Goal: Information Seeking & Learning: Learn about a topic

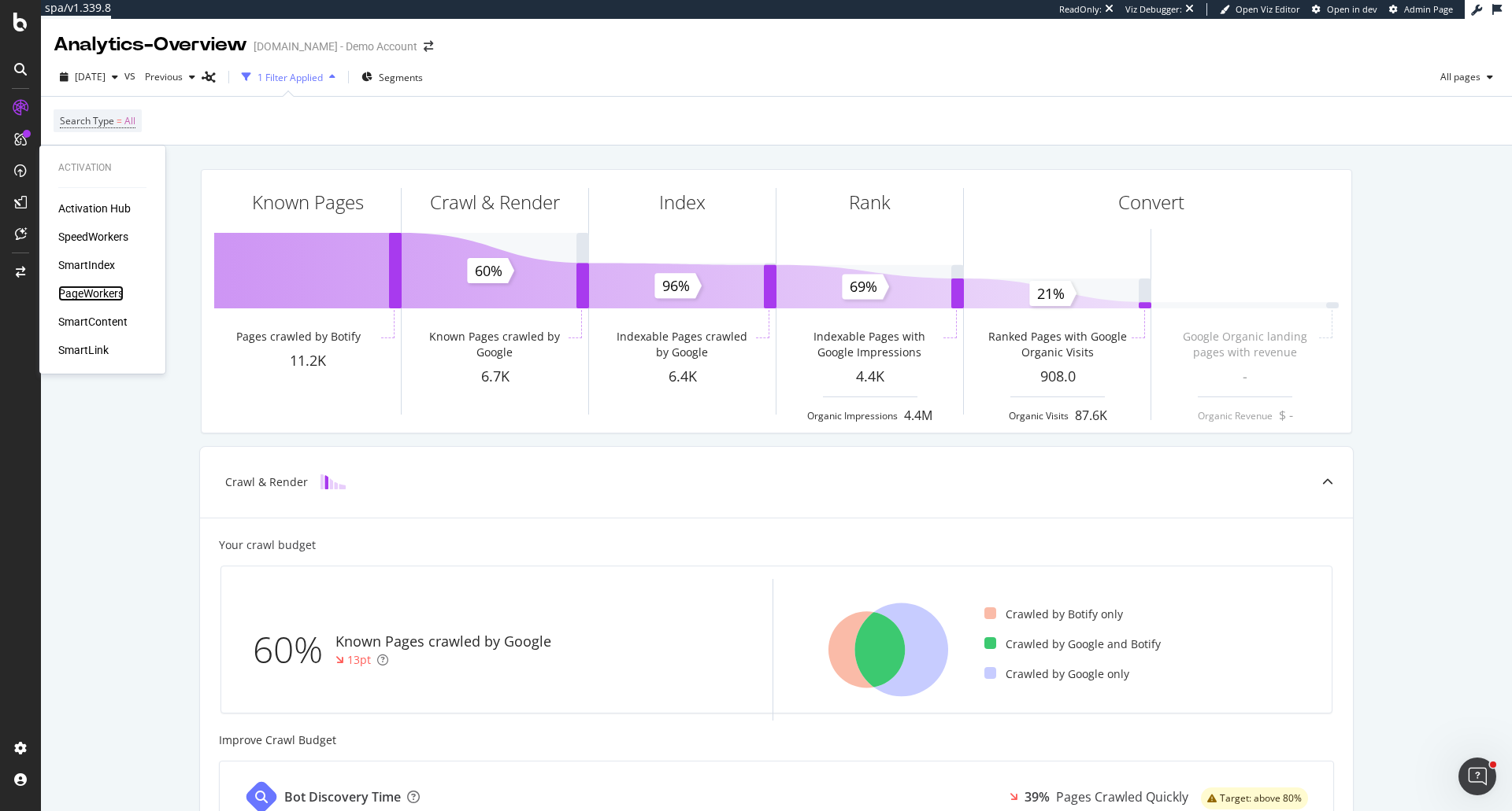
click at [102, 293] on div "PageWorkers" at bounding box center [90, 293] width 65 height 16
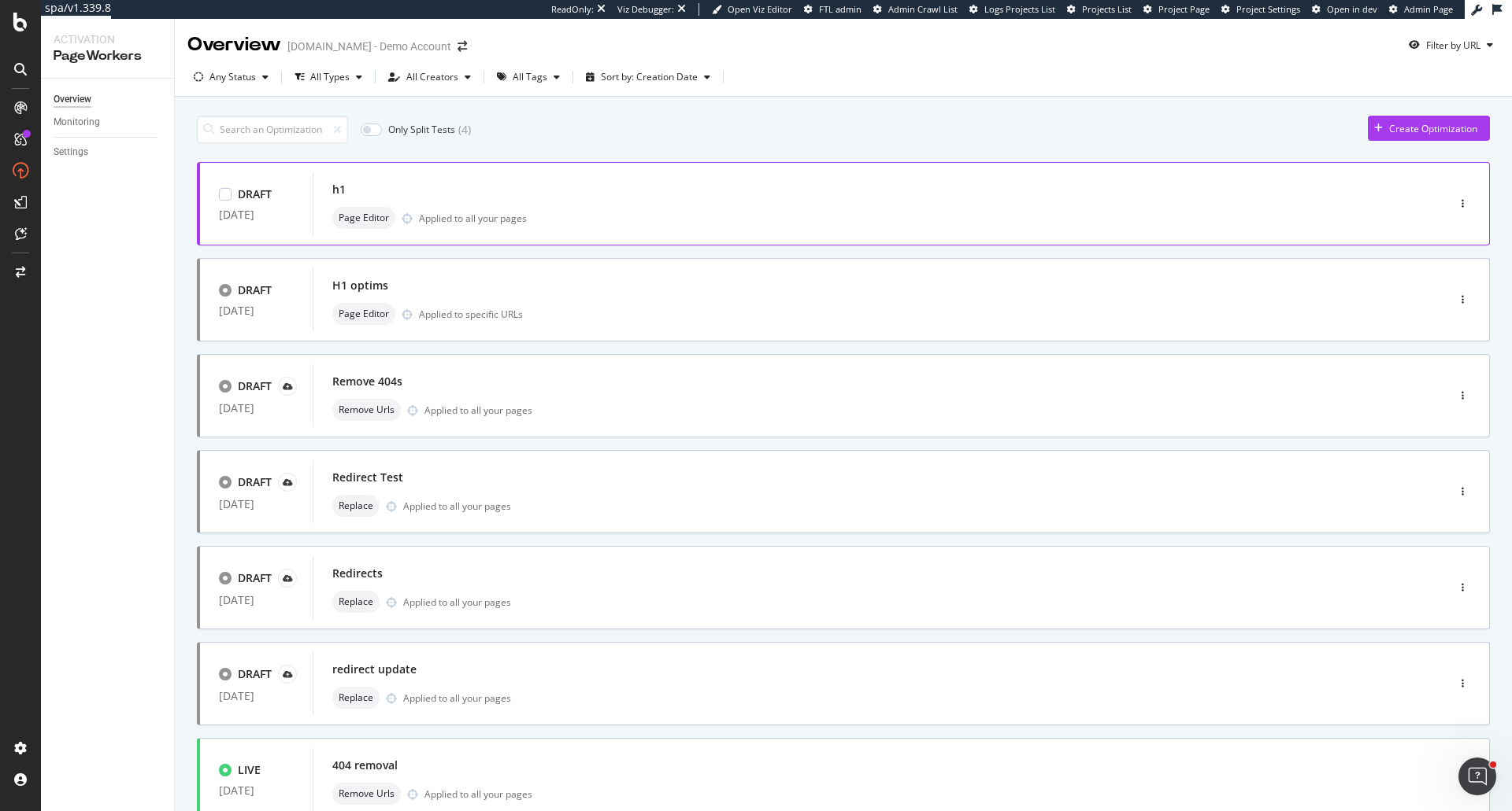
click at [509, 209] on div "Page Editor Applied to all your pages" at bounding box center [856, 217] width 1047 height 22
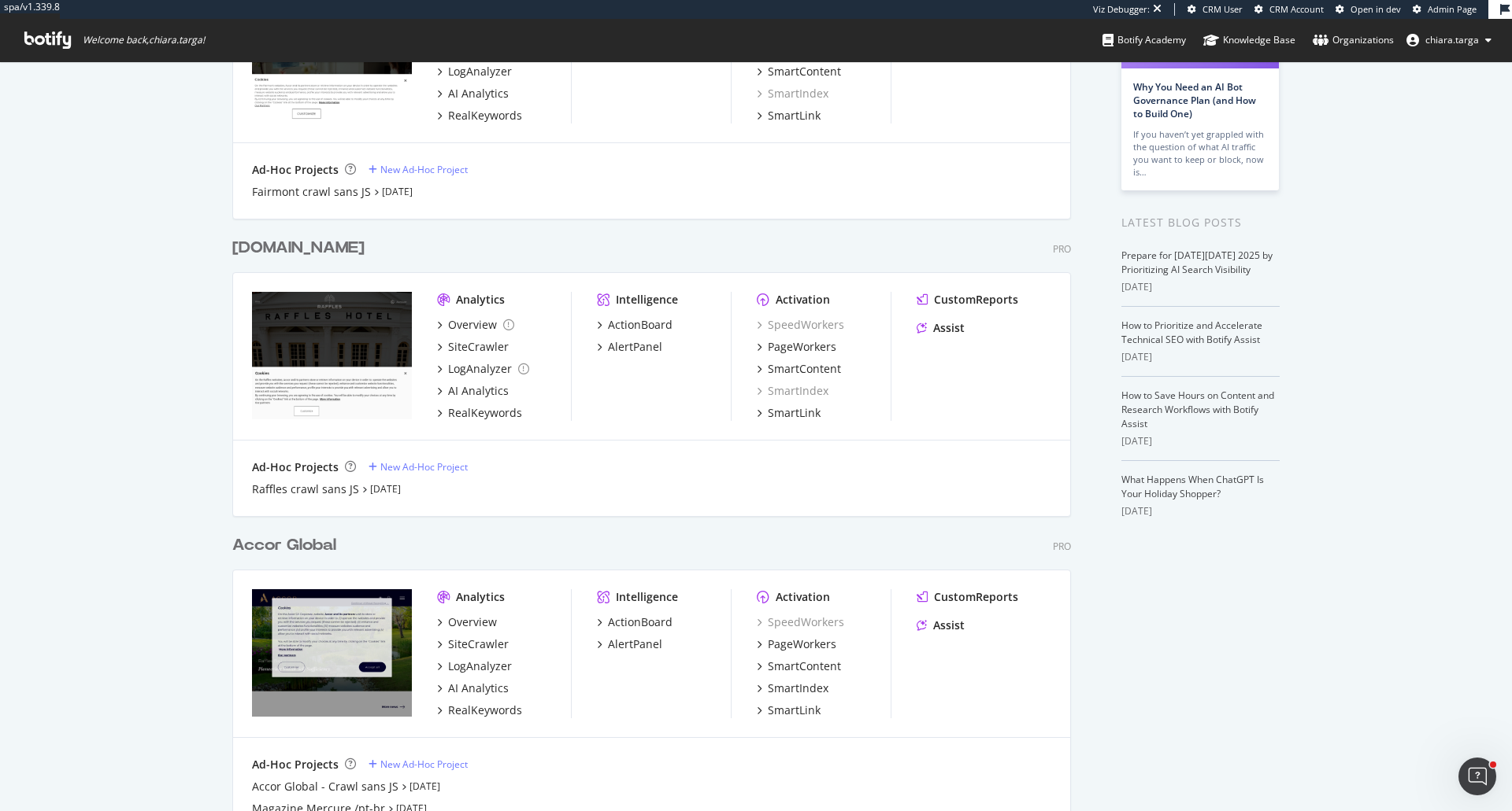
scroll to position [315, 0]
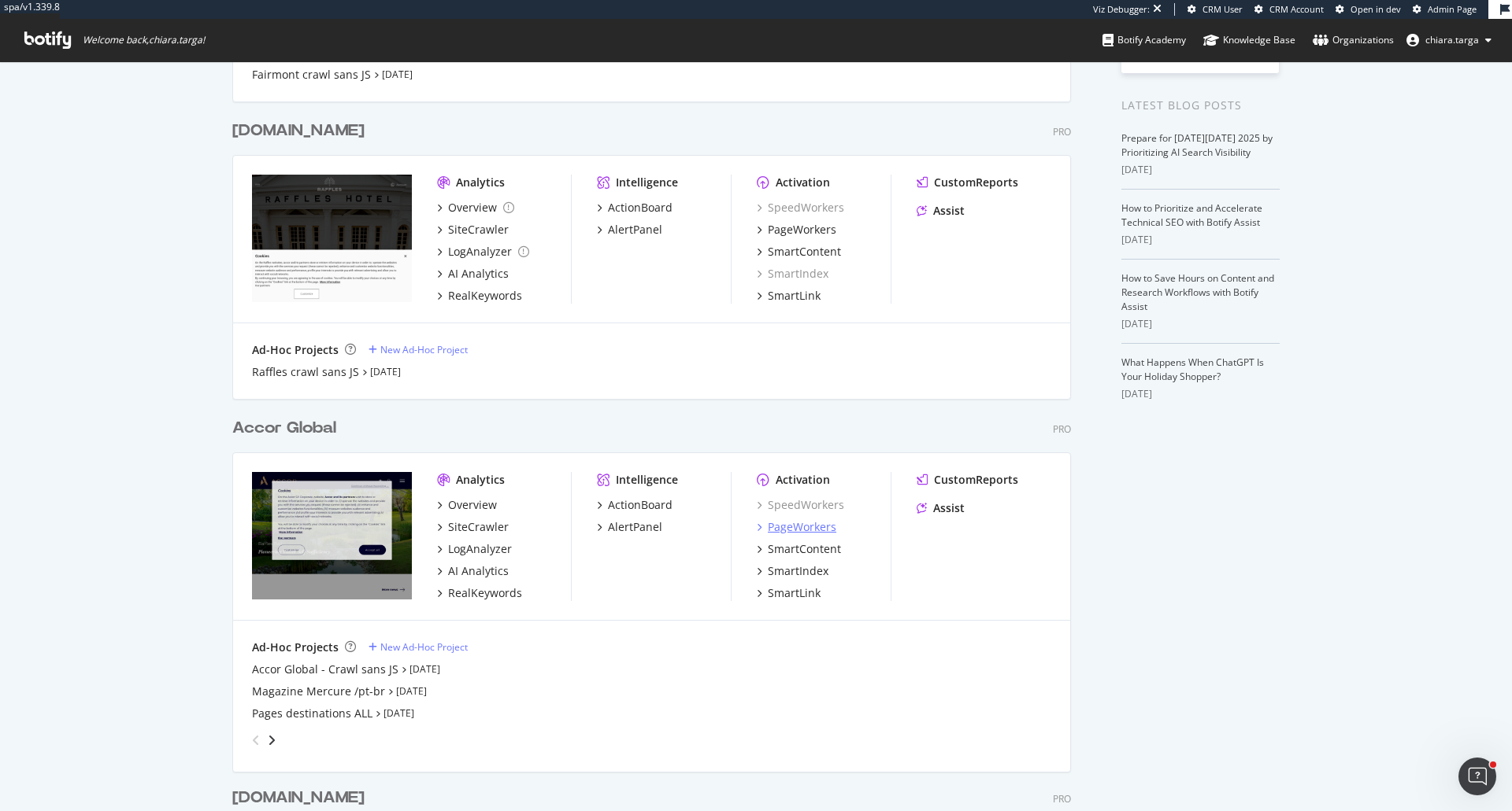
click at [804, 533] on div "PageWorkers" at bounding box center [802, 527] width 68 height 16
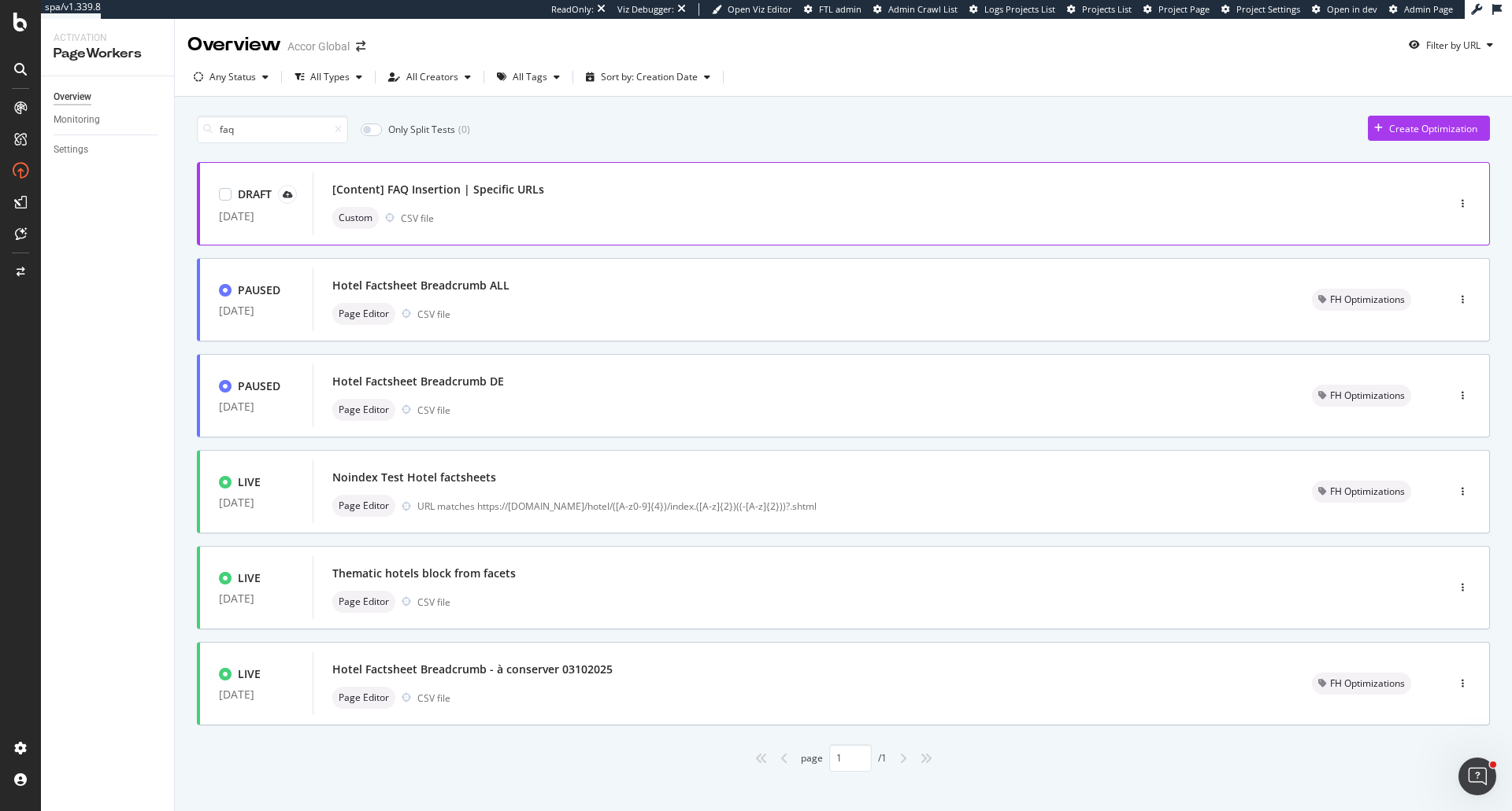
click at [581, 211] on div "Custom CSV file" at bounding box center [856, 217] width 1047 height 22
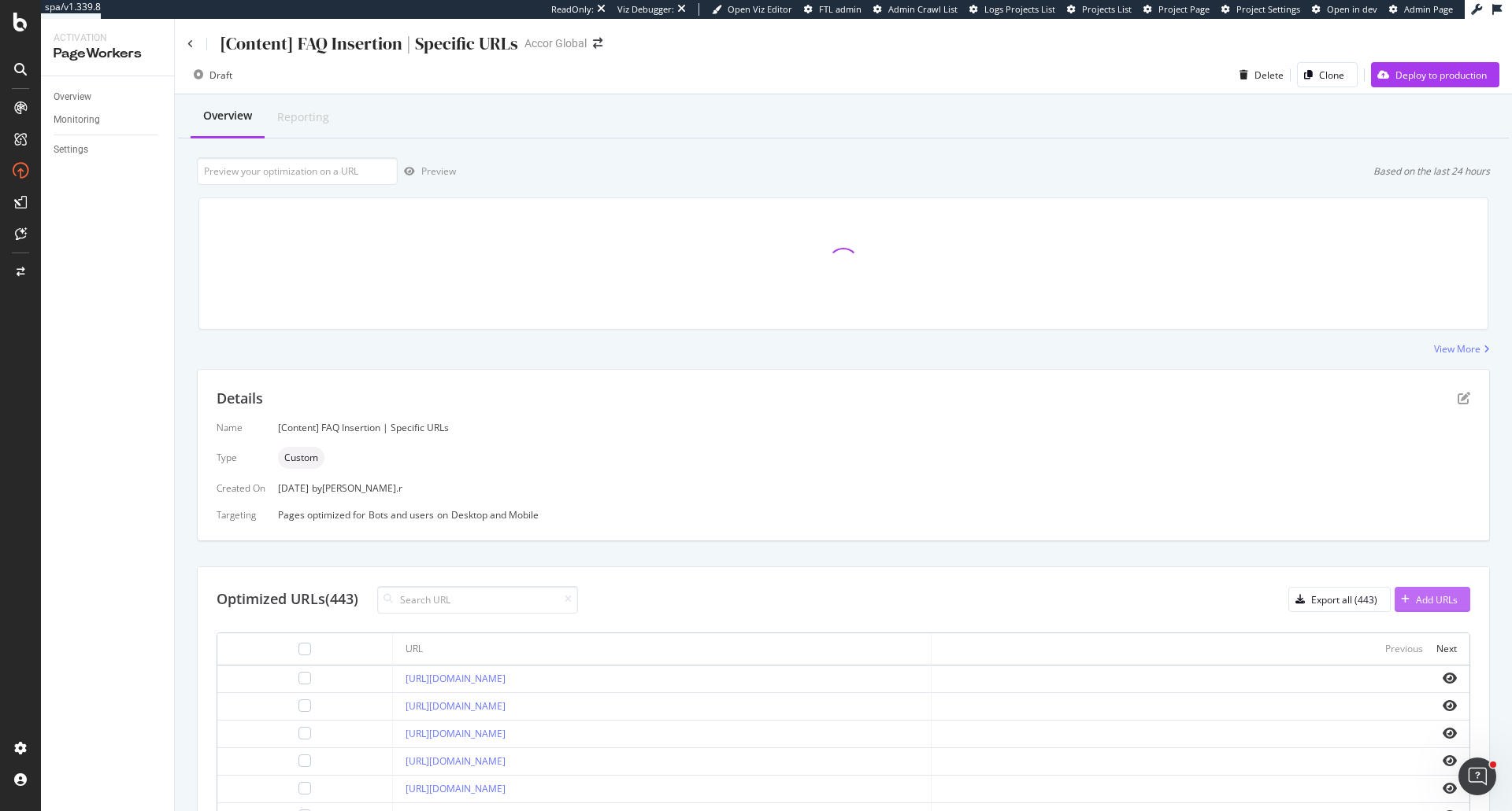
click at [1433, 602] on div "Add URLs" at bounding box center [1437, 600] width 42 height 13
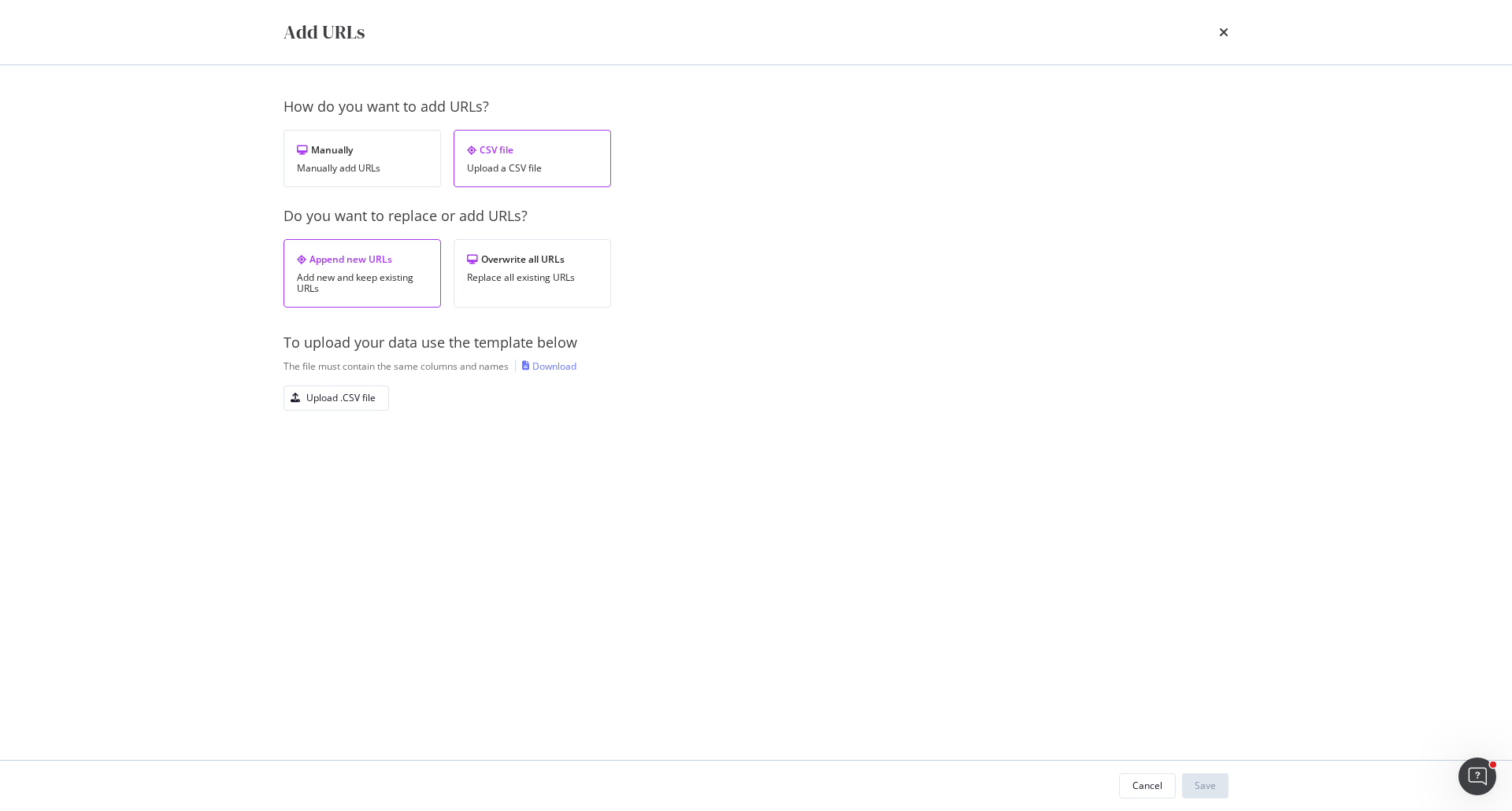
click at [333, 274] on div "Add new and keep existing URLs" at bounding box center [362, 283] width 131 height 22
click at [340, 388] on div "Upload .CSV file" at bounding box center [329, 397] width 91 height 22
click at [1200, 776] on div "Save" at bounding box center [1205, 786] width 22 height 23
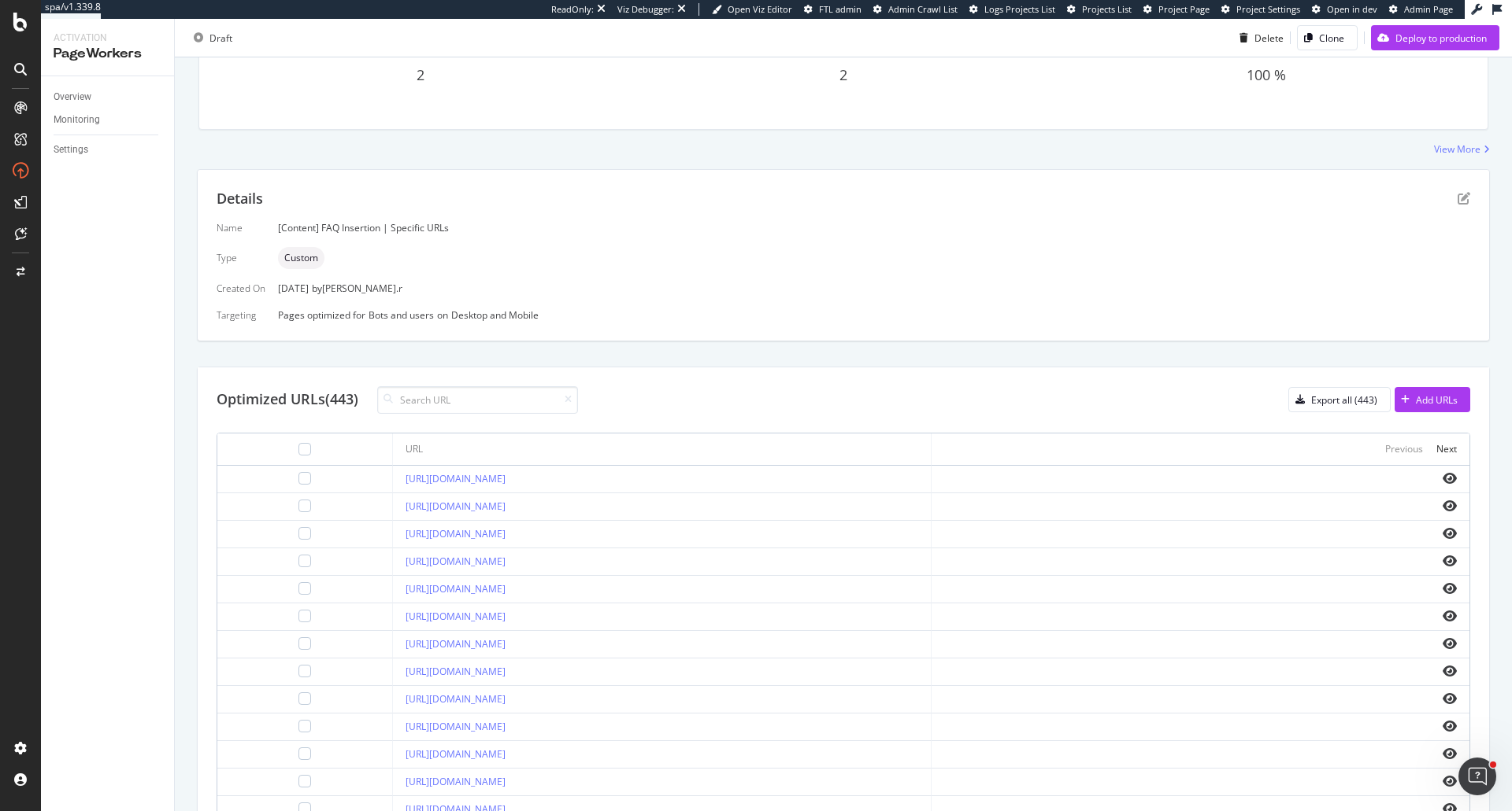
scroll to position [236, 0]
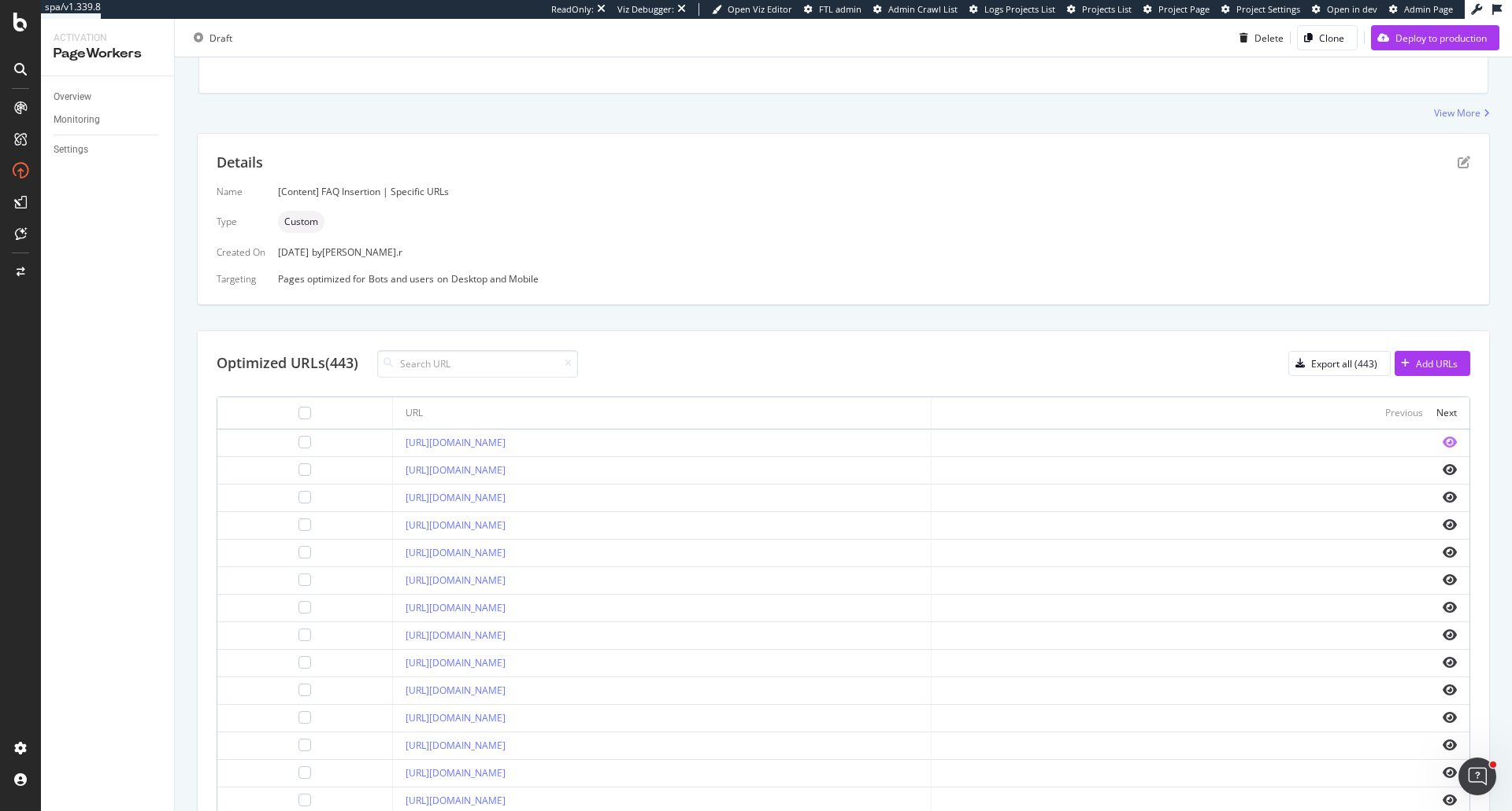
click at [1443, 439] on icon "eye" at bounding box center [1450, 442] width 14 height 13
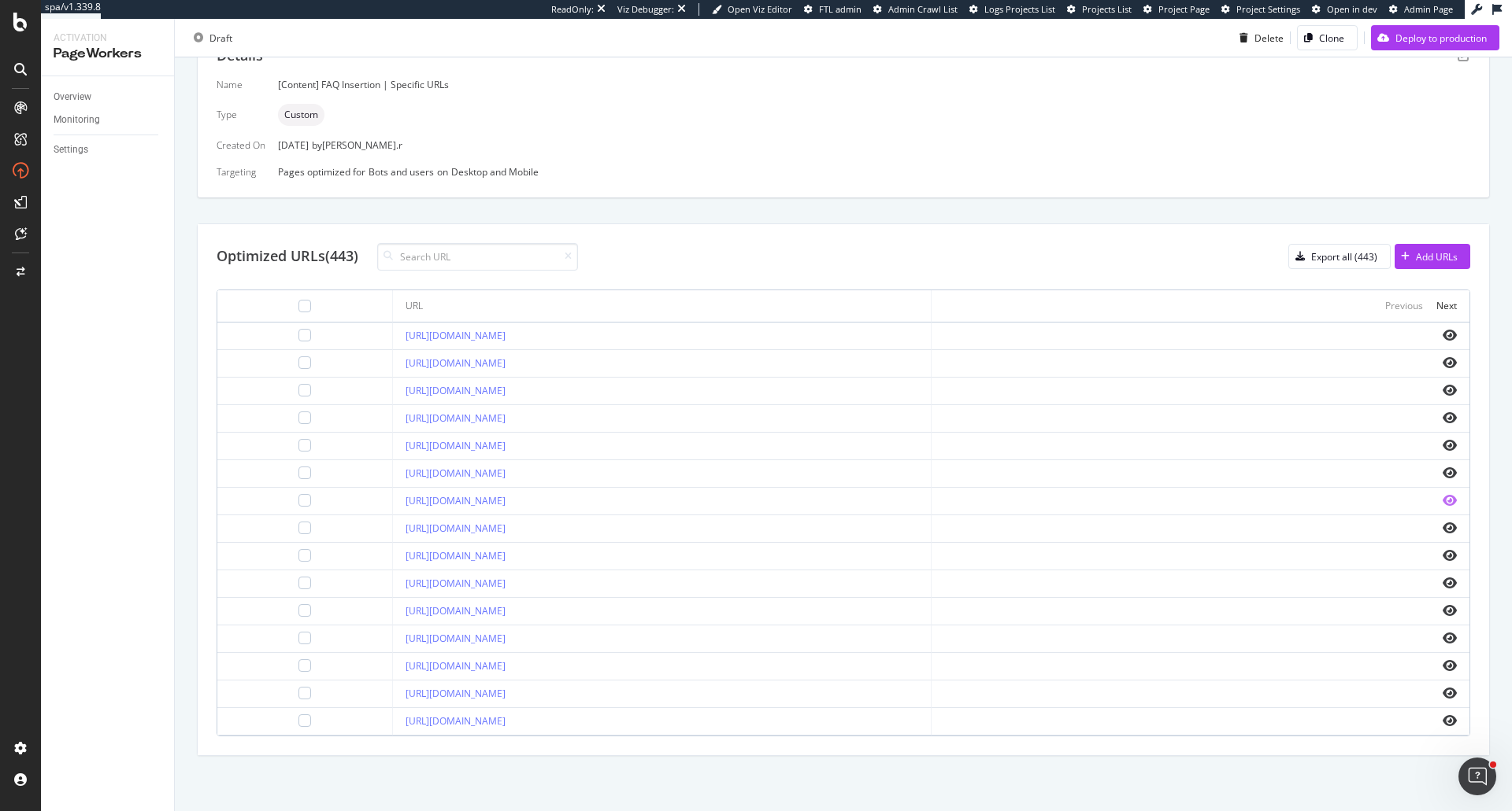
click at [1443, 500] on icon "eye" at bounding box center [1450, 500] width 14 height 13
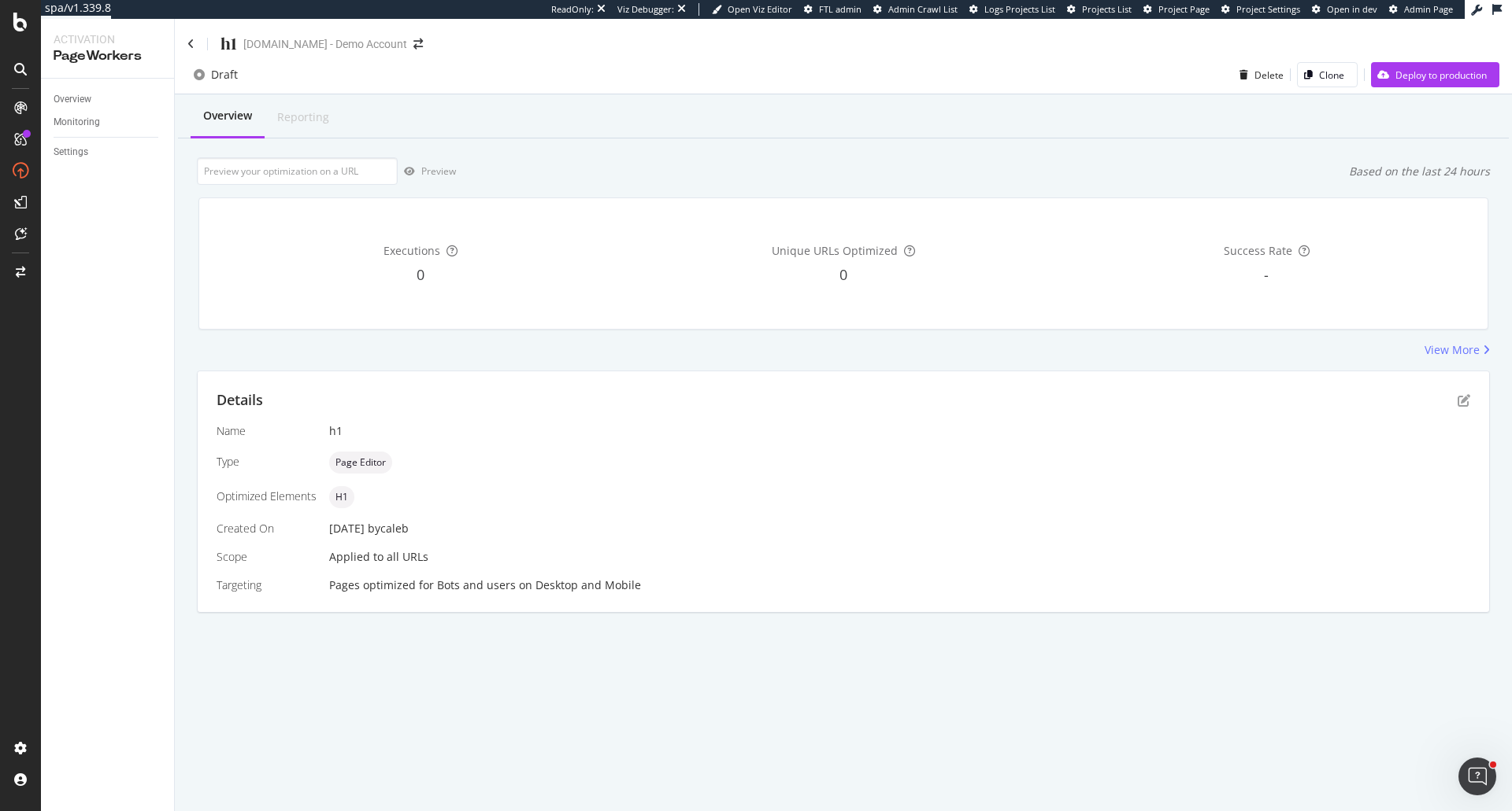
click at [191, 51] on div "h1" at bounding box center [211, 43] width 49 height 24
click at [192, 48] on icon at bounding box center [191, 44] width 7 height 11
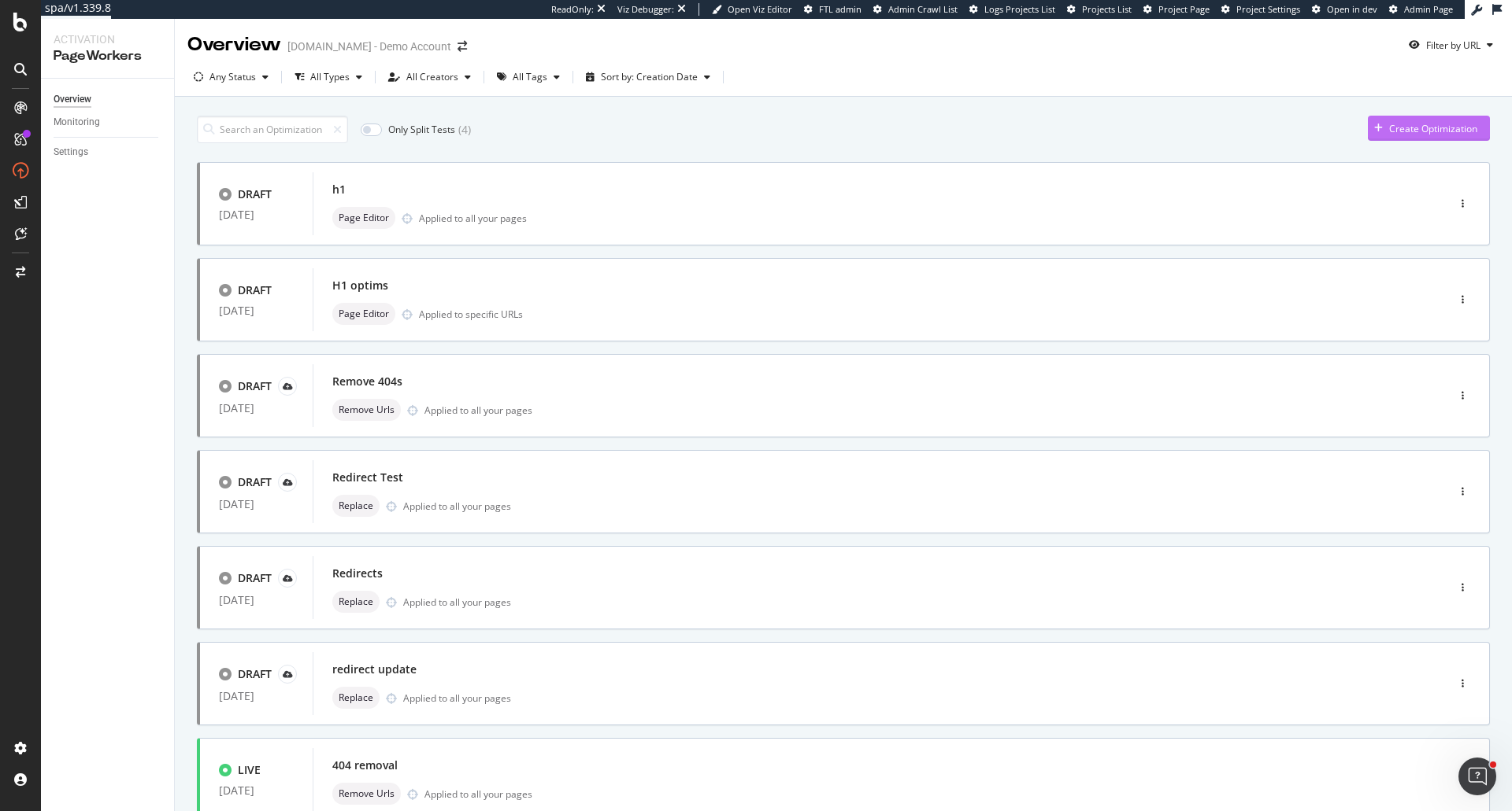
click at [1444, 134] on div "Create Optimization" at bounding box center [1433, 128] width 88 height 13
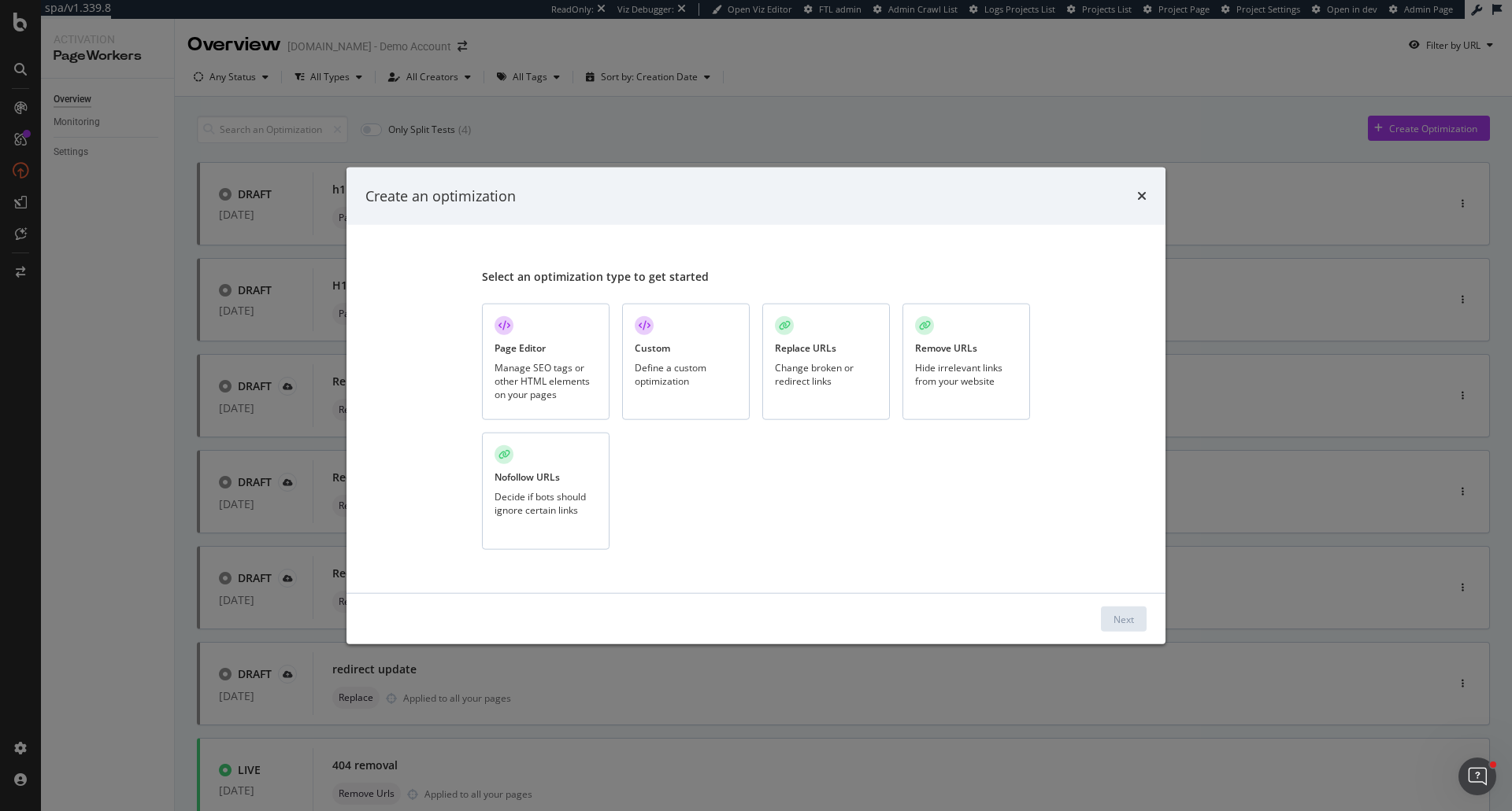
click at [859, 372] on div "Change broken or redirect links" at bounding box center [826, 373] width 102 height 27
click at [934, 373] on div "Hide irrelevant links from your website" at bounding box center [966, 373] width 102 height 27
click at [1137, 195] on icon "times" at bounding box center [1141, 196] width 10 height 13
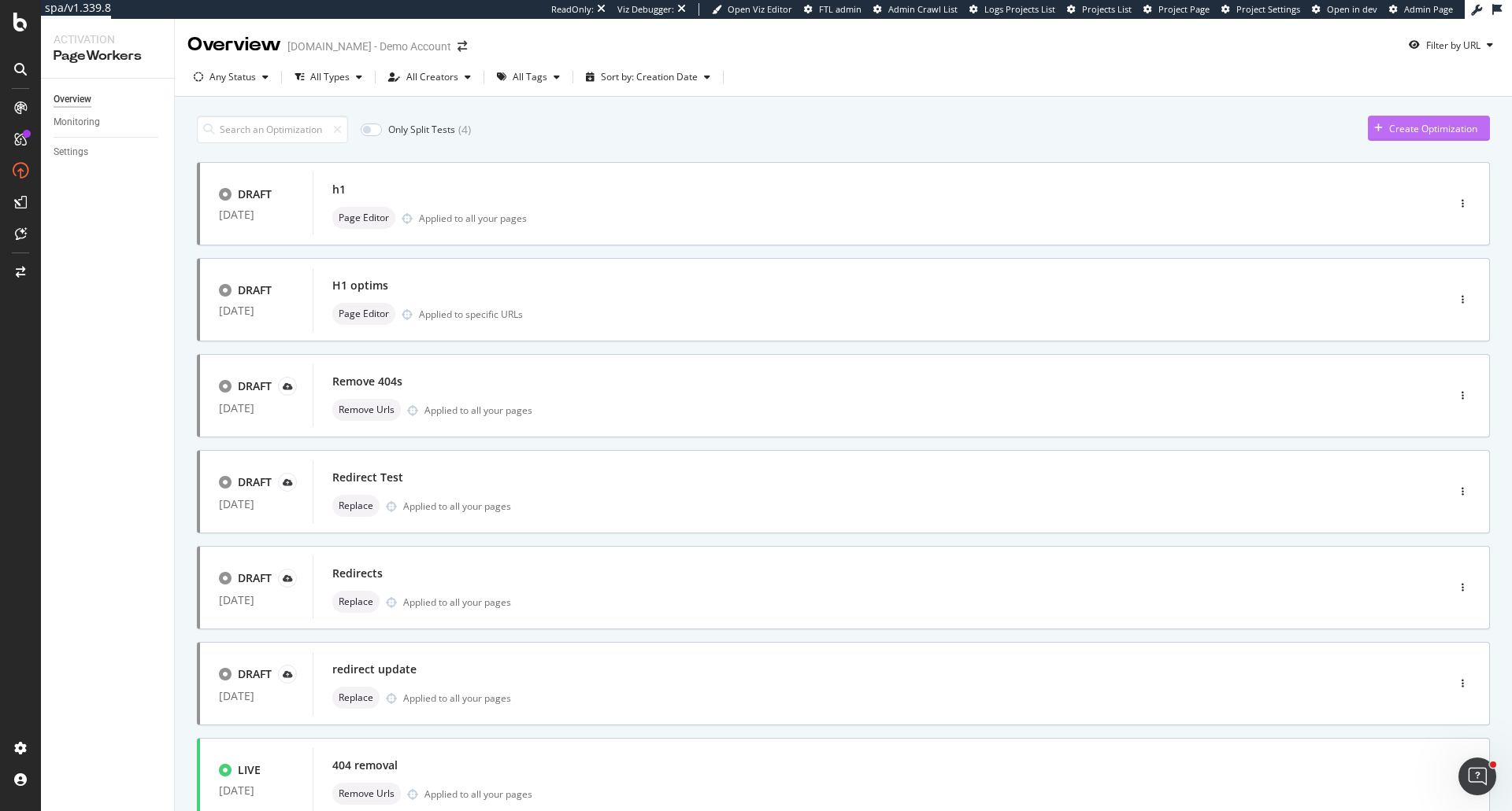
click at [1389, 133] on div "Create Optimization" at bounding box center [1433, 128] width 88 height 13
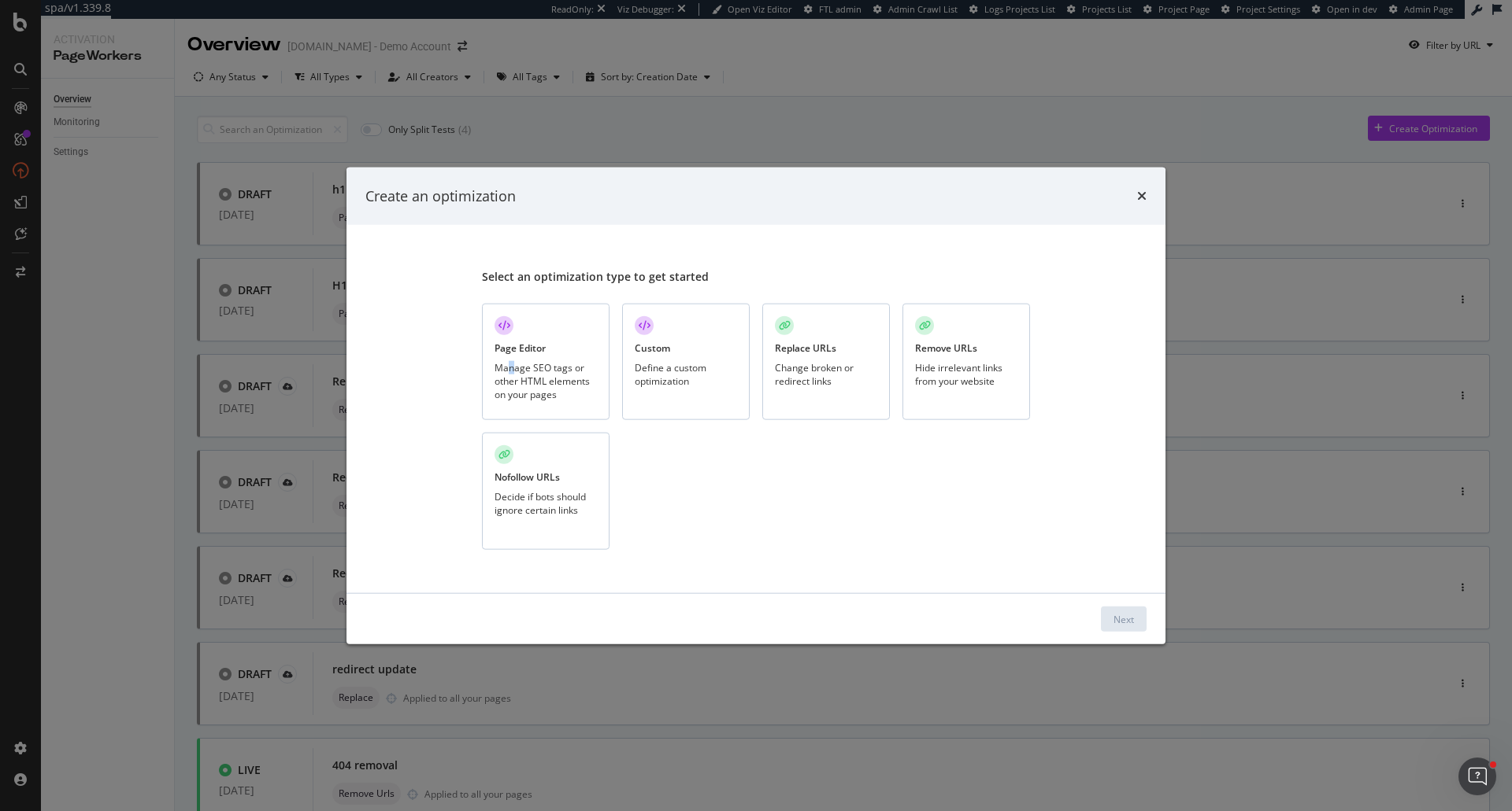
click at [512, 368] on div "Manage SEO tags or other HTML elements on your pages" at bounding box center [546, 380] width 102 height 40
click at [524, 368] on div "Manage SEO tags or other HTML elements on your pages" at bounding box center [546, 380] width 102 height 40
click at [548, 365] on div "Manage SEO tags or other HTML elements on your pages" at bounding box center [546, 380] width 102 height 40
click at [1115, 618] on div "Next" at bounding box center [1124, 618] width 21 height 13
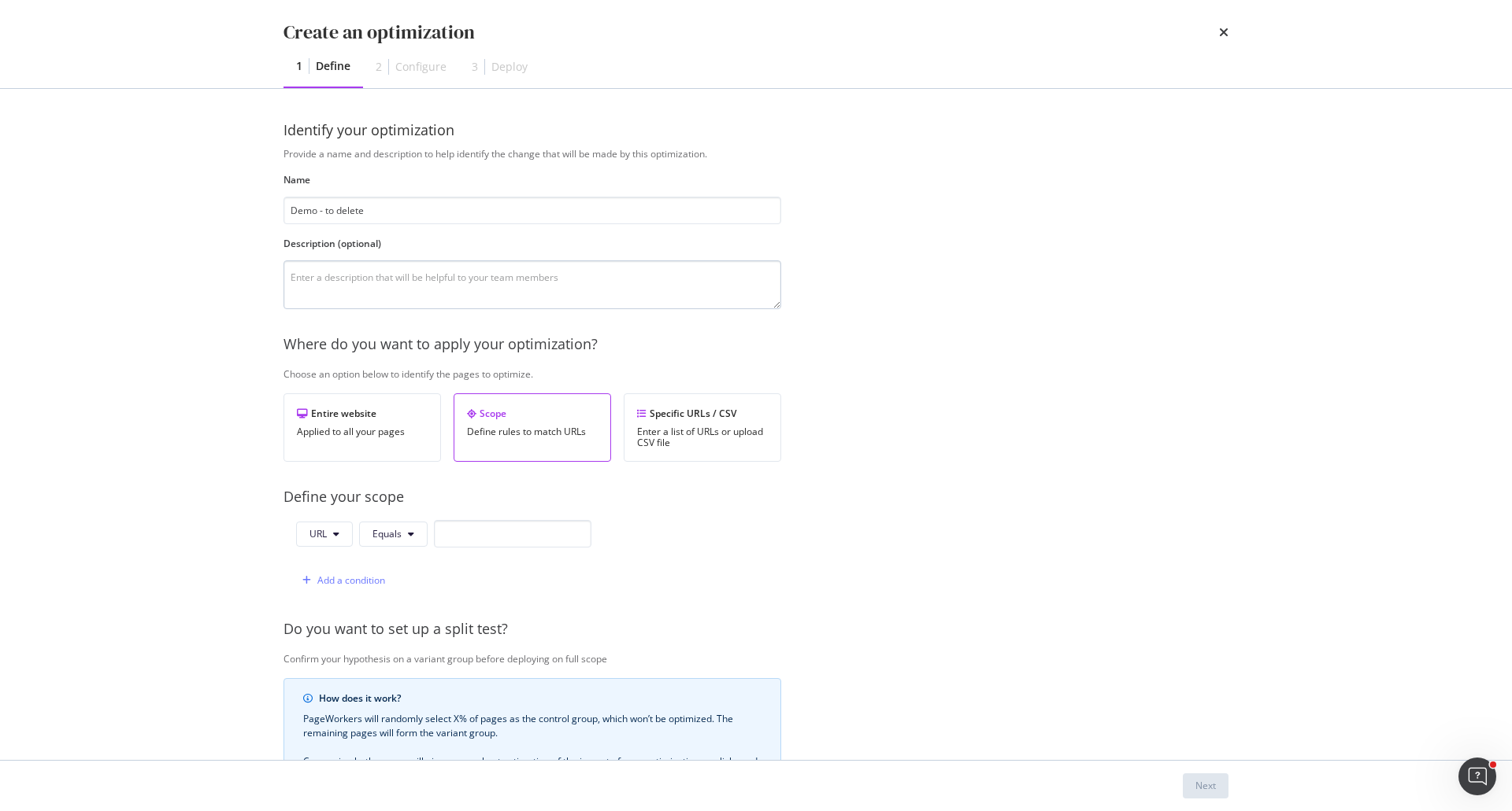
type input "Demo - to delete"
click at [436, 281] on textarea "modal" at bounding box center [532, 285] width 498 height 48
type textarea "Demo 15102025"
click at [470, 525] on input "modal" at bounding box center [513, 534] width 158 height 28
paste input "https://www.uhnd.com/football/games/notre-dame-purdue-2025/"
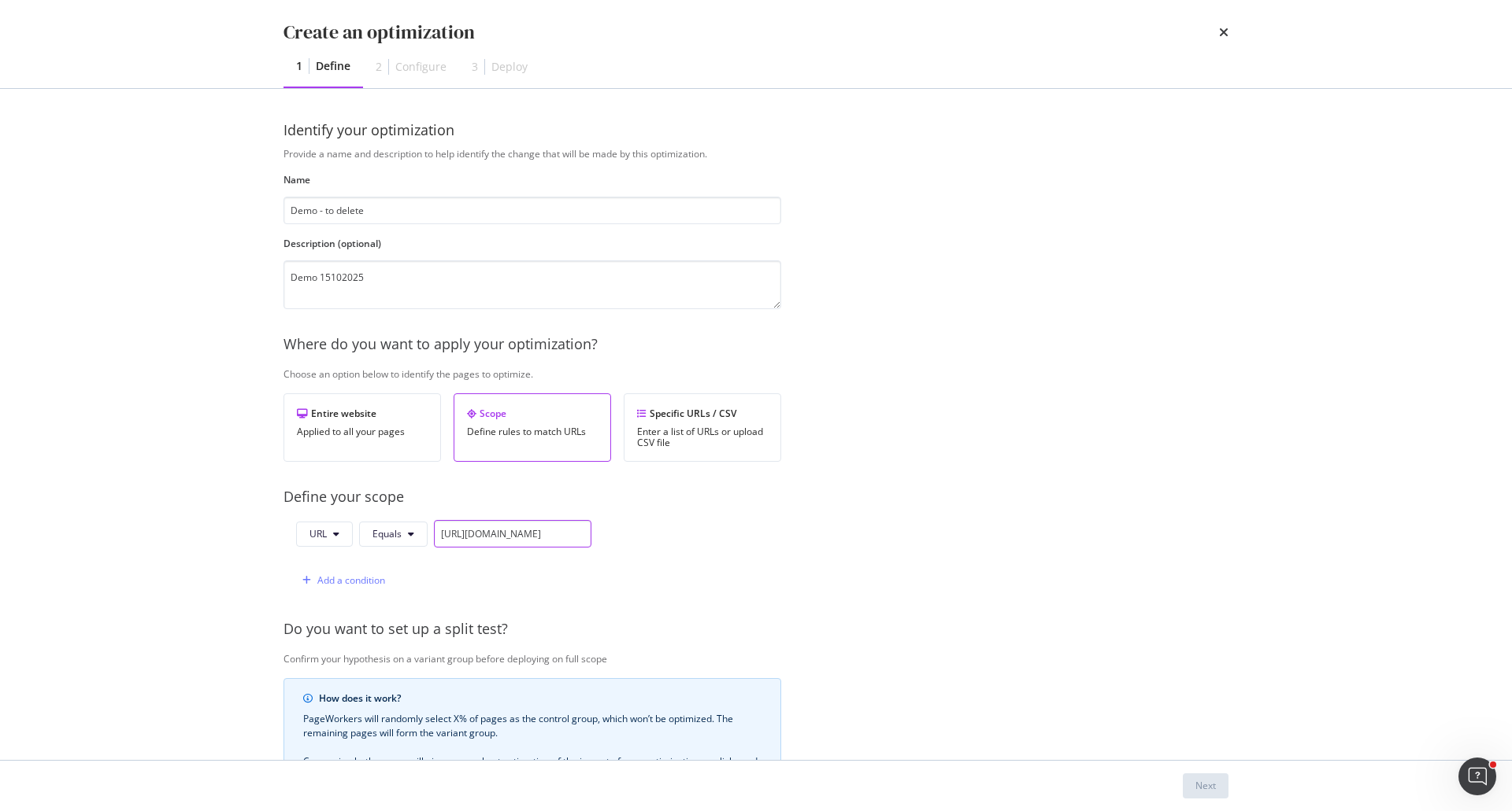
scroll to position [0, 146]
type input "https://www.uhnd.com/football/games/notre-dame-purdue-2025/"
click at [1192, 785] on button "Next" at bounding box center [1205, 786] width 46 height 25
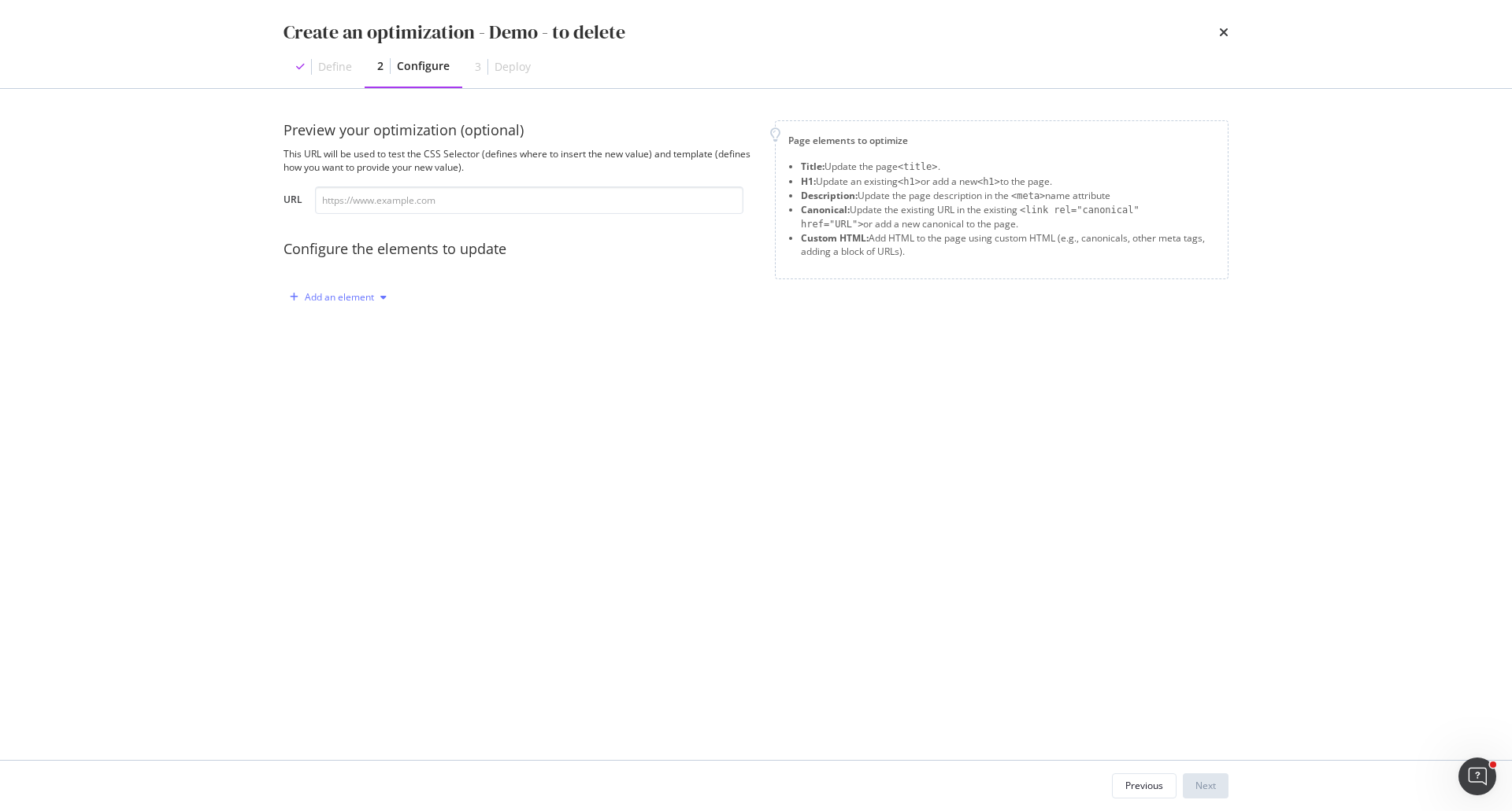
click at [384, 301] on icon "modal" at bounding box center [383, 297] width 6 height 10
click at [381, 378] on div "Description" at bounding box center [346, 378] width 107 height 20
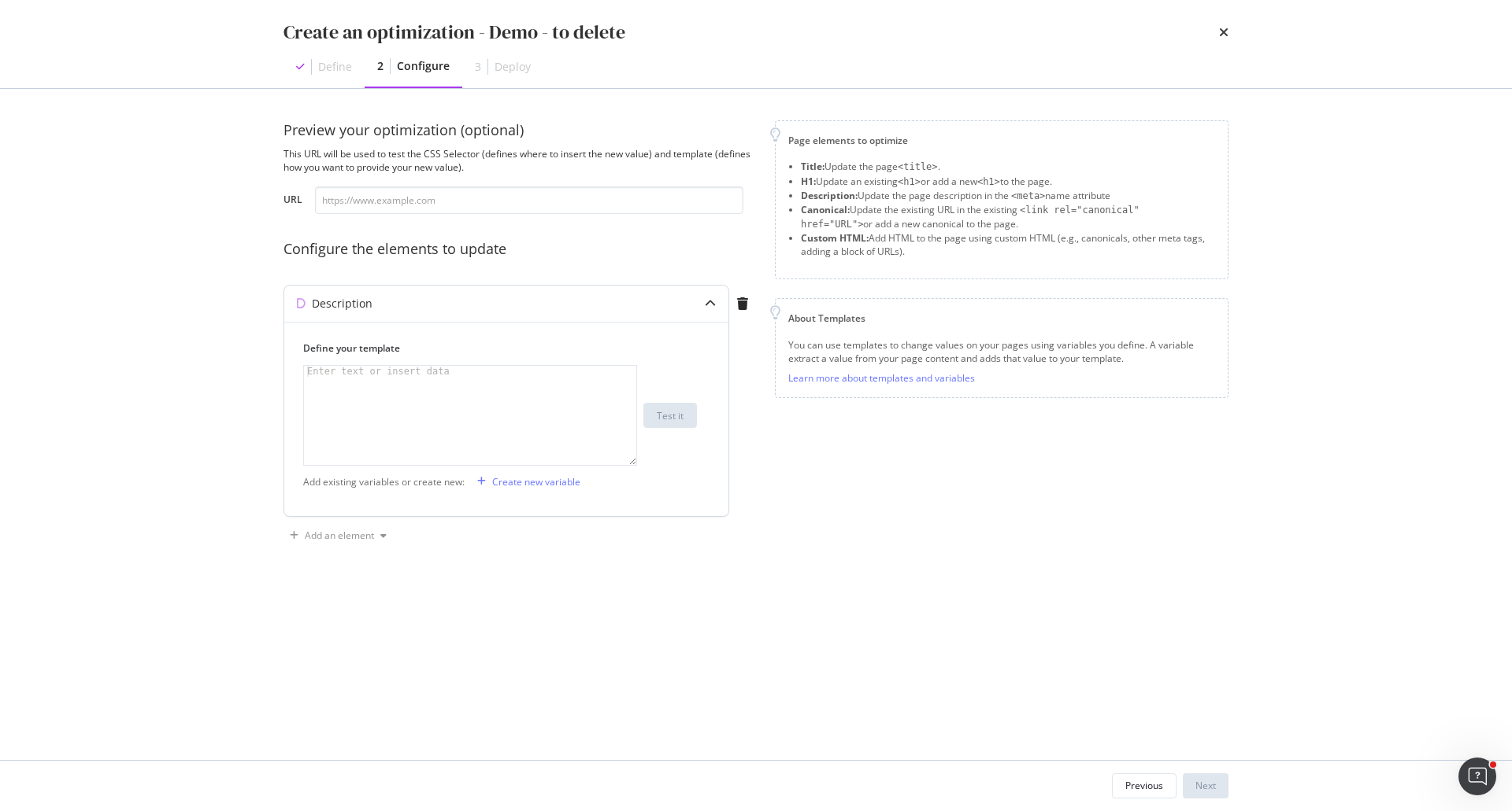
click at [453, 405] on div "modal" at bounding box center [470, 427] width 333 height 121
click at [523, 484] on div "Create new variable" at bounding box center [536, 481] width 88 height 13
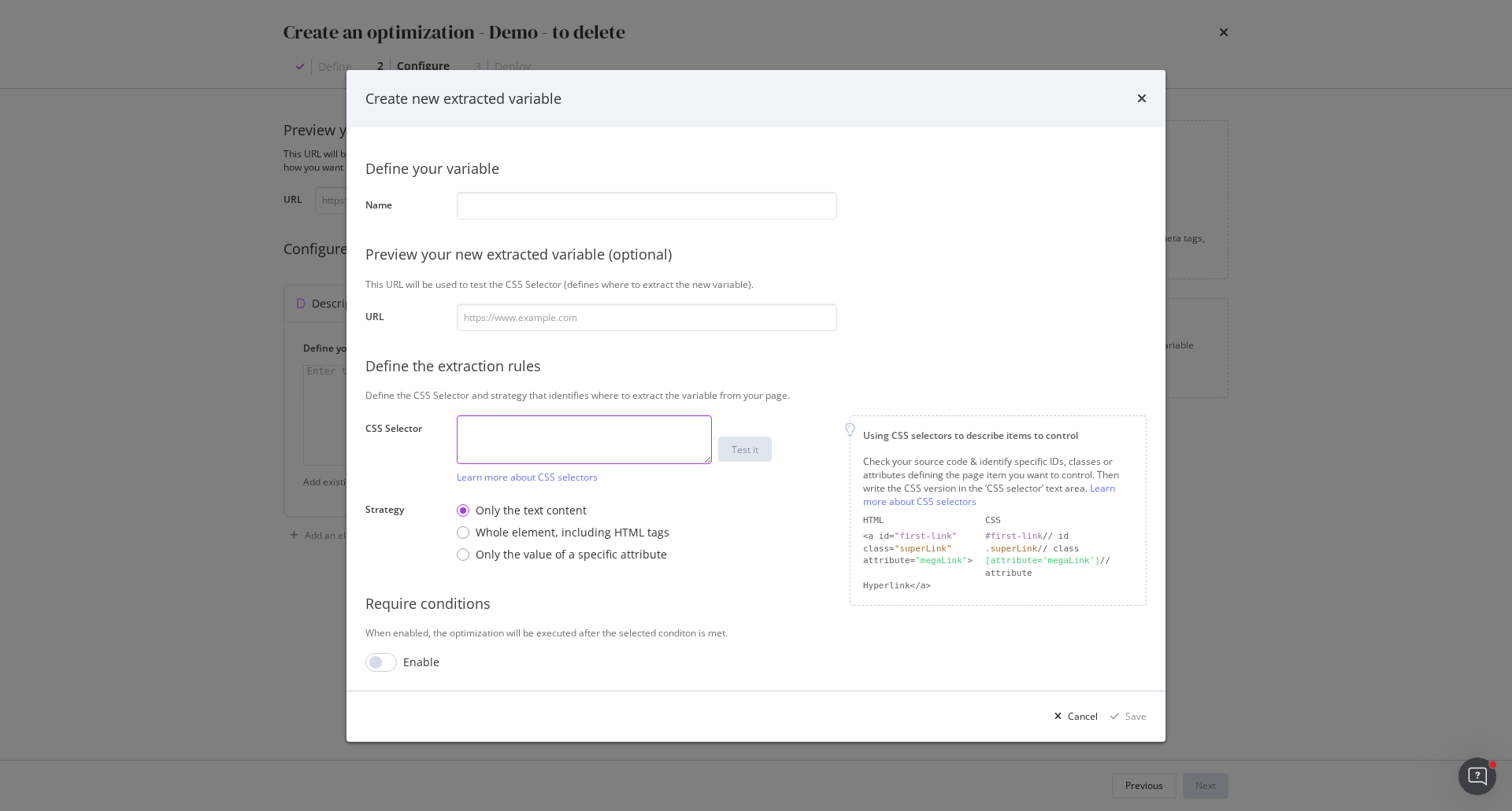
click at [517, 418] on textarea "modal" at bounding box center [584, 440] width 255 height 48
click at [501, 206] on input "modal" at bounding box center [646, 206] width 380 height 28
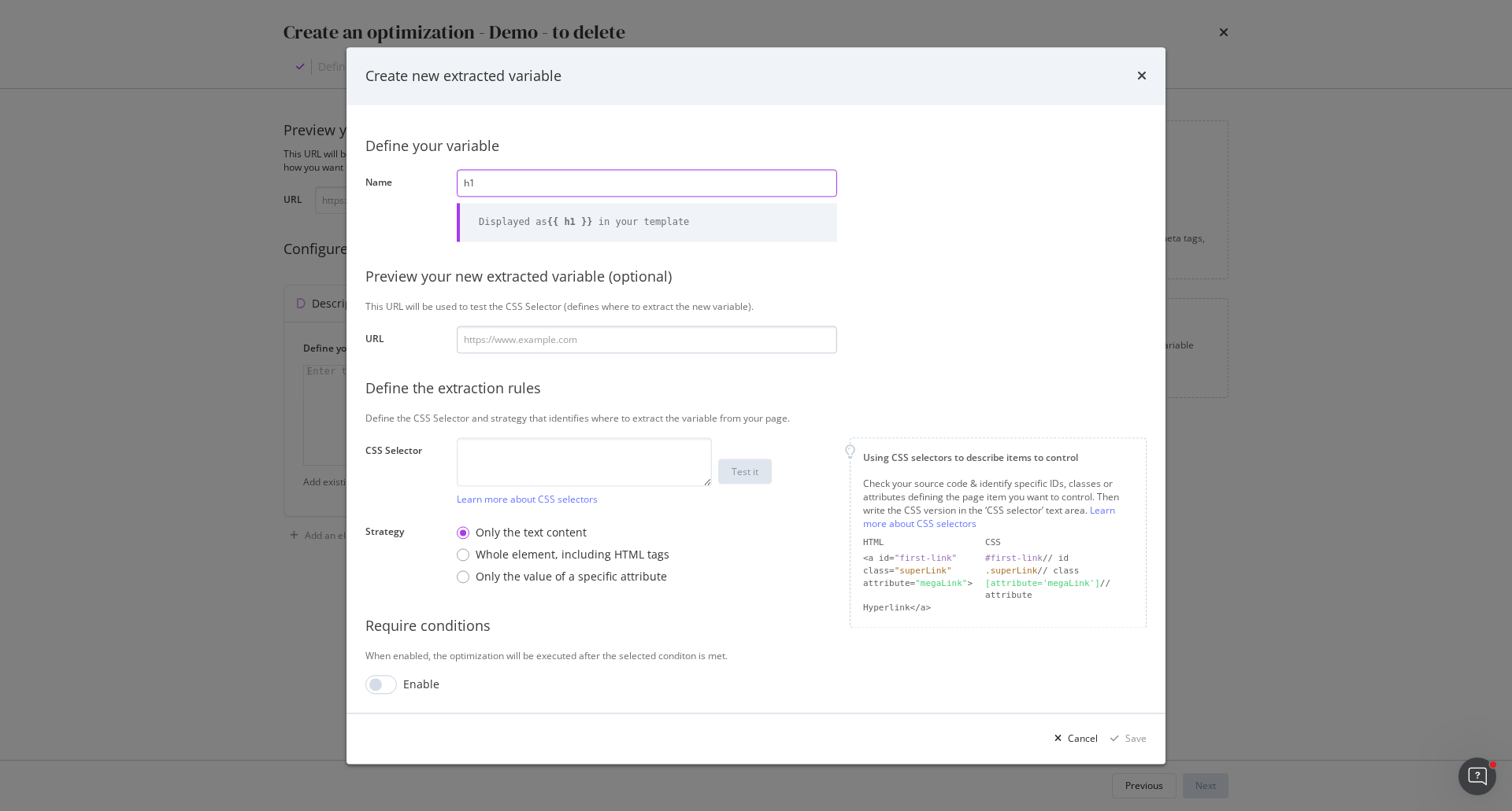
type input "h1"
click at [544, 327] on input "modal" at bounding box center [646, 339] width 380 height 28
click at [525, 460] on textarea "modal" at bounding box center [584, 462] width 255 height 48
type textarea "h1"
click at [675, 338] on input "modal" at bounding box center [646, 339] width 380 height 28
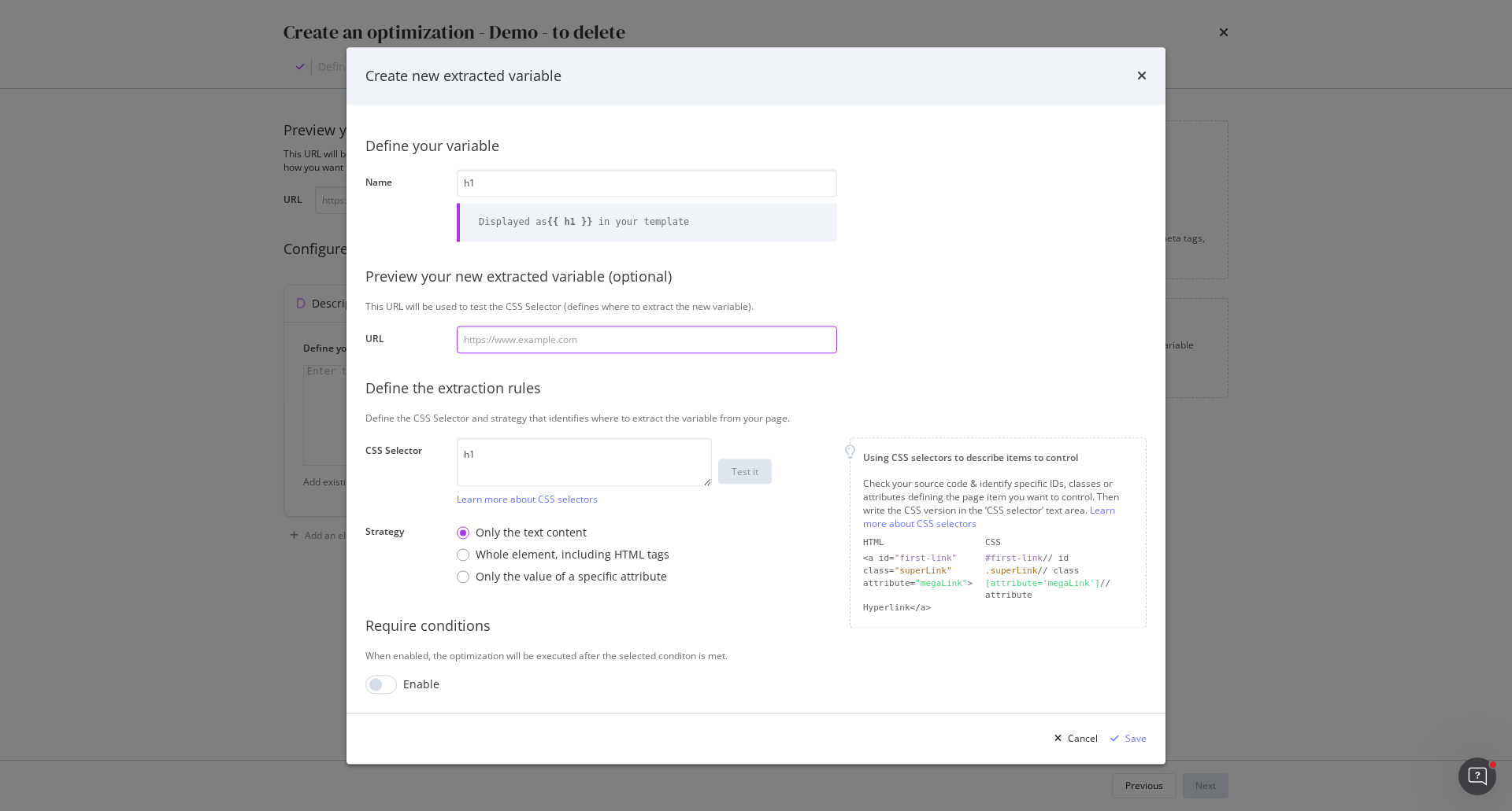
paste input "https://www.uhnd.com/football/games/notre-dame-purdue-2025/"
type input "https://www.uhnd.com/football/games/notre-dame-purdue-2025/"
click at [741, 481] on div "Test it" at bounding box center [745, 472] width 27 height 22
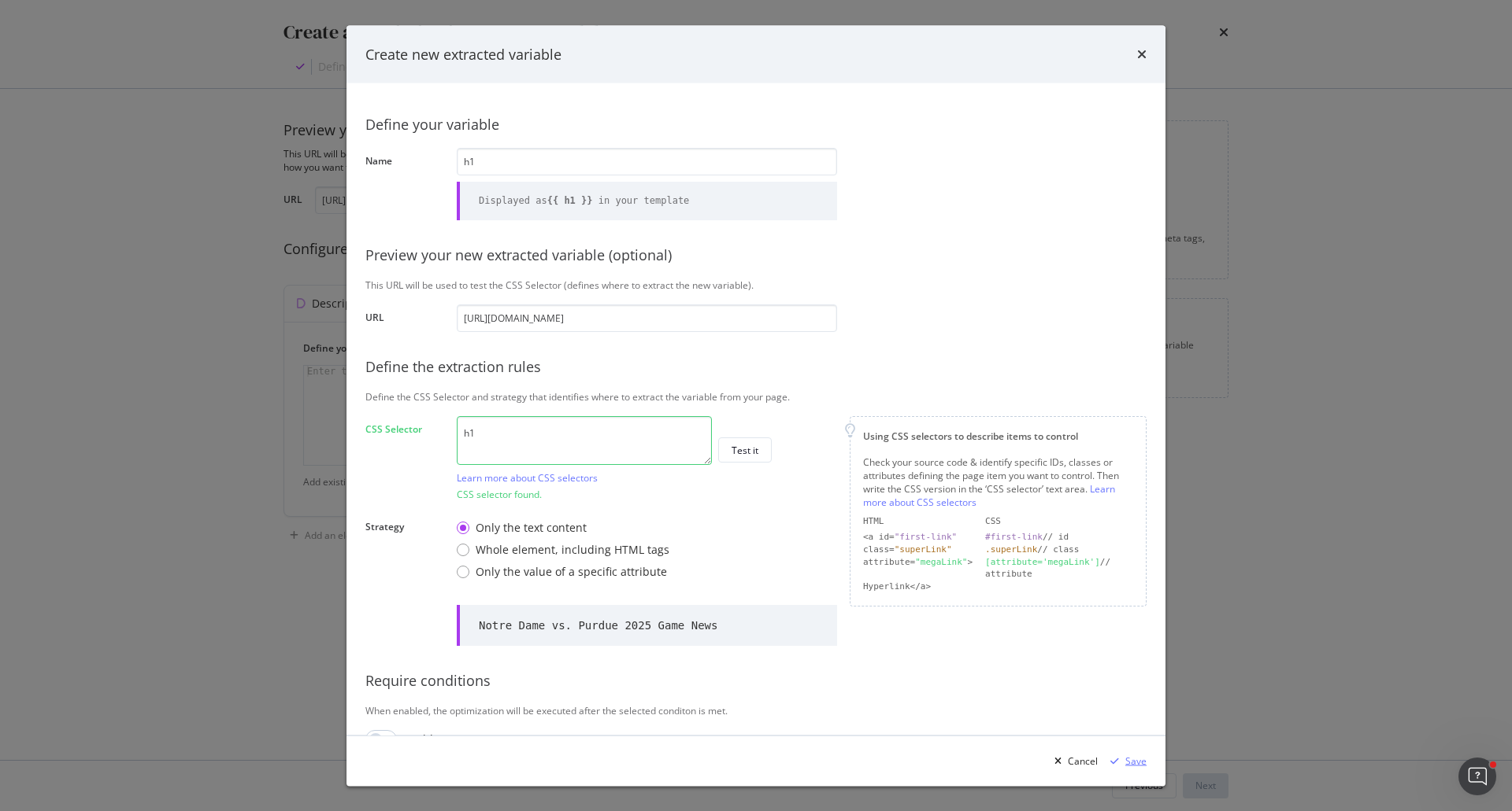
click at [1128, 765] on div "Save" at bounding box center [1135, 760] width 22 height 13
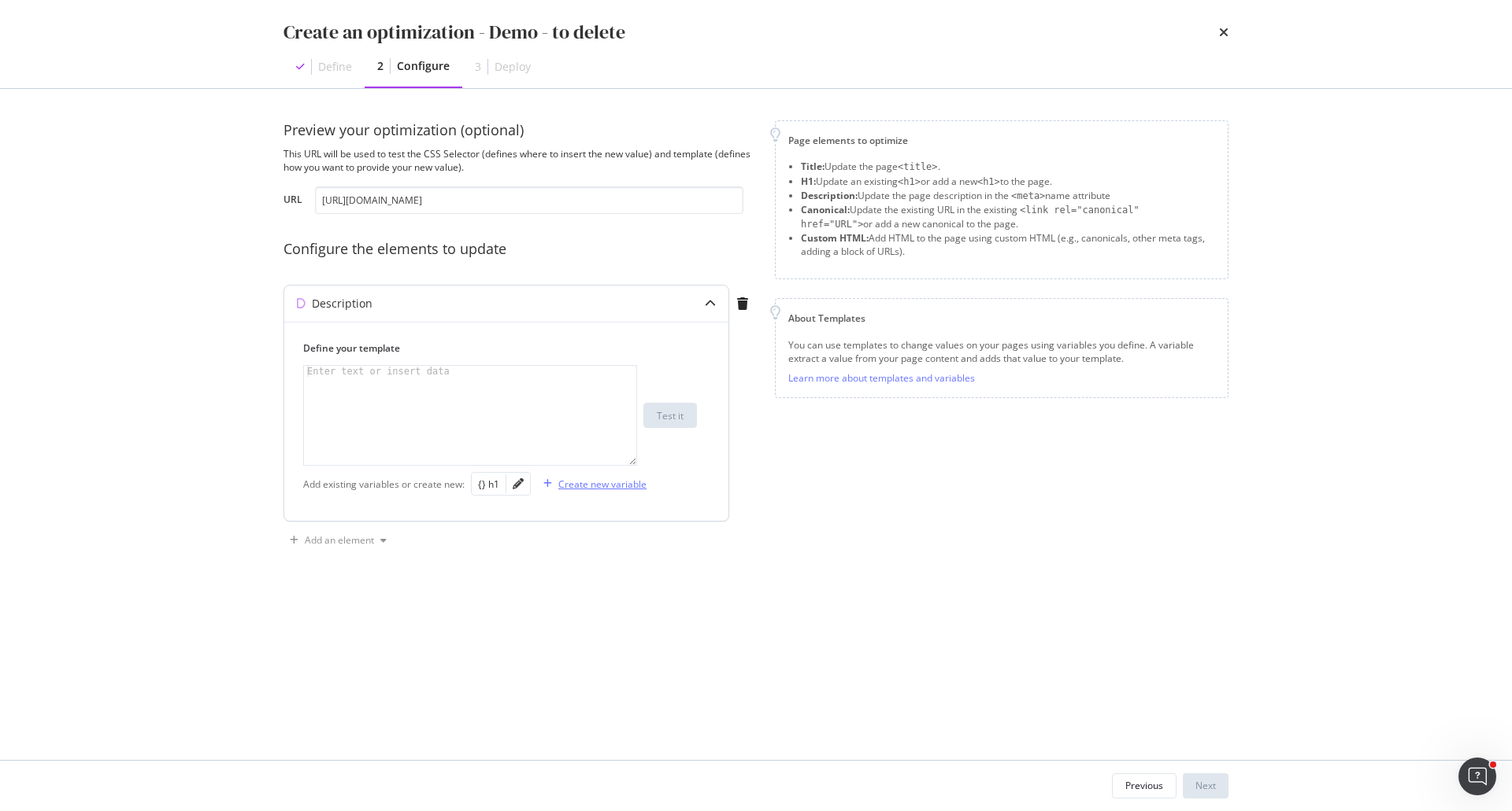
click at [602, 480] on div "Create new variable" at bounding box center [603, 484] width 88 height 13
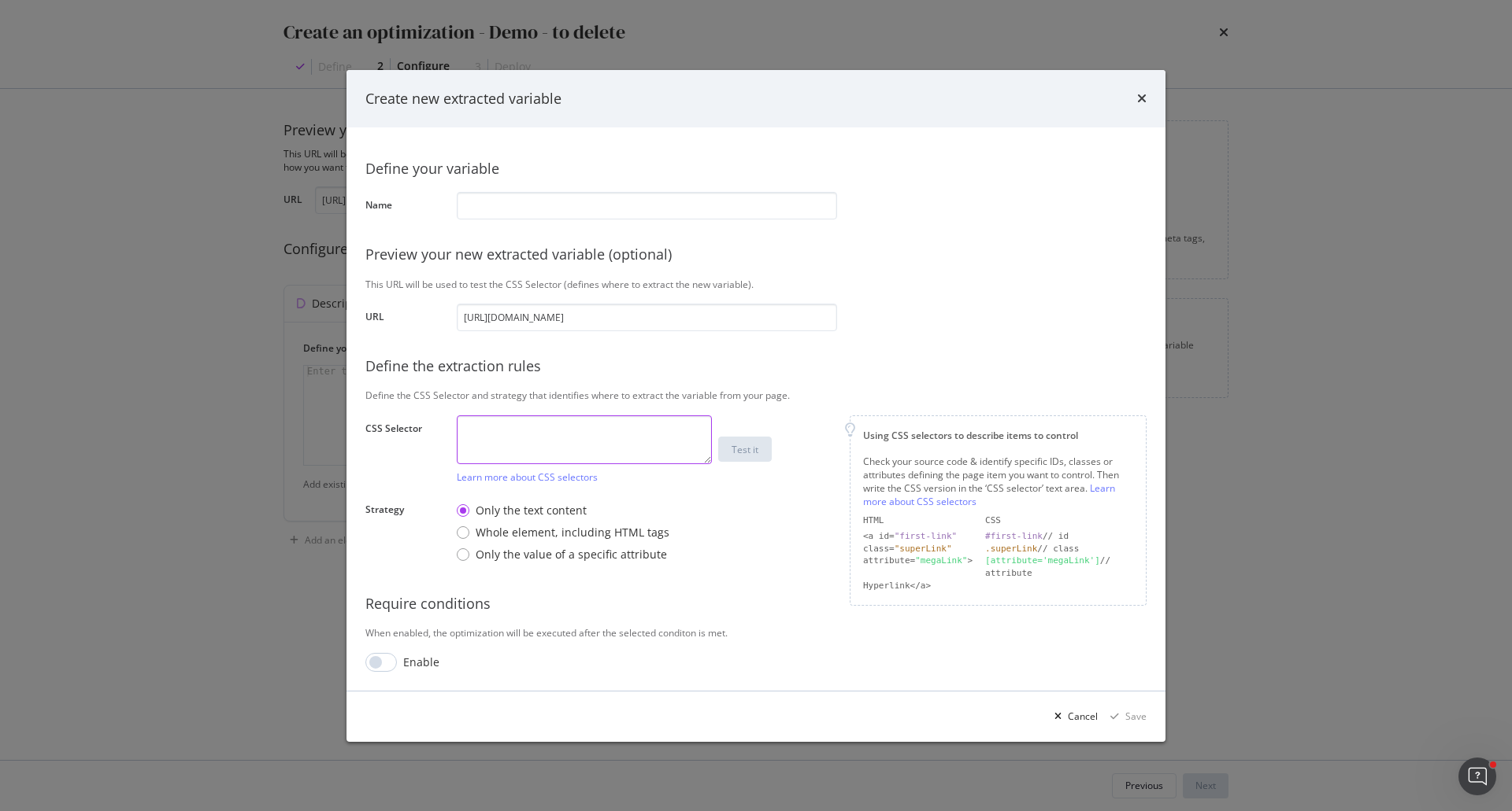
click at [538, 436] on textarea "modal" at bounding box center [584, 440] width 255 height 48
paste textarea ":nth-child(2)"
type textarea "#breadcrumb > a:nth-child(2)"
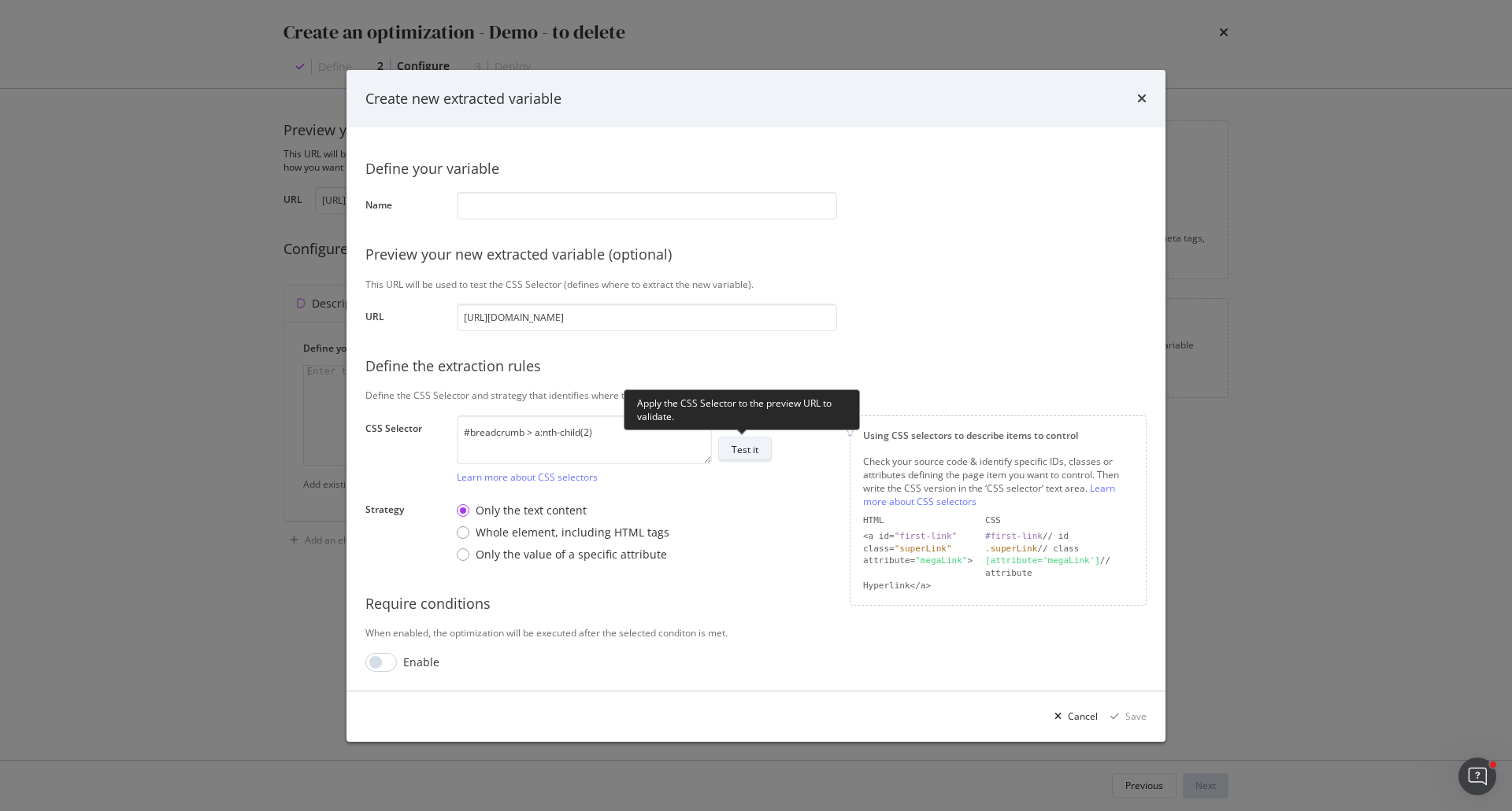
click at [741, 449] on div "Test it" at bounding box center [745, 449] width 27 height 13
click at [577, 196] on input "modal" at bounding box center [646, 206] width 380 height 28
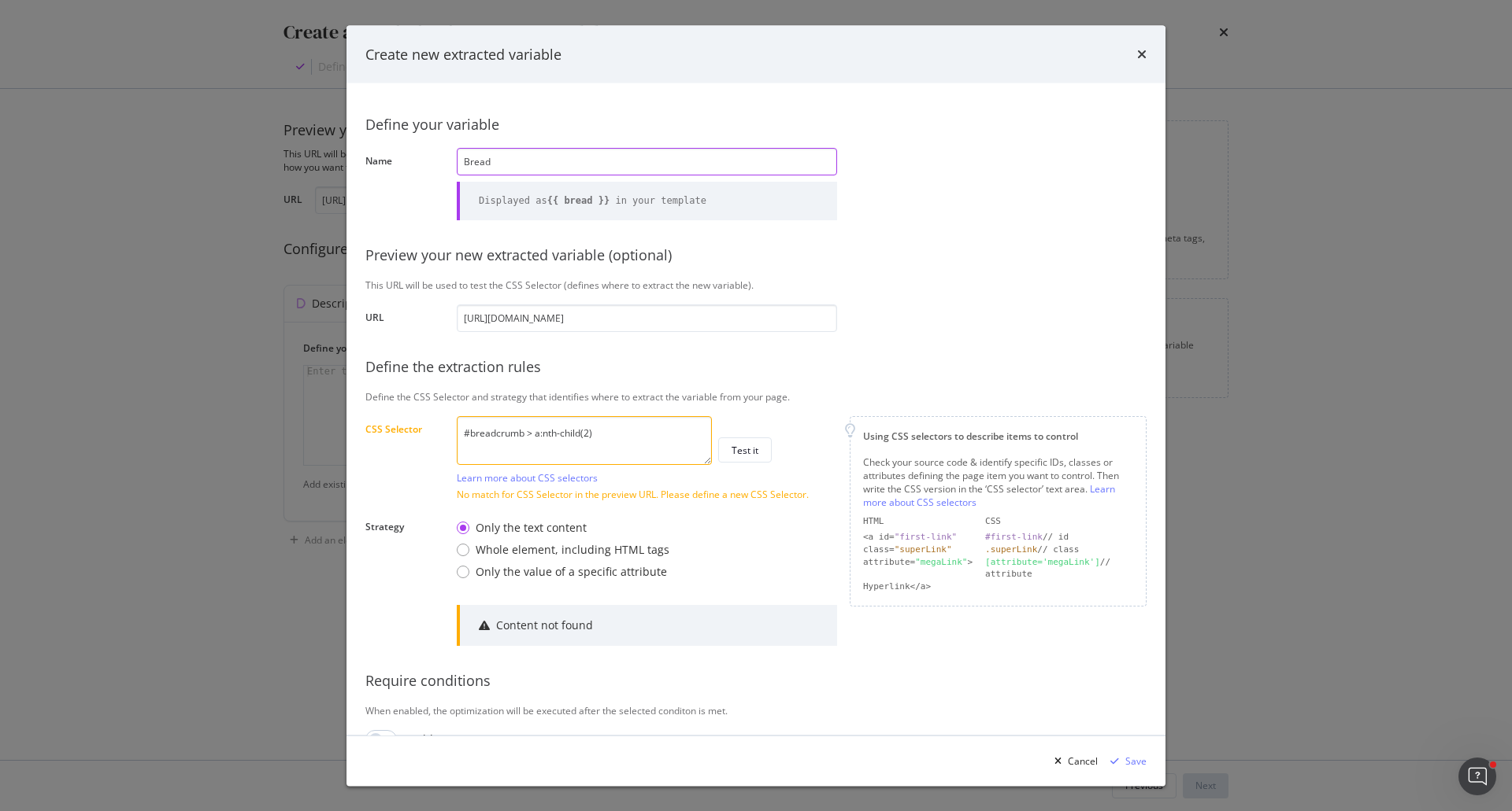
type input "Bread"
click at [545, 526] on div "Only the text content" at bounding box center [531, 528] width 111 height 16
drag, startPoint x: 613, startPoint y: 441, endPoint x: 438, endPoint y: 432, distance: 175.2
click at [0, 0] on div "CSS Selector #breadcrumb > a:nth-child(2) Learn more about CSS selectors Test i…" at bounding box center [0, 0] width 0 height 0
click at [631, 430] on textarea "#breadcrumb > a:nth-child(2)" at bounding box center [584, 440] width 255 height 48
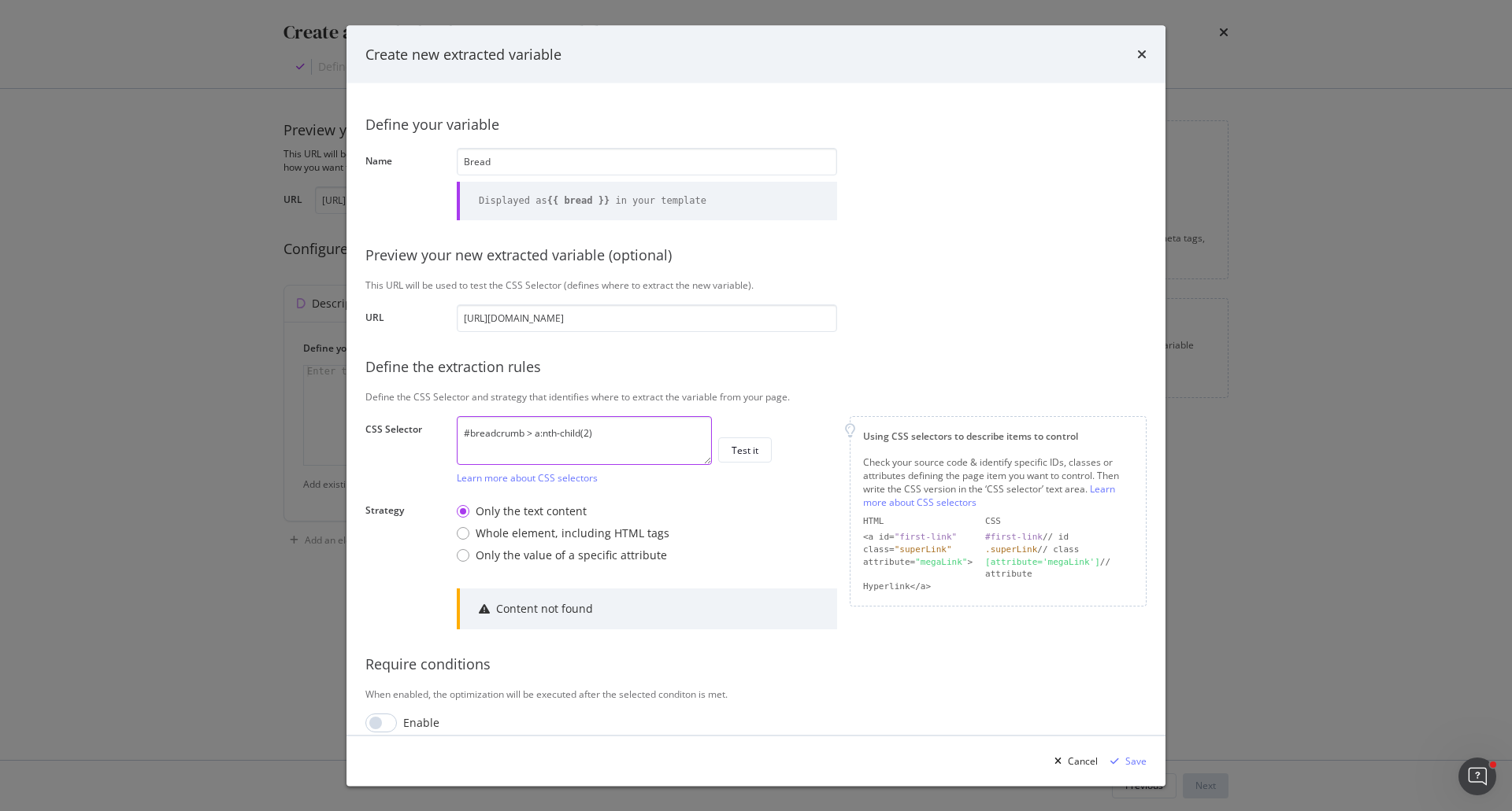
scroll to position [4, 0]
paste textarea "#breadcrumb > a:nth-child(3)"
click at [590, 428] on textarea "#breadcrumb > a:nth-child(2) #breadcrumb > a:nth-child(3)" at bounding box center [584, 440] width 255 height 48
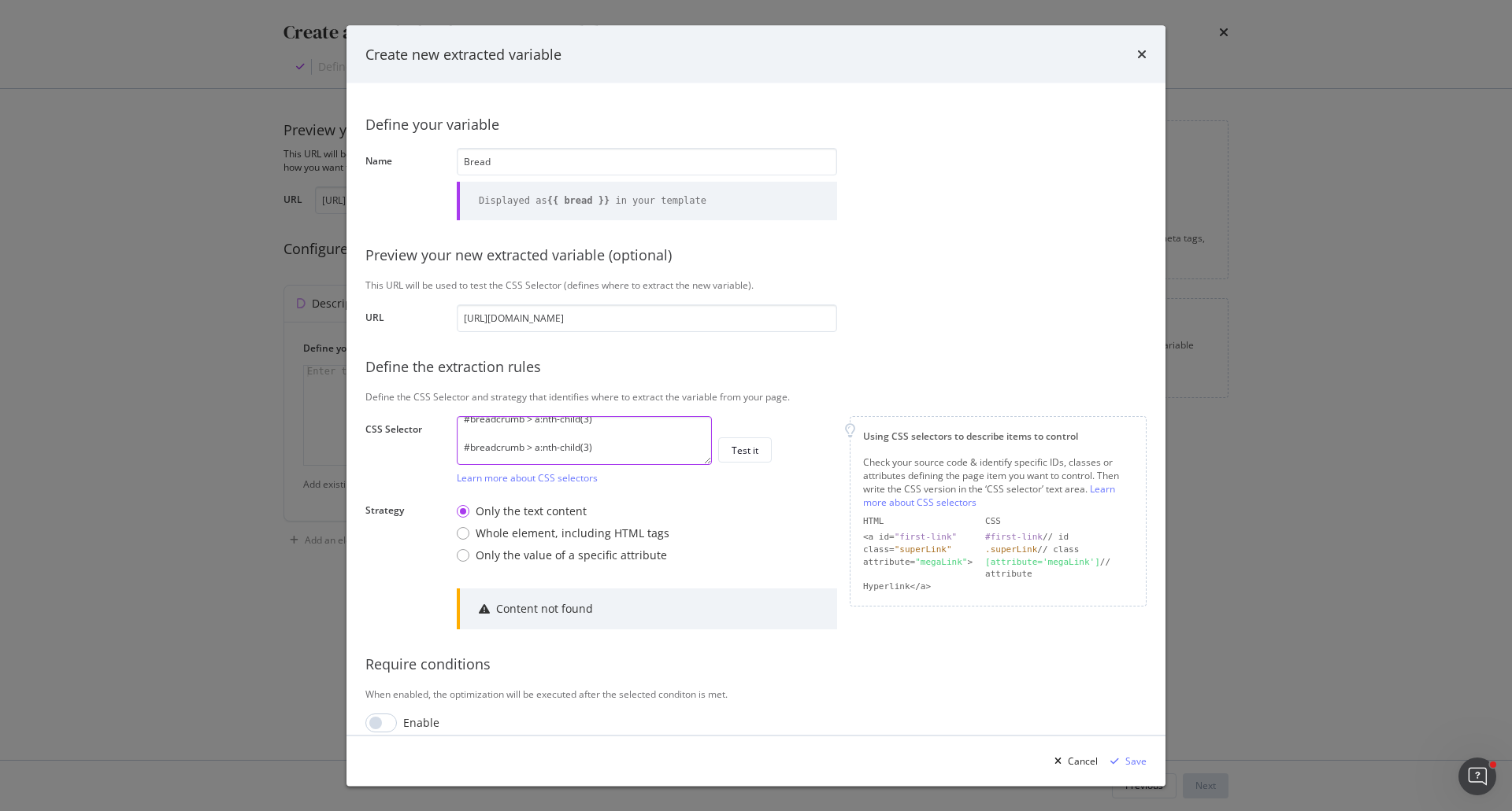
drag, startPoint x: 604, startPoint y: 454, endPoint x: 635, endPoint y: 452, distance: 31.1
click at [635, 452] on textarea "#breadcrumb > a:nth-child(3) #breadcrumb > a:nth-child(3)" at bounding box center [584, 440] width 255 height 48
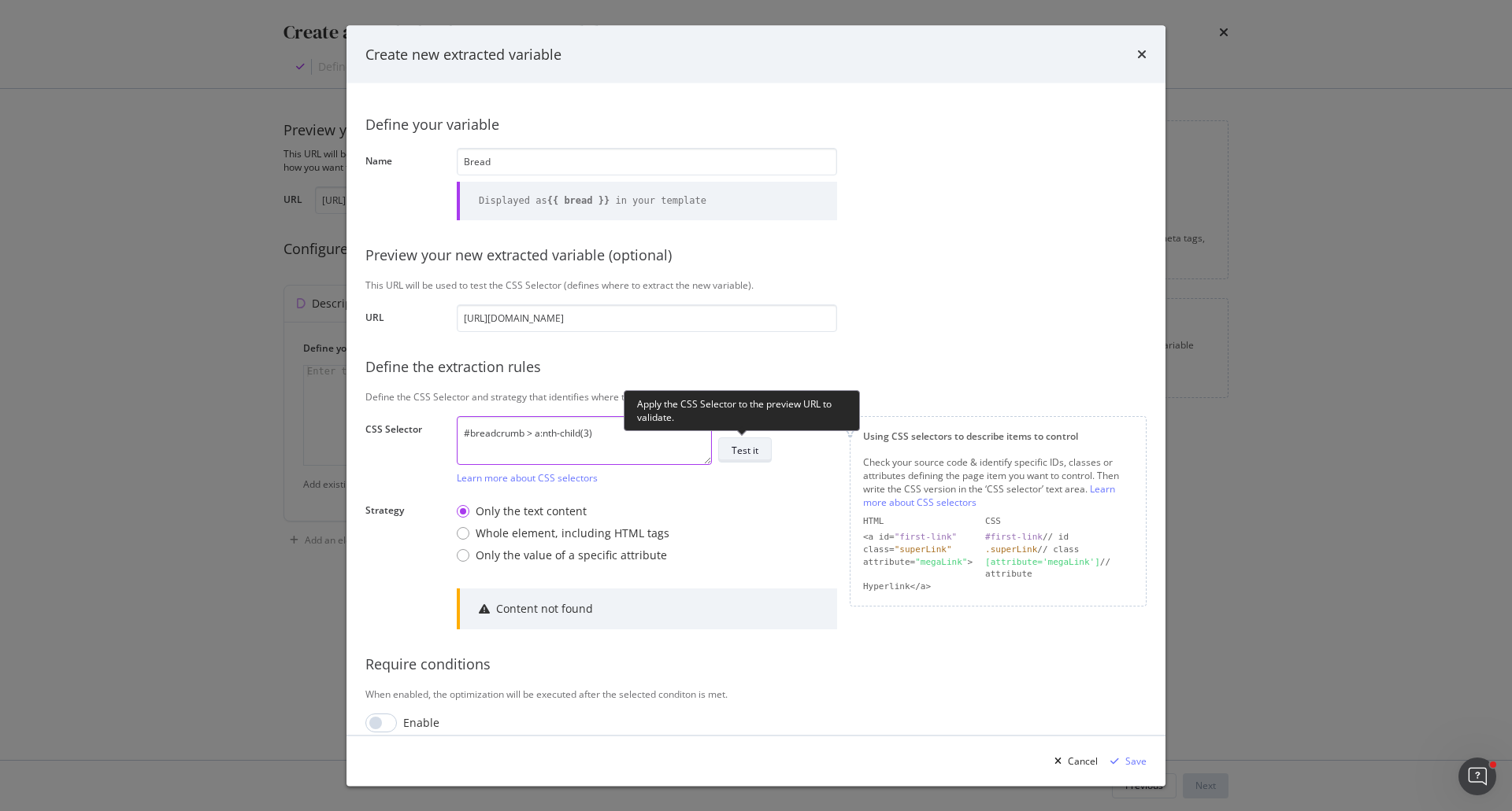
type textarea "#breadcrumb > a:nth-child(3)"
click at [737, 455] on div "Test it" at bounding box center [745, 449] width 27 height 13
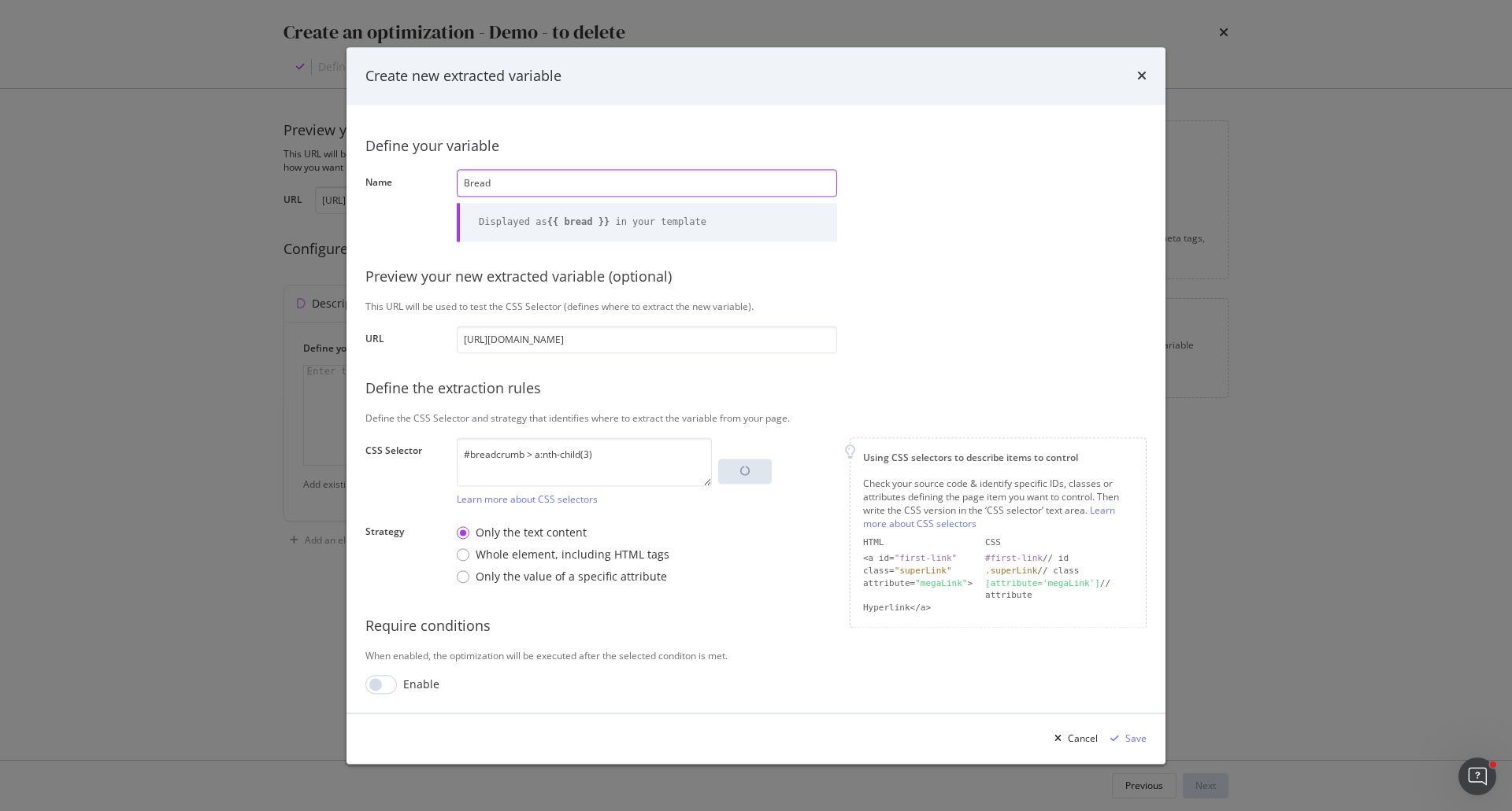
click at [542, 188] on input "Bread" at bounding box center [646, 183] width 380 height 28
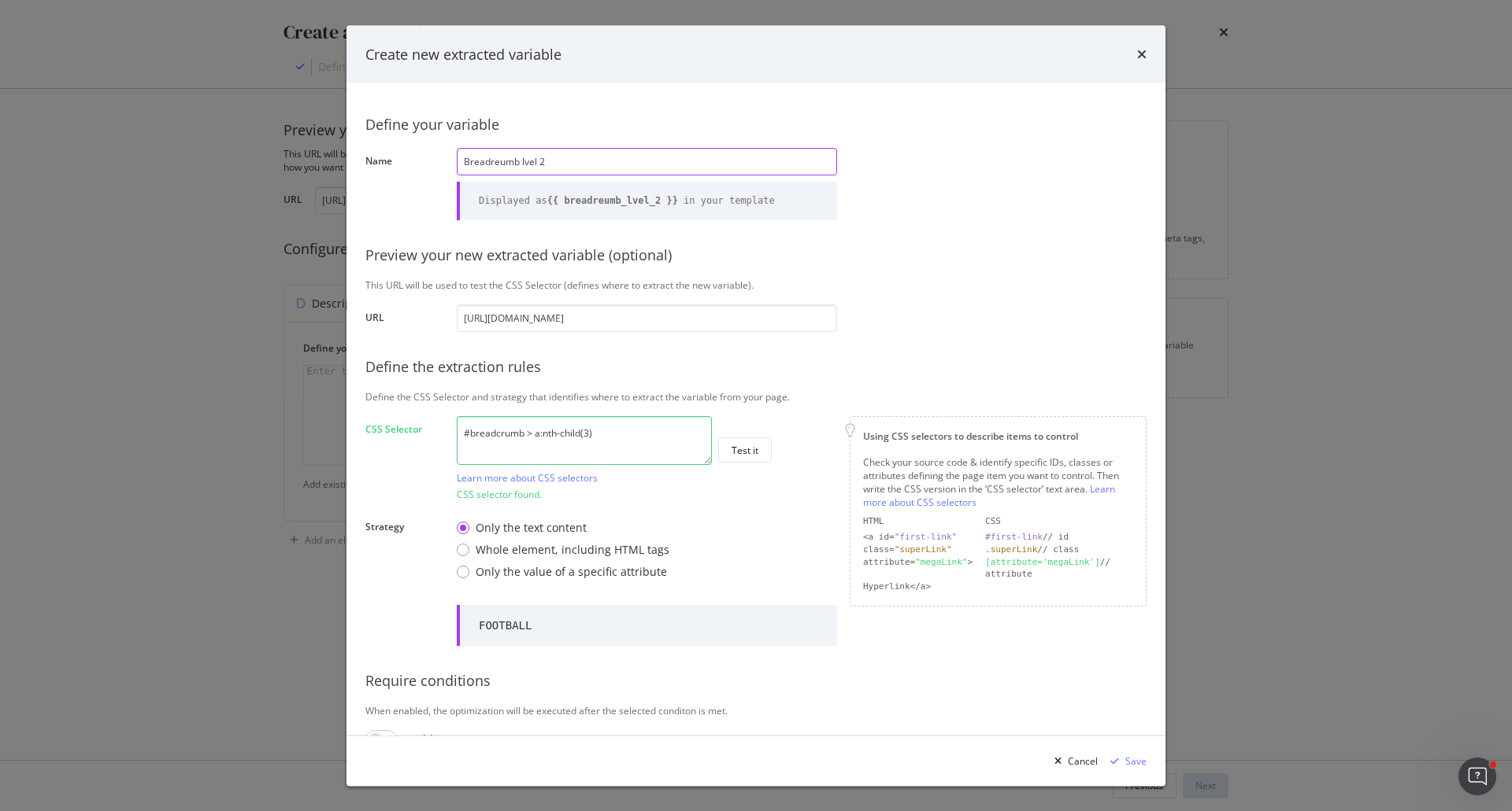
click at [524, 158] on input "Breadreumb lvel 2" at bounding box center [646, 161] width 380 height 28
type input "Breadreumb level 2"
click at [591, 434] on textarea "#breadcrumb > a:nth-child(3)" at bounding box center [584, 440] width 255 height 48
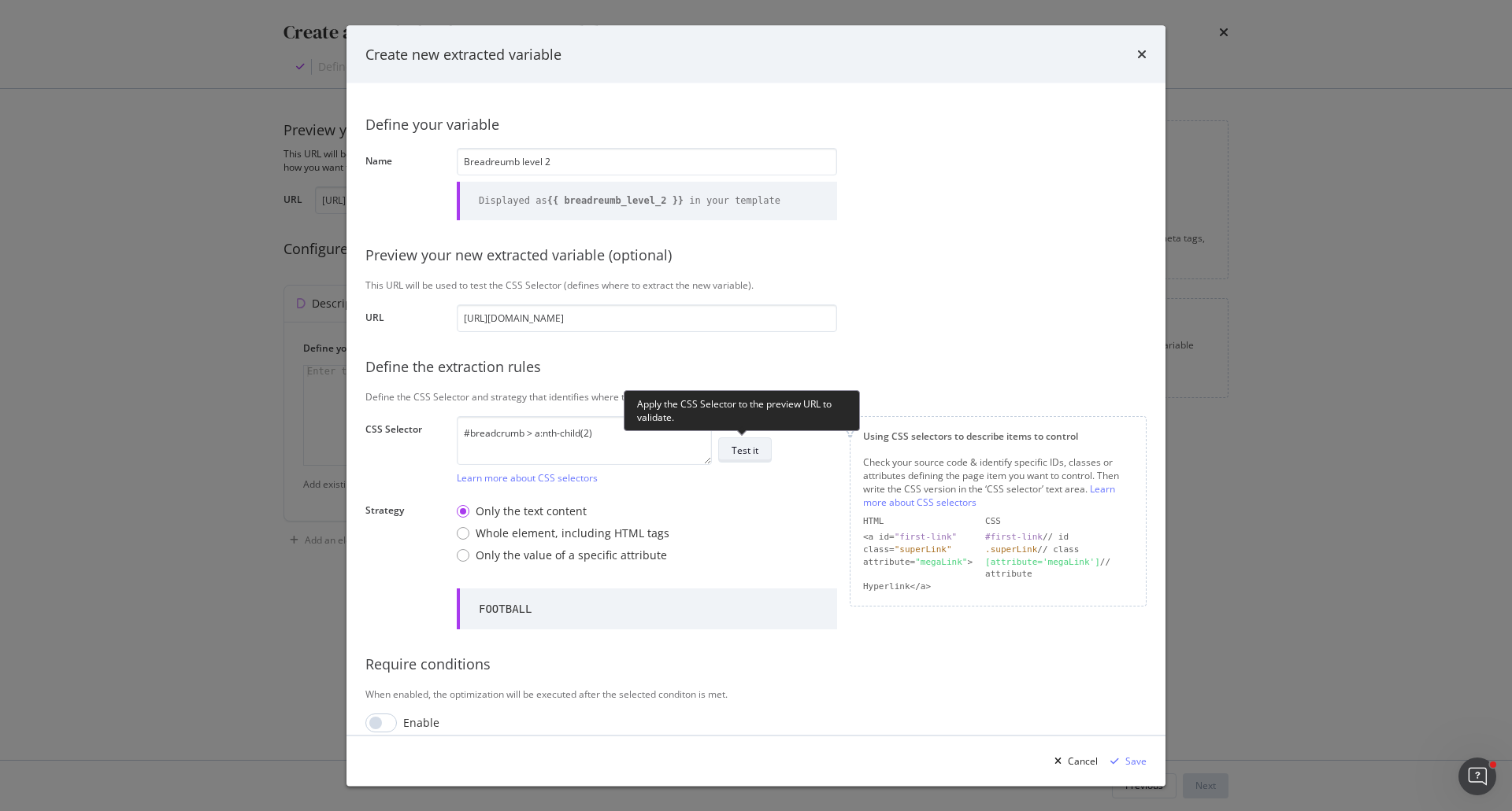
click at [742, 454] on div "Test it" at bounding box center [745, 449] width 27 height 13
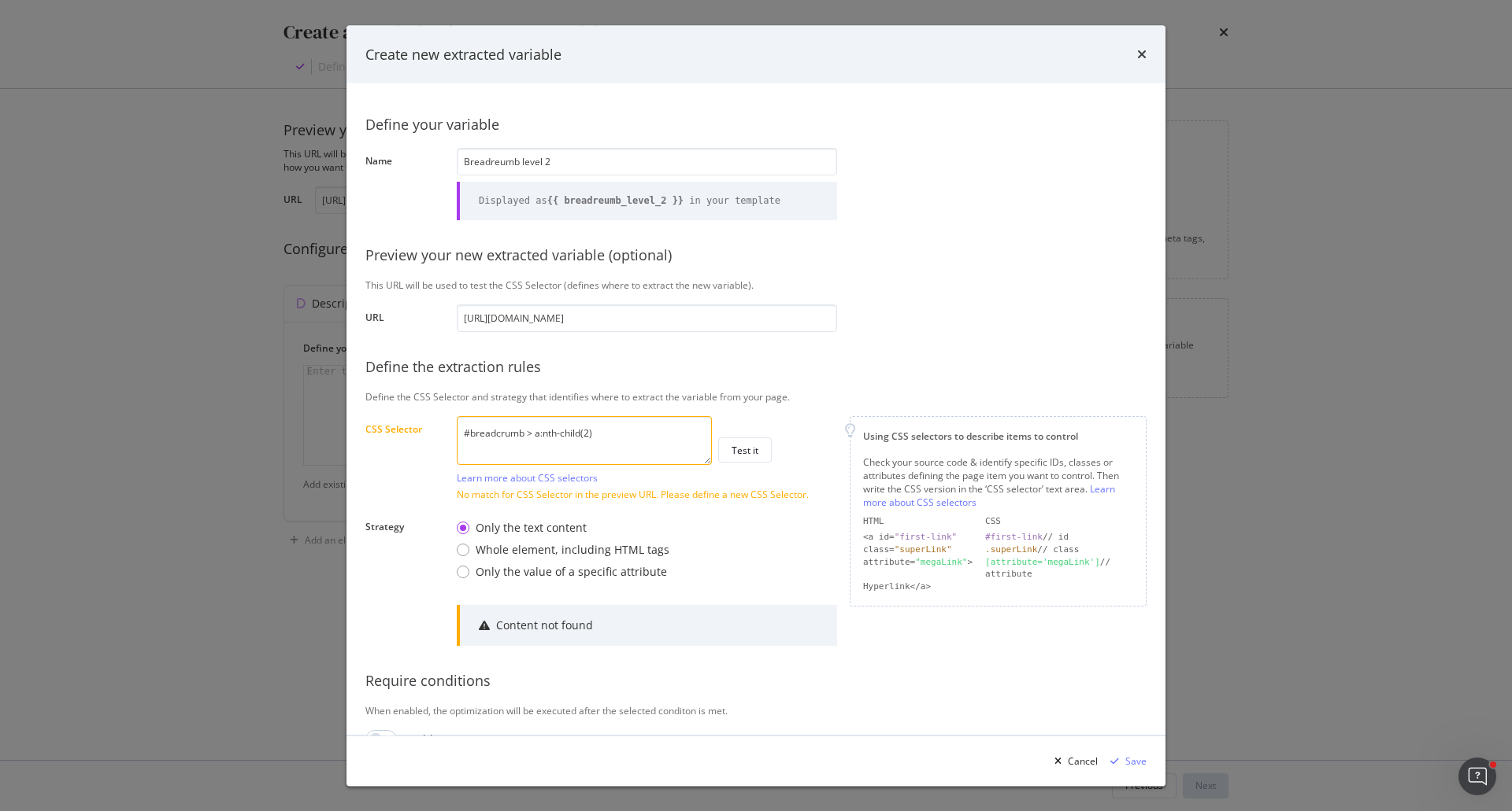
click at [585, 431] on textarea "#breadcrumb > a:nth-child(2)" at bounding box center [584, 440] width 255 height 48
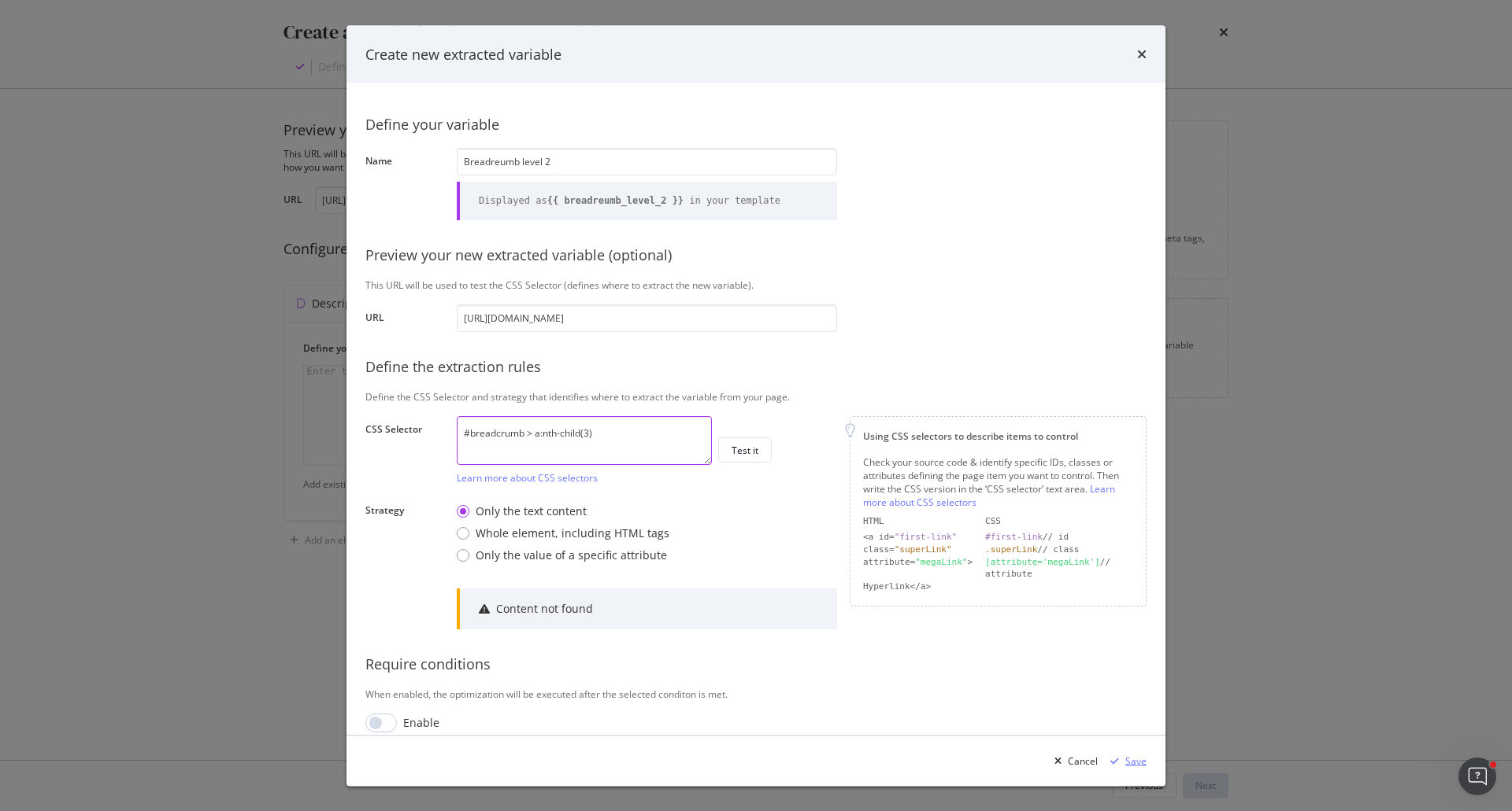
type textarea "#breadcrumb > a:nth-child(3)"
click at [1136, 765] on div "Save" at bounding box center [1135, 760] width 22 height 13
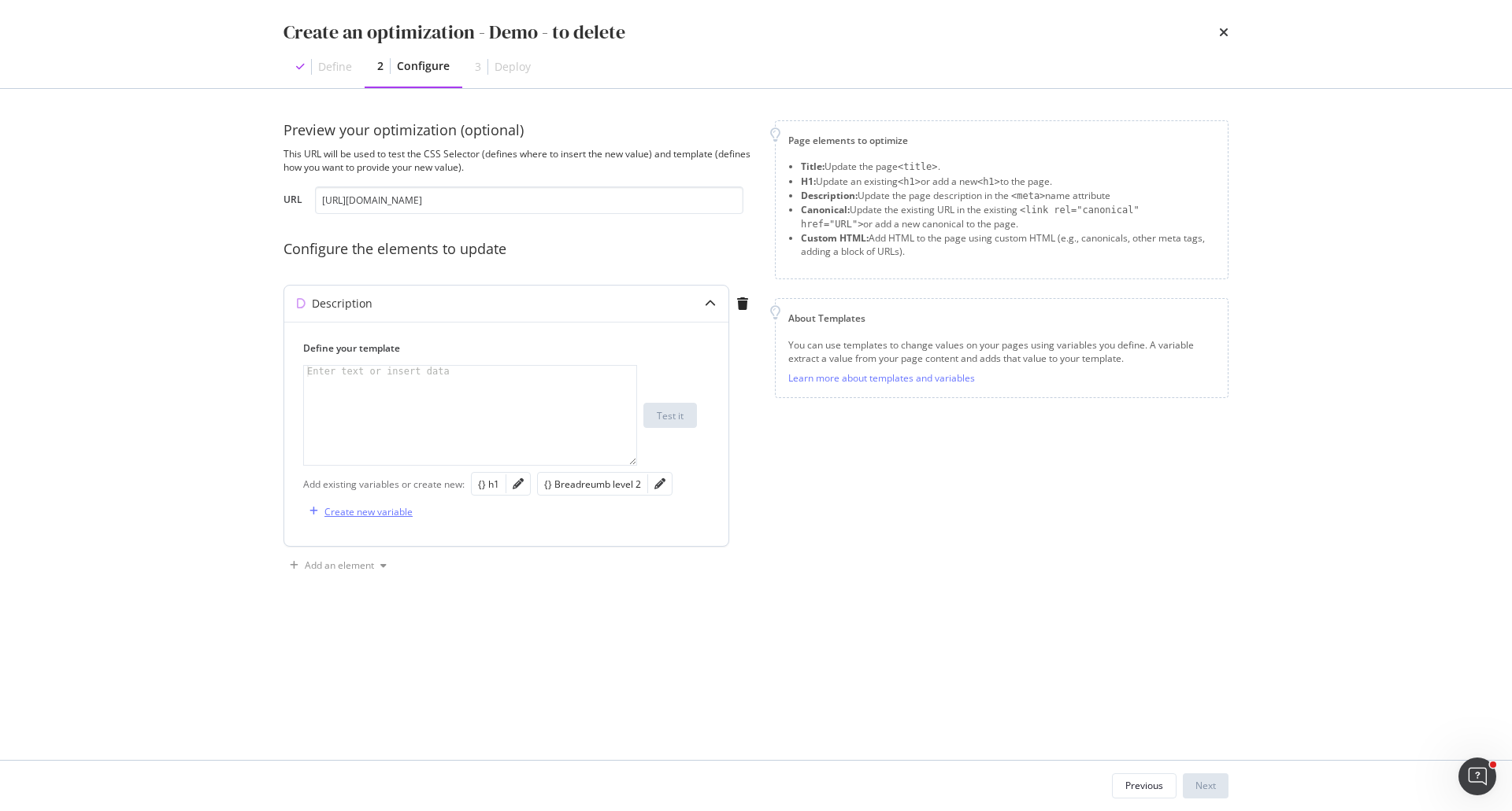
click at [374, 516] on div "Create new variable" at bounding box center [369, 512] width 88 height 13
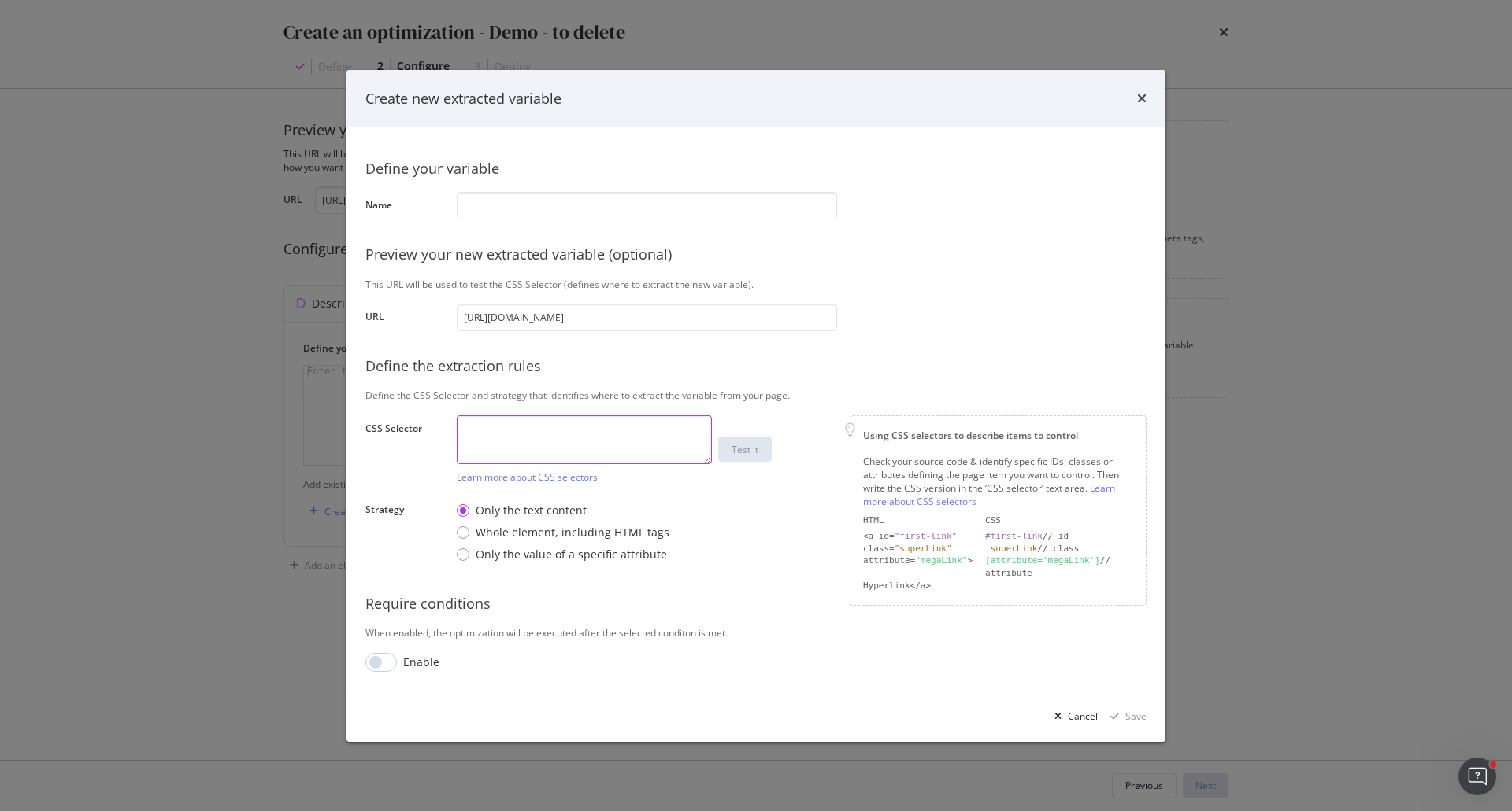
click at [494, 438] on textarea "modal" at bounding box center [584, 440] width 255 height 48
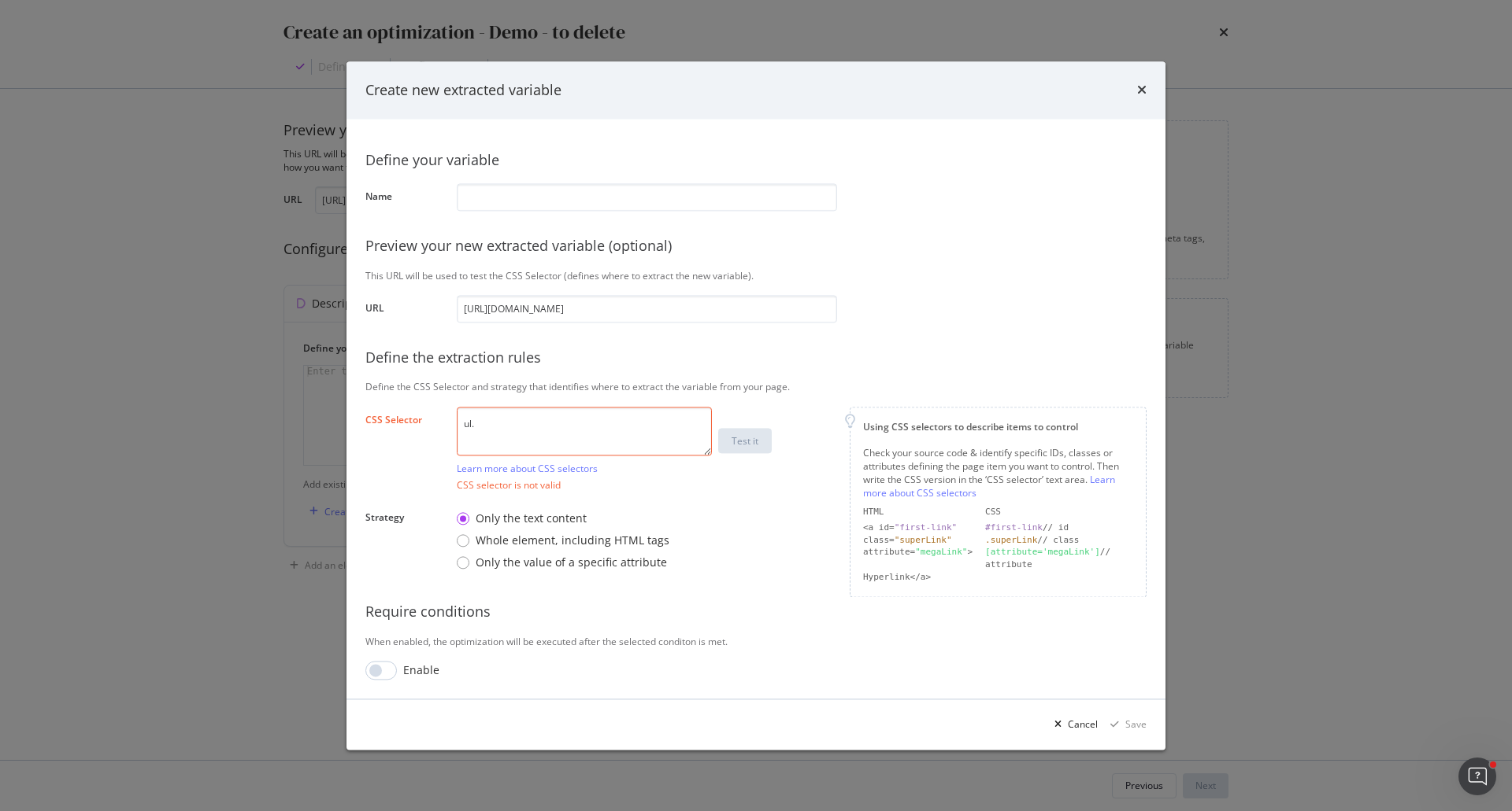
paste textarea "base_bio_info"
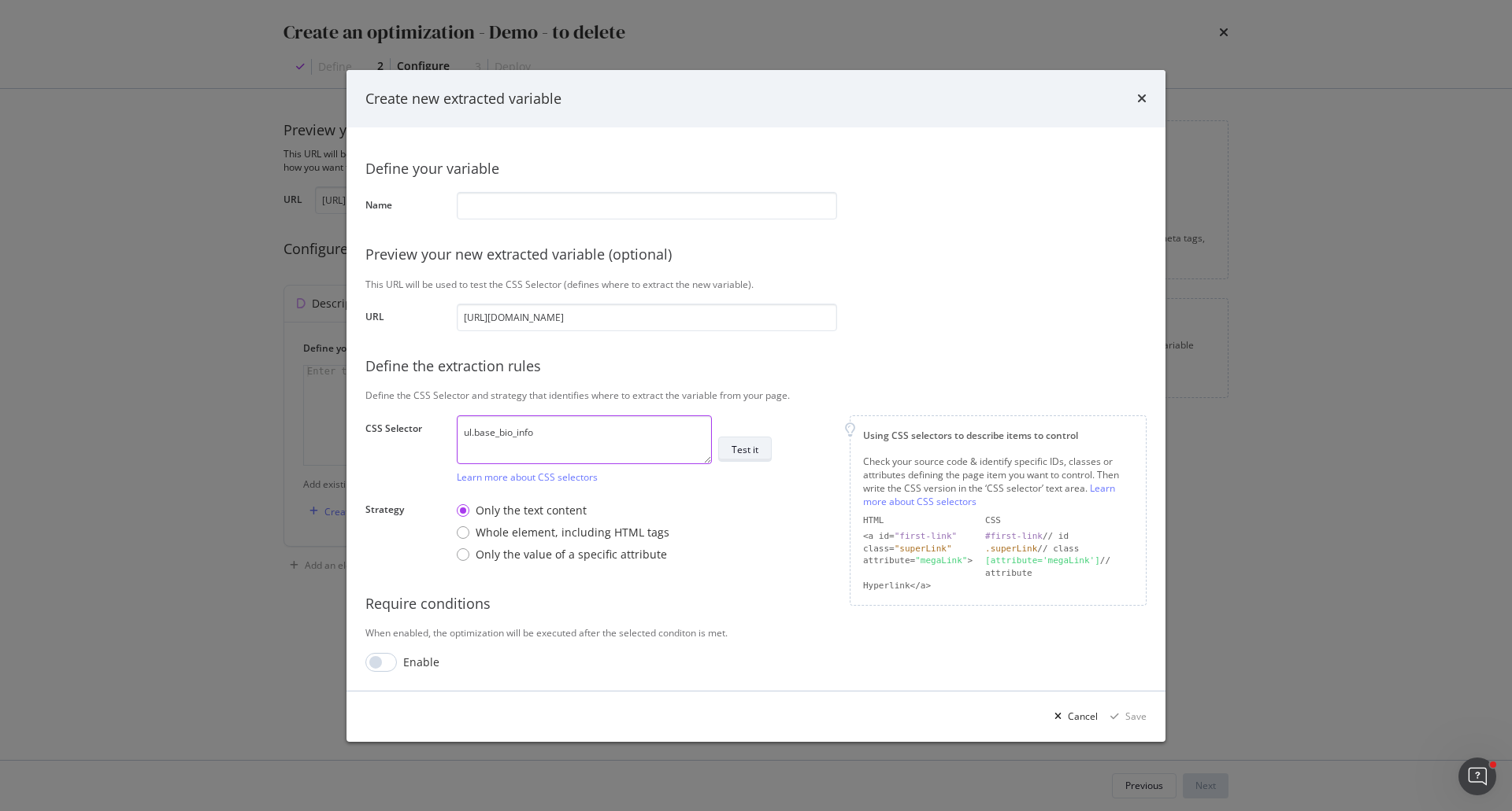
type textarea "ul.base_bio_info"
click at [727, 453] on button "Test it" at bounding box center [745, 449] width 54 height 25
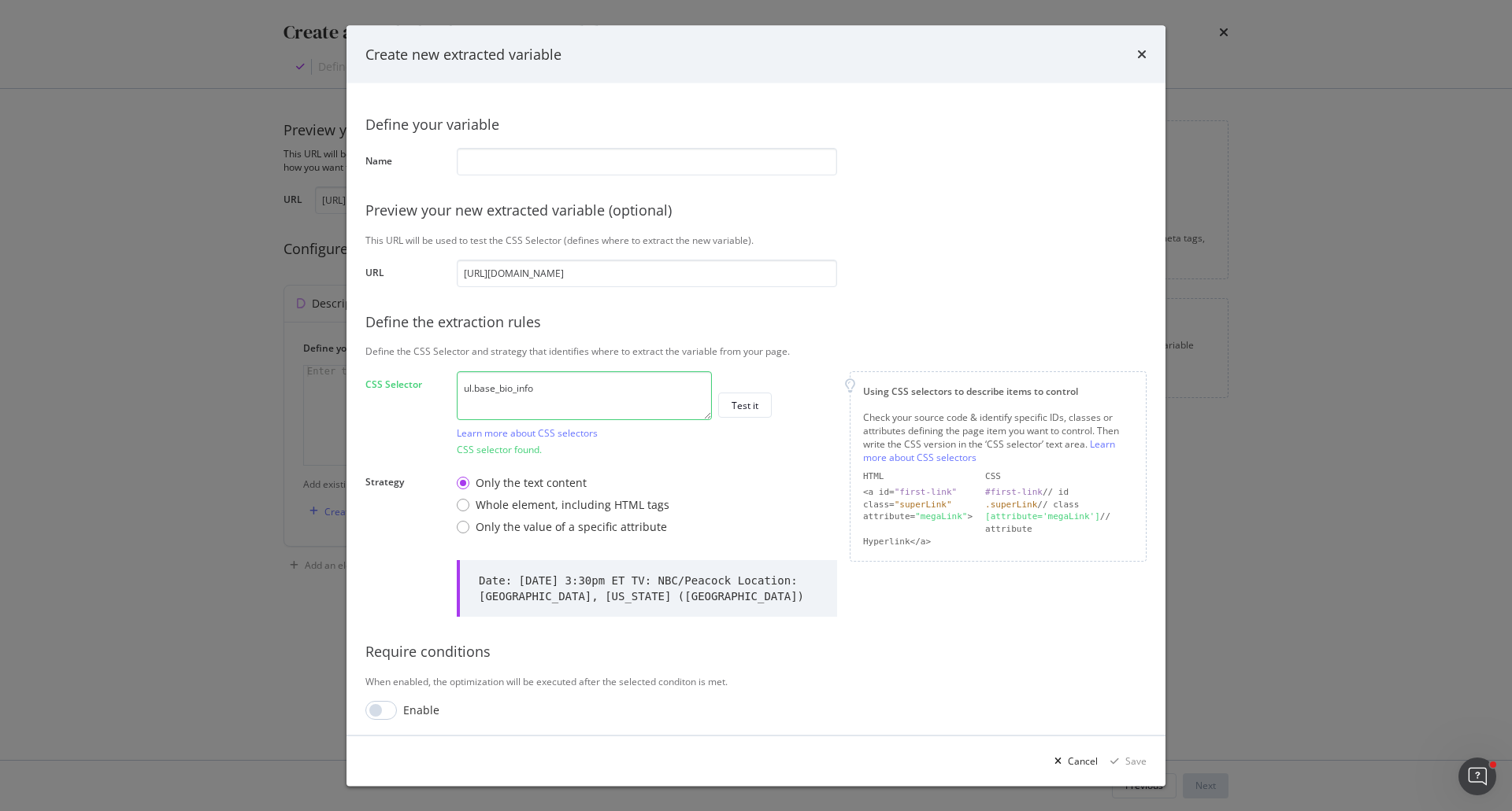
click at [773, 583] on div "Date: 2025-09-20 at 3:30pm ET TV: NBC/Peacock Location: South Bend, Indiana (No…" at bounding box center [649, 588] width 339 height 31
click at [603, 166] on input "modal" at bounding box center [646, 161] width 380 height 28
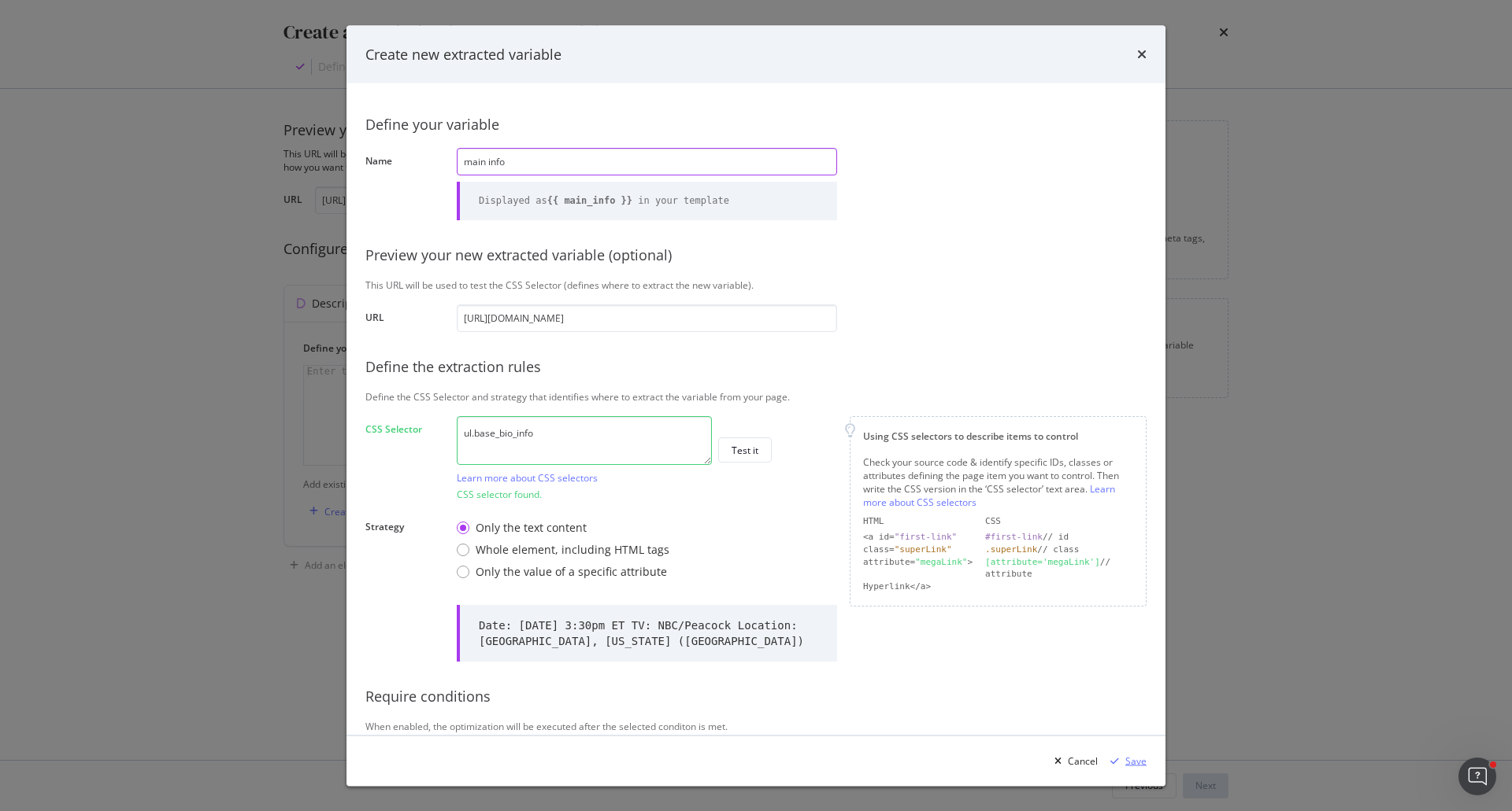
type input "main info"
click at [1141, 756] on div "Save" at bounding box center [1135, 760] width 22 height 13
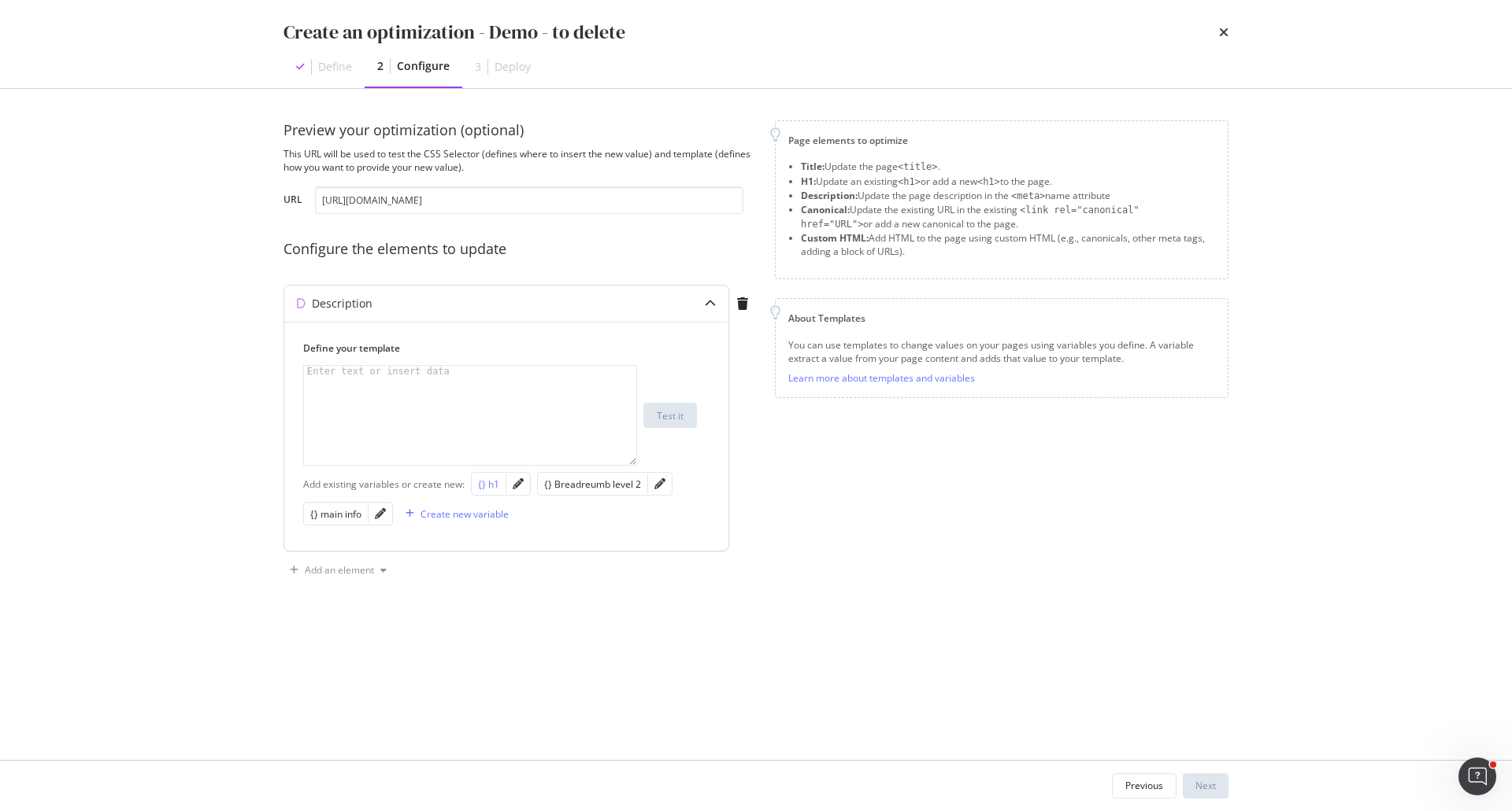
click at [486, 486] on div "{} h1" at bounding box center [488, 484] width 22 height 13
click at [626, 480] on div "{} Breadreumb level 2" at bounding box center [592, 484] width 97 height 13
click at [347, 516] on div "{} main info" at bounding box center [335, 513] width 51 height 13
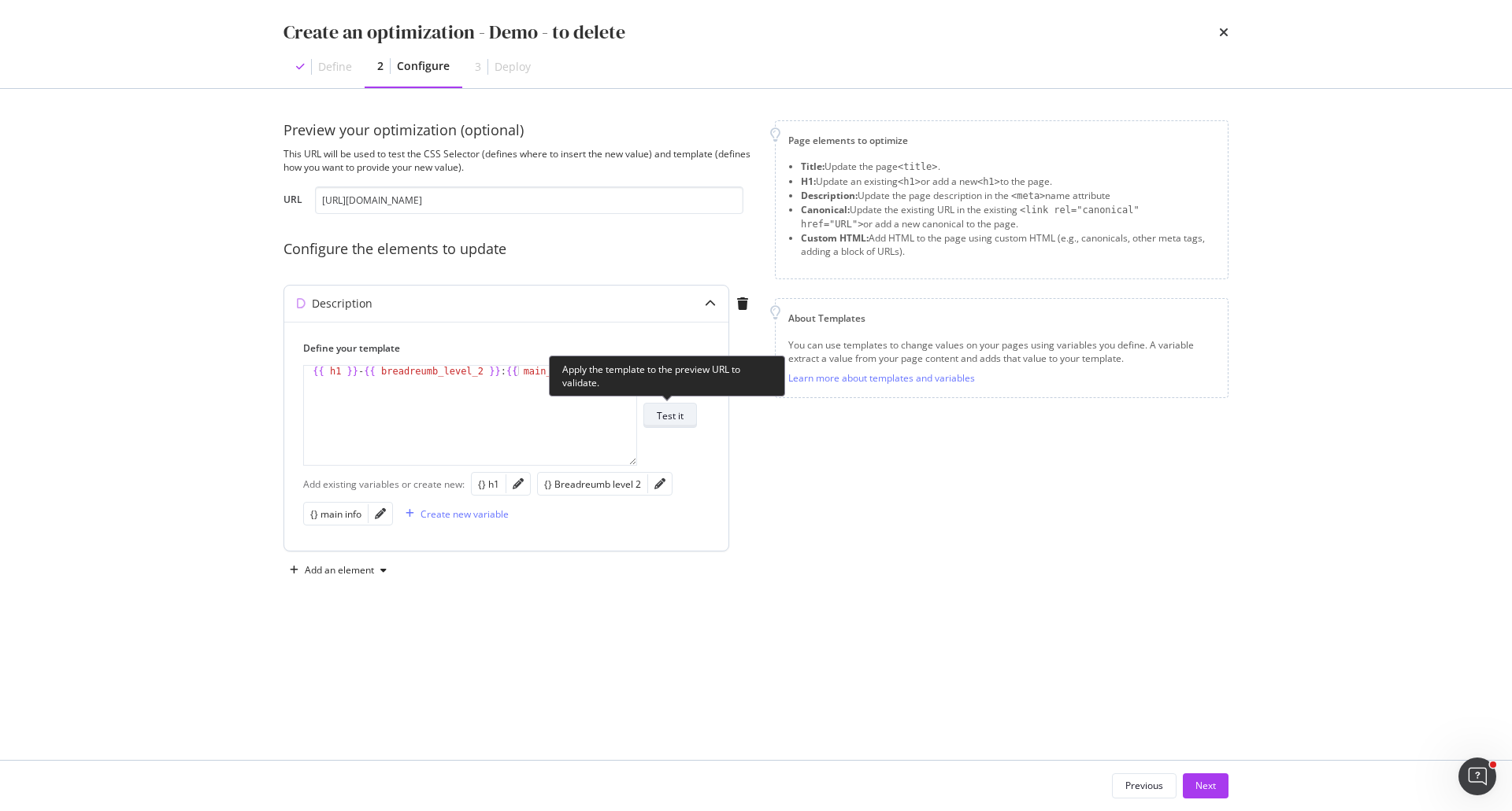
click at [687, 415] on button "Test it" at bounding box center [670, 415] width 54 height 25
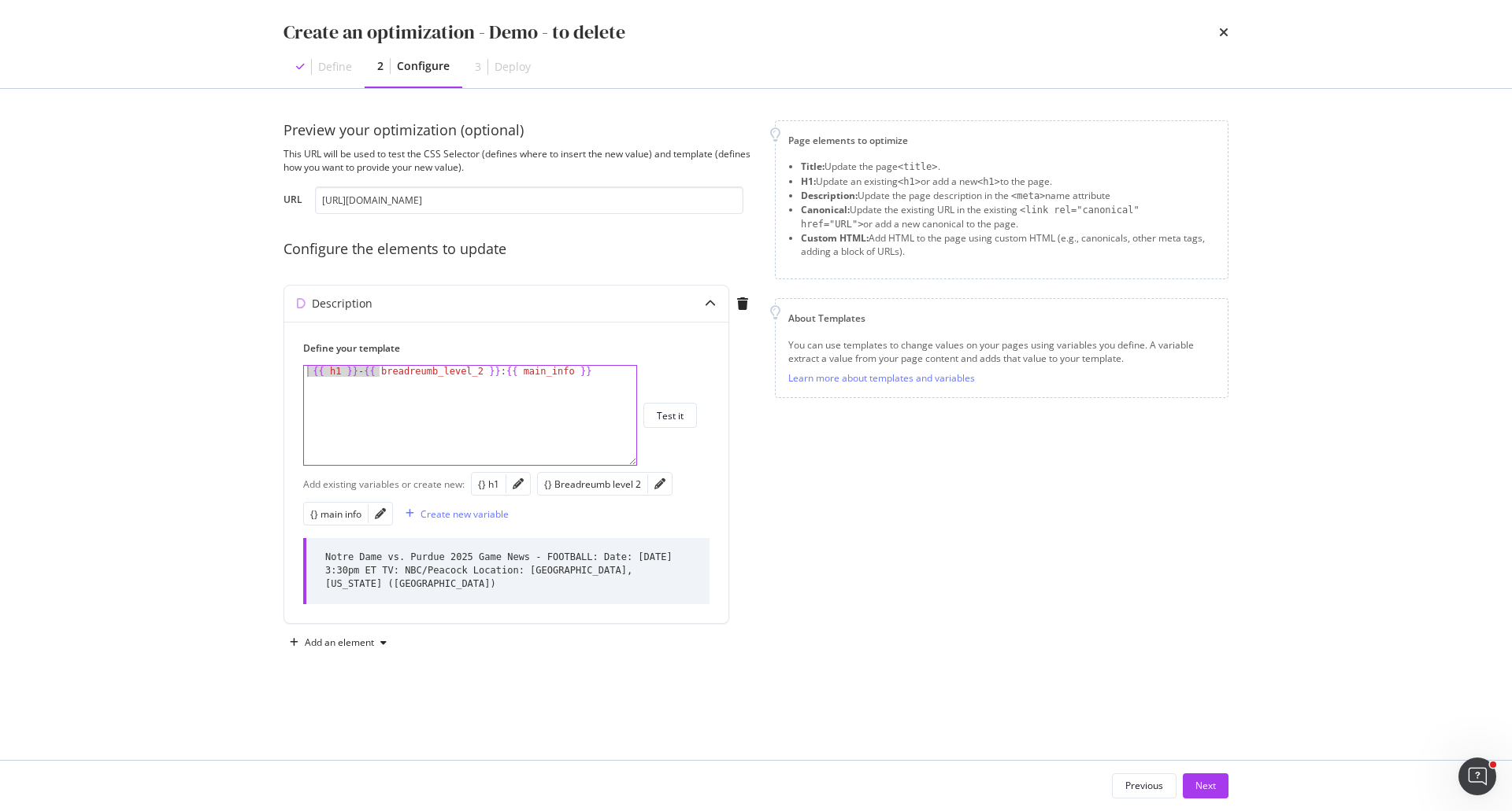
drag, startPoint x: 378, startPoint y: 367, endPoint x: 277, endPoint y: 366, distance: 101.0
click at [277, 366] on div "Preview your optimization (optional) This URL will be used to test the CSS Sele…" at bounding box center [756, 425] width 1008 height 672
click at [431, 365] on div "{{ breadreumb_level_2 }}: {{ main_info }} {{ breadreumb_level_2 }} : {{ main_in…" at bounding box center [470, 415] width 334 height 100
click at [433, 369] on div "{{ breadreumb_level_2 }} : {{ main_info }}" at bounding box center [470, 427] width 333 height 121
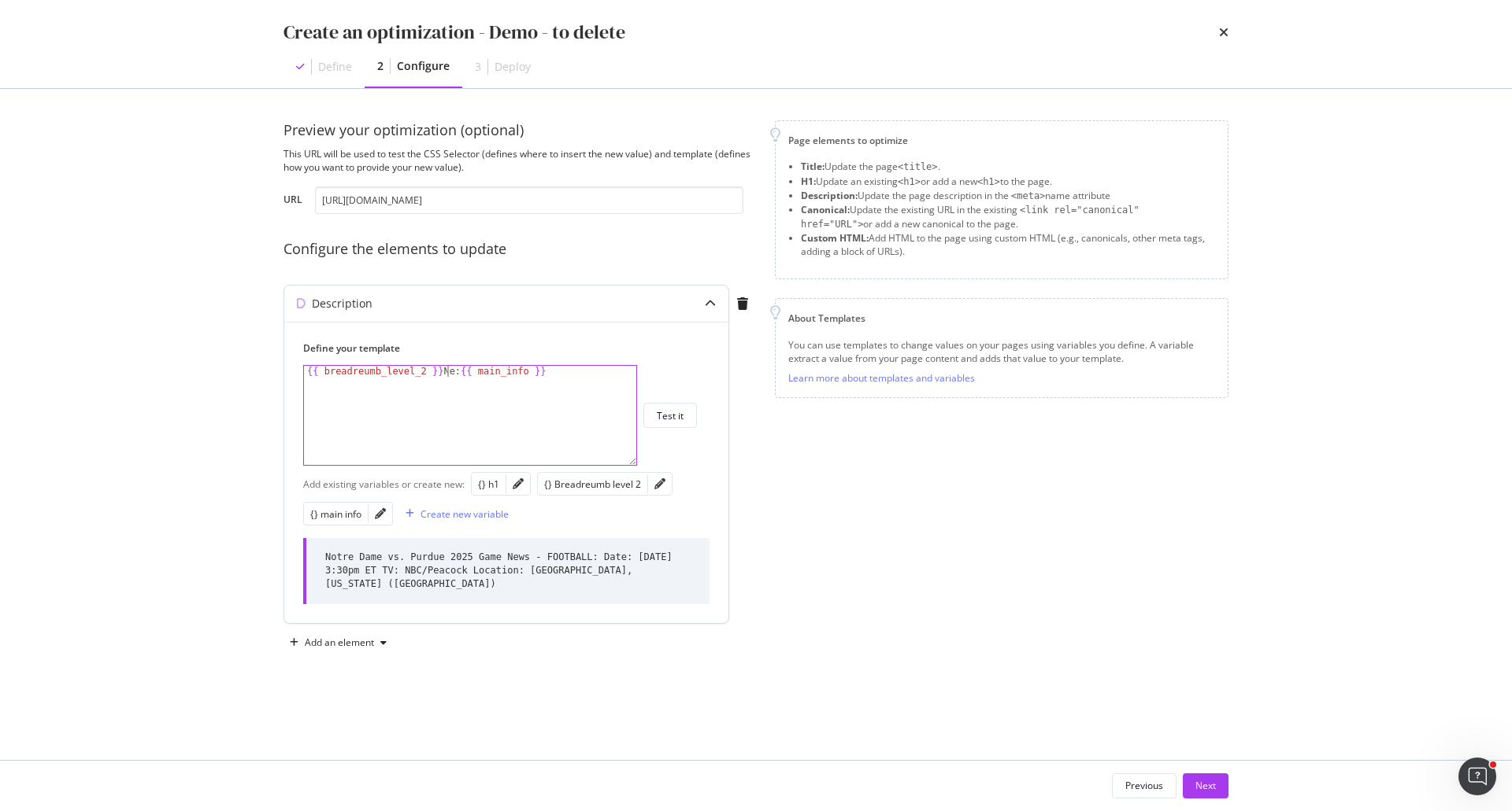
scroll to position [0, 12]
click at [468, 372] on div "{{ breadreumb_level_2 }} News: {{ main_info }}" at bounding box center [470, 427] width 333 height 121
click at [488, 483] on div "{} h1" at bounding box center [488, 484] width 22 height 13
click at [610, 371] on div "{{ breadreumb_level_2 }} News: {{ h1 }} . {{ main_info }}" at bounding box center [470, 427] width 333 height 121
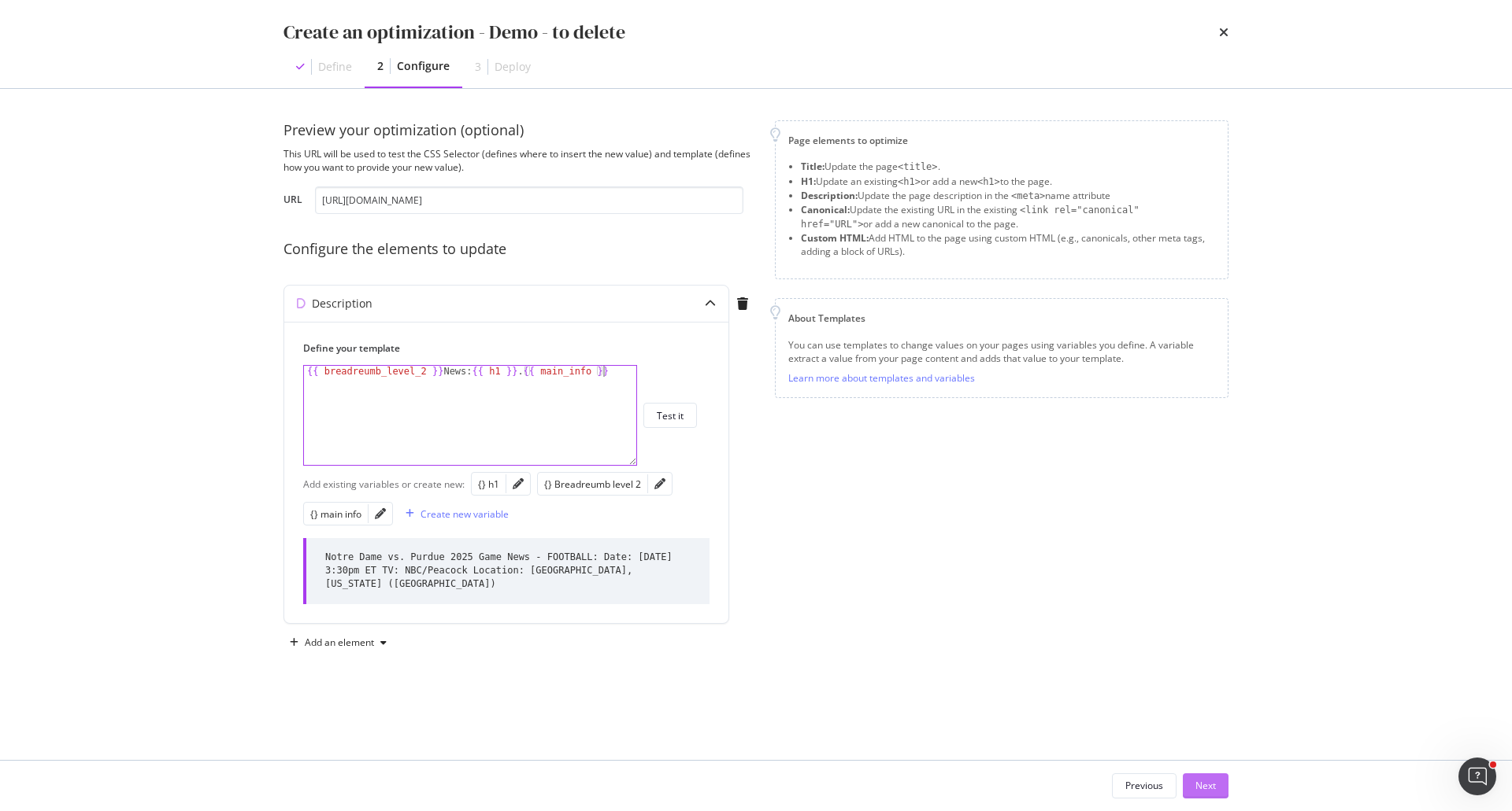
type textarea "{{ breadreumb_level_2 }} News: {{ h1 }}. {{ main_info }}"
click at [1216, 794] on button "Next" at bounding box center [1205, 786] width 46 height 25
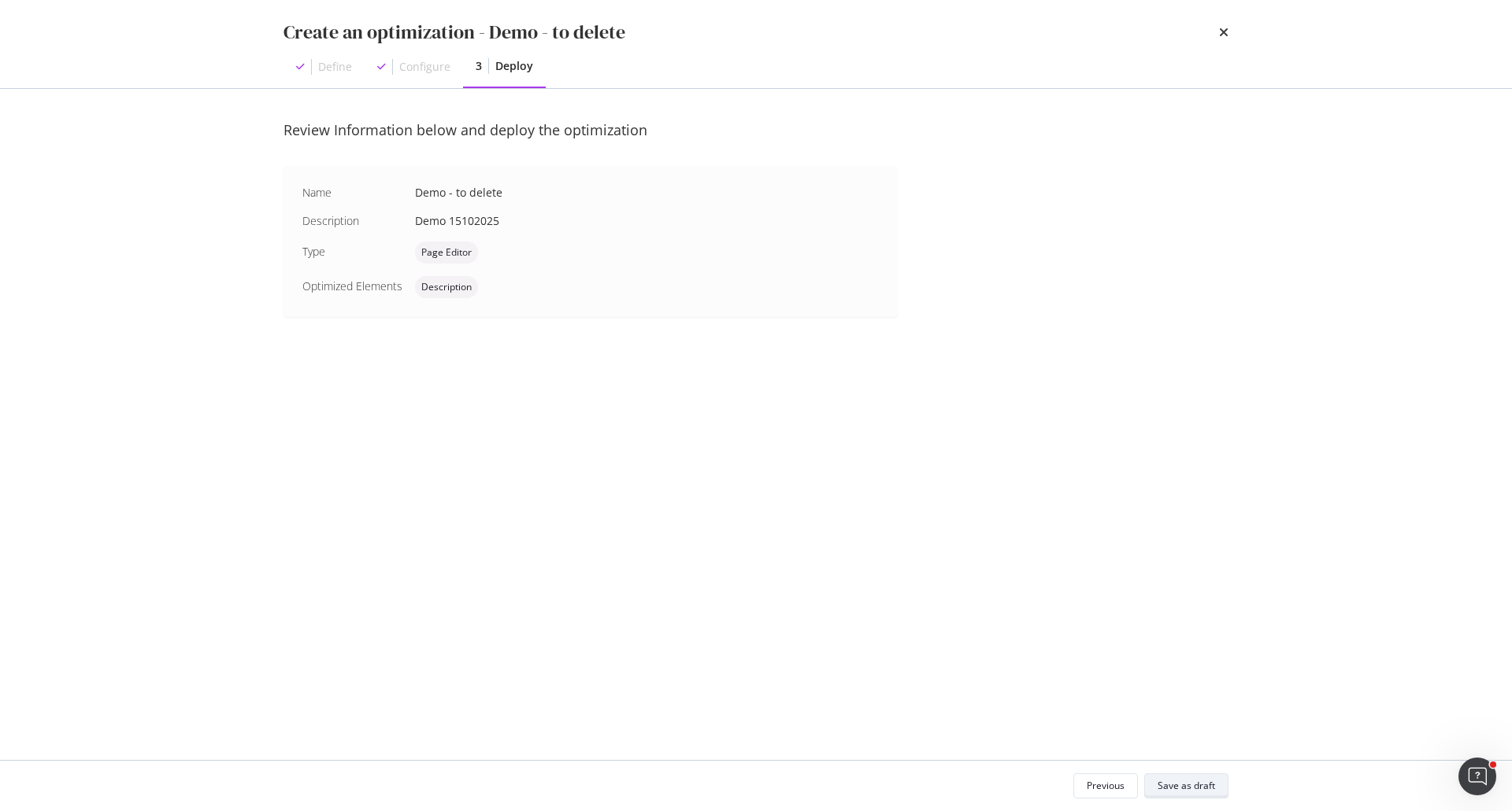
click at [1216, 794] on button "Save as draft" at bounding box center [1186, 786] width 84 height 25
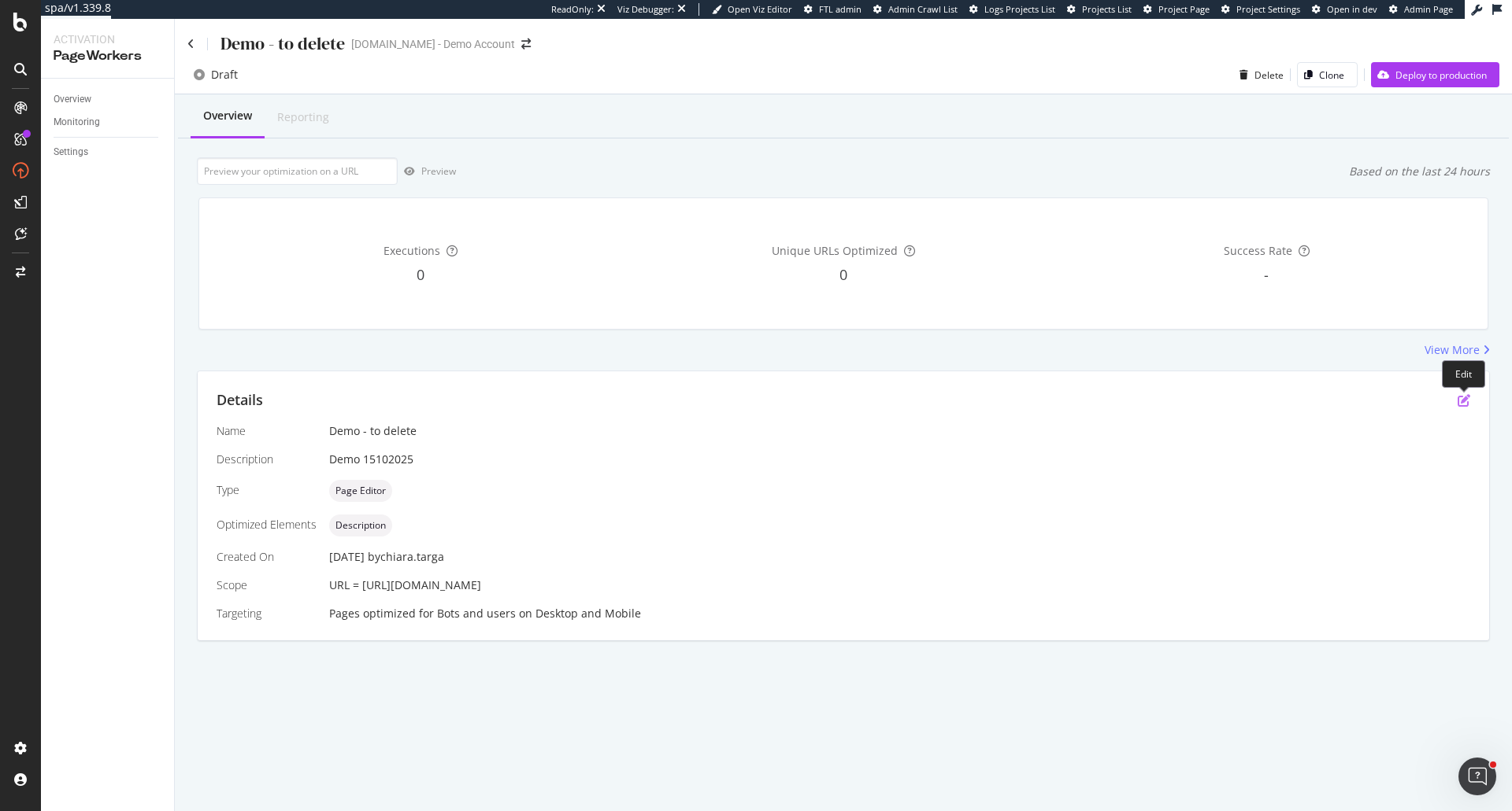
click at [1466, 403] on icon "pen-to-square" at bounding box center [1464, 401] width 13 height 13
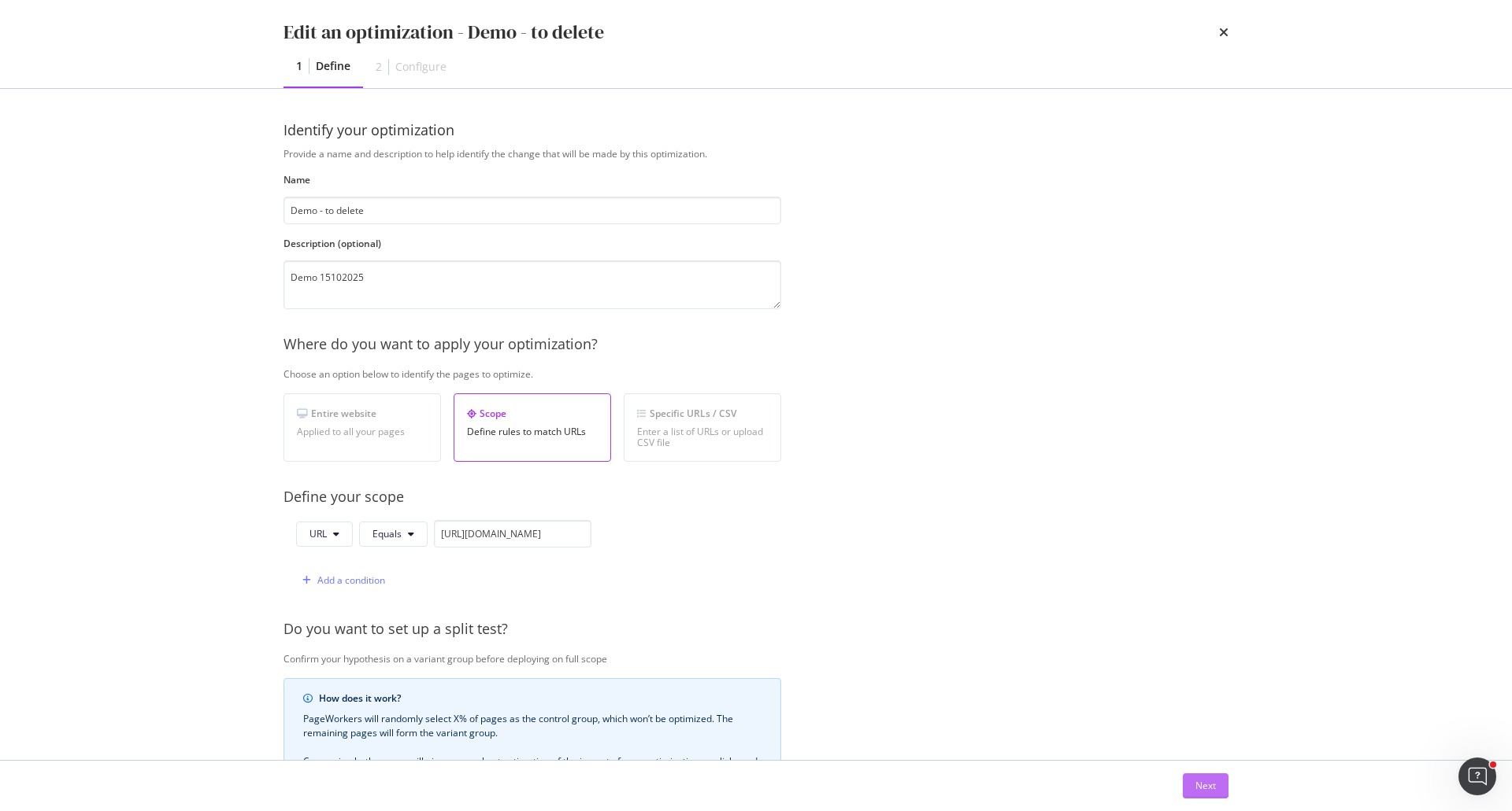
click at [1222, 795] on button "Next" at bounding box center [1205, 786] width 46 height 25
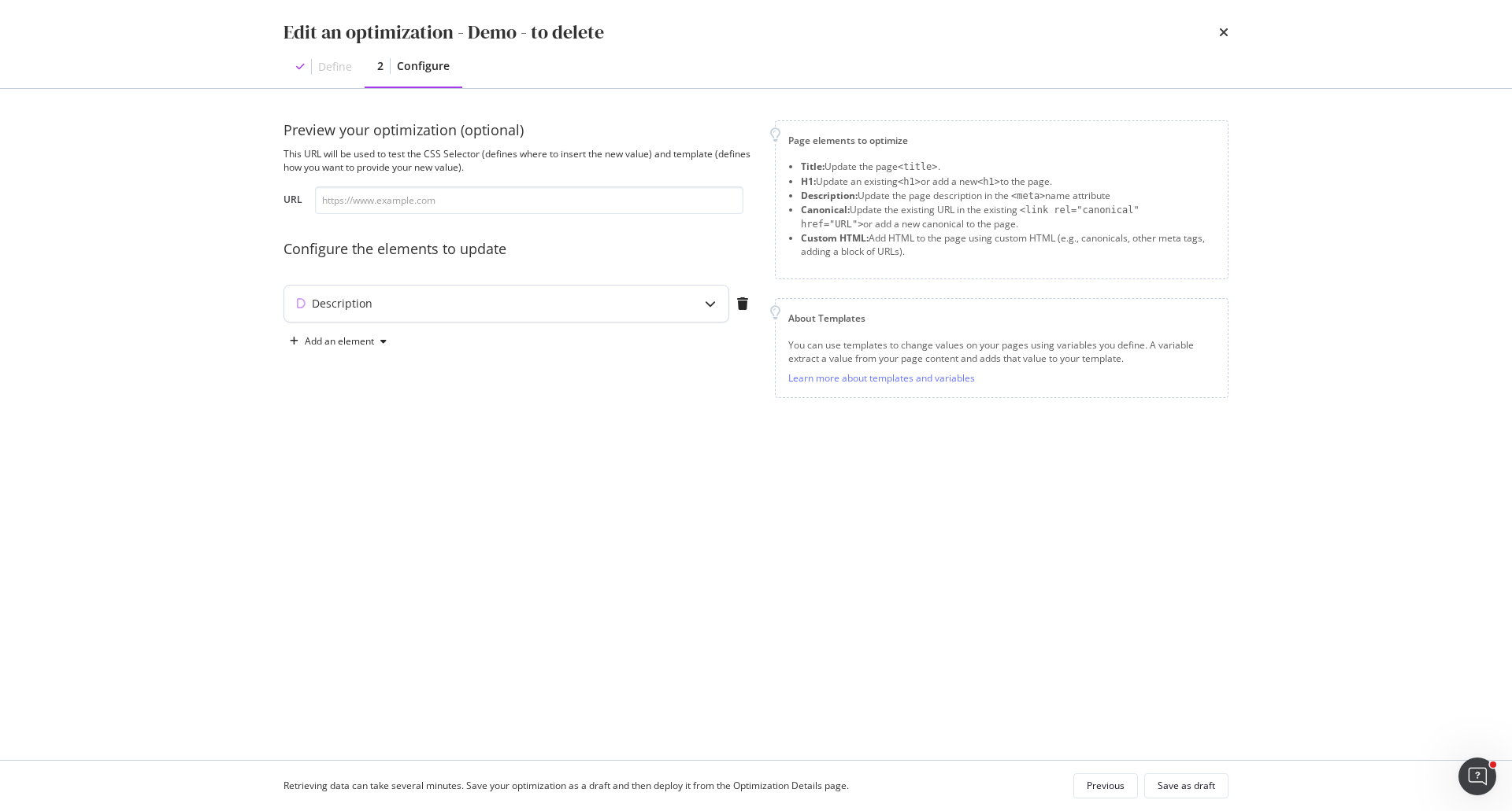
click at [713, 308] on icon "modal" at bounding box center [710, 304] width 11 height 11
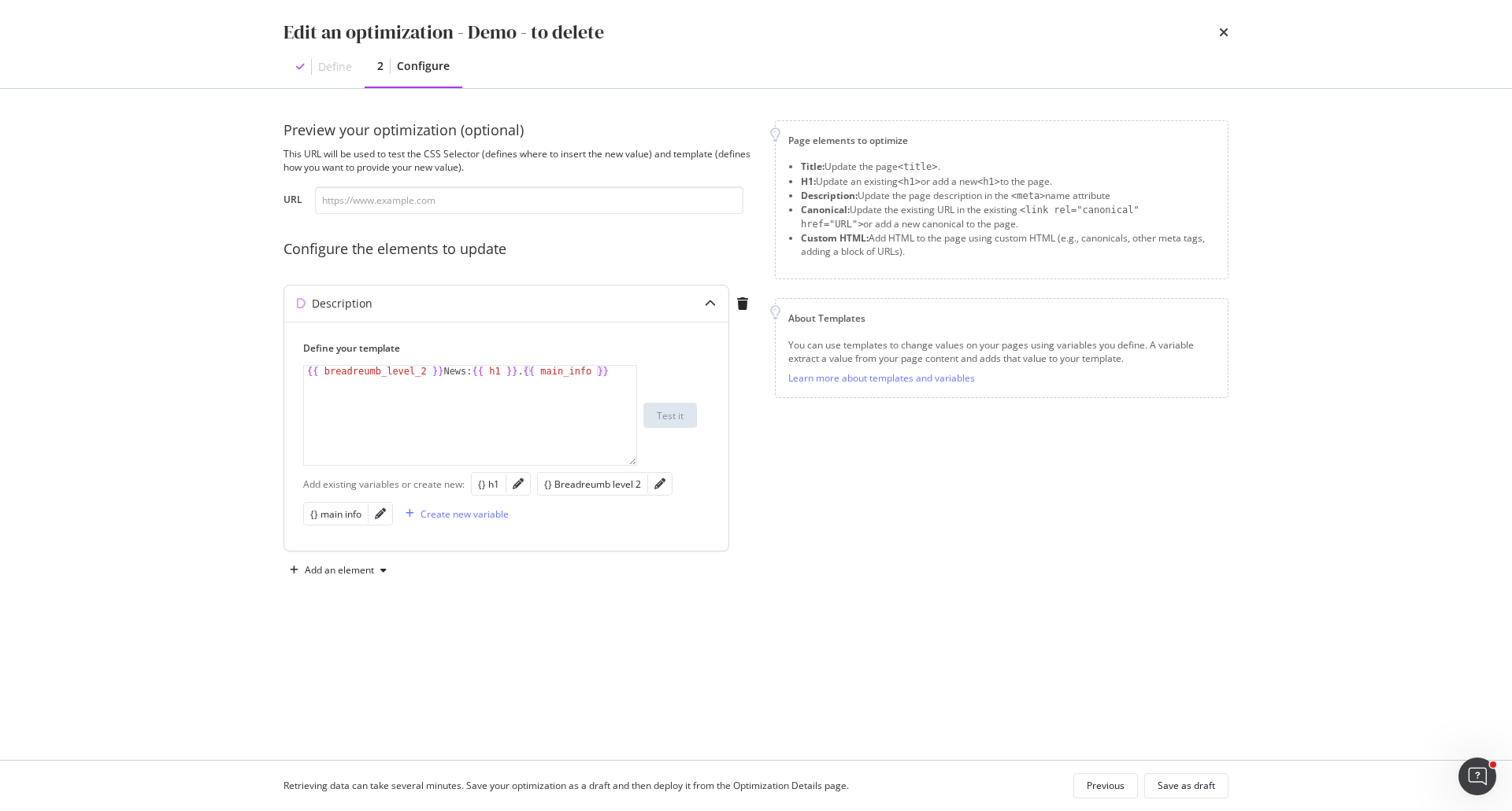
click at [669, 490] on div "modal" at bounding box center [659, 483] width 23 height 22
click at [656, 484] on icon "pencil" at bounding box center [660, 484] width 11 height 11
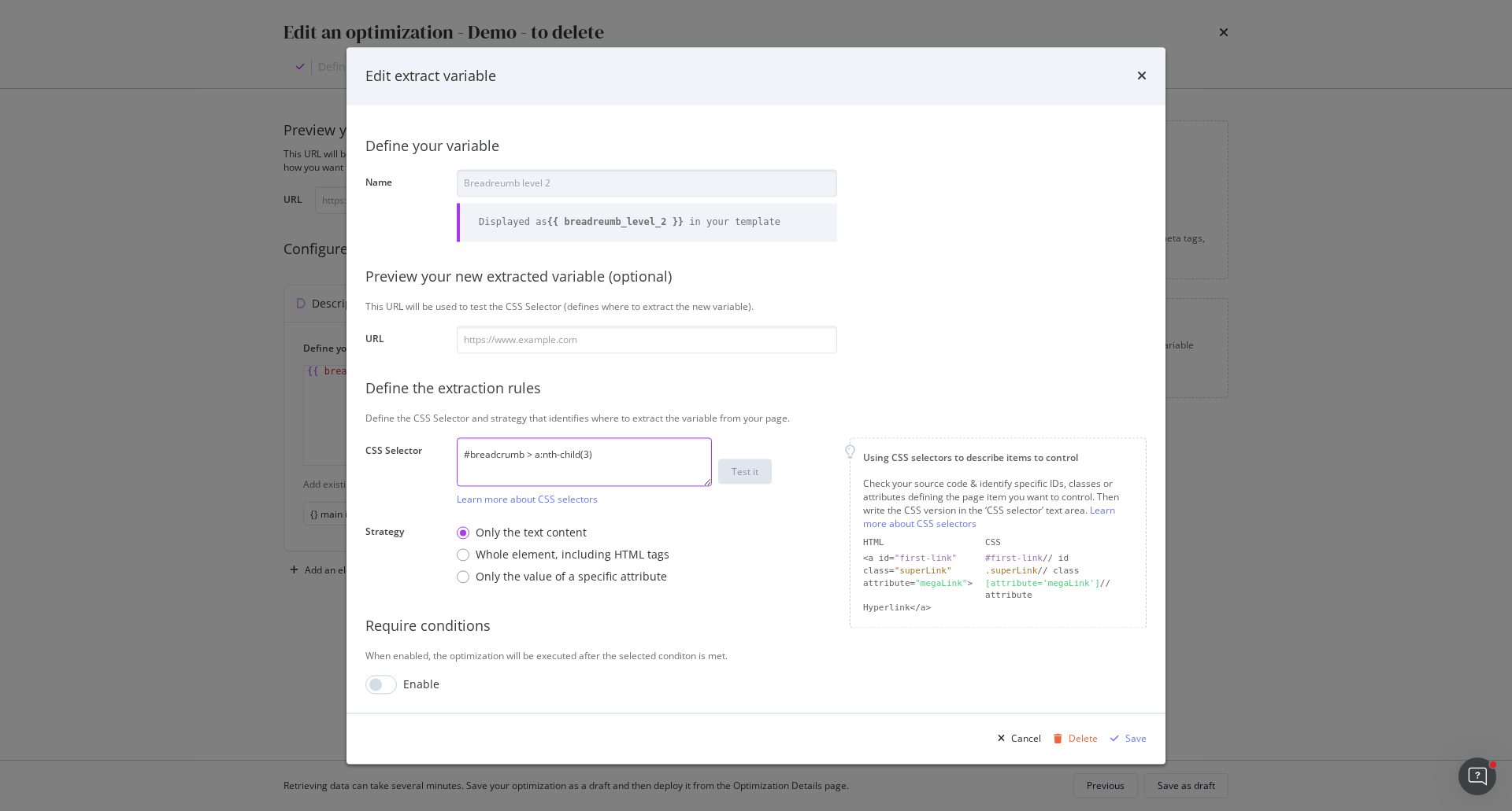
drag, startPoint x: 620, startPoint y: 457, endPoint x: 443, endPoint y: 449, distance: 177.2
click at [0, 0] on div "CSS Selector #breadcrumb > a:nth-child(3) Learn more about CSS selectors Test it" at bounding box center [0, 0] width 0 height 0
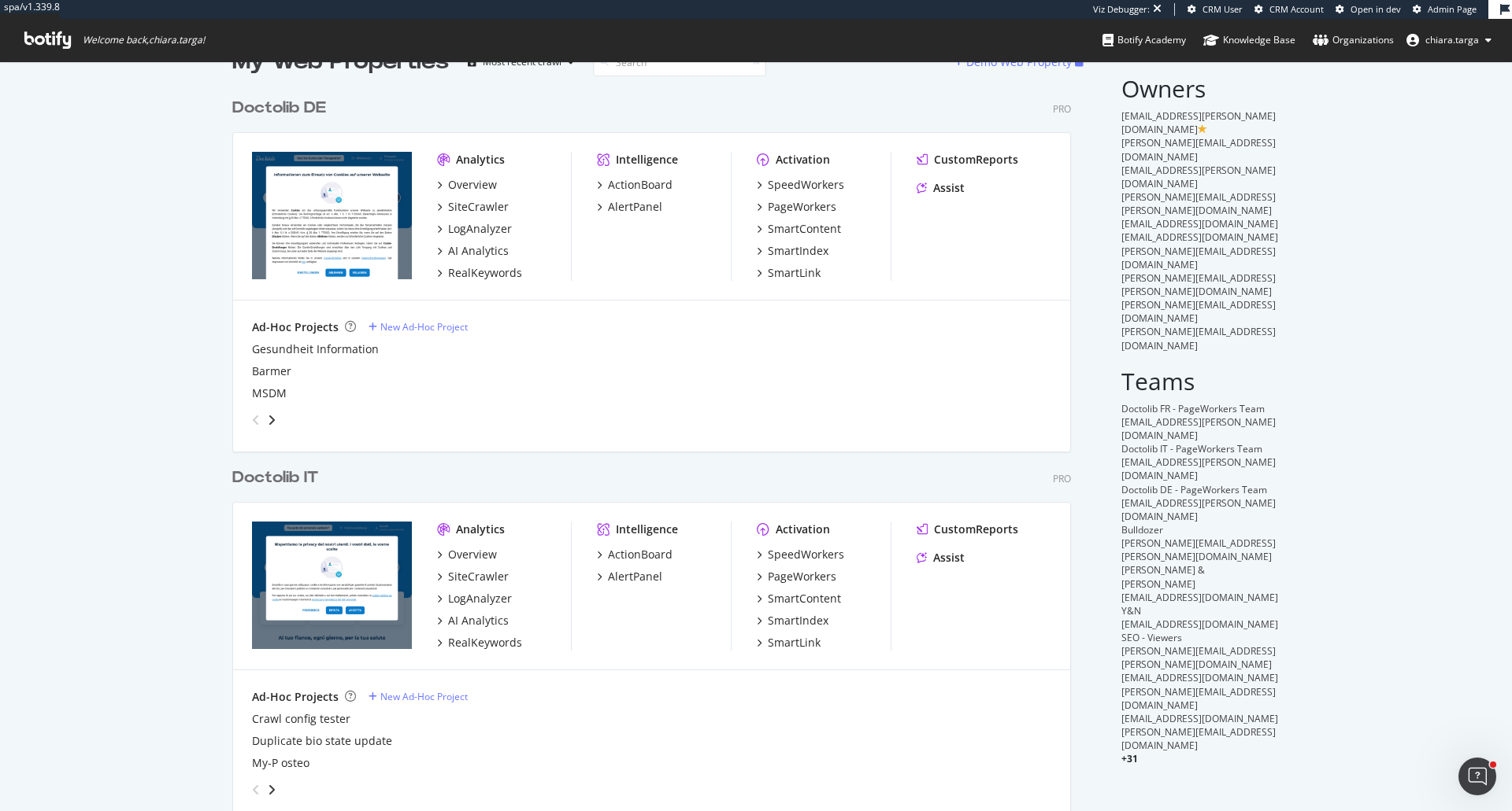
scroll to position [79, 0]
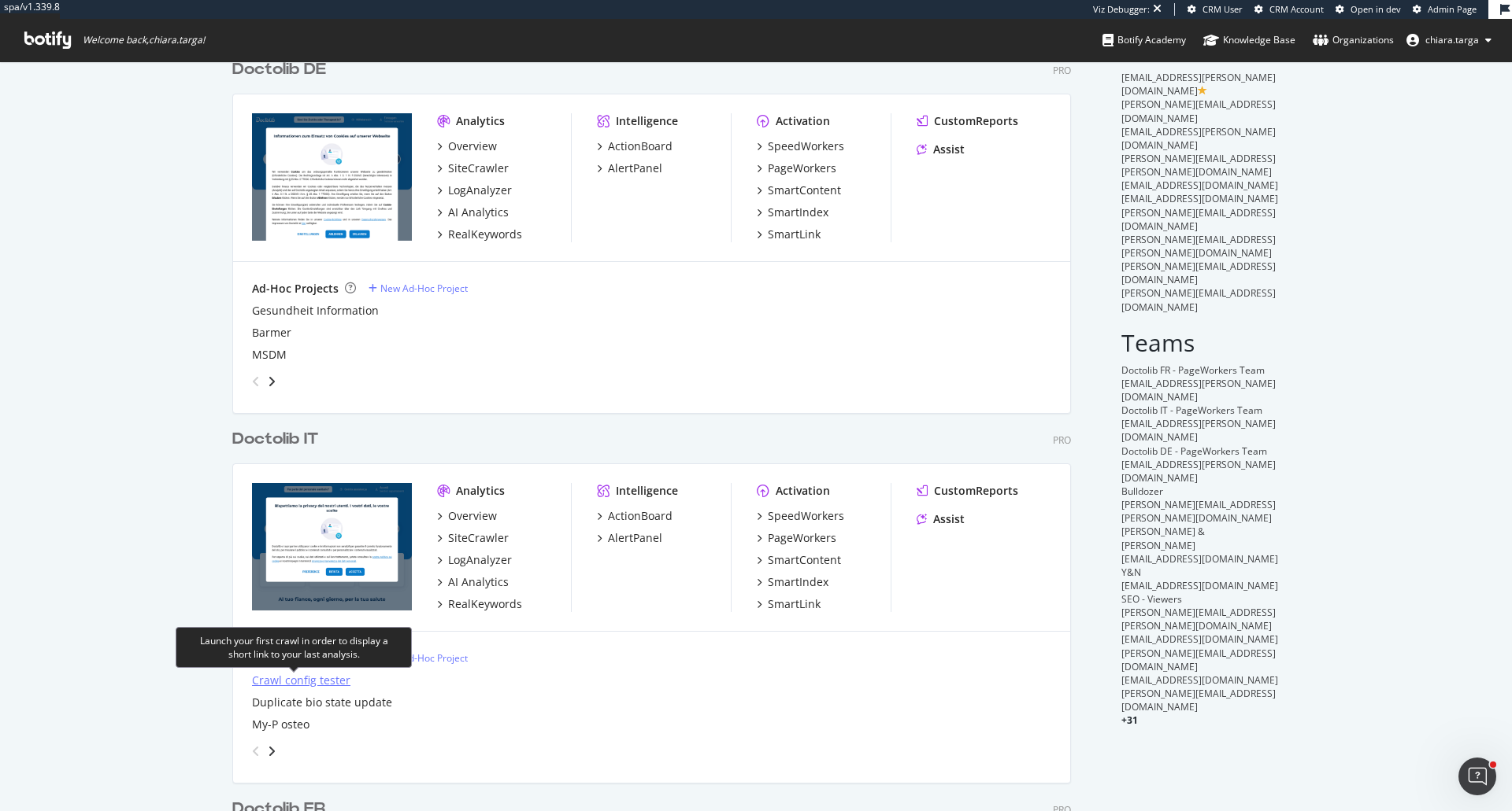
click at [322, 679] on div "Crawl config tester" at bounding box center [301, 680] width 99 height 16
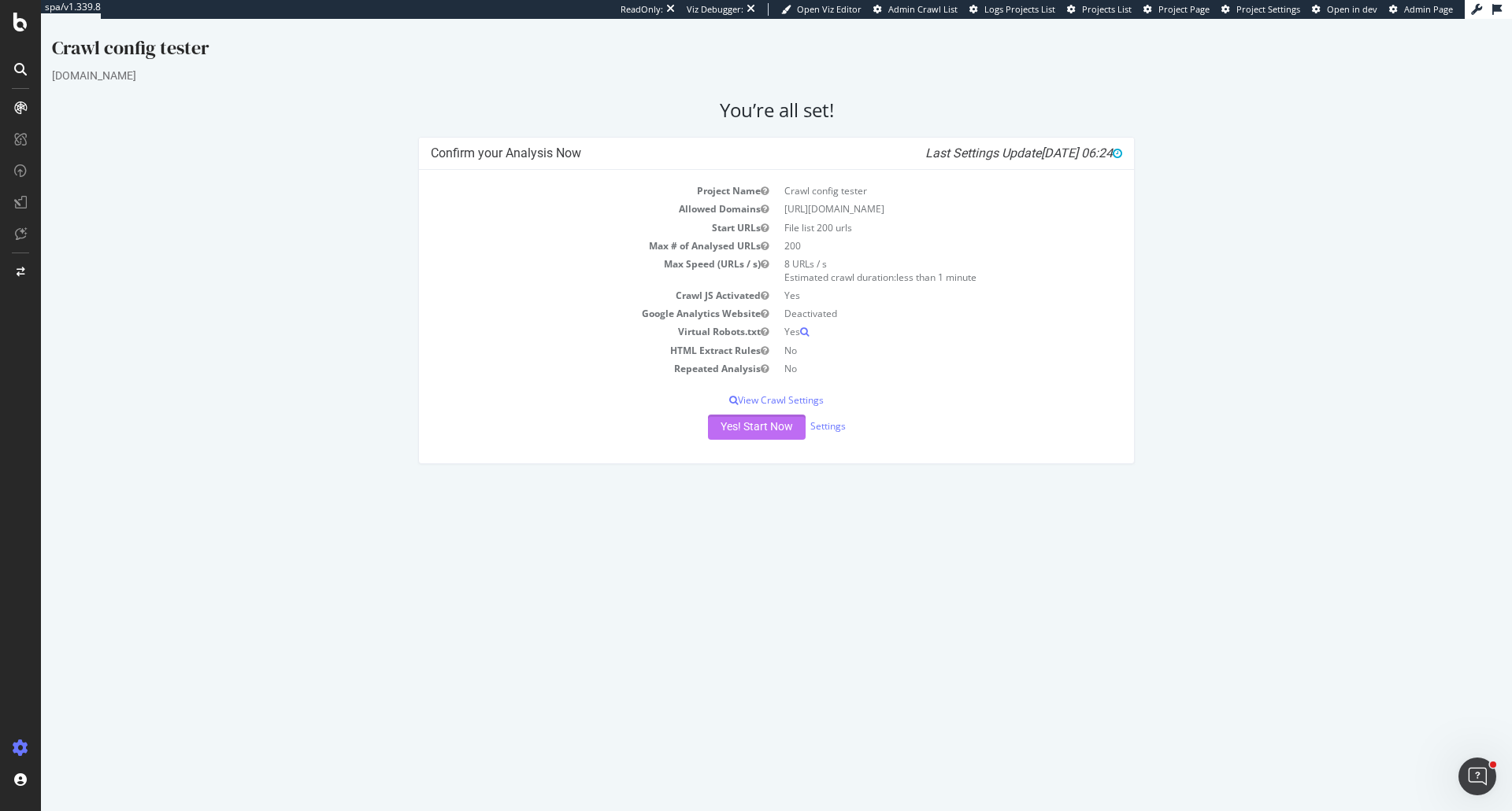
click at [747, 435] on button "Yes! Start Now" at bounding box center [756, 427] width 98 height 25
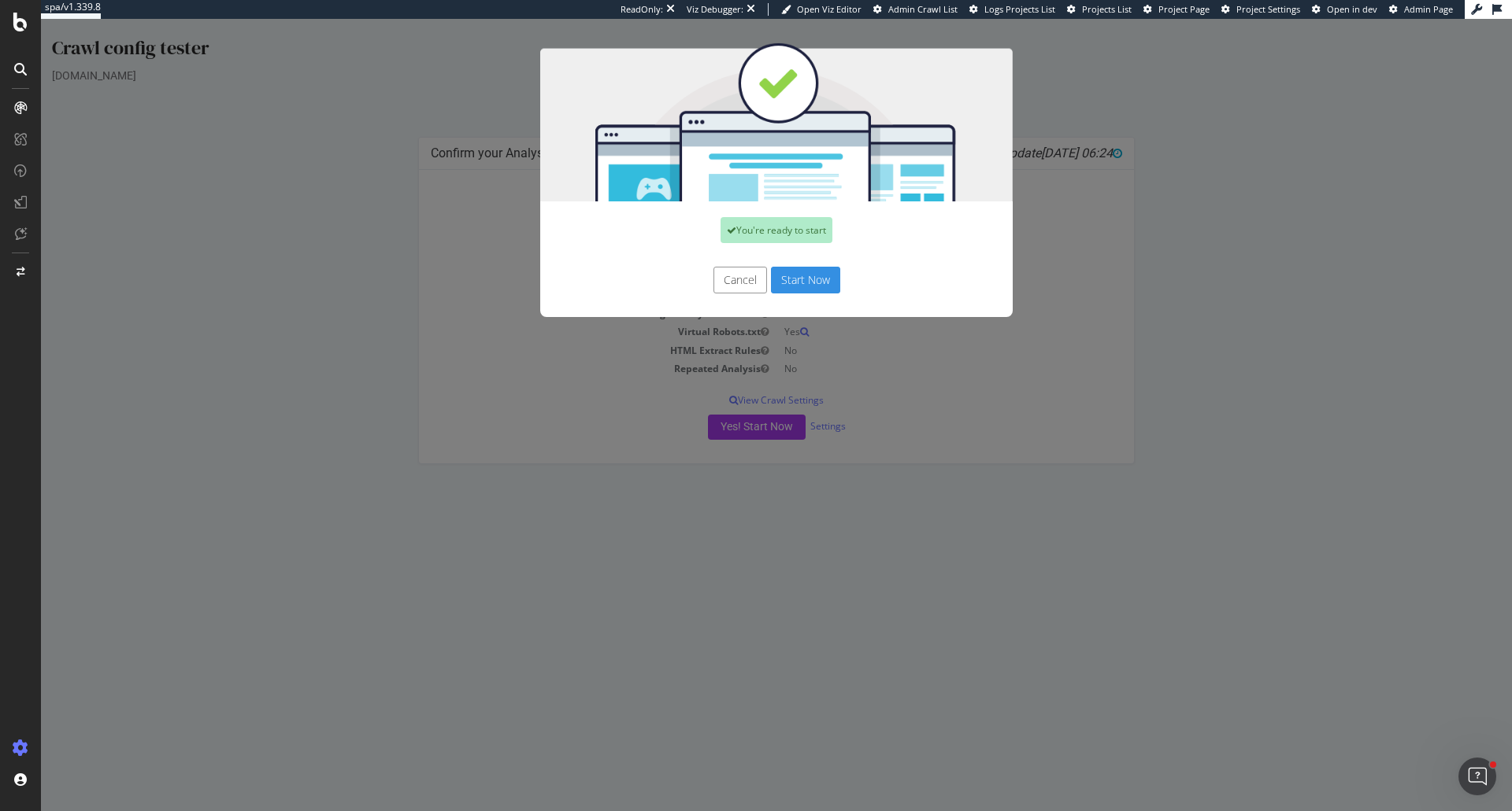
click at [786, 275] on button "Start Now" at bounding box center [805, 280] width 69 height 27
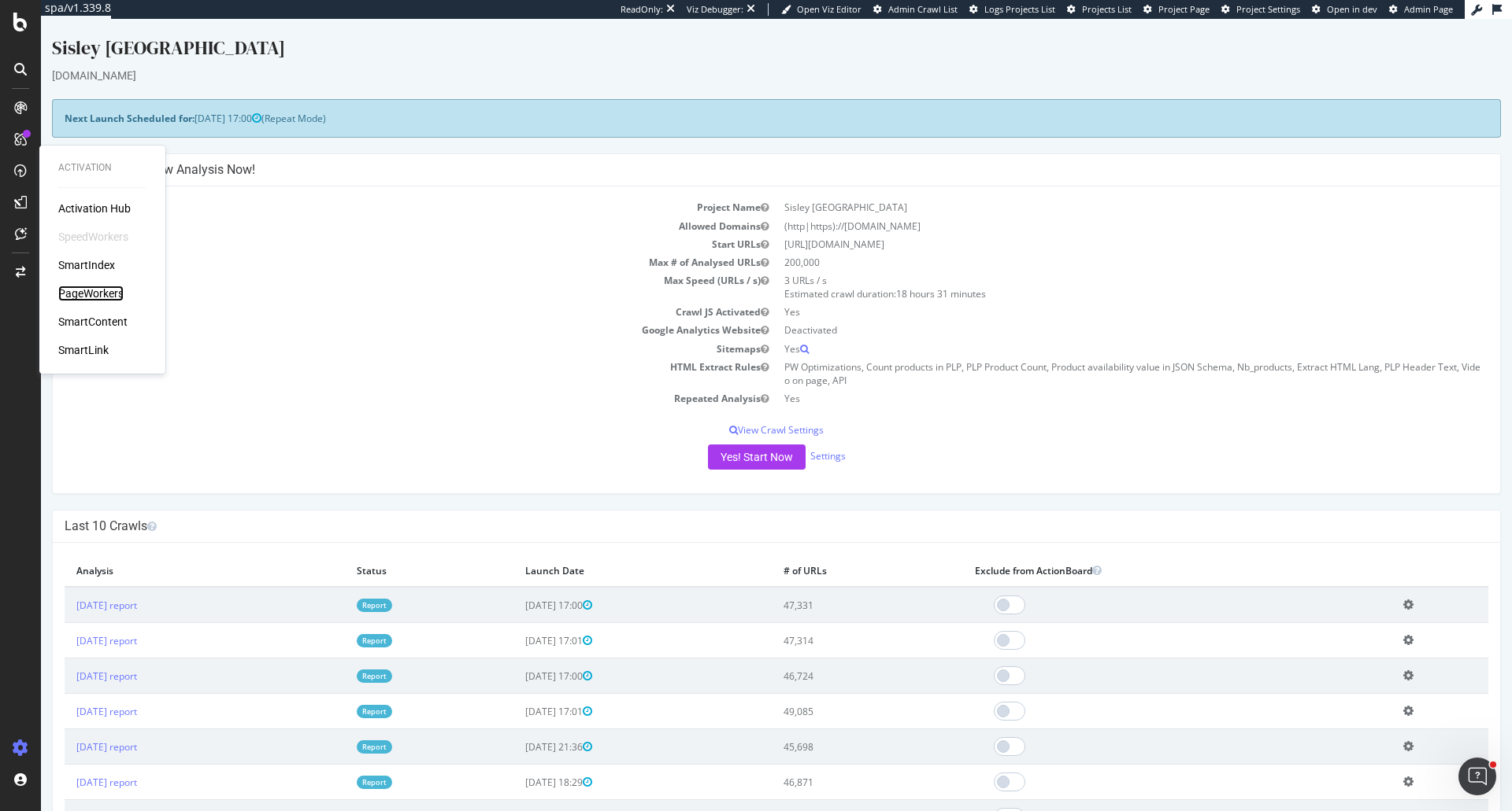
click at [106, 291] on div "PageWorkers" at bounding box center [90, 293] width 65 height 16
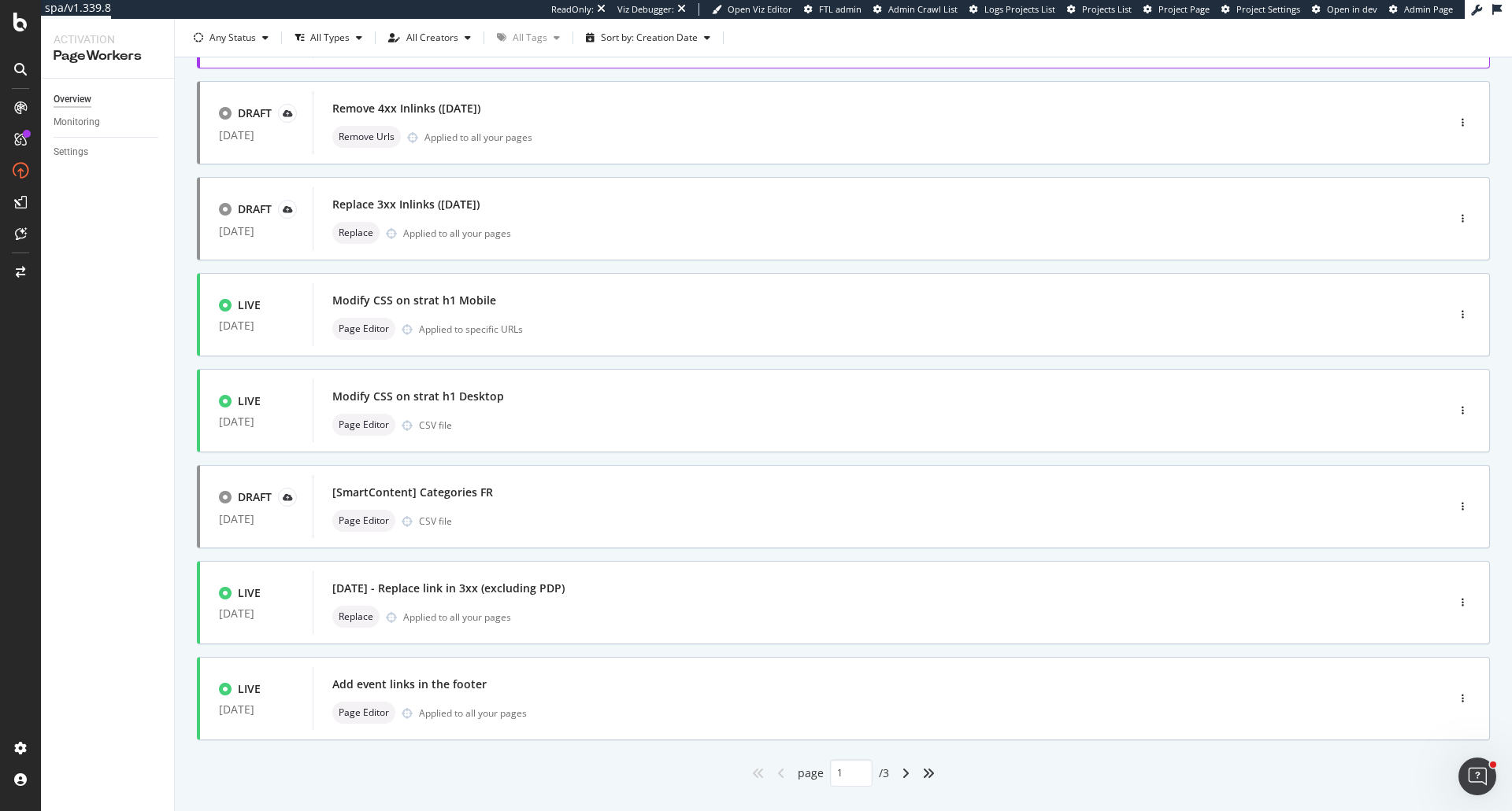
scroll to position [394, 0]
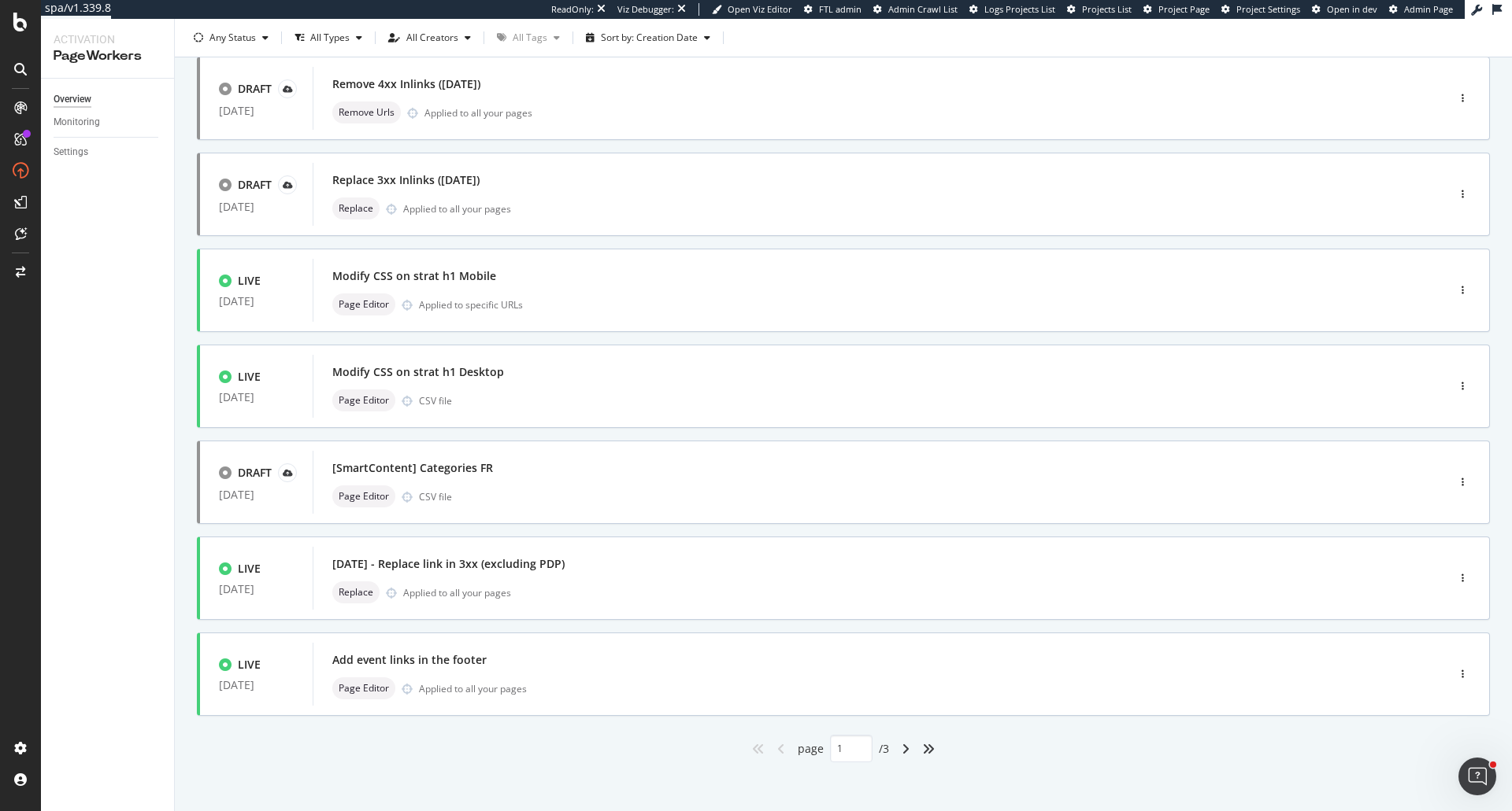
click at [898, 756] on div "angle-right" at bounding box center [906, 749] width 21 height 25
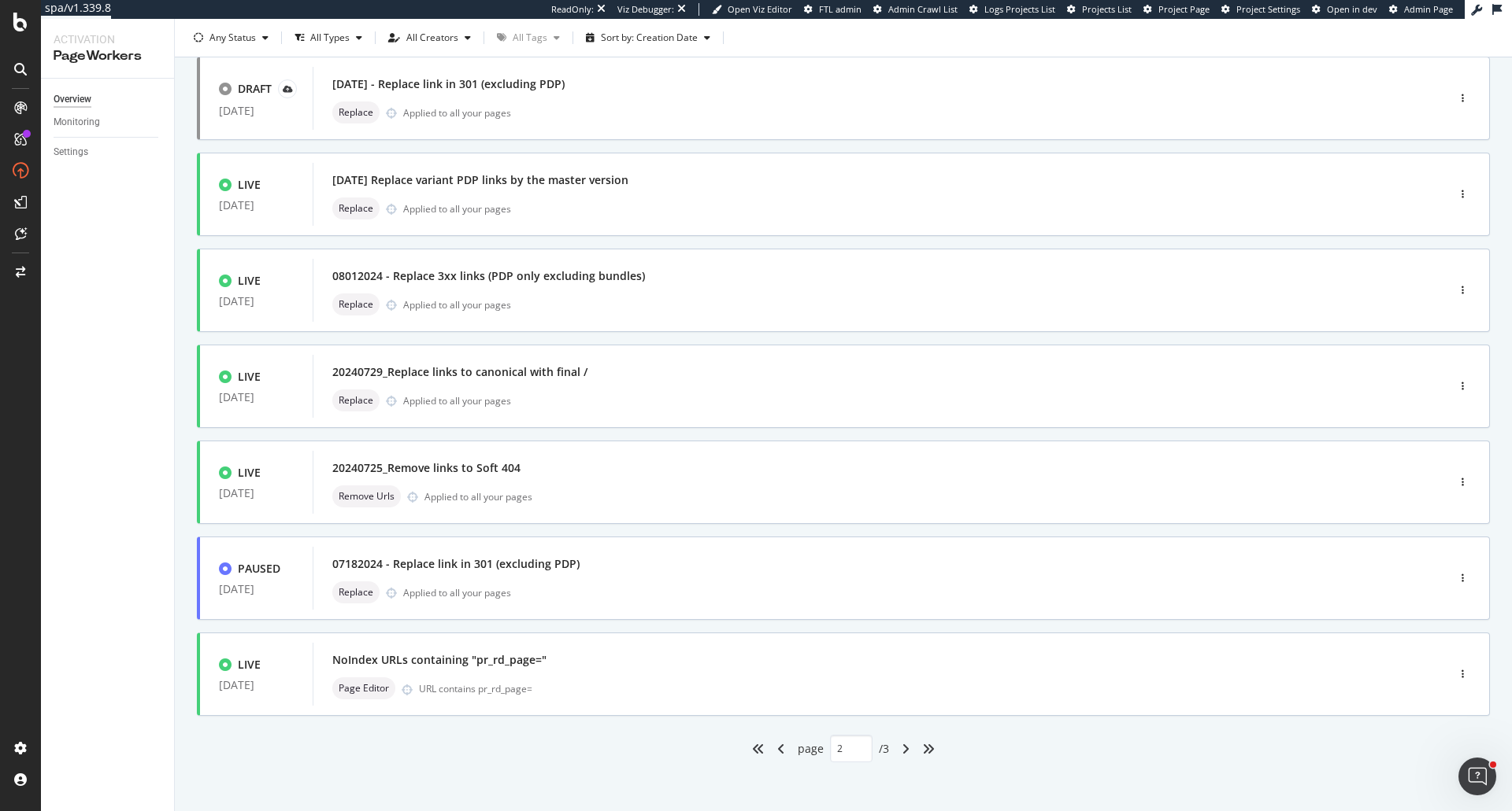
type input "2"
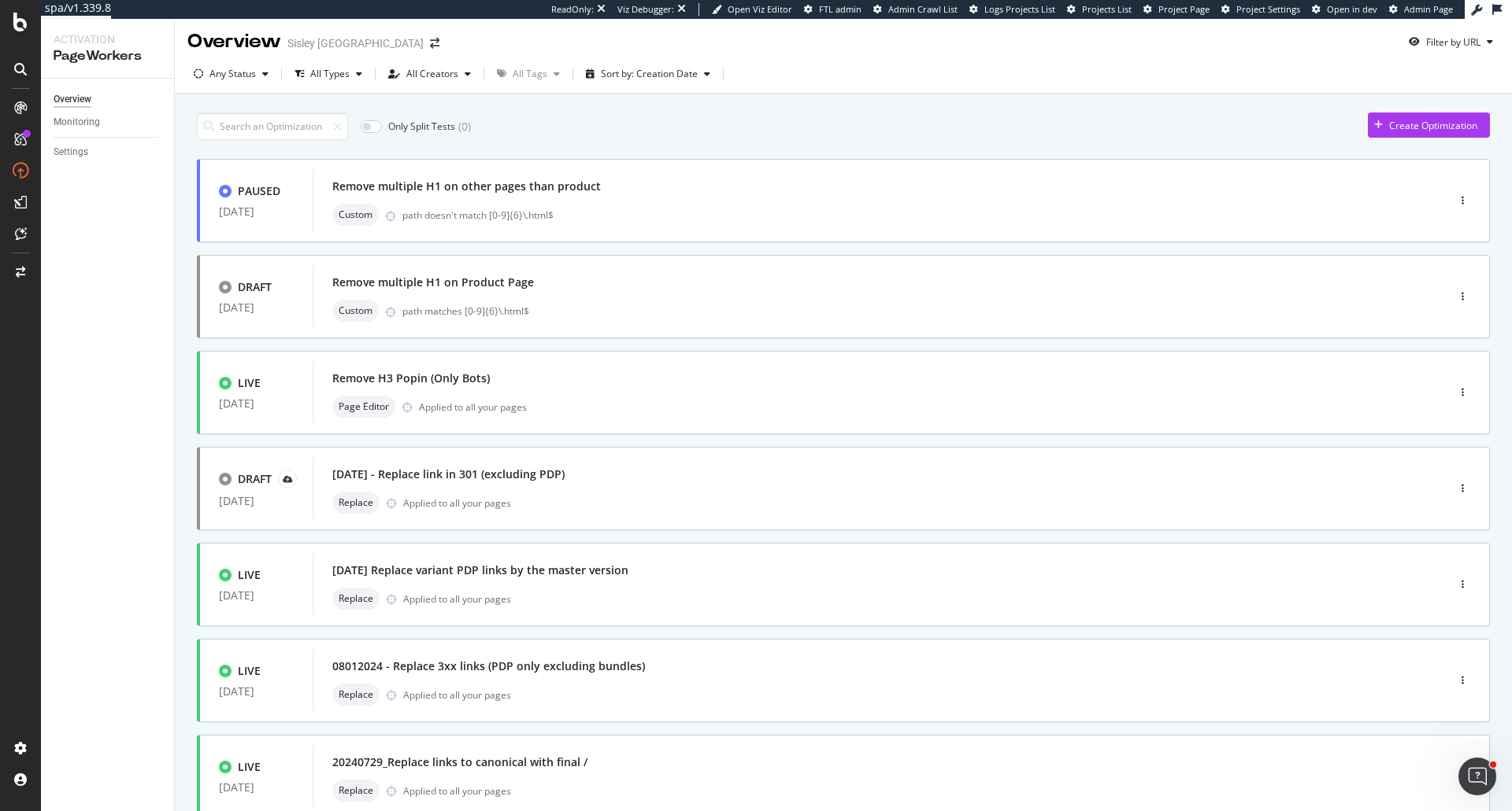
scroll to position [0, 0]
click at [622, 315] on div "path matches [0-9]{6}\.html$" at bounding box center [891, 314] width 977 height 13
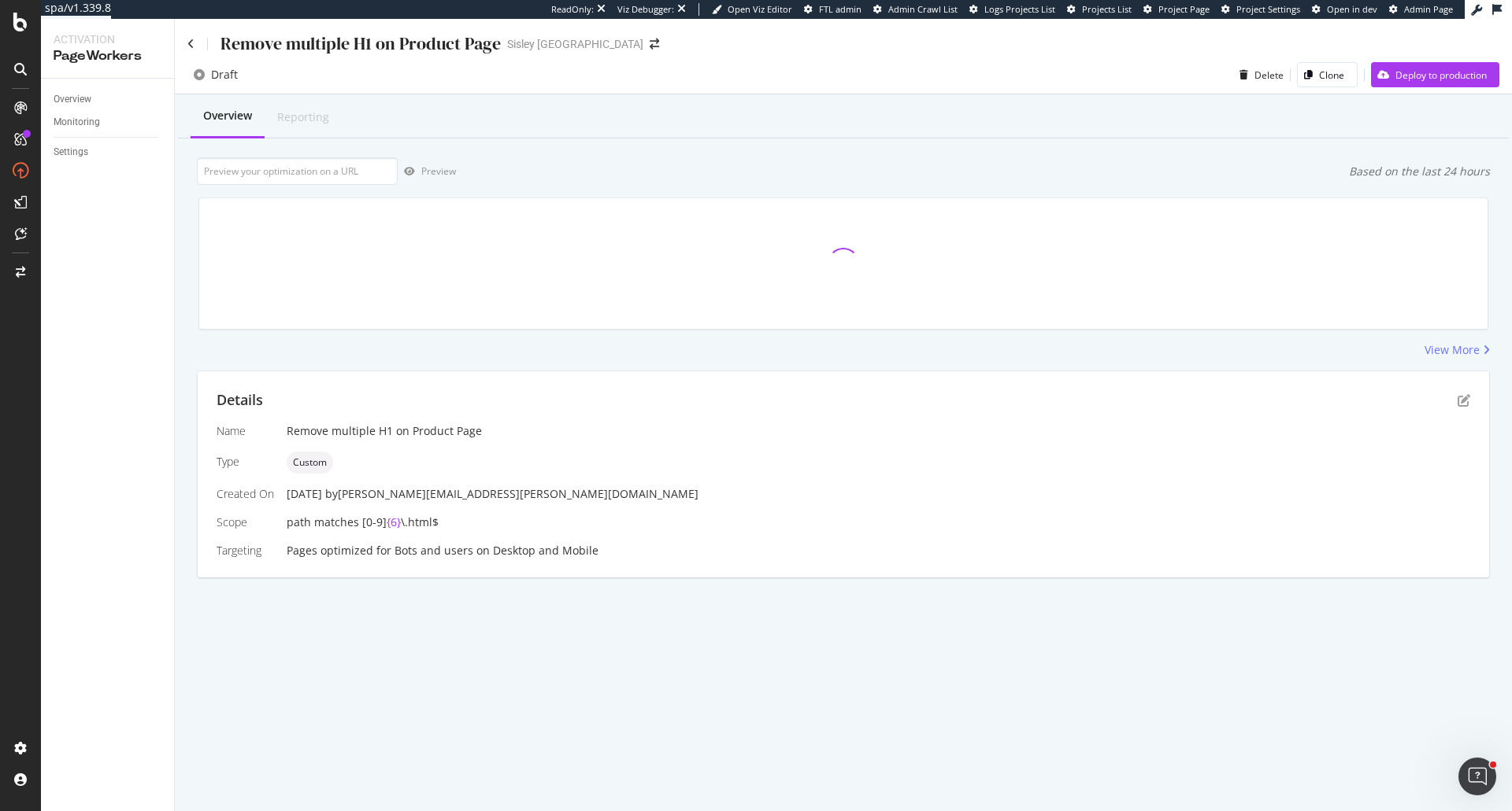
click at [195, 48] on div "Remove multiple H1 on Product Page" at bounding box center [344, 43] width 313 height 24
click at [188, 46] on icon at bounding box center [191, 44] width 7 height 11
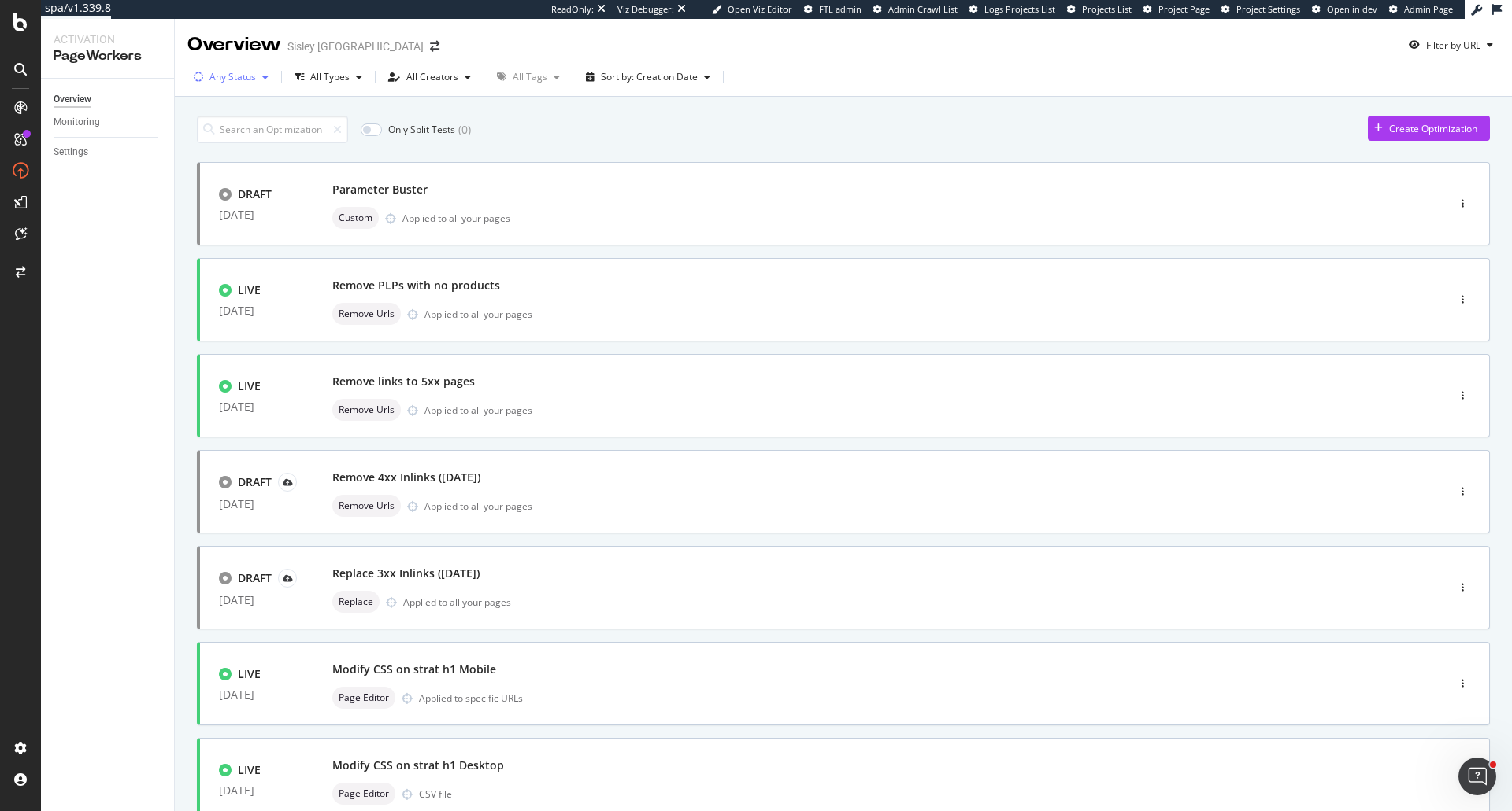
click at [260, 80] on div "button" at bounding box center [266, 77] width 19 height 10
click at [240, 164] on div "Paused" at bounding box center [236, 161] width 32 height 13
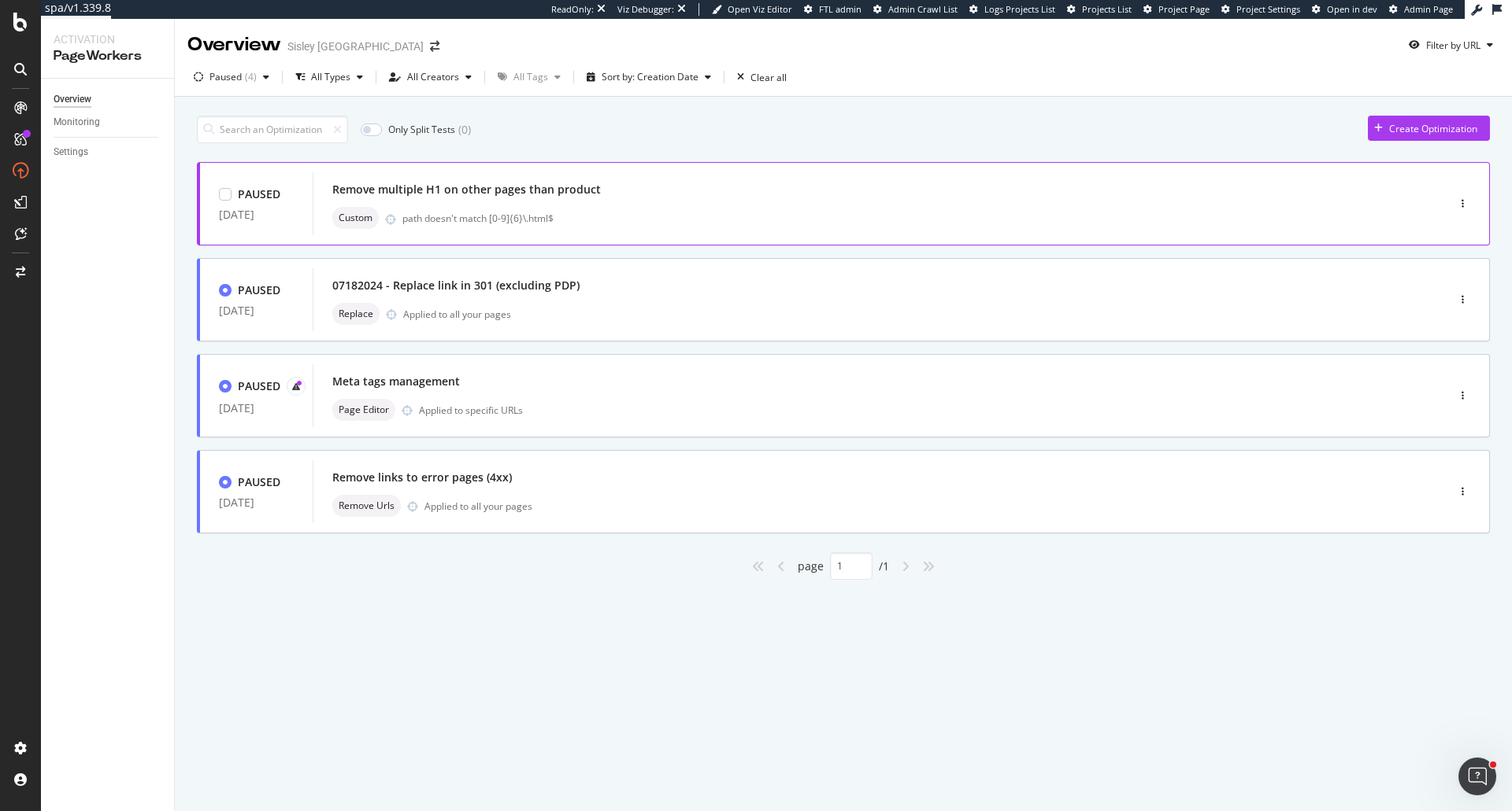
click at [692, 204] on div "Remove multiple H1 on other pages than product Custom path doesn't match [0-9]{…" at bounding box center [856, 203] width 1047 height 50
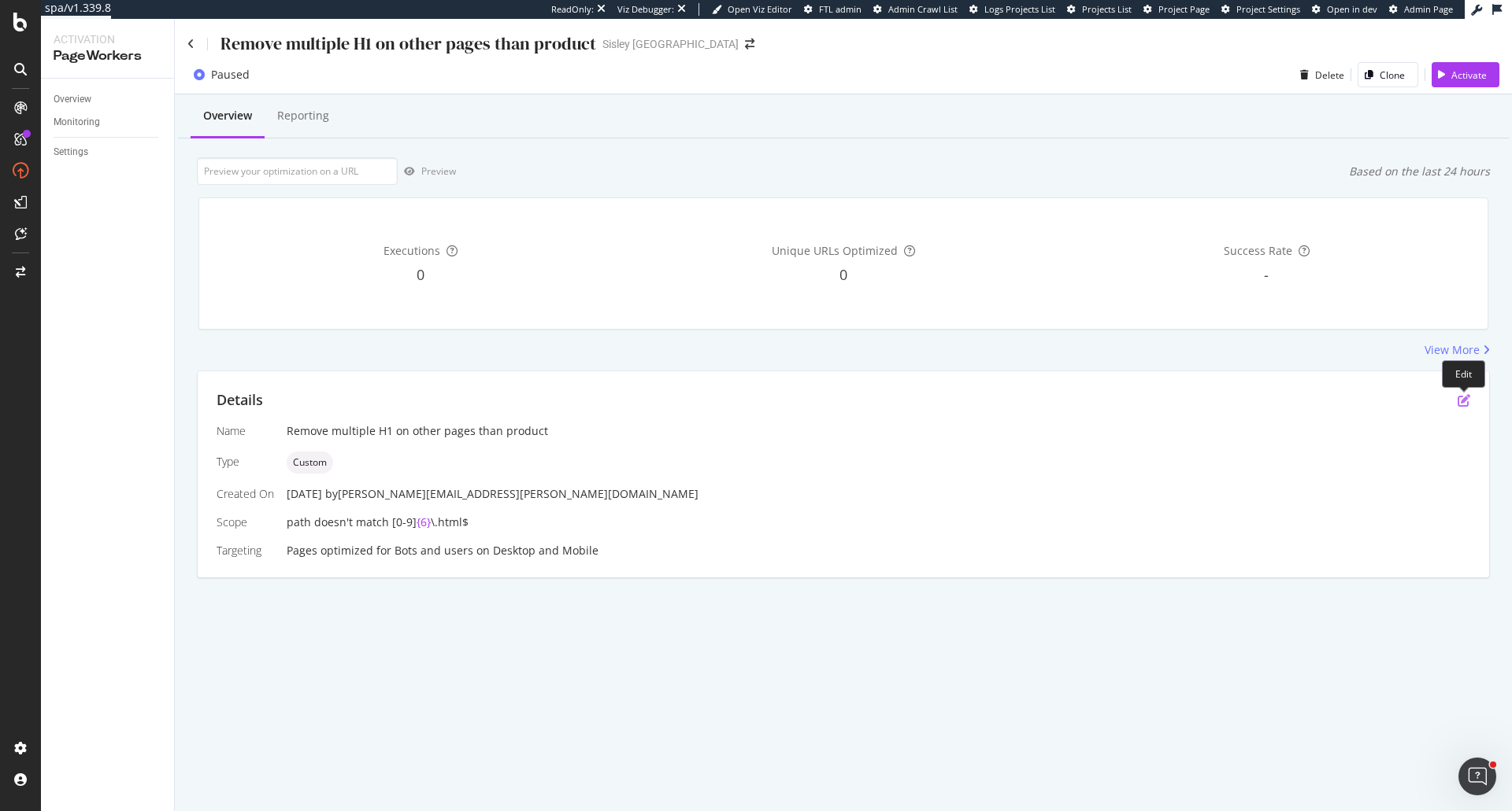
click at [1464, 403] on icon "pen-to-square" at bounding box center [1464, 401] width 13 height 13
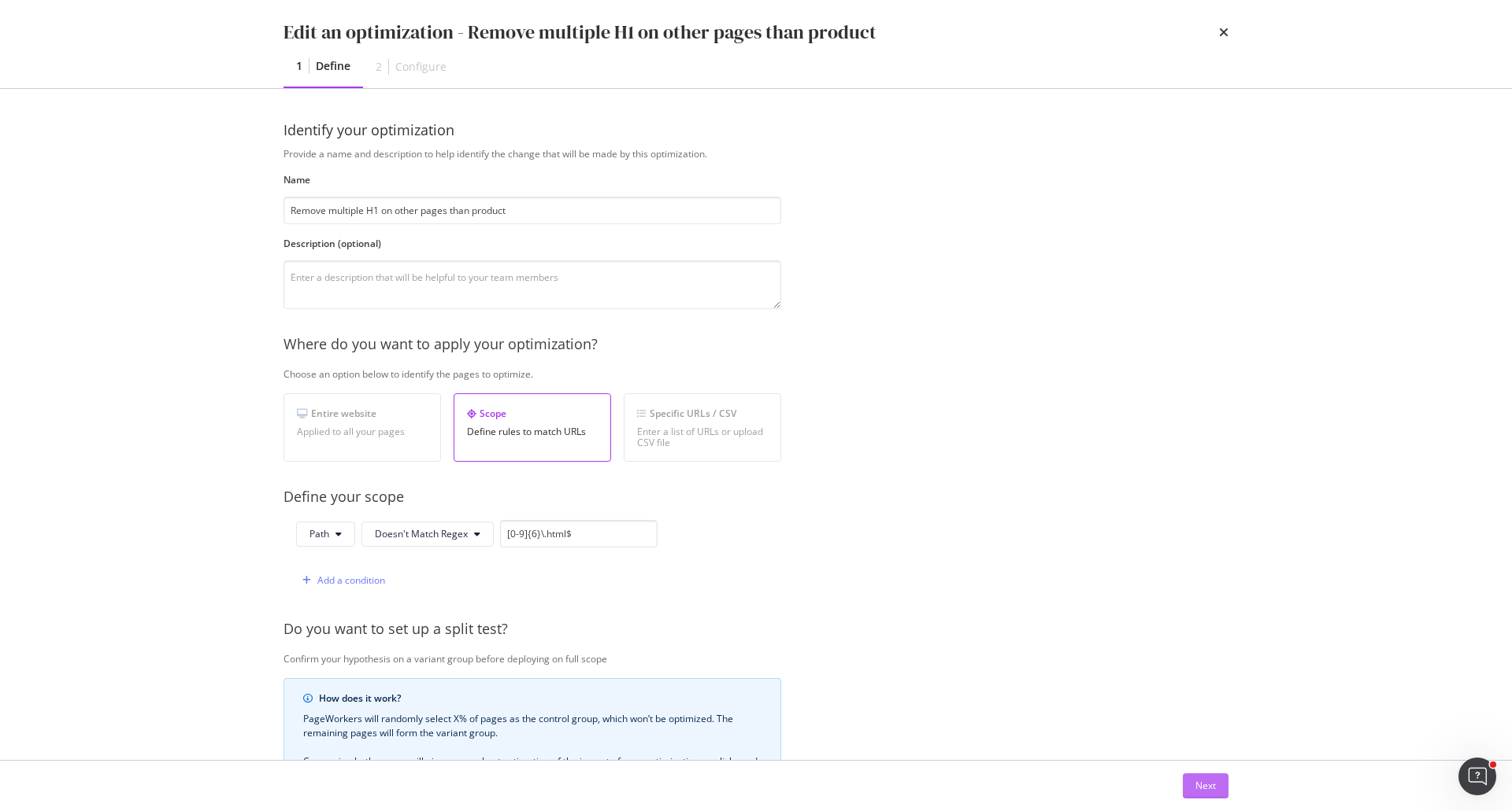
click at [1208, 788] on div "Next" at bounding box center [1205, 785] width 21 height 13
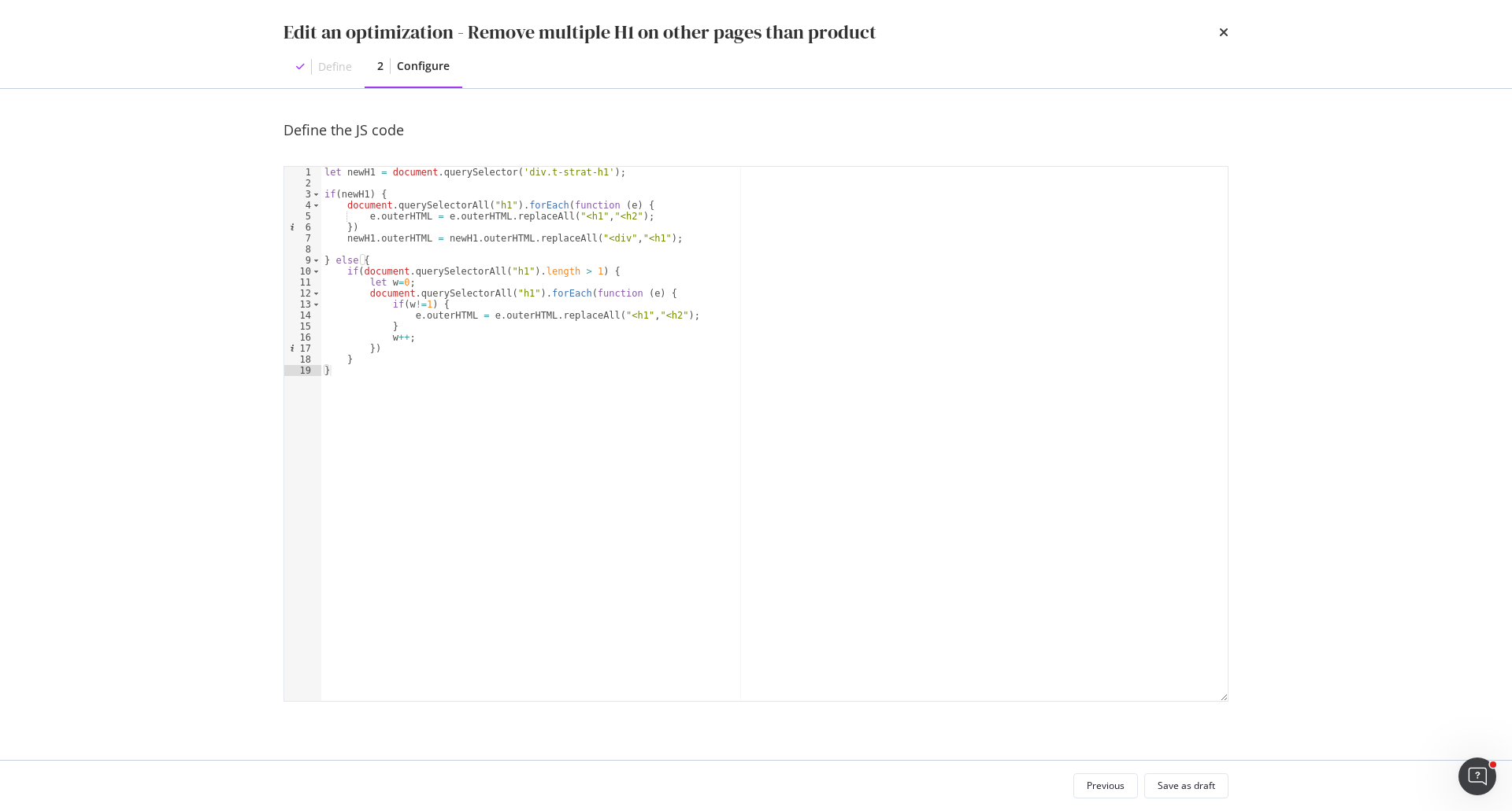
type textarea "let newH1 = document.querySelector('div.t-strat-h1');"
drag, startPoint x: 512, startPoint y: 175, endPoint x: 583, endPoint y: 175, distance: 71.0
click at [583, 175] on div "let newH1 = document . querySelector ( 'div.t-strat-h1' ) ; if ( newH1 ) { docu…" at bounding box center [774, 445] width 907 height 557
click at [1220, 26] on icon "times" at bounding box center [1224, 32] width 10 height 13
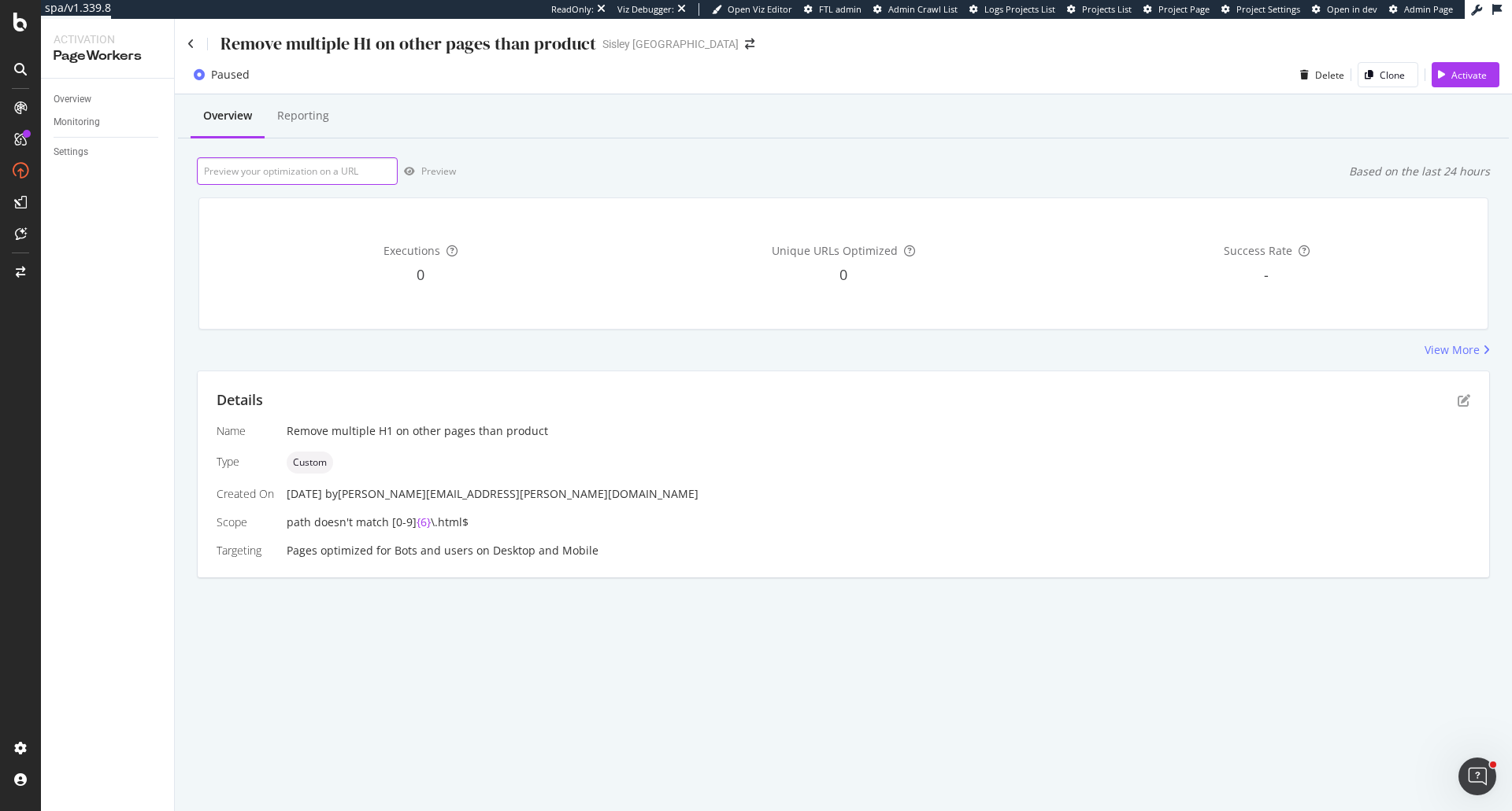
click at [294, 167] on input "url" at bounding box center [297, 171] width 201 height 28
paste input "https://www.sisley-paris.com/fr-FR/selection-noel-hair-rituel-by-sisley/050.html"
type input "https://www.sisley-paris.com/fr-FR/selection-noel-hair-rituel-by-sisley/050.html"
click at [427, 169] on div "Preview" at bounding box center [438, 171] width 35 height 13
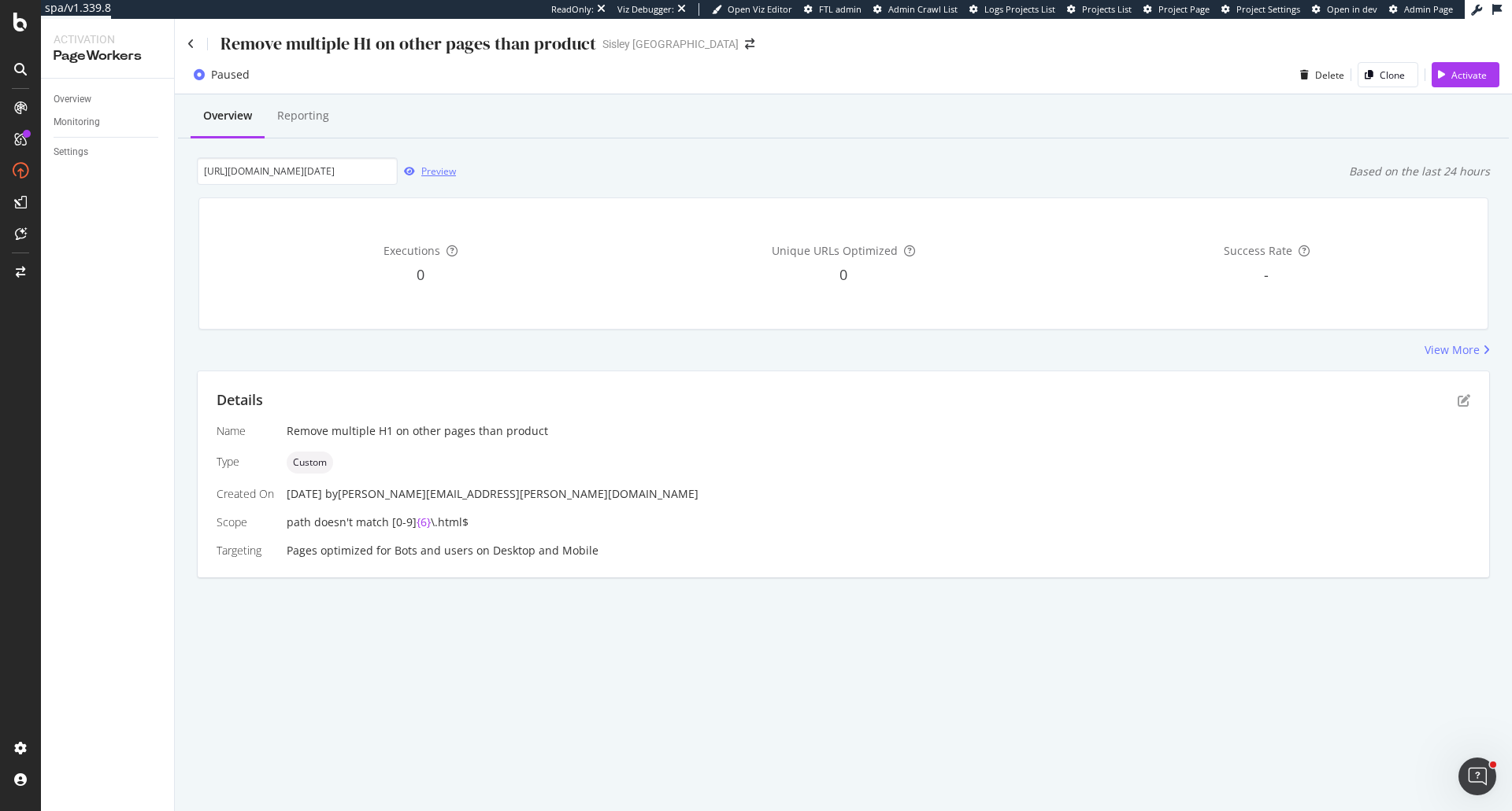
scroll to position [0, 0]
click at [1458, 352] on div "View More" at bounding box center [1452, 351] width 55 height 16
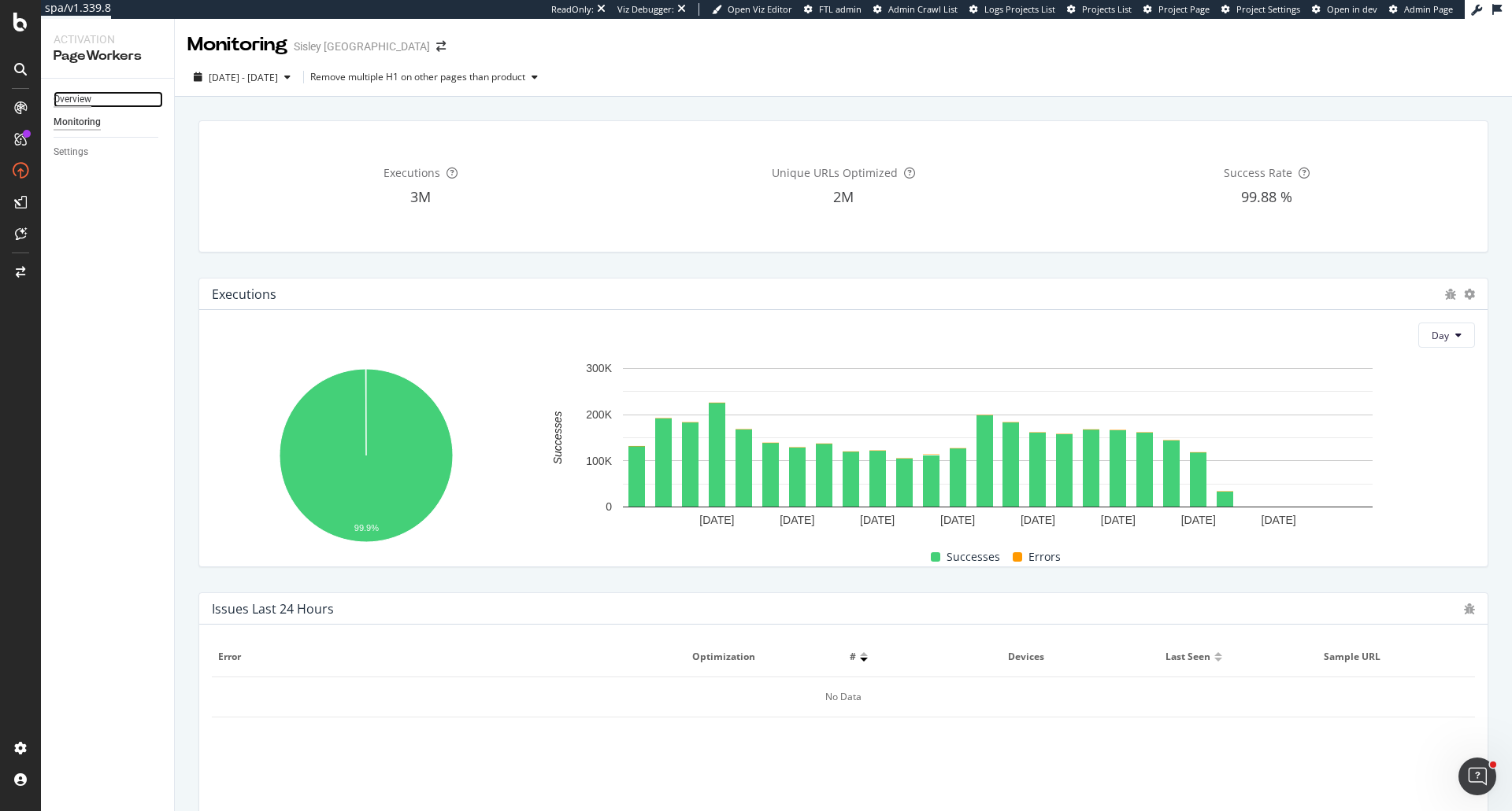
click at [76, 100] on div "Overview" at bounding box center [73, 99] width 38 height 16
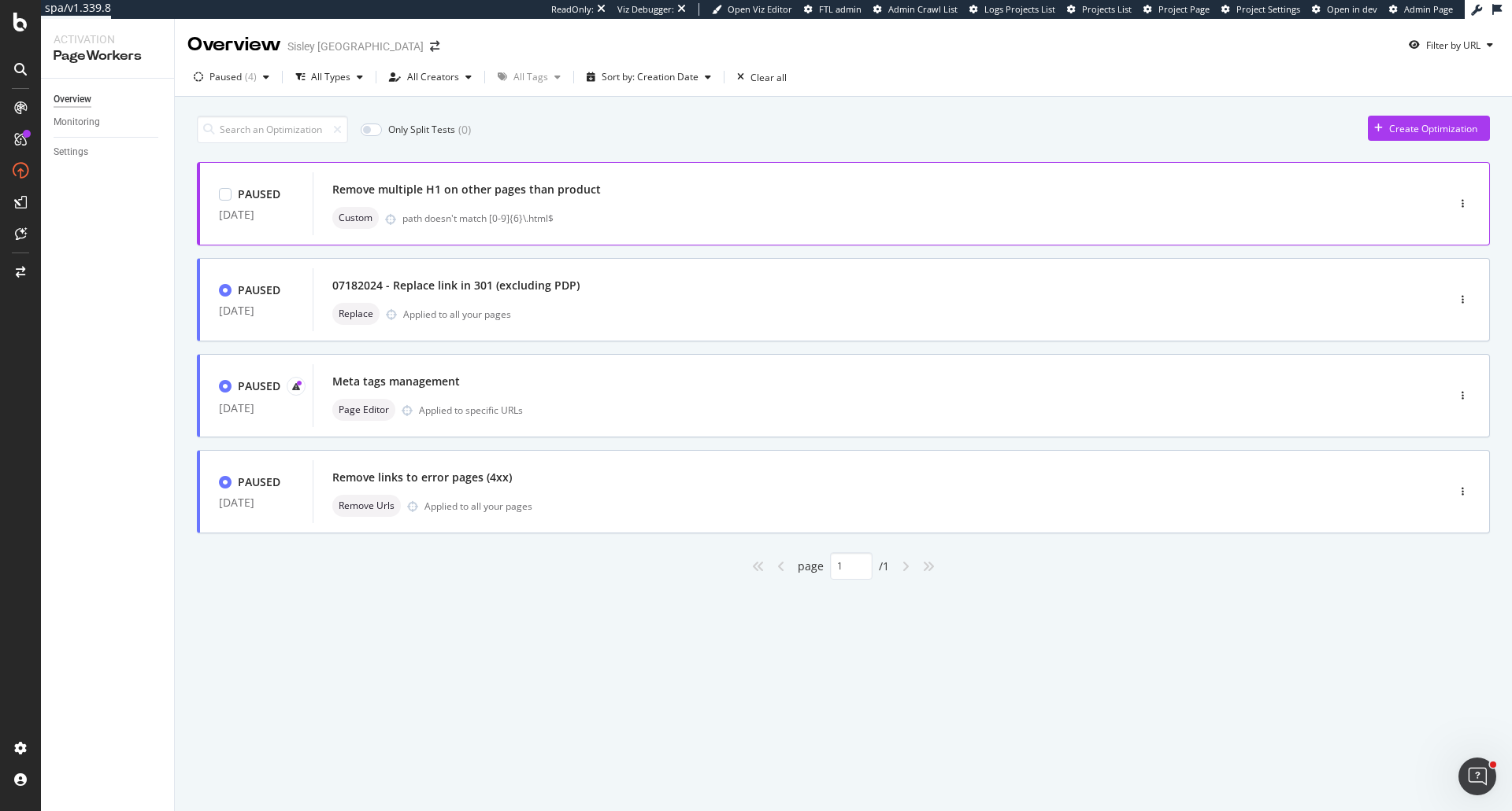
click at [477, 181] on div "Remove multiple H1 on other pages than product" at bounding box center [856, 189] width 1047 height 22
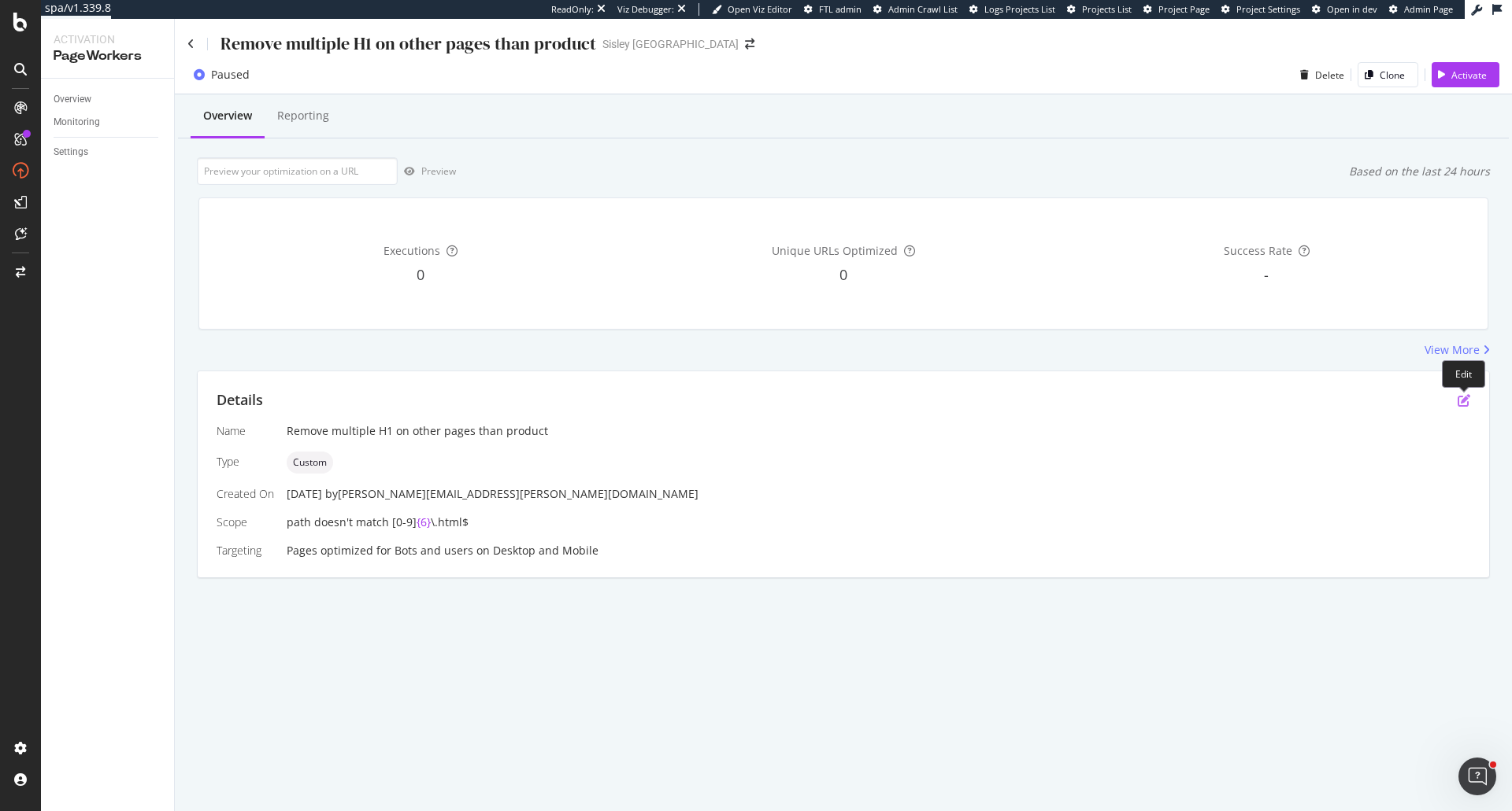
click at [1467, 402] on icon "pen-to-square" at bounding box center [1464, 401] width 13 height 13
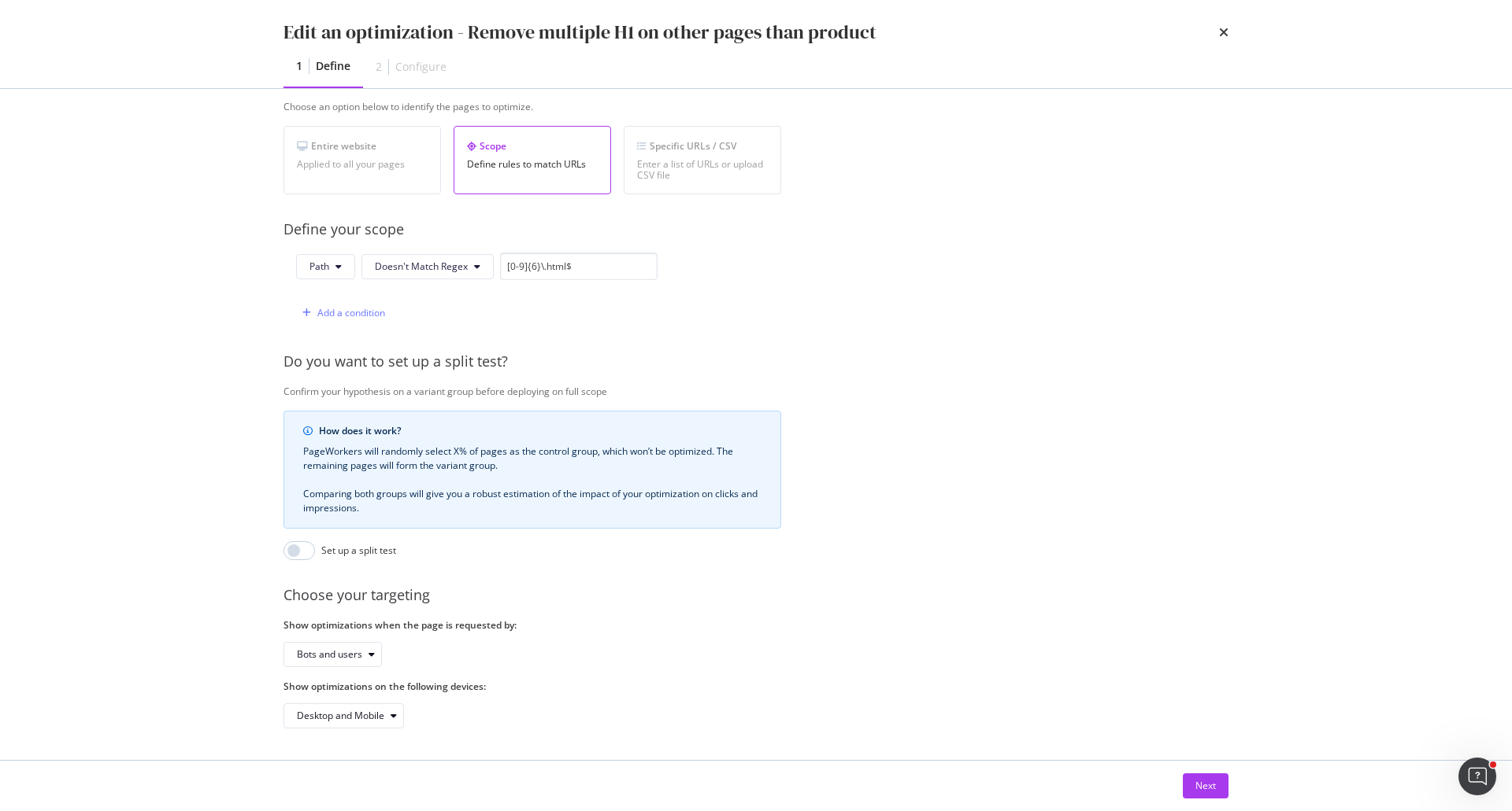
scroll to position [280, 0]
click at [1185, 790] on button "Next" at bounding box center [1205, 786] width 46 height 25
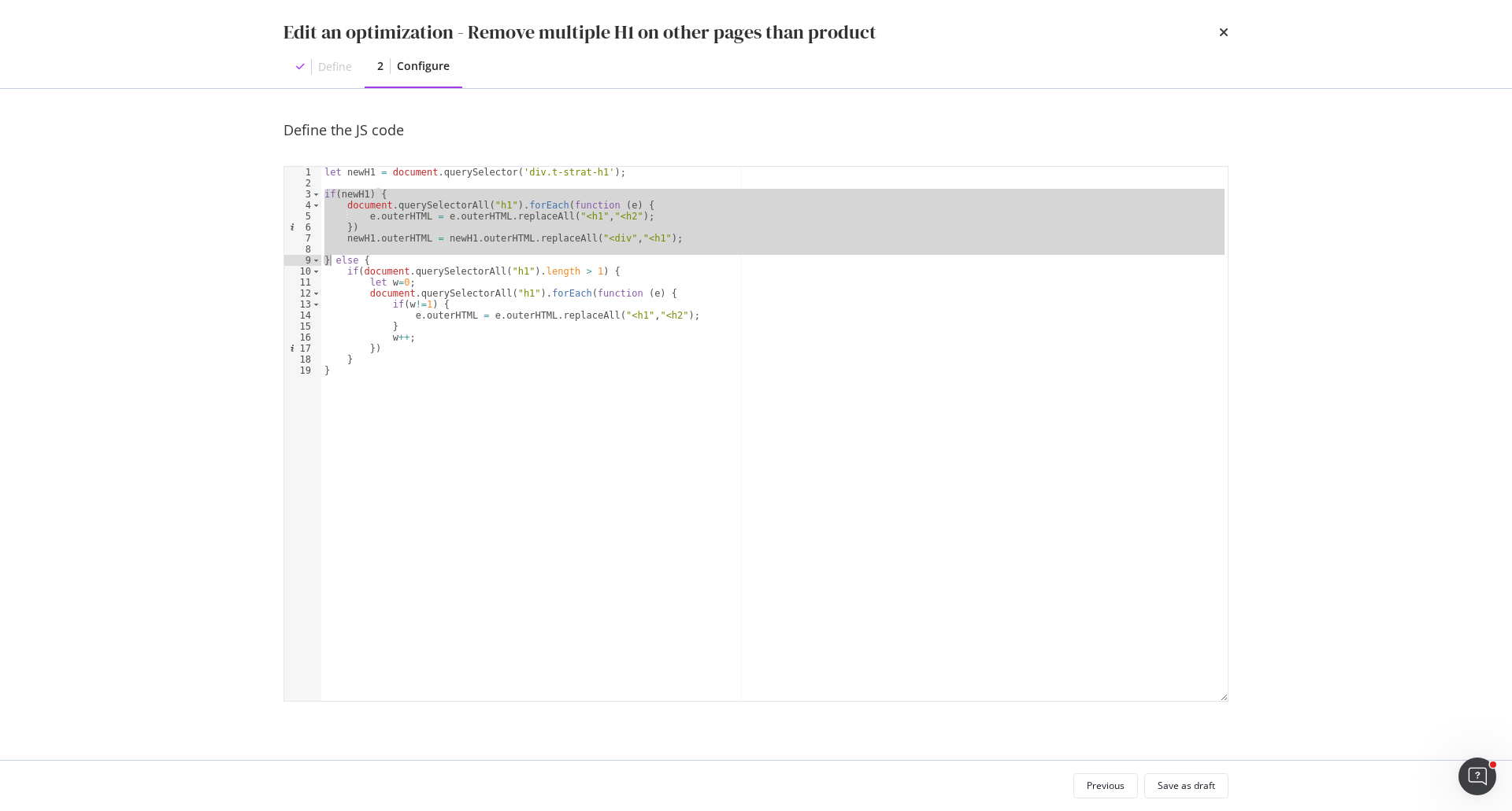
drag, startPoint x: 325, startPoint y: 194, endPoint x: 332, endPoint y: 261, distance: 67.4
click at [332, 261] on div "let newH1 = document . querySelector ( 'div.t-strat-h1' ) ; if ( newH1 ) { docu…" at bounding box center [774, 445] width 907 height 557
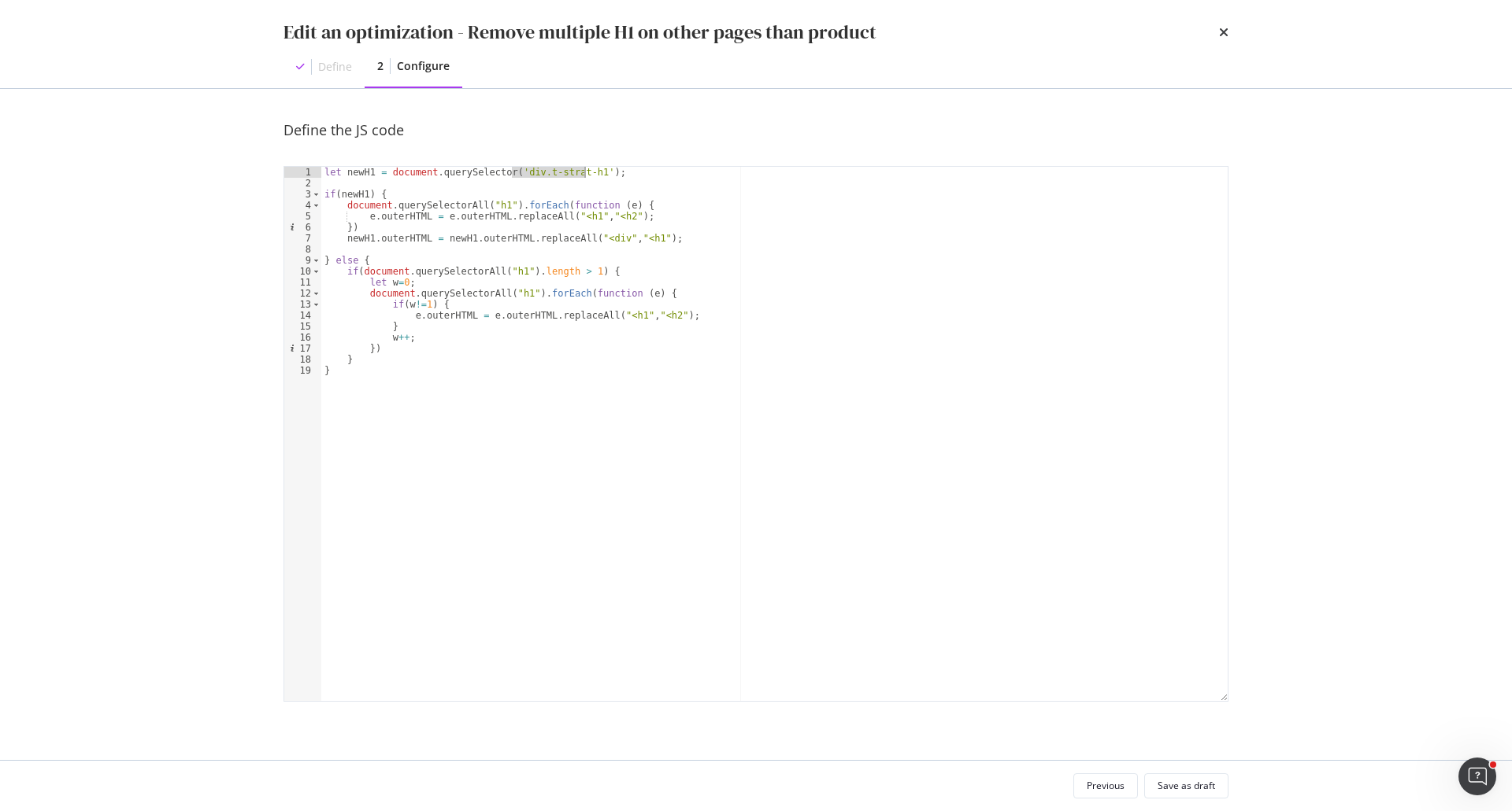
drag, startPoint x: 511, startPoint y: 174, endPoint x: 582, endPoint y: 172, distance: 71.0
click at [582, 172] on div "let newH1 = document . querySelector ( 'div.t-strat-h1' ) ; if ( newH1 ) { docu…" at bounding box center [774, 445] width 907 height 557
drag, startPoint x: 502, startPoint y: 217, endPoint x: 620, endPoint y: 217, distance: 118.0
click at [620, 217] on div "let newH1 = document . querySelector ( 'div.t-strat-h1' ) ; if ( newH1 ) { docu…" at bounding box center [774, 445] width 907 height 557
type textarea "e.outerHTML = e.outerHTML.replaceAll("<h1","<h2");"
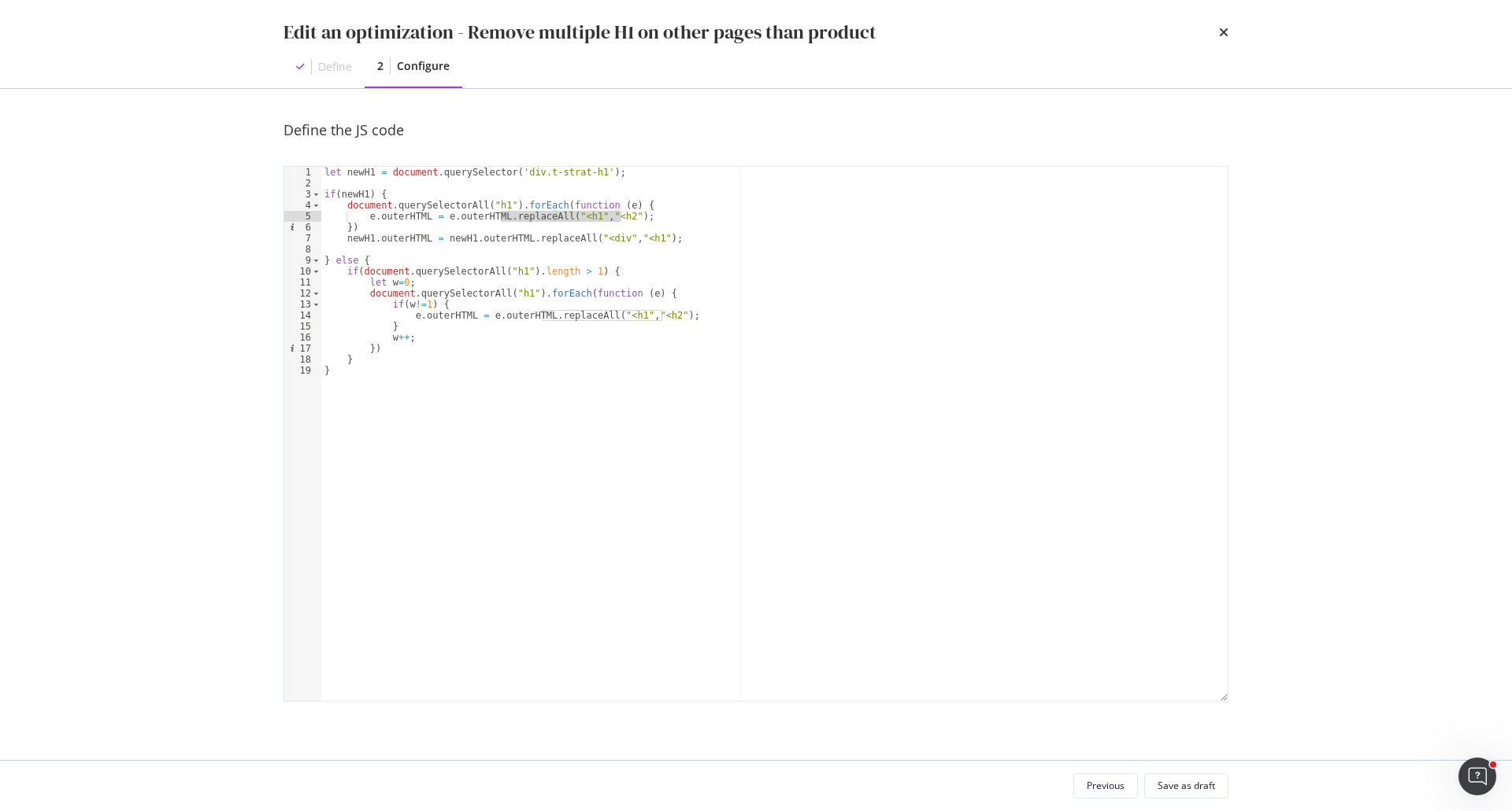
drag, startPoint x: 1221, startPoint y: 22, endPoint x: 1231, endPoint y: 11, distance: 14.9
click at [1221, 22] on div "times" at bounding box center [1224, 32] width 10 height 27
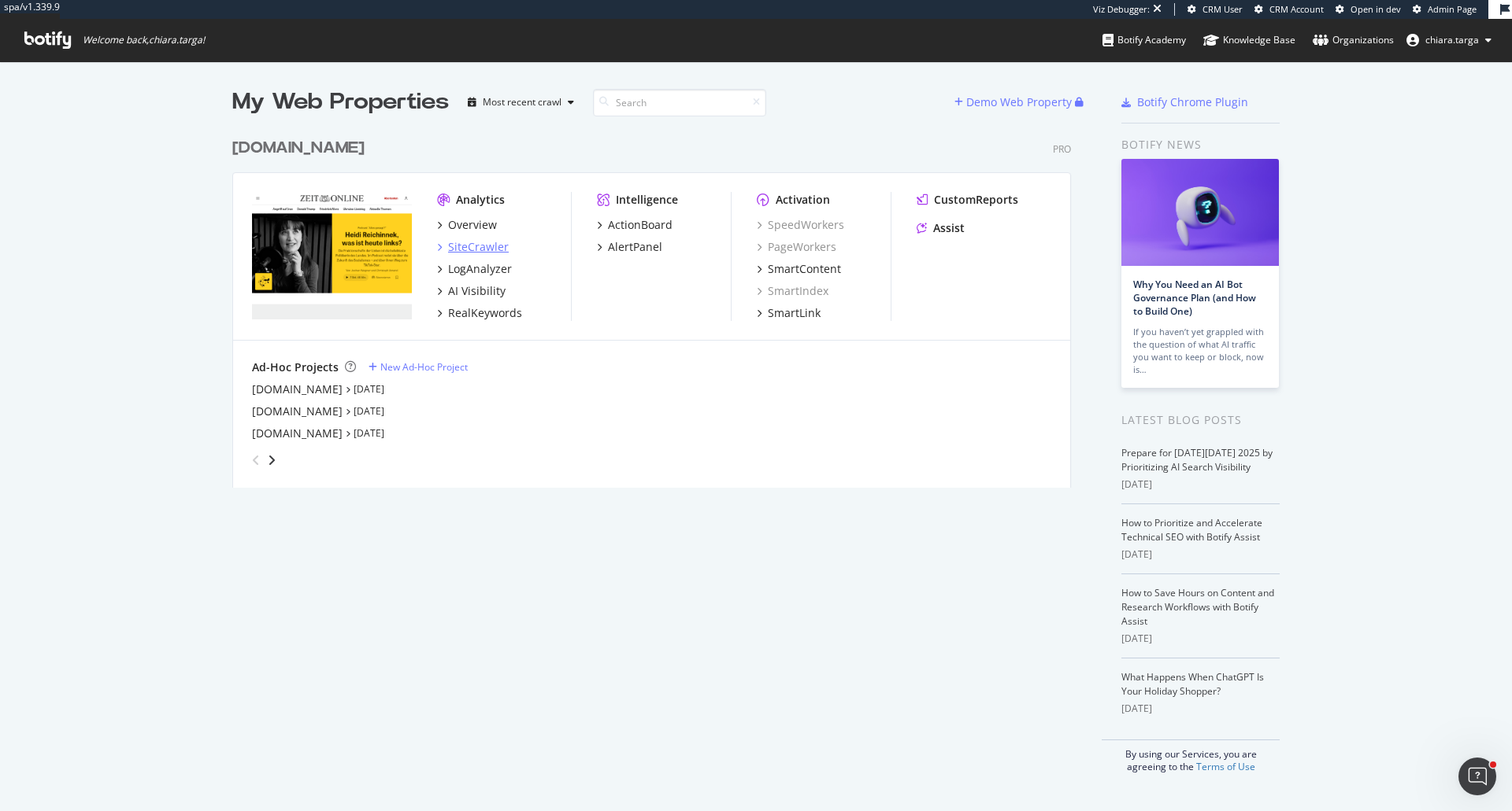
click at [497, 252] on div "SiteCrawler" at bounding box center [478, 247] width 61 height 16
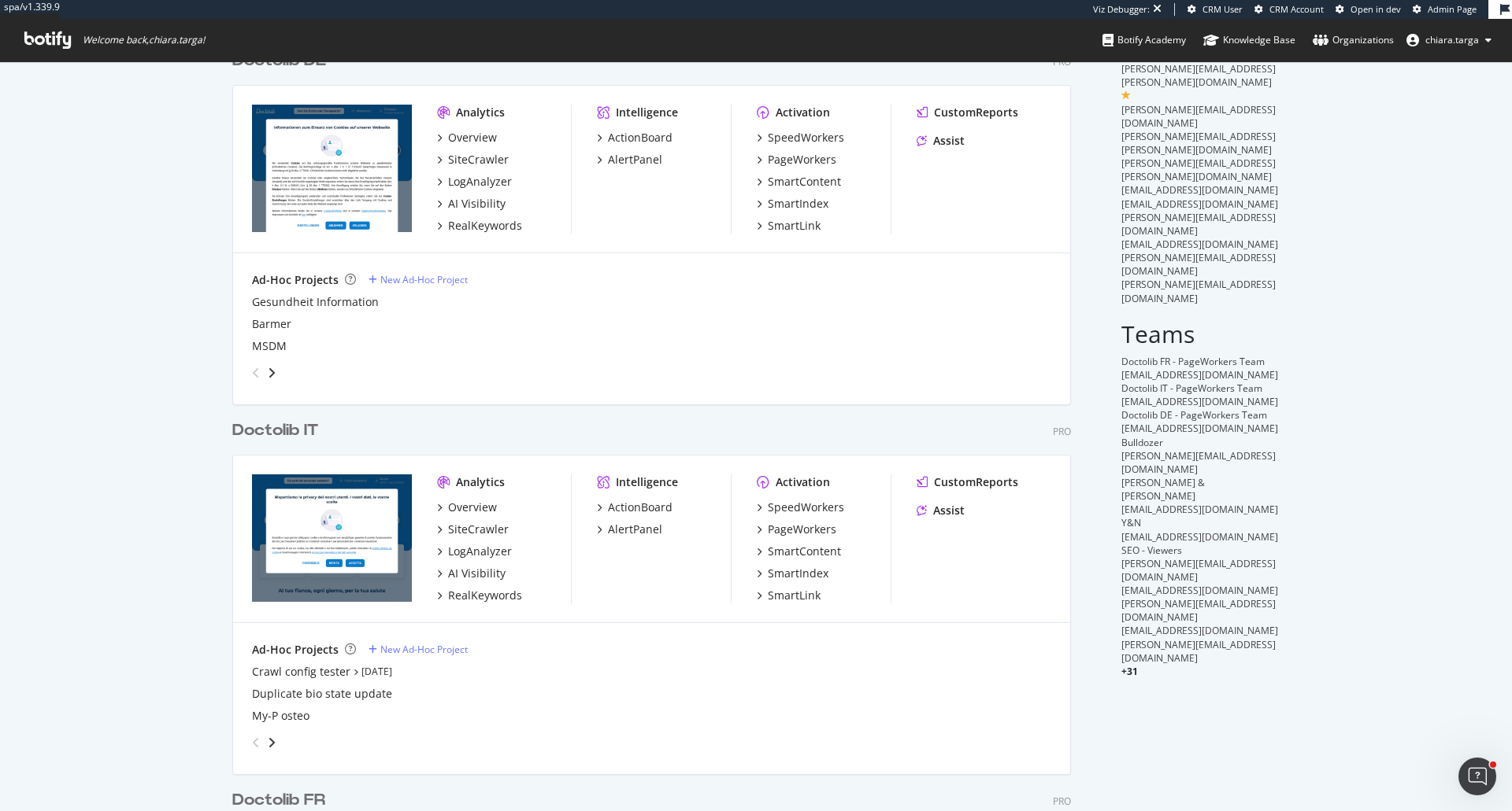
scroll to position [158, 0]
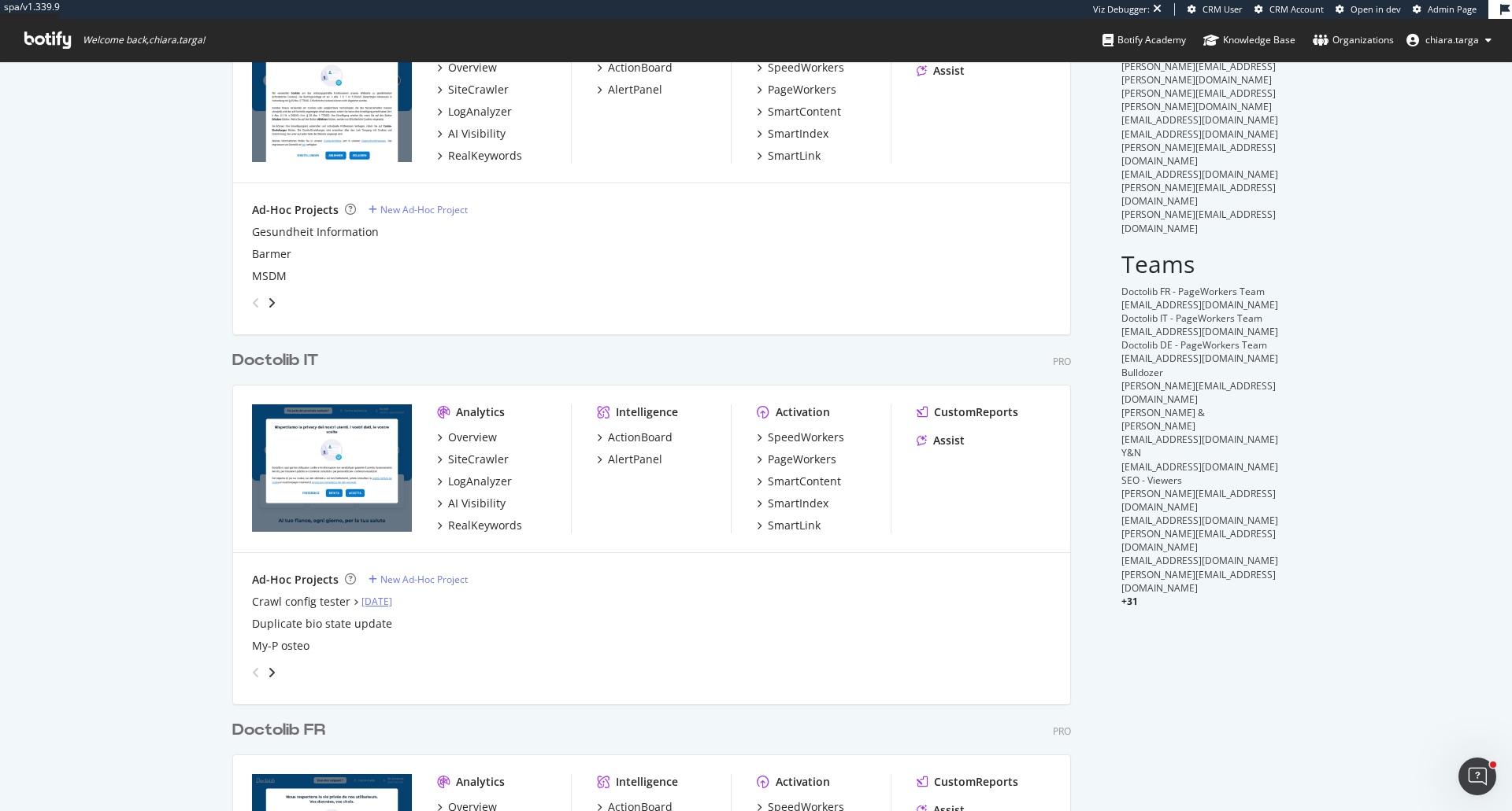
click at [366, 604] on link "Oct 15th 25" at bounding box center [376, 601] width 30 height 13
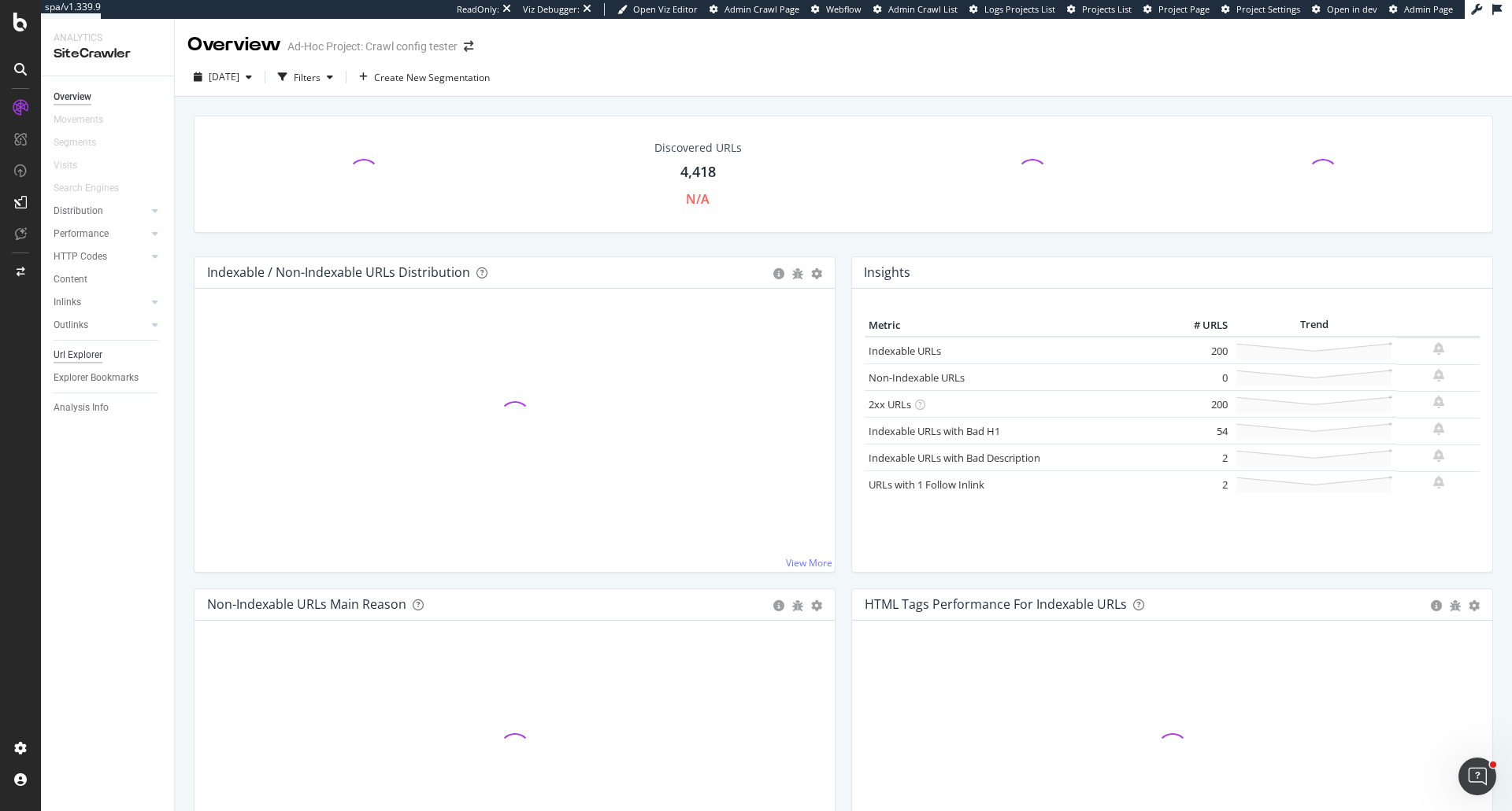
click at [91, 353] on div "Url Explorer" at bounding box center [78, 355] width 48 height 16
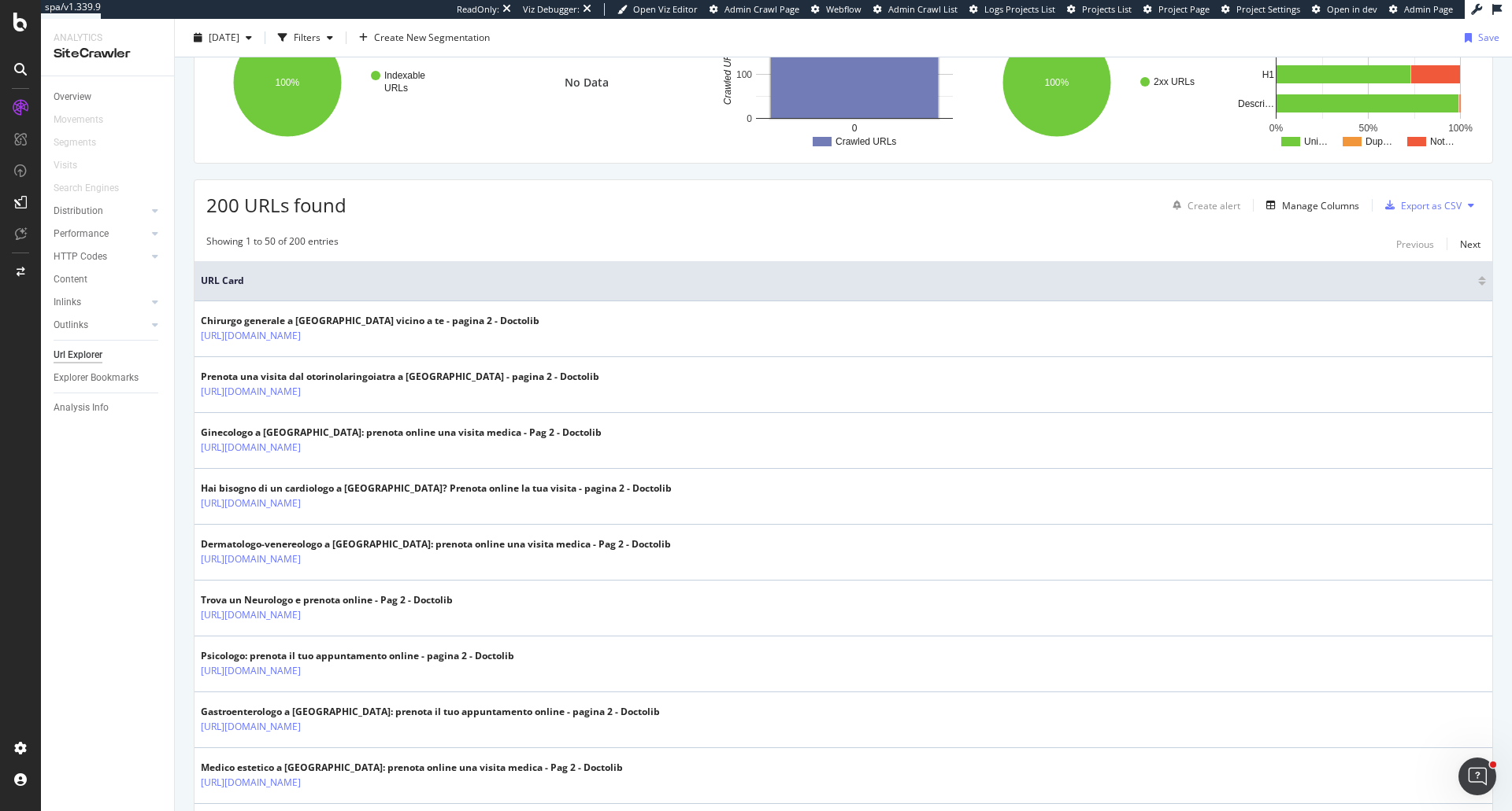
scroll to position [315, 0]
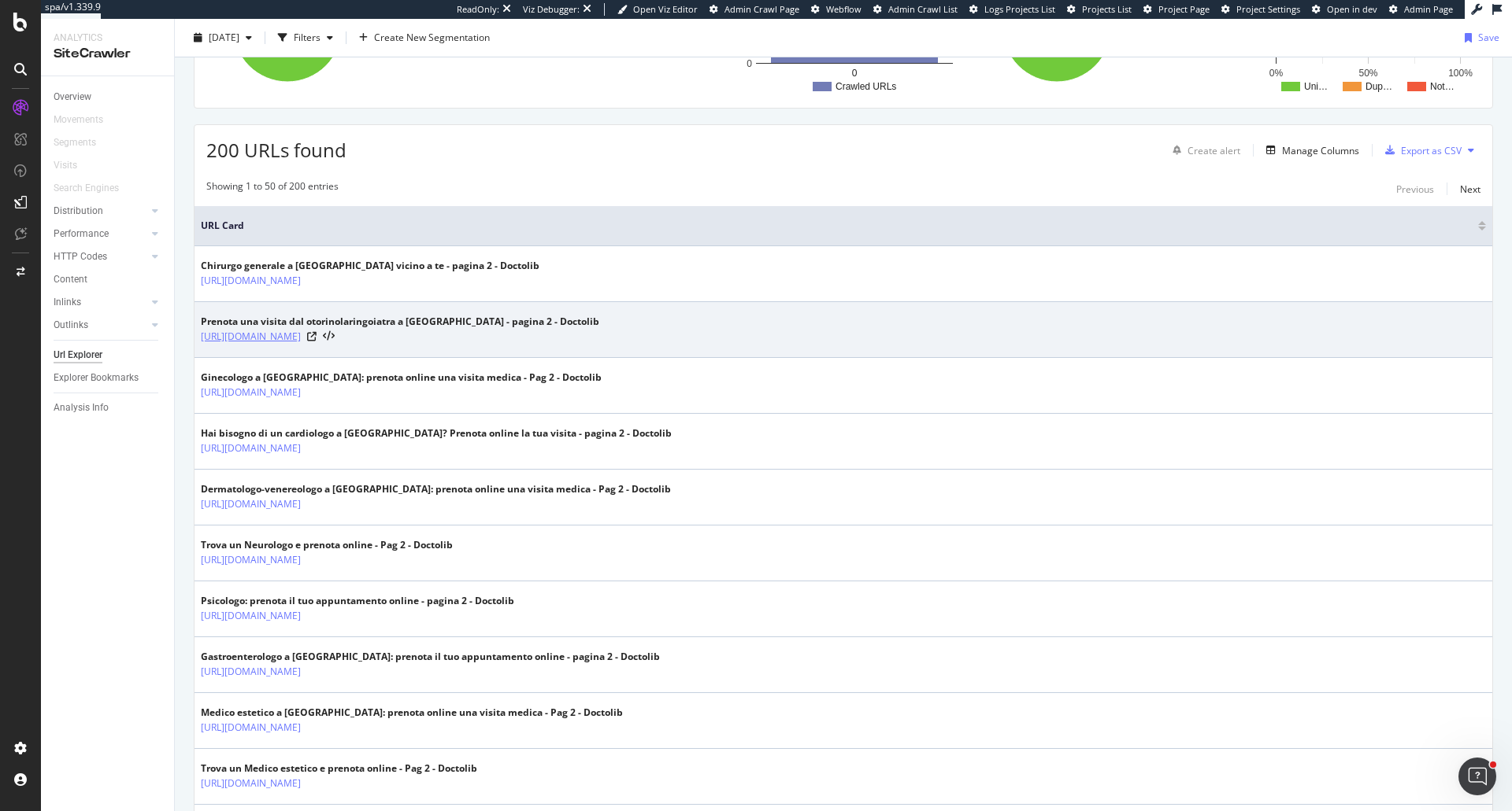
click at [286, 337] on link "[URL][DOMAIN_NAME]" at bounding box center [250, 337] width 100 height 16
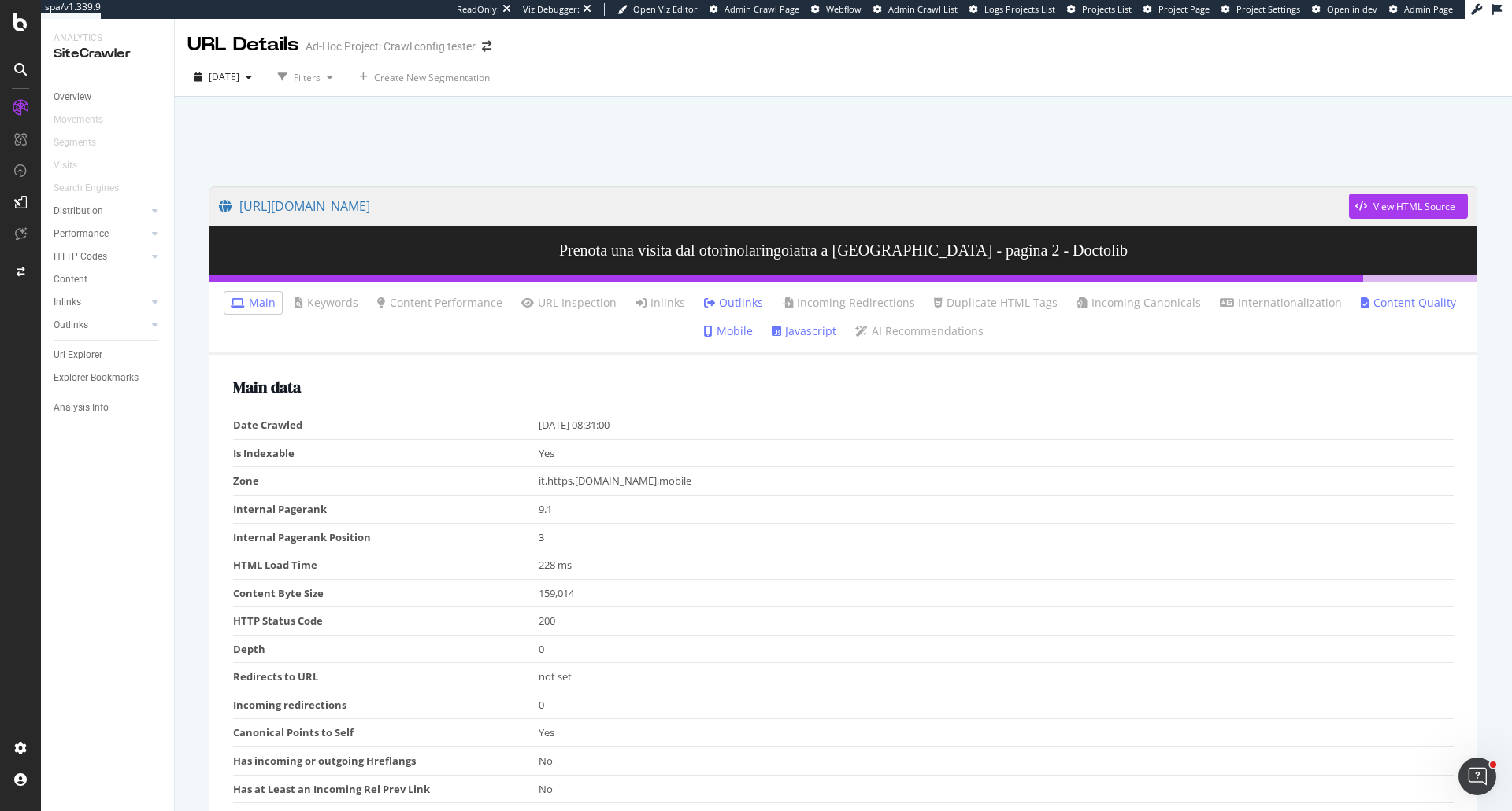
click at [785, 326] on link "Javascript" at bounding box center [804, 331] width 65 height 16
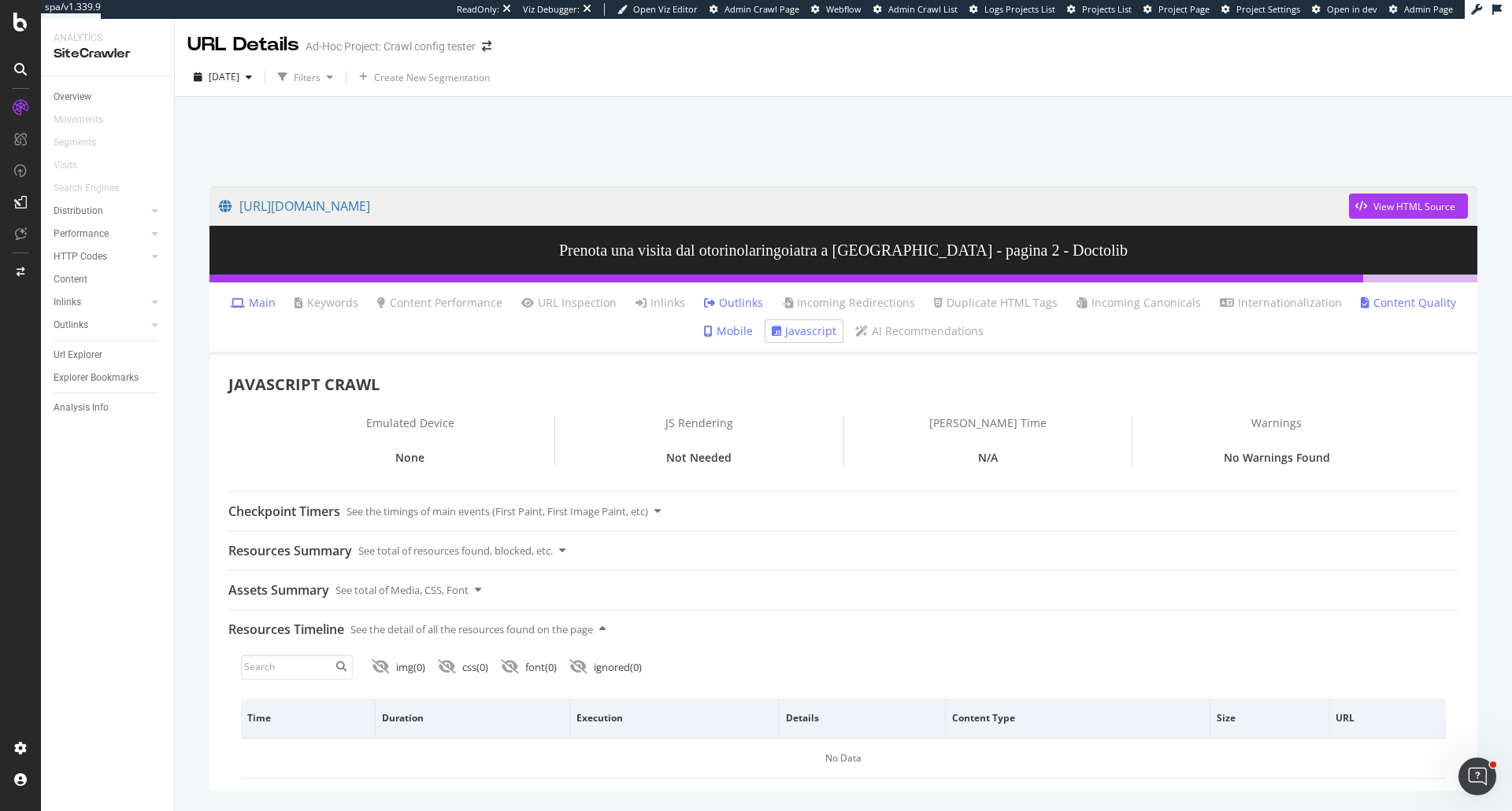
drag, startPoint x: 91, startPoint y: 357, endPoint x: 228, endPoint y: 335, distance: 138.8
click at [91, 357] on div "Url Explorer" at bounding box center [78, 355] width 48 height 16
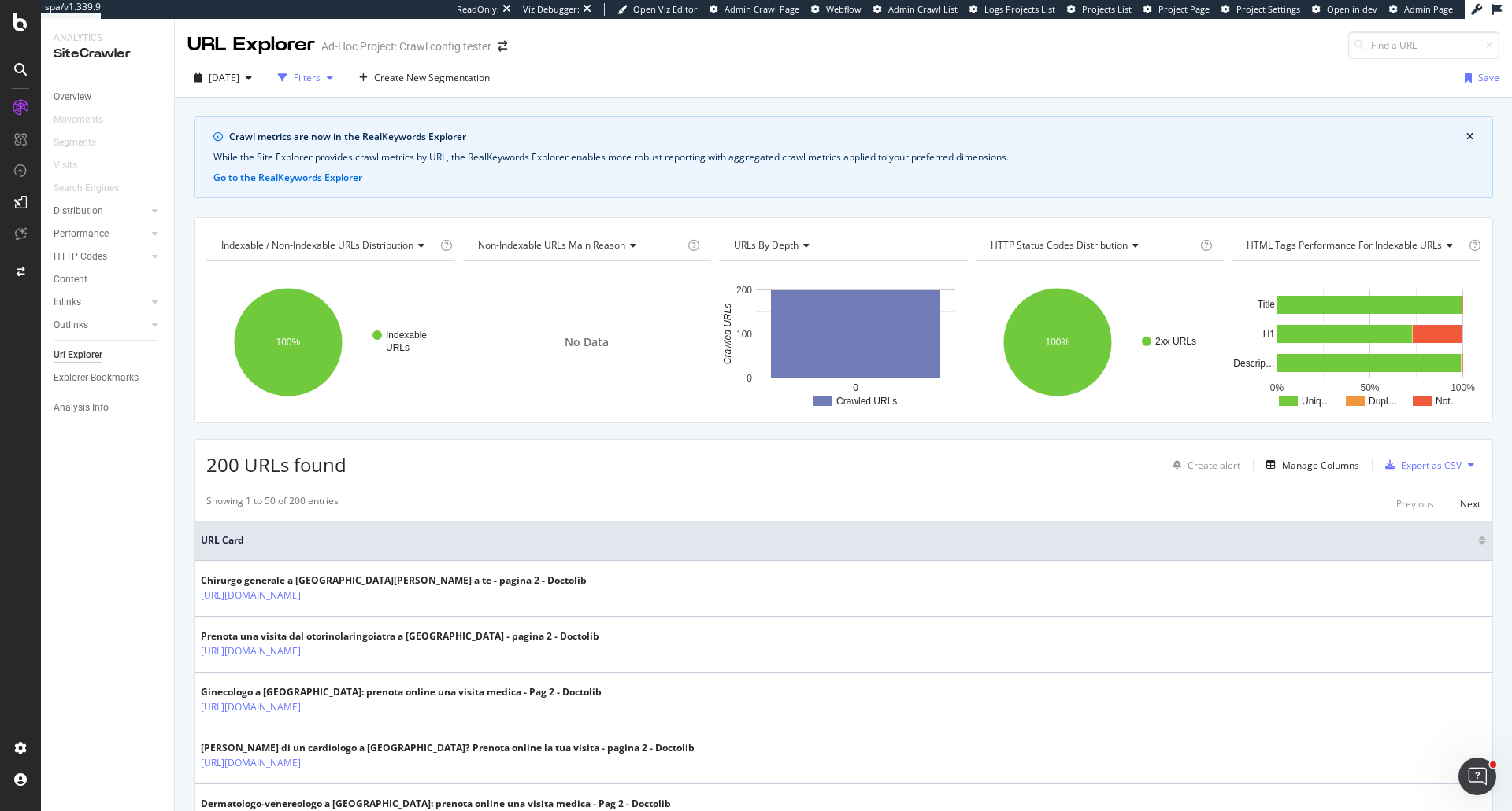
click at [339, 89] on div "Filters" at bounding box center [306, 77] width 68 height 23
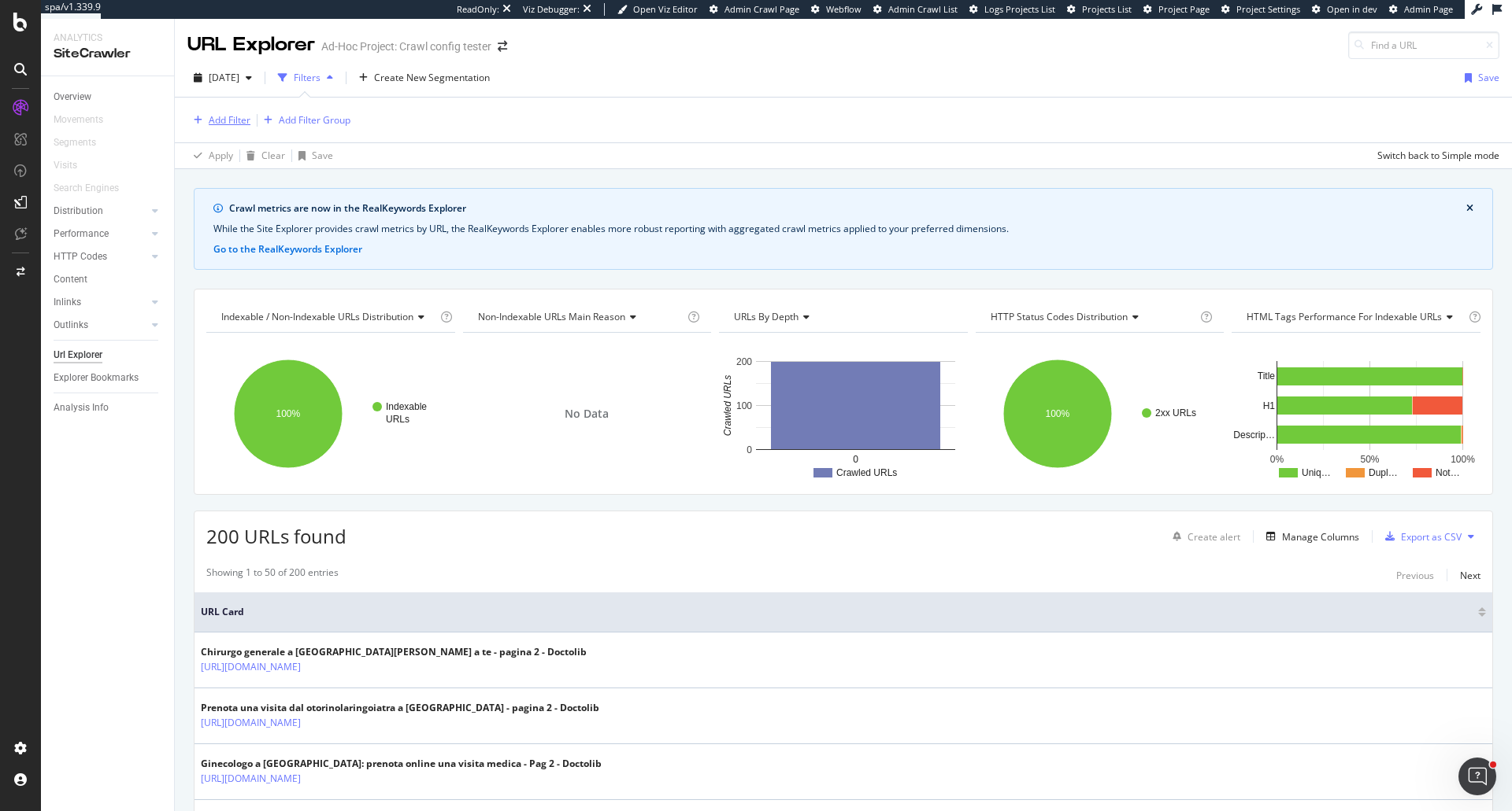
click at [228, 119] on div "Add Filter" at bounding box center [229, 119] width 42 height 13
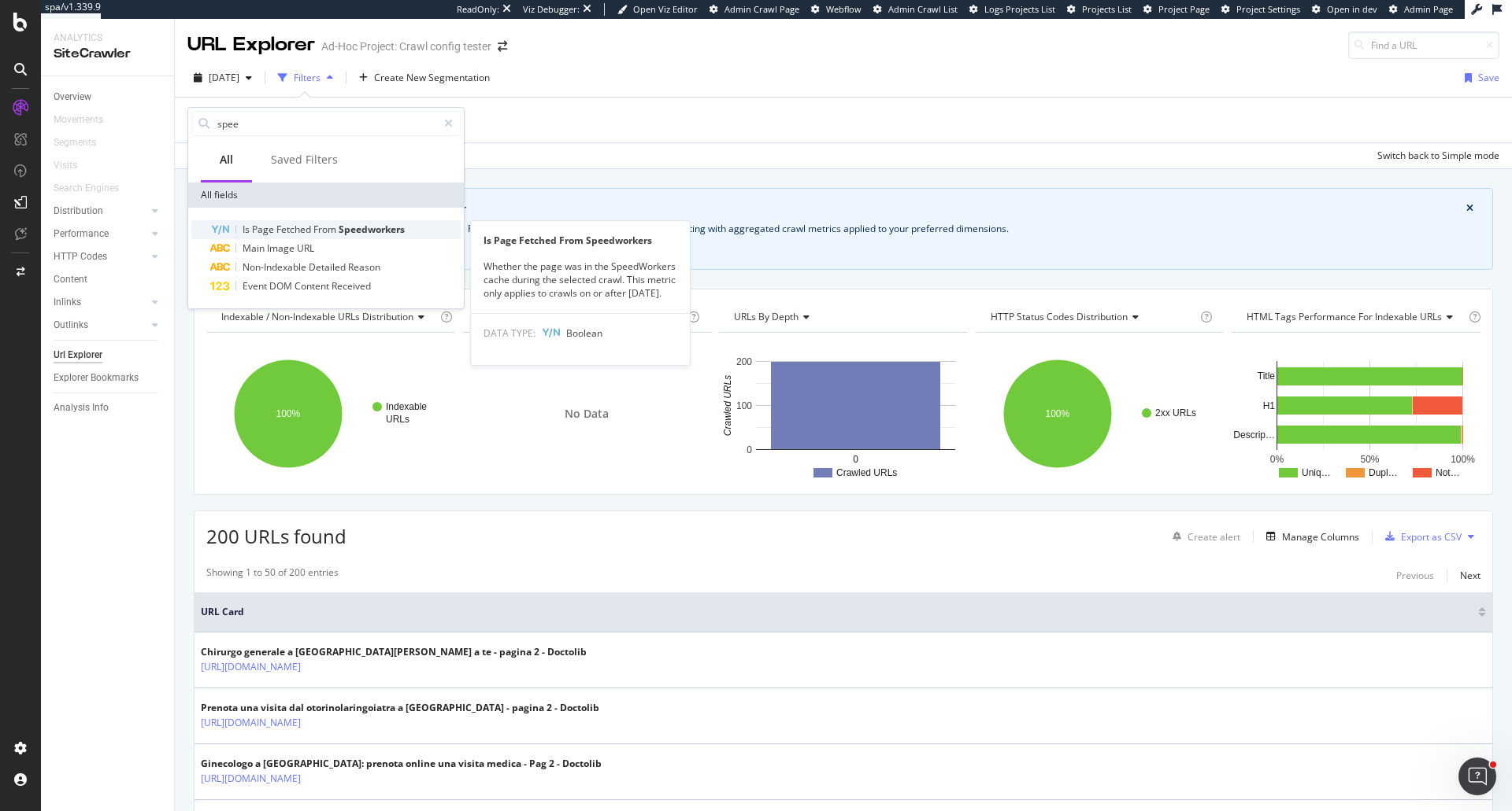
type input "spee"
click at [300, 230] on span "Fetched" at bounding box center [294, 228] width 37 height 13
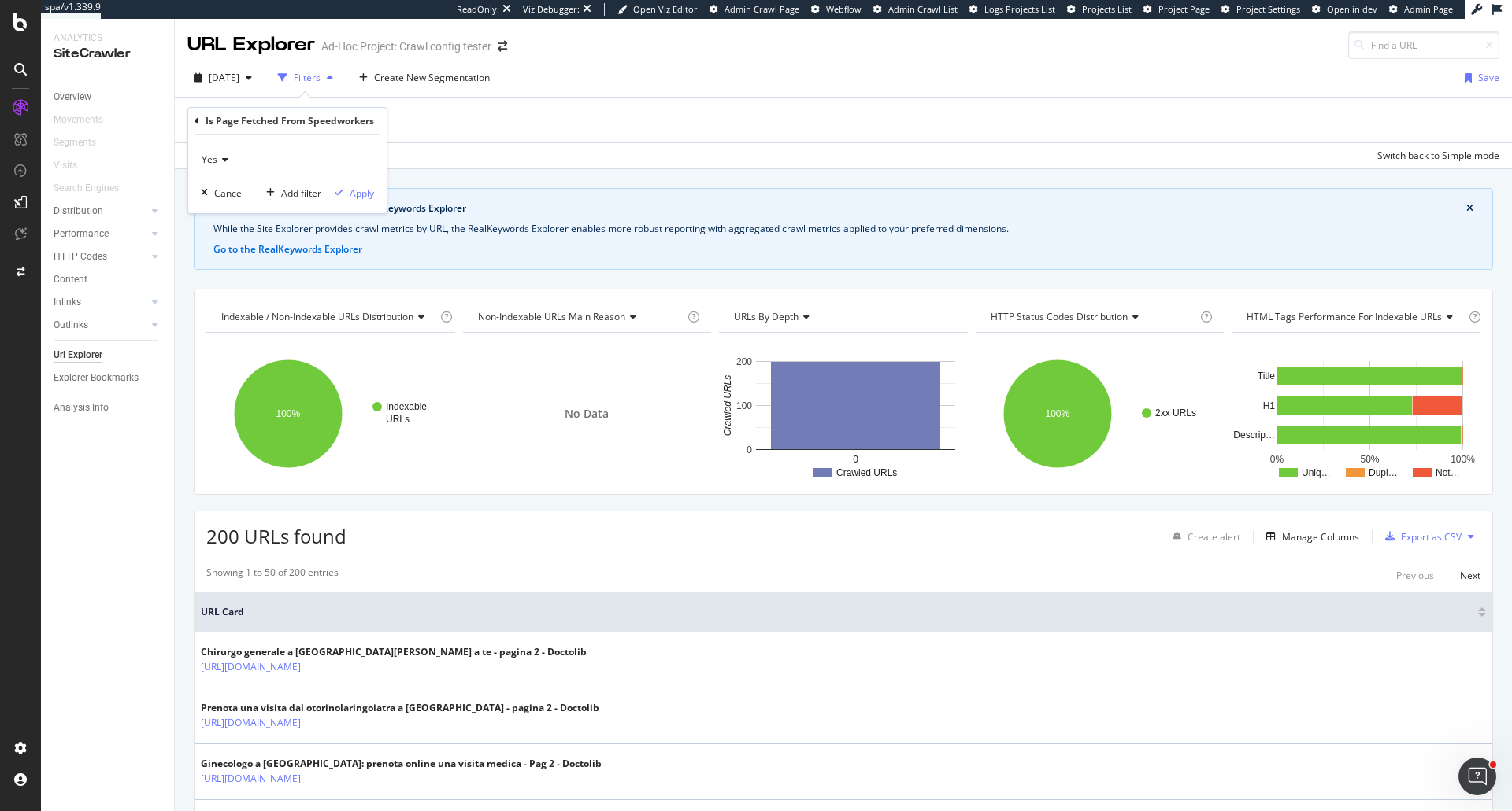
click at [223, 160] on icon at bounding box center [223, 159] width 11 height 10
click at [222, 205] on div "No" at bounding box center [288, 213] width 169 height 21
click at [339, 188] on icon "button" at bounding box center [339, 192] width 9 height 10
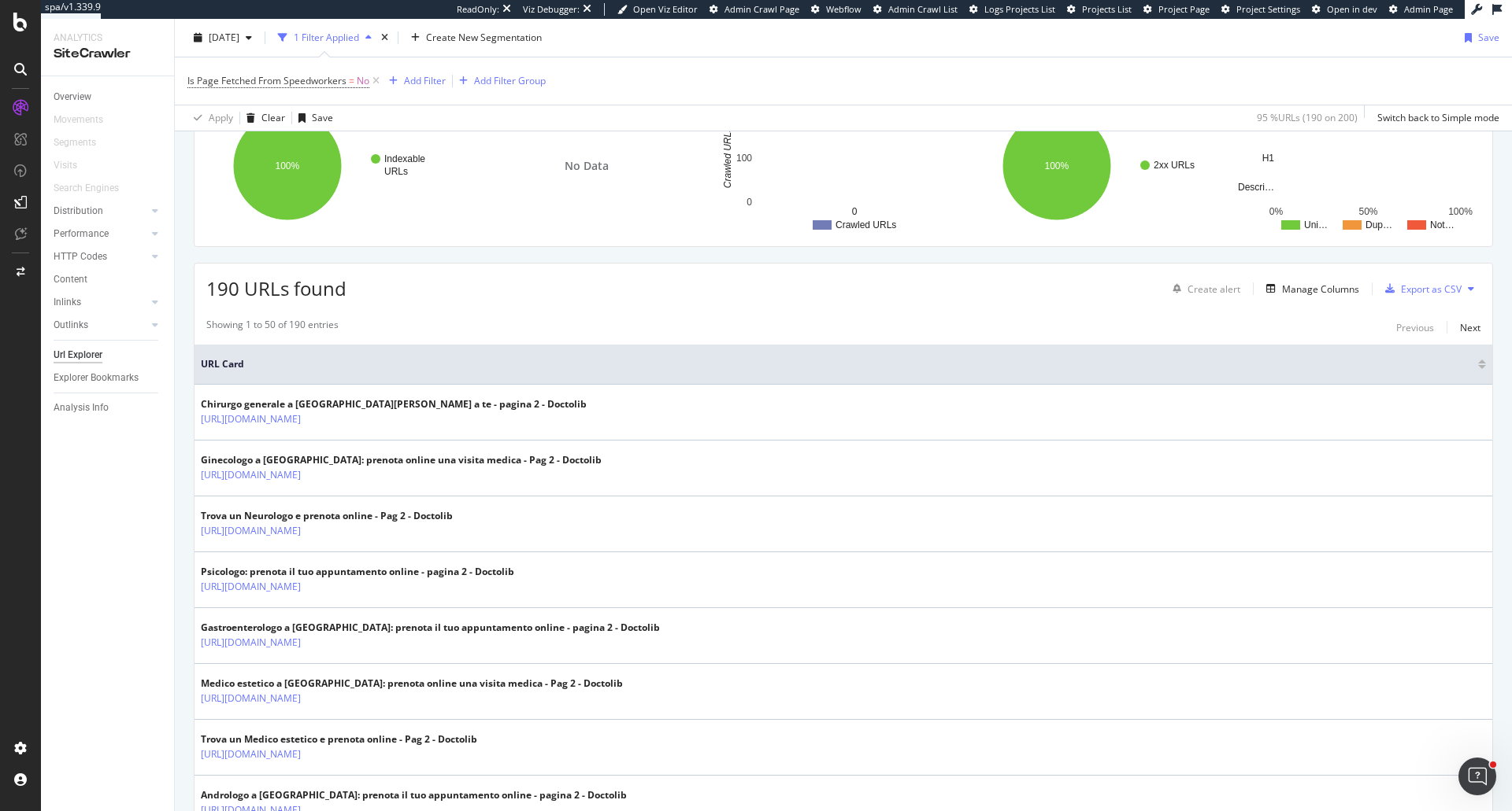
scroll to position [315, 0]
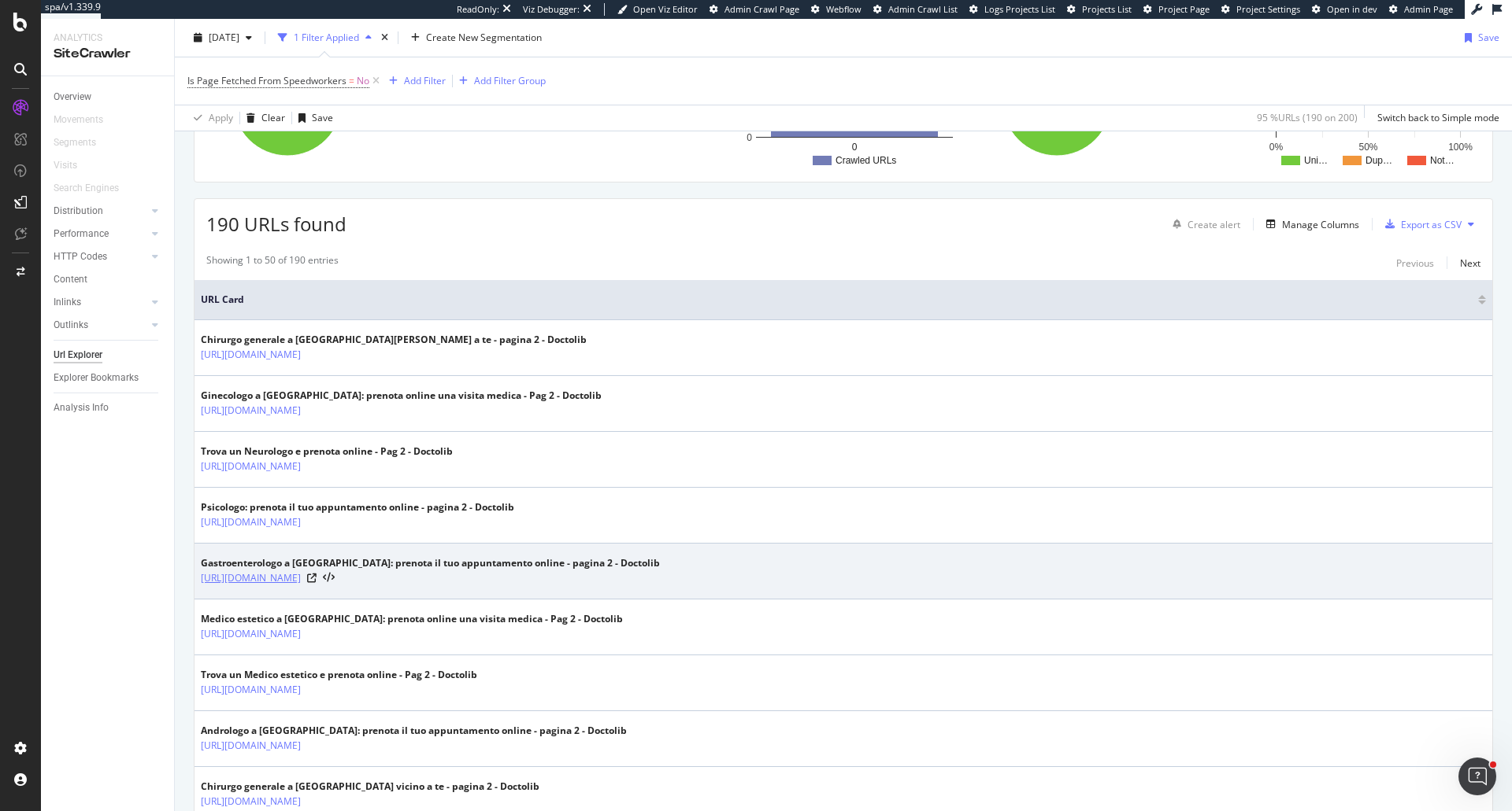
click at [300, 579] on link "[URL][DOMAIN_NAME]" at bounding box center [250, 578] width 100 height 16
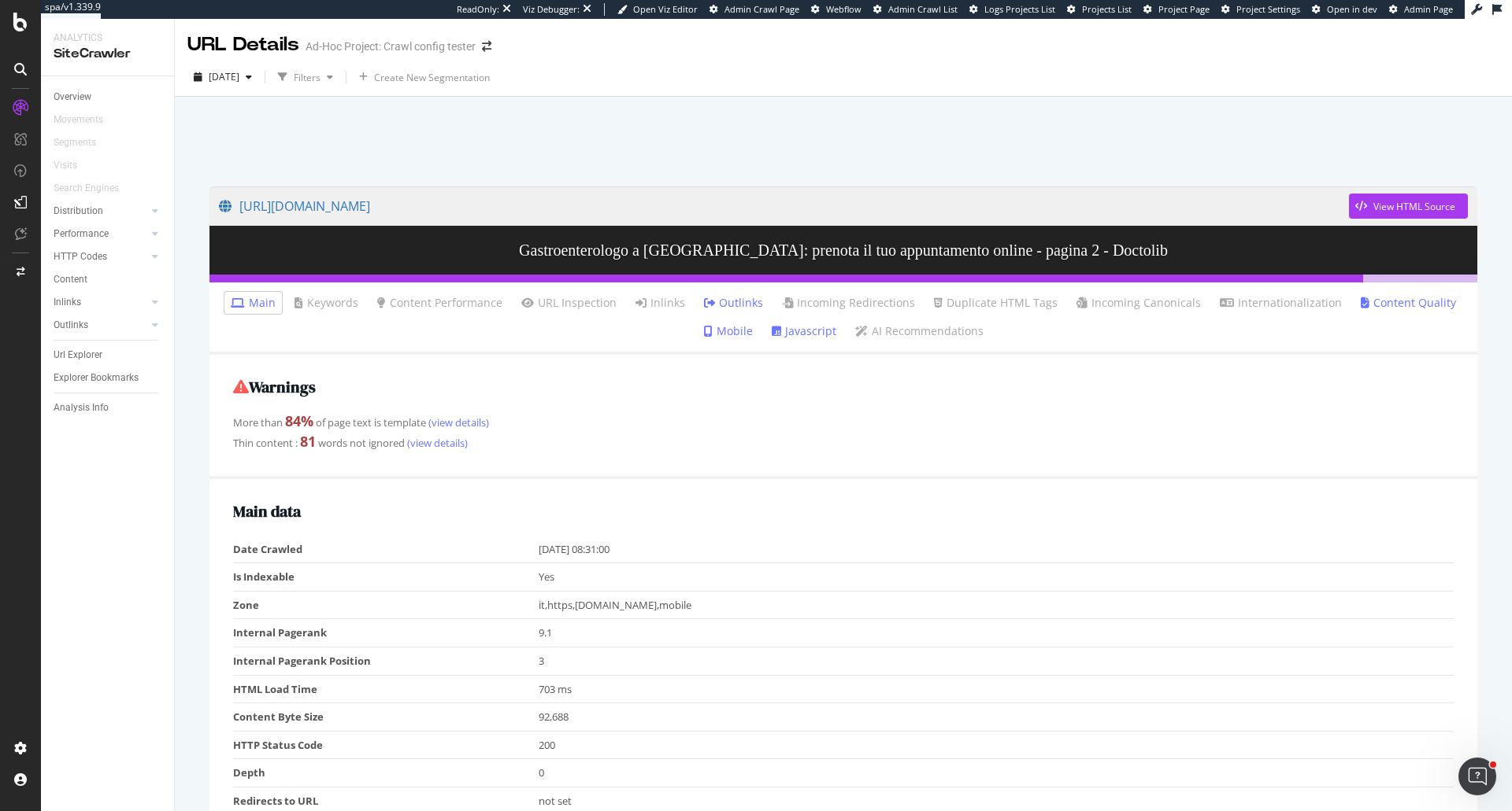
click at [792, 331] on link "Javascript" at bounding box center [804, 331] width 65 height 16
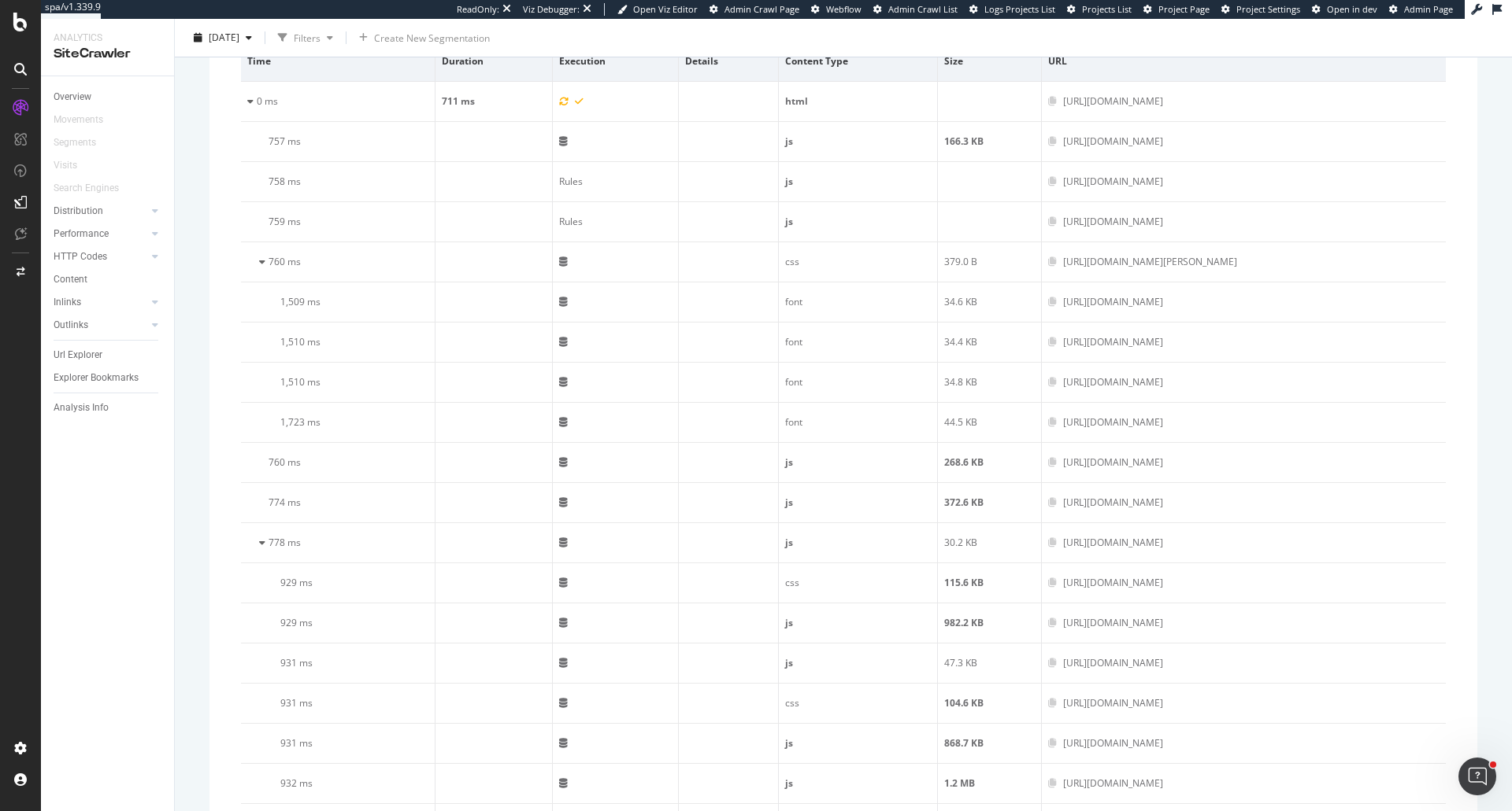
scroll to position [370, 0]
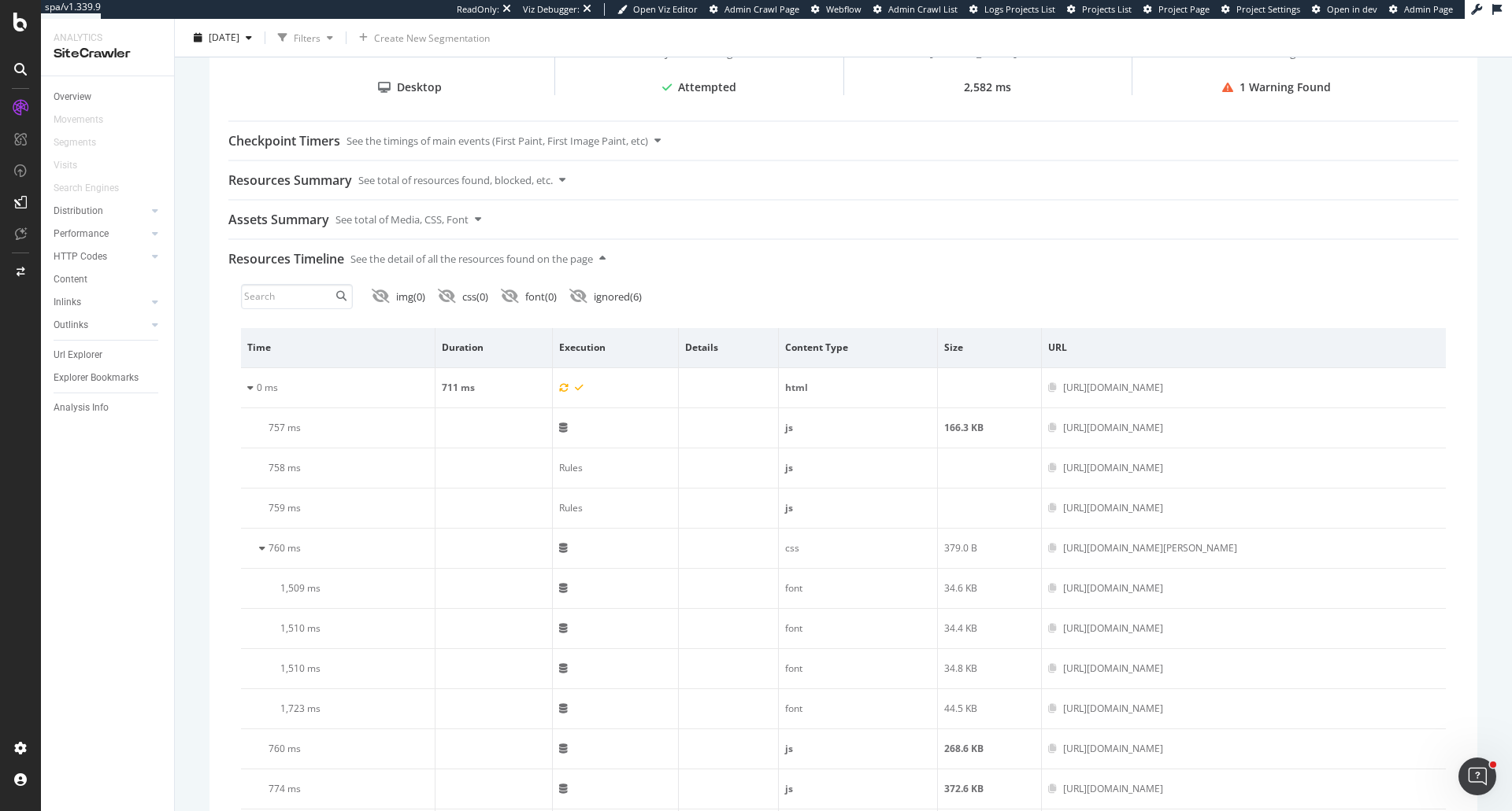
drag, startPoint x: 70, startPoint y: 351, endPoint x: 284, endPoint y: 244, distance: 239.3
click at [70, 351] on div "Url Explorer" at bounding box center [78, 355] width 48 height 16
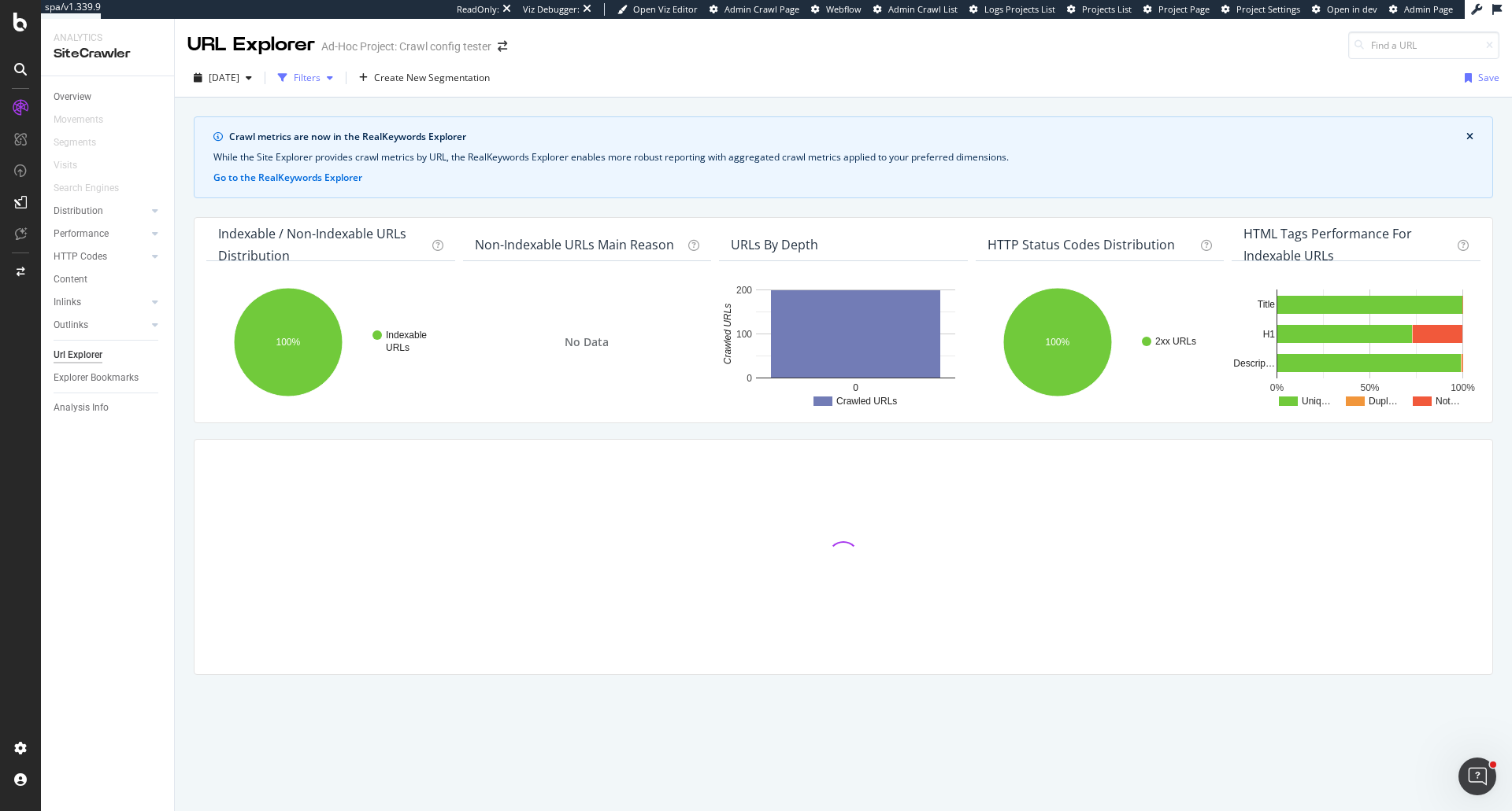
click at [320, 80] on div "Filters" at bounding box center [307, 77] width 27 height 13
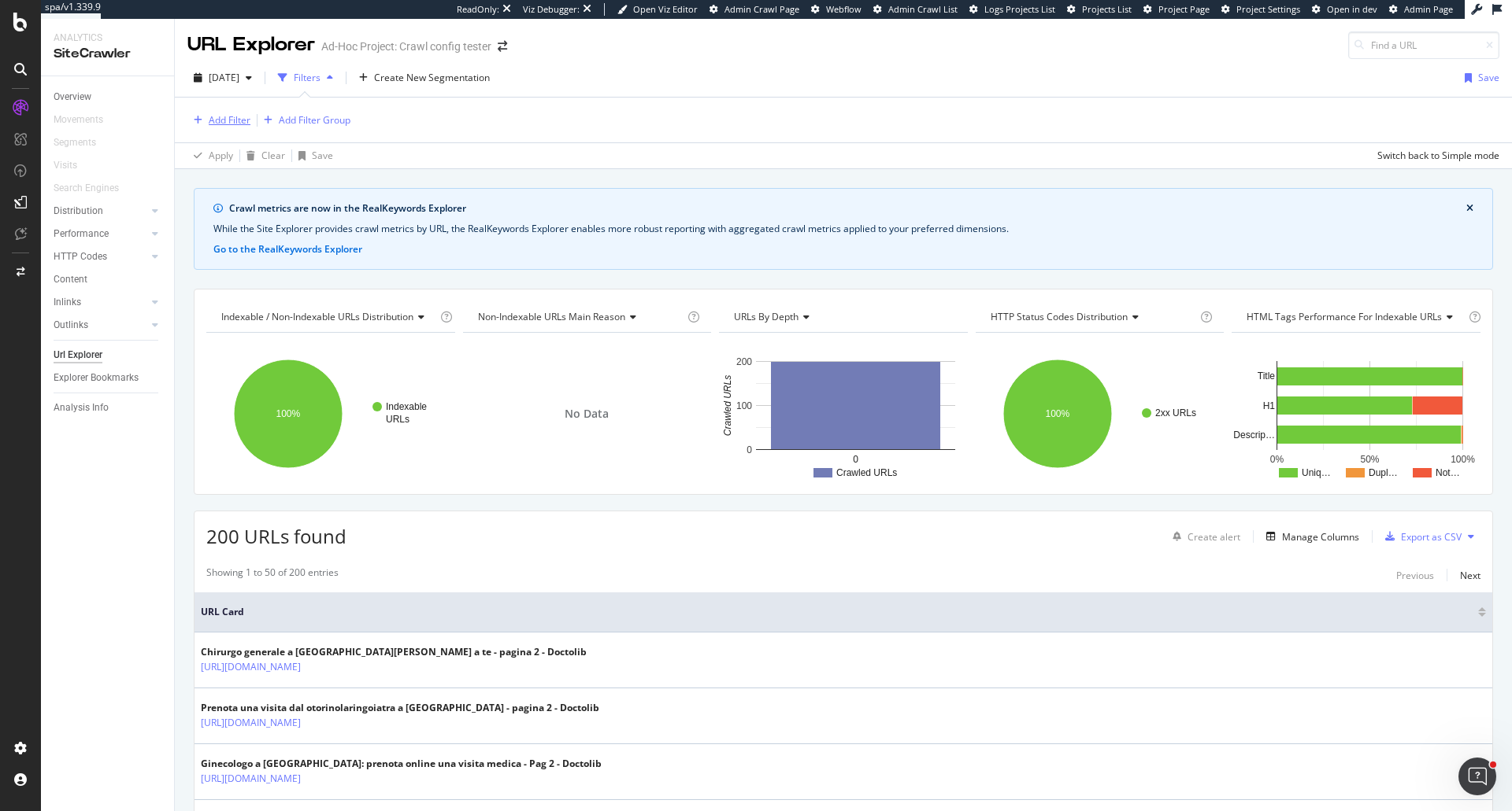
click at [229, 116] on div "Add Filter" at bounding box center [229, 119] width 42 height 13
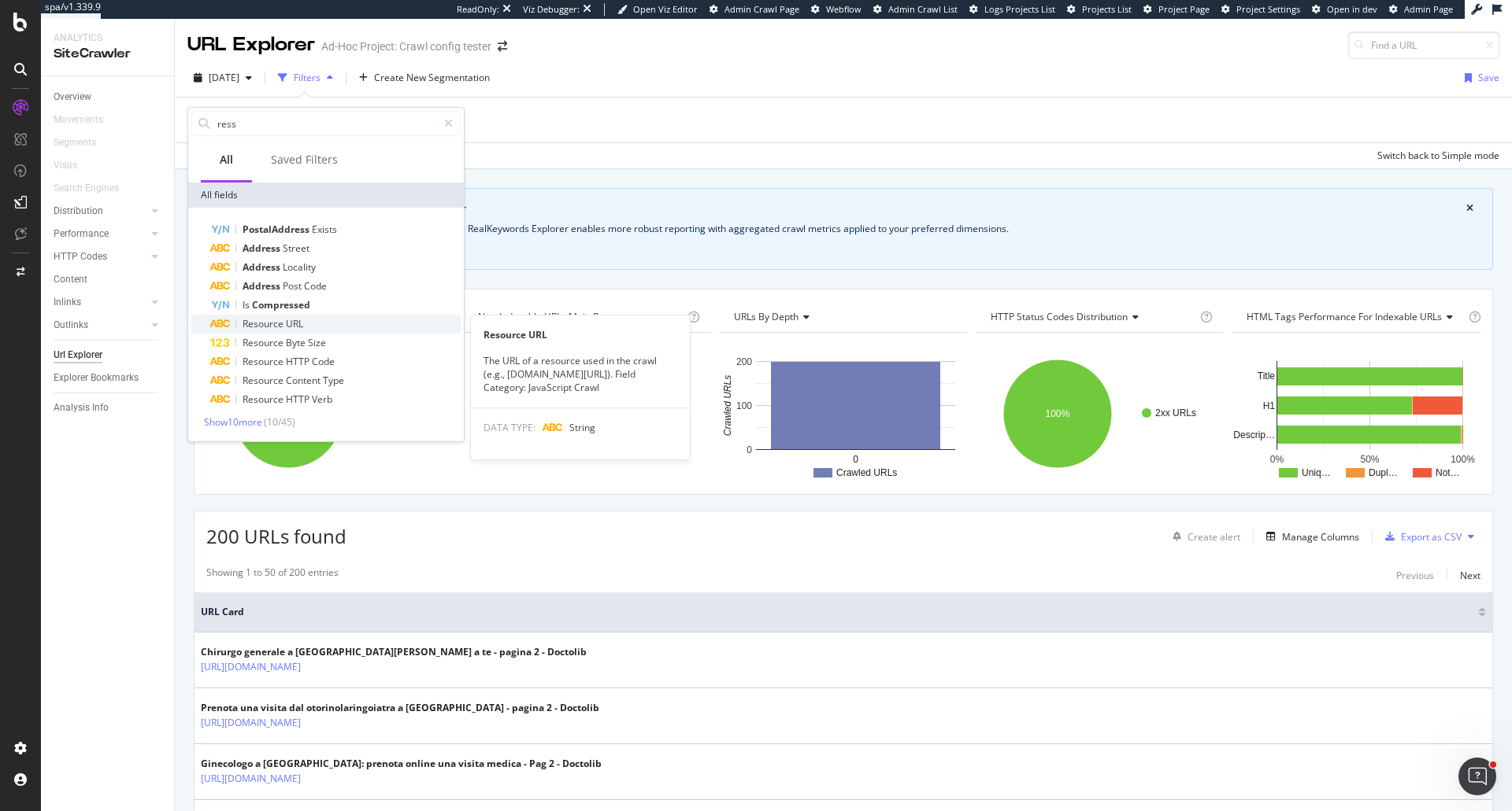
type input "ress"
click at [326, 325] on div "Resource URL" at bounding box center [335, 325] width 250 height 19
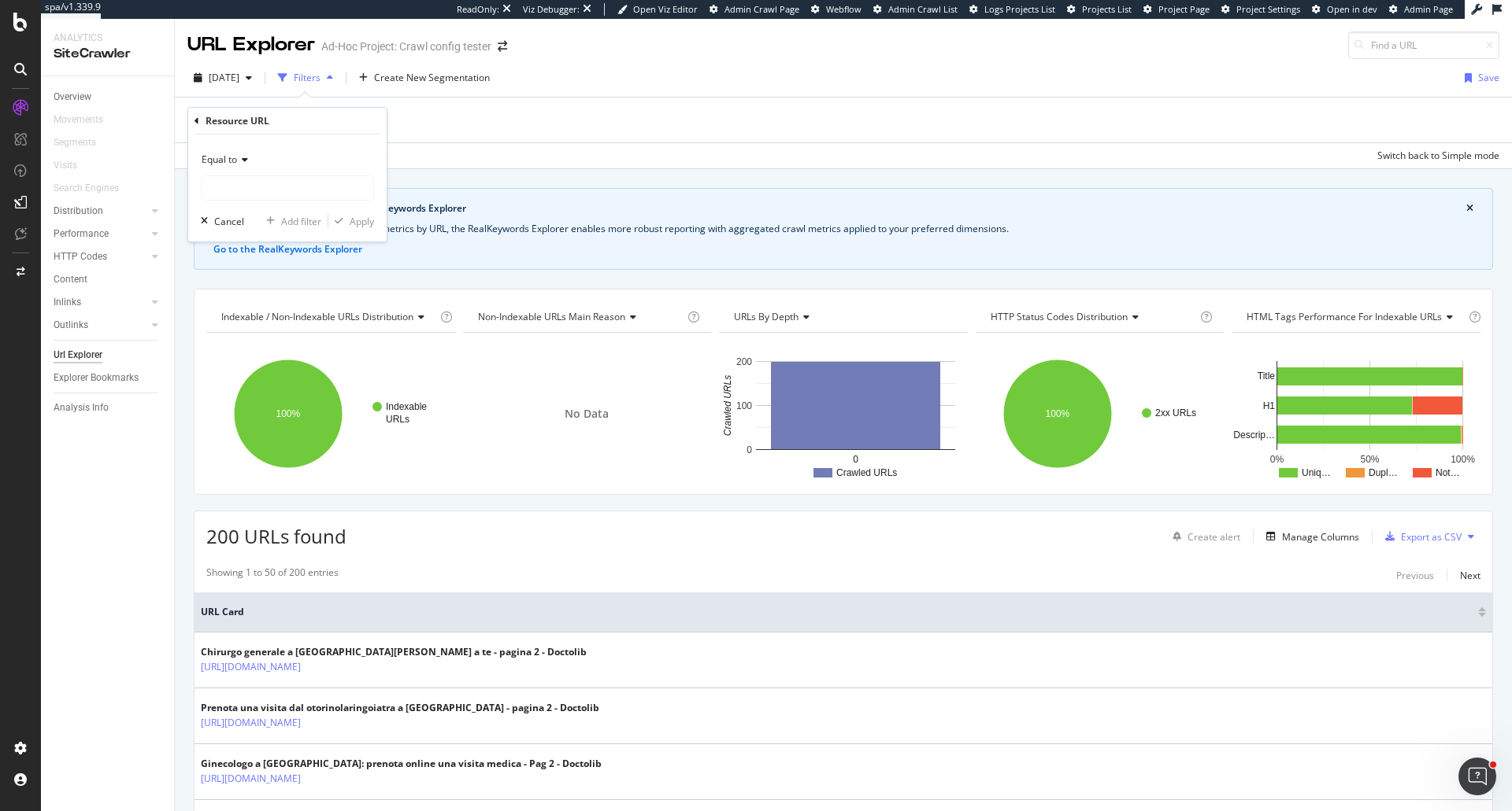
click at [239, 161] on icon at bounding box center [242, 159] width 11 height 10
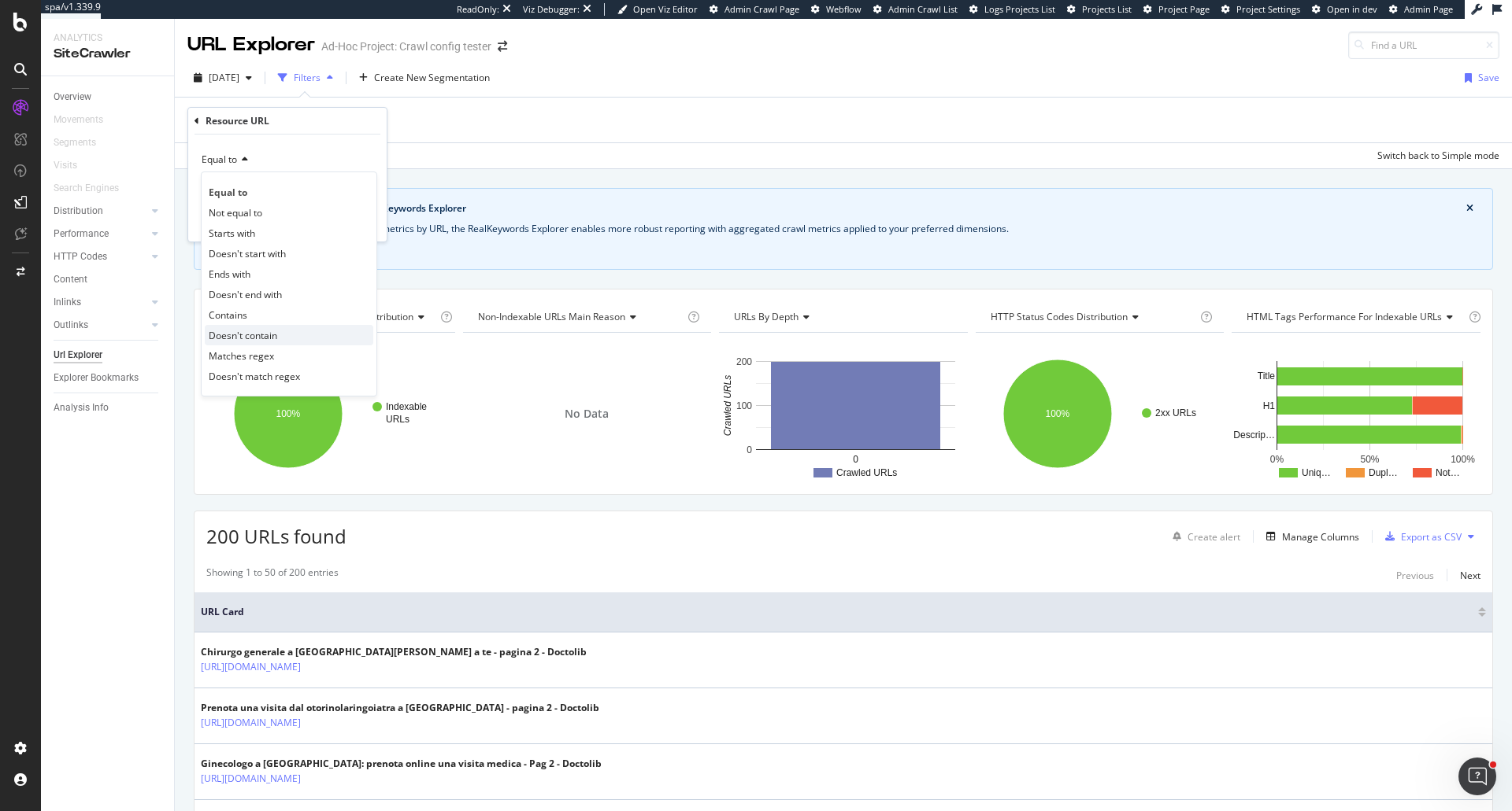
click at [249, 325] on div "Doesn't contain" at bounding box center [288, 336] width 169 height 21
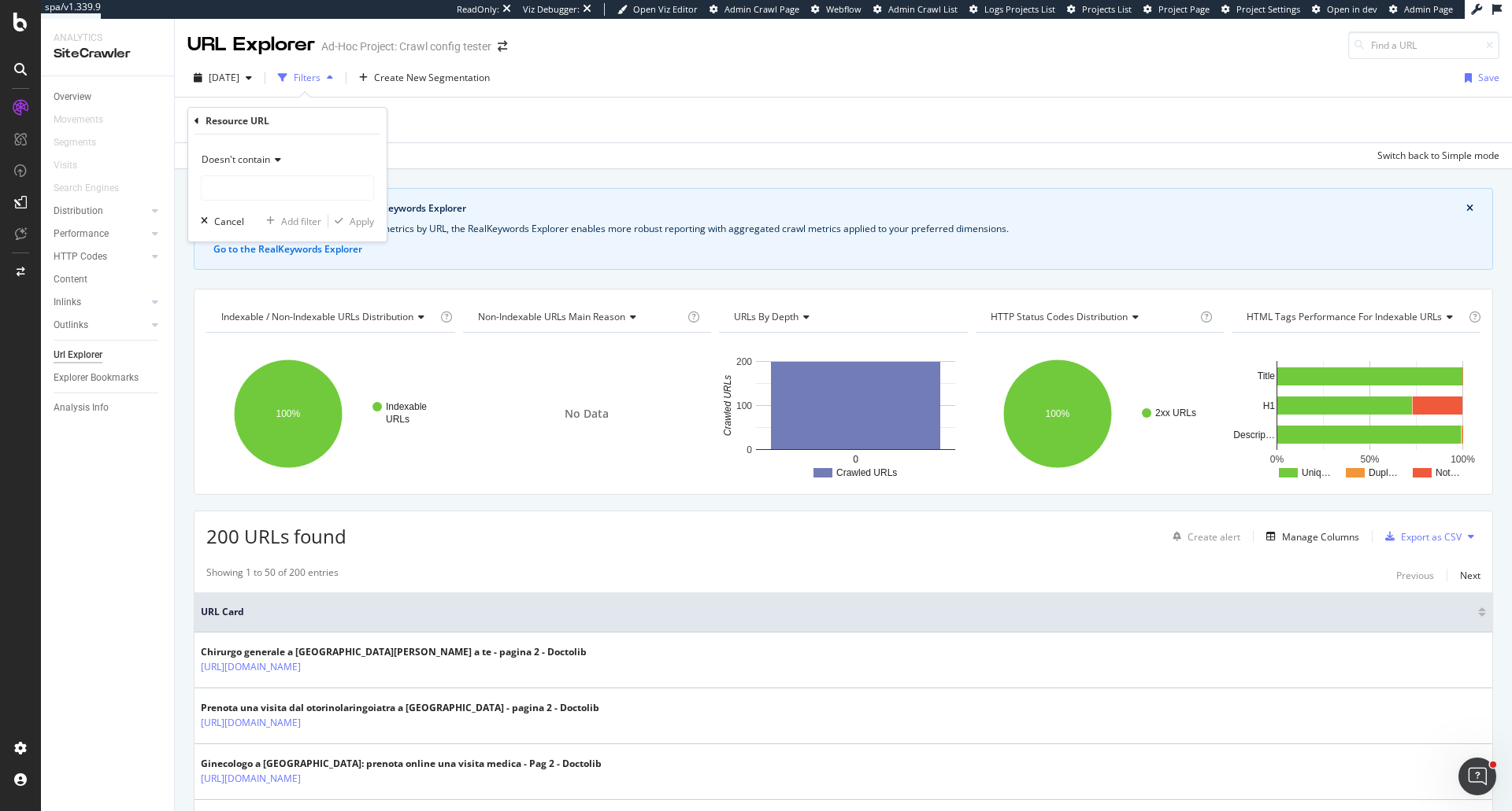
click at [227, 161] on span "Doesn't contain" at bounding box center [236, 158] width 68 height 13
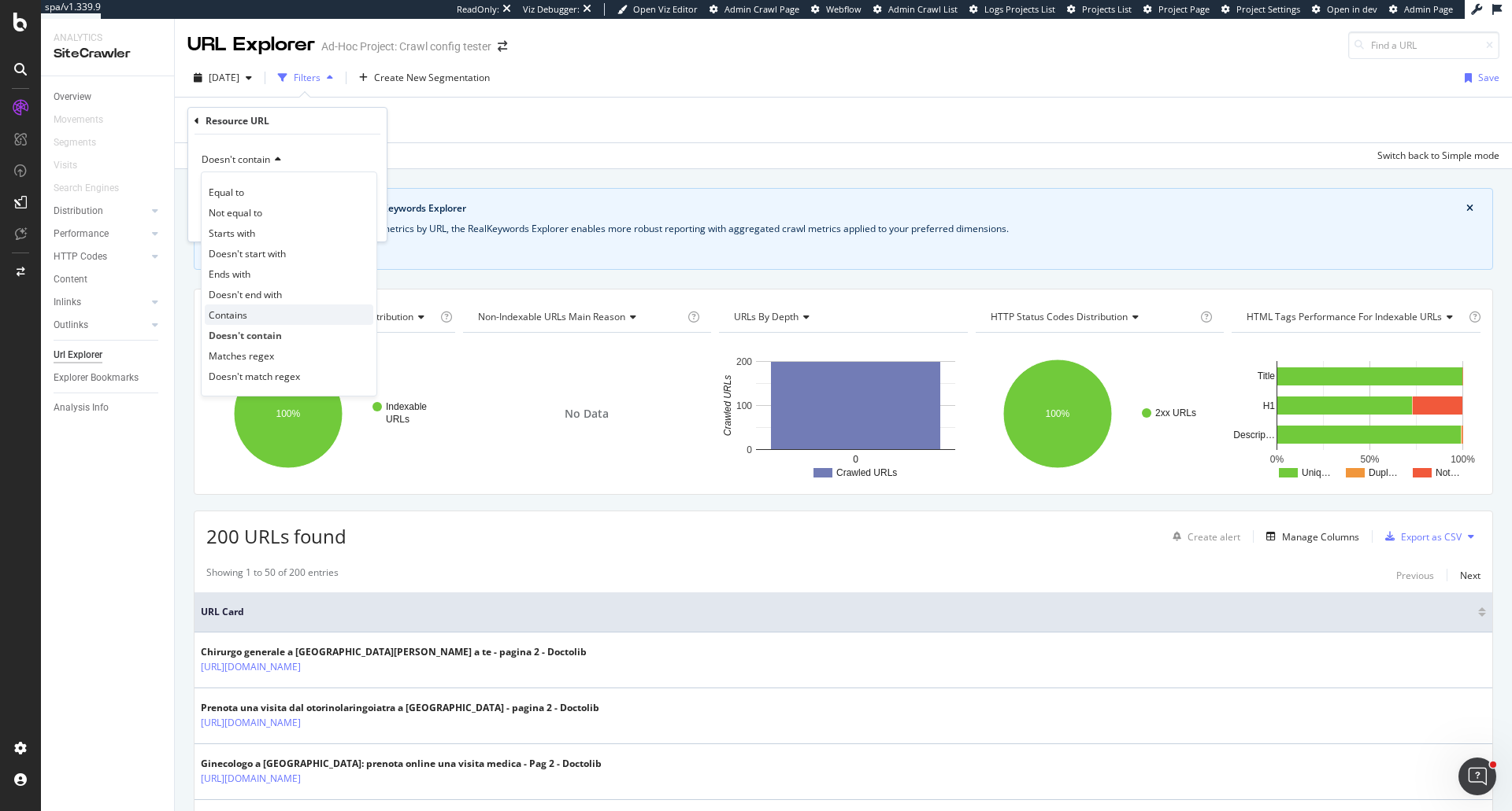
click at [242, 312] on span "Contains" at bounding box center [228, 314] width 39 height 13
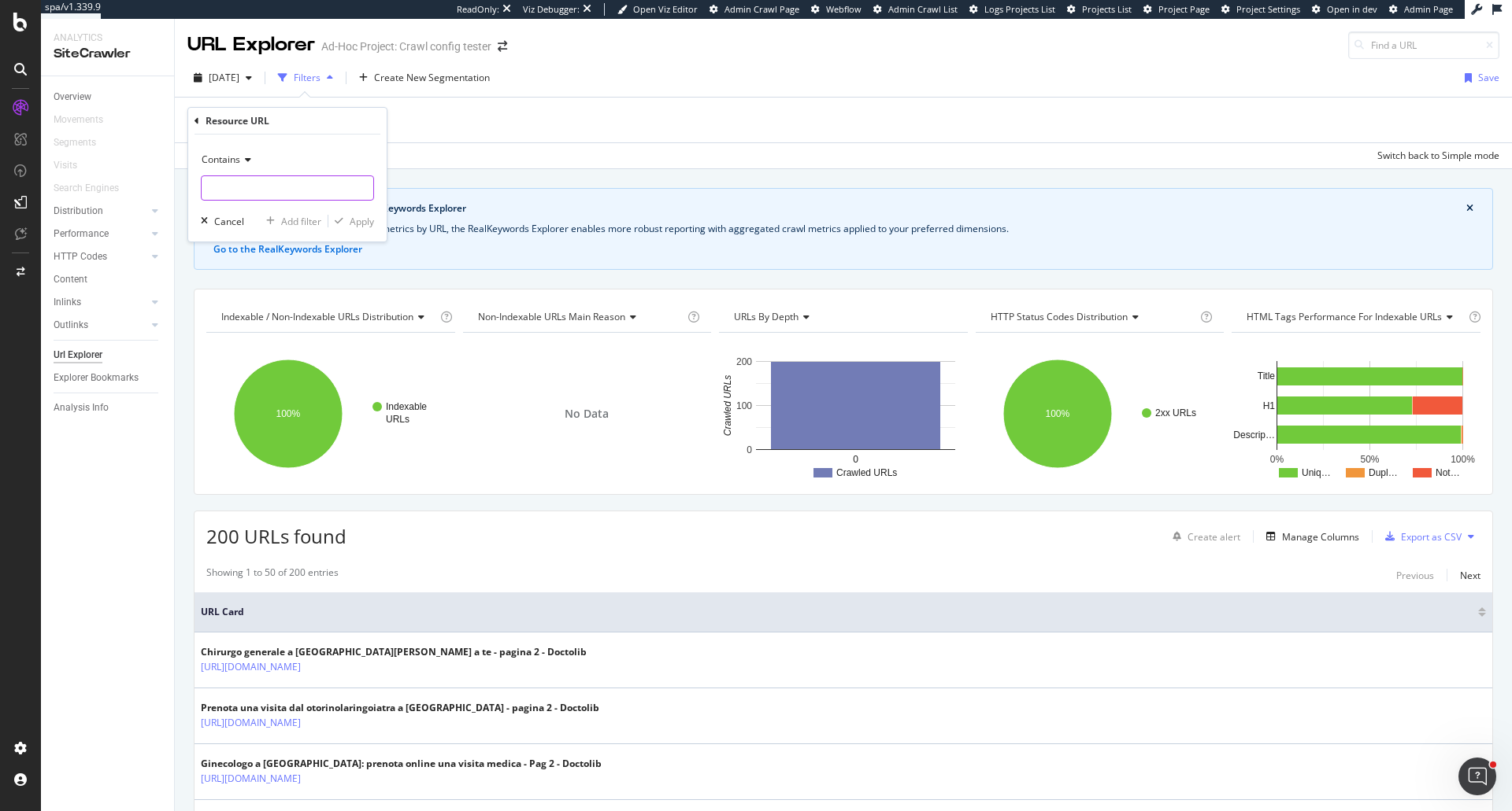
click at [250, 200] on input "text" at bounding box center [288, 188] width 171 height 25
click at [252, 200] on input "availabili" at bounding box center [276, 188] width 149 height 25
type input "availabili"
click at [358, 216] on div "Apply" at bounding box center [362, 221] width 24 height 13
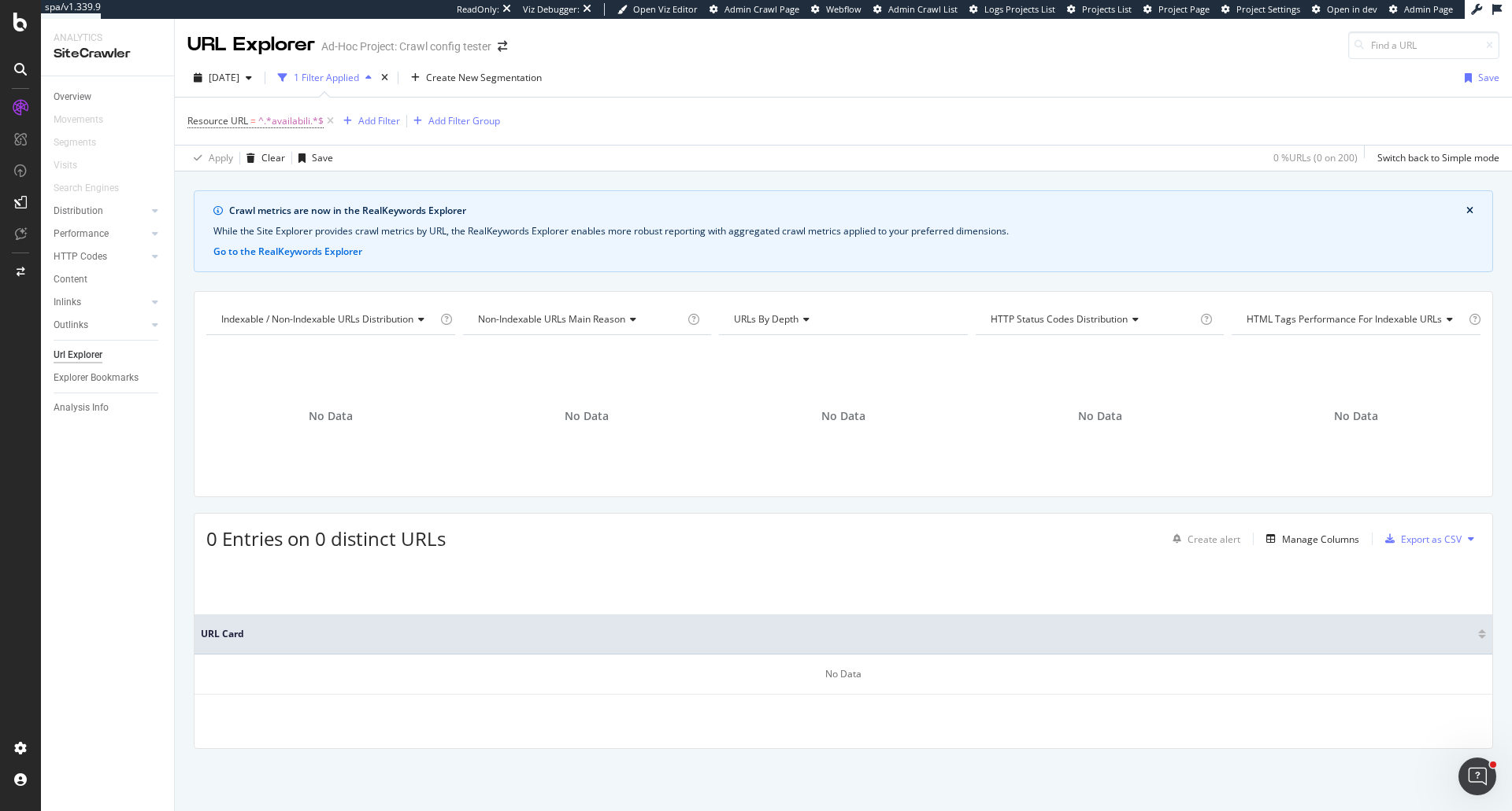
click at [23, 26] on icon at bounding box center [20, 23] width 14 height 19
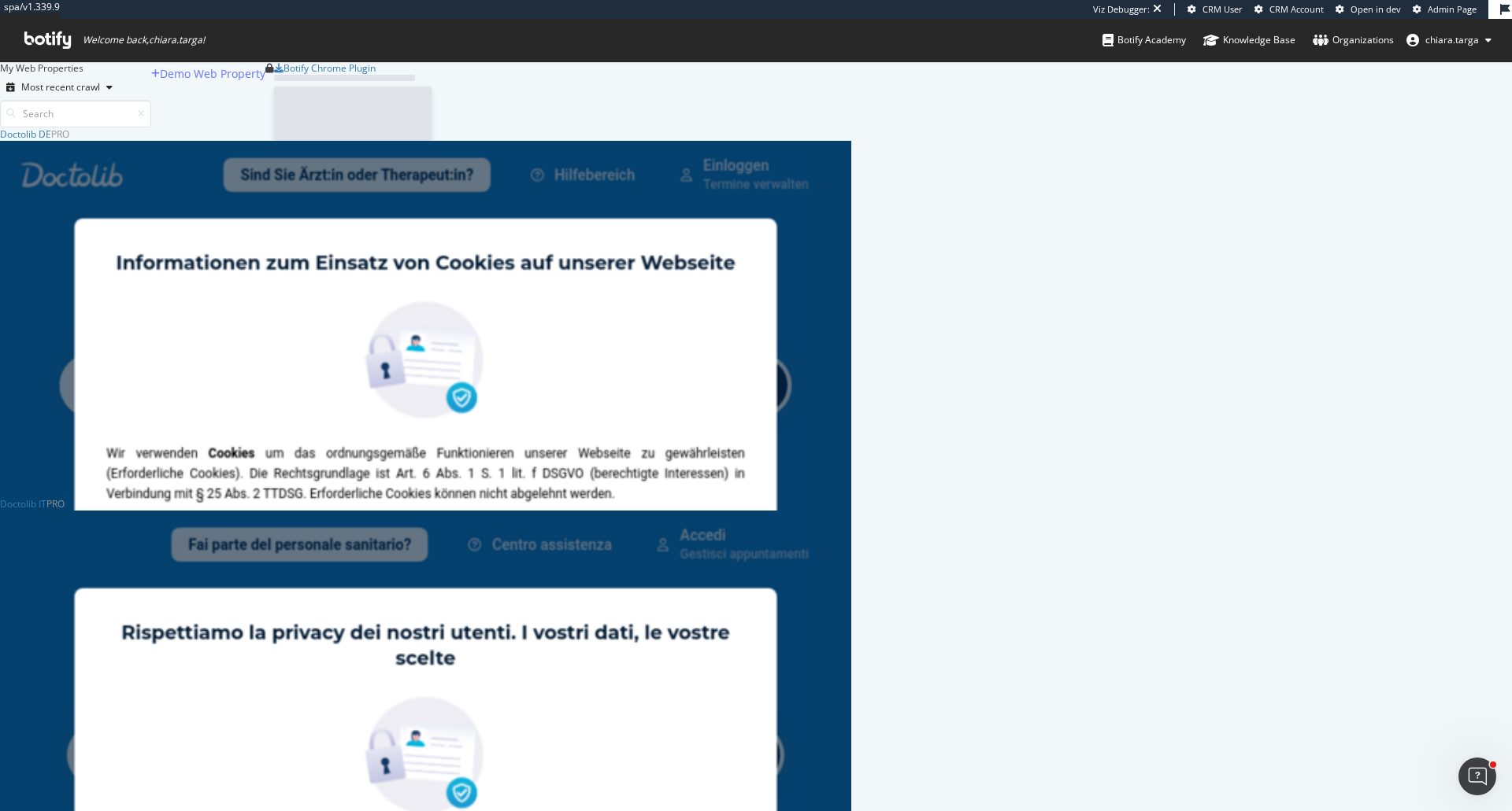
scroll to position [1270, 839]
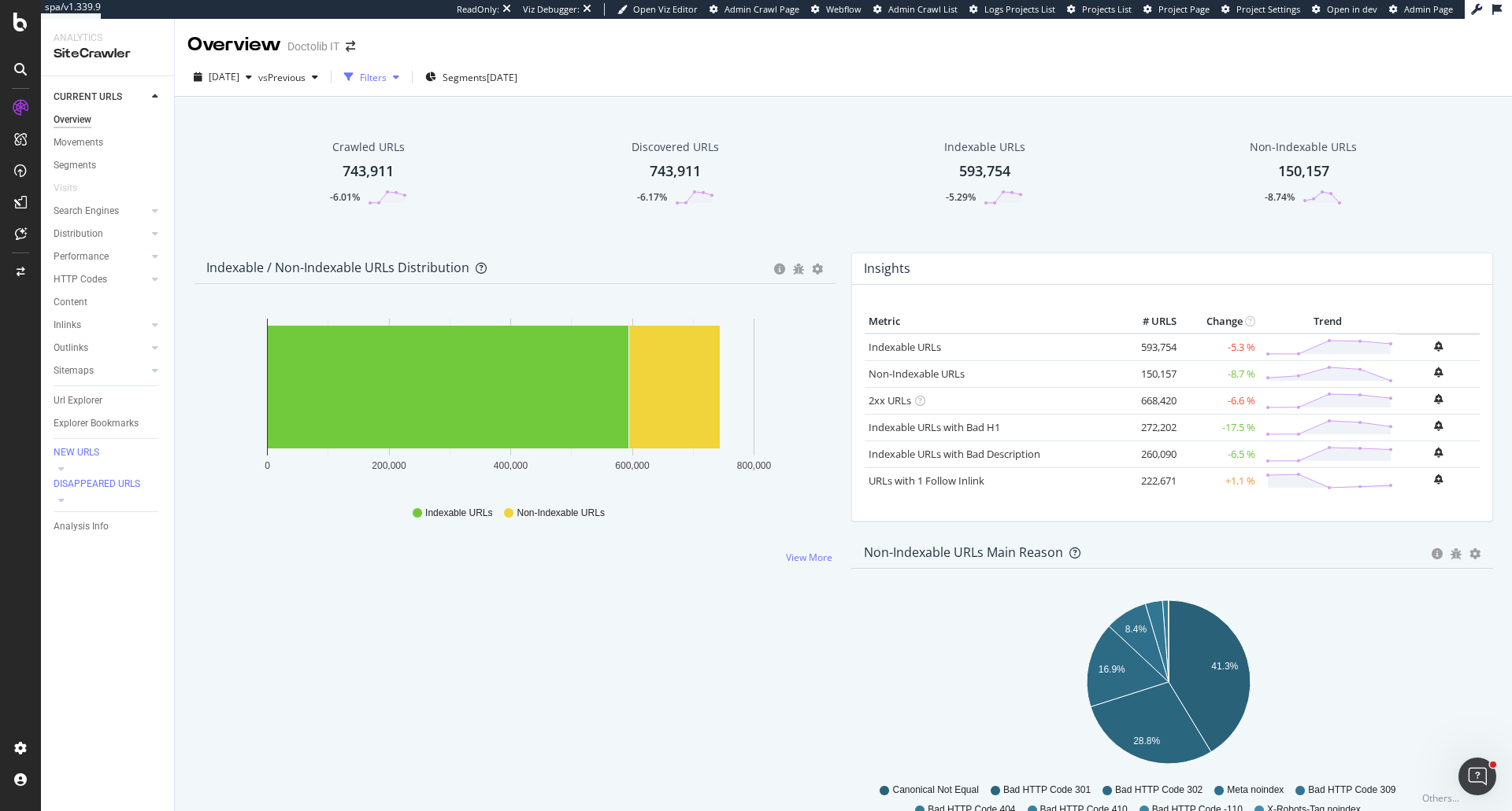
drag, startPoint x: 74, startPoint y: 402, endPoint x: 406, endPoint y: 68, distance: 470.9
click at [74, 402] on div "Url Explorer" at bounding box center [78, 401] width 48 height 16
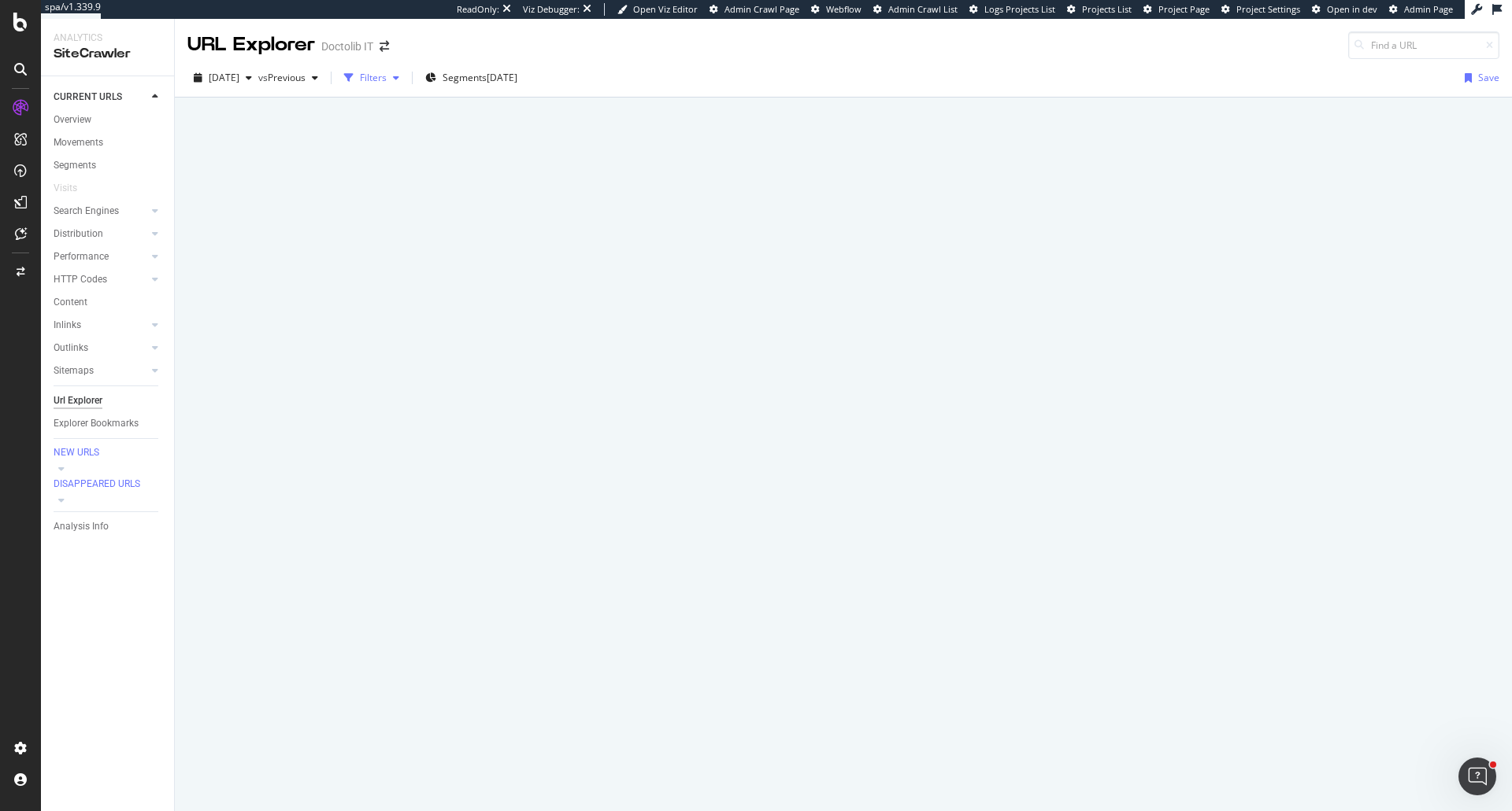
click at [386, 72] on div "Filters" at bounding box center [373, 77] width 27 height 13
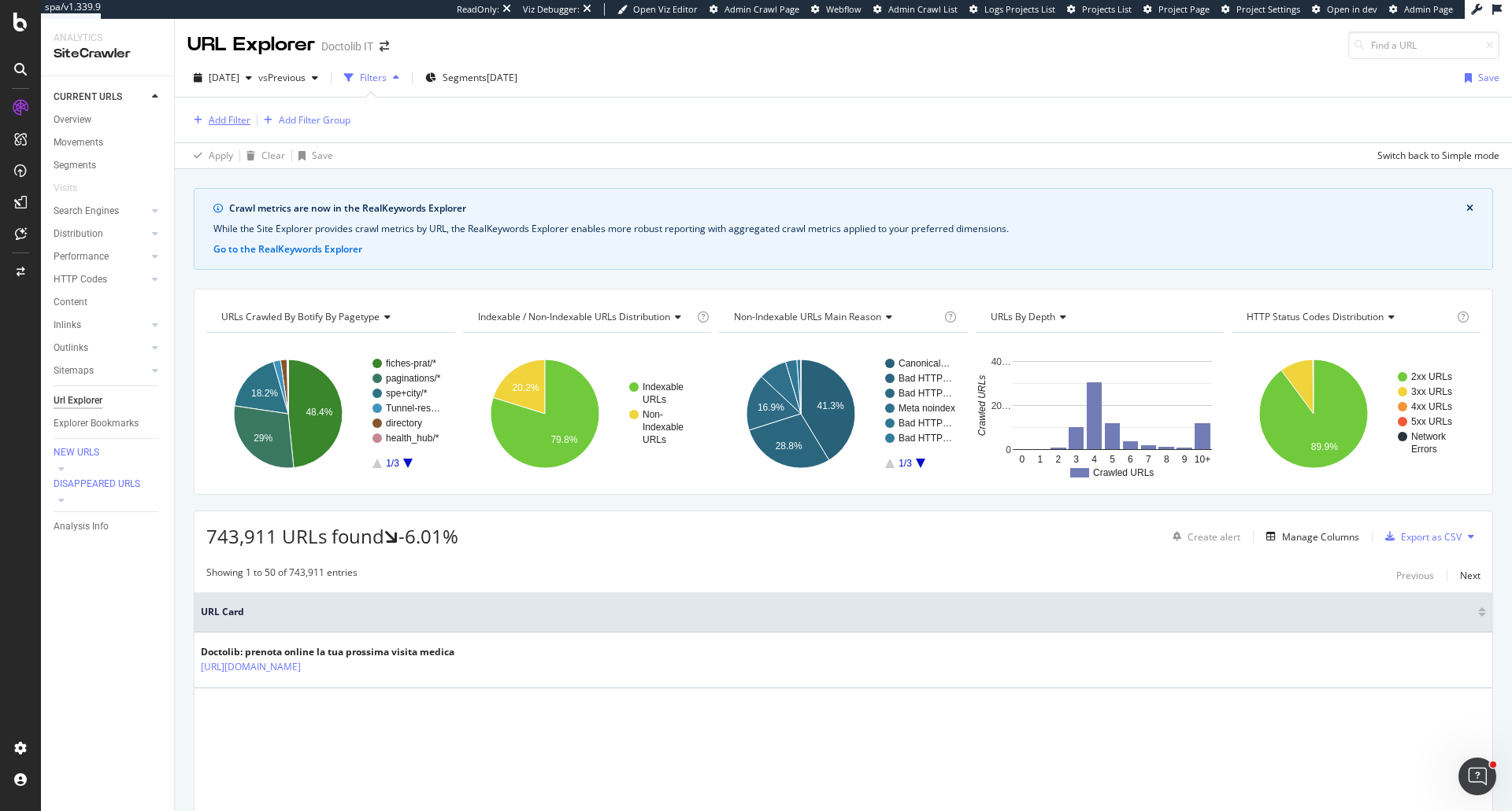
click at [204, 126] on div "Add Filter" at bounding box center [218, 120] width 63 height 17
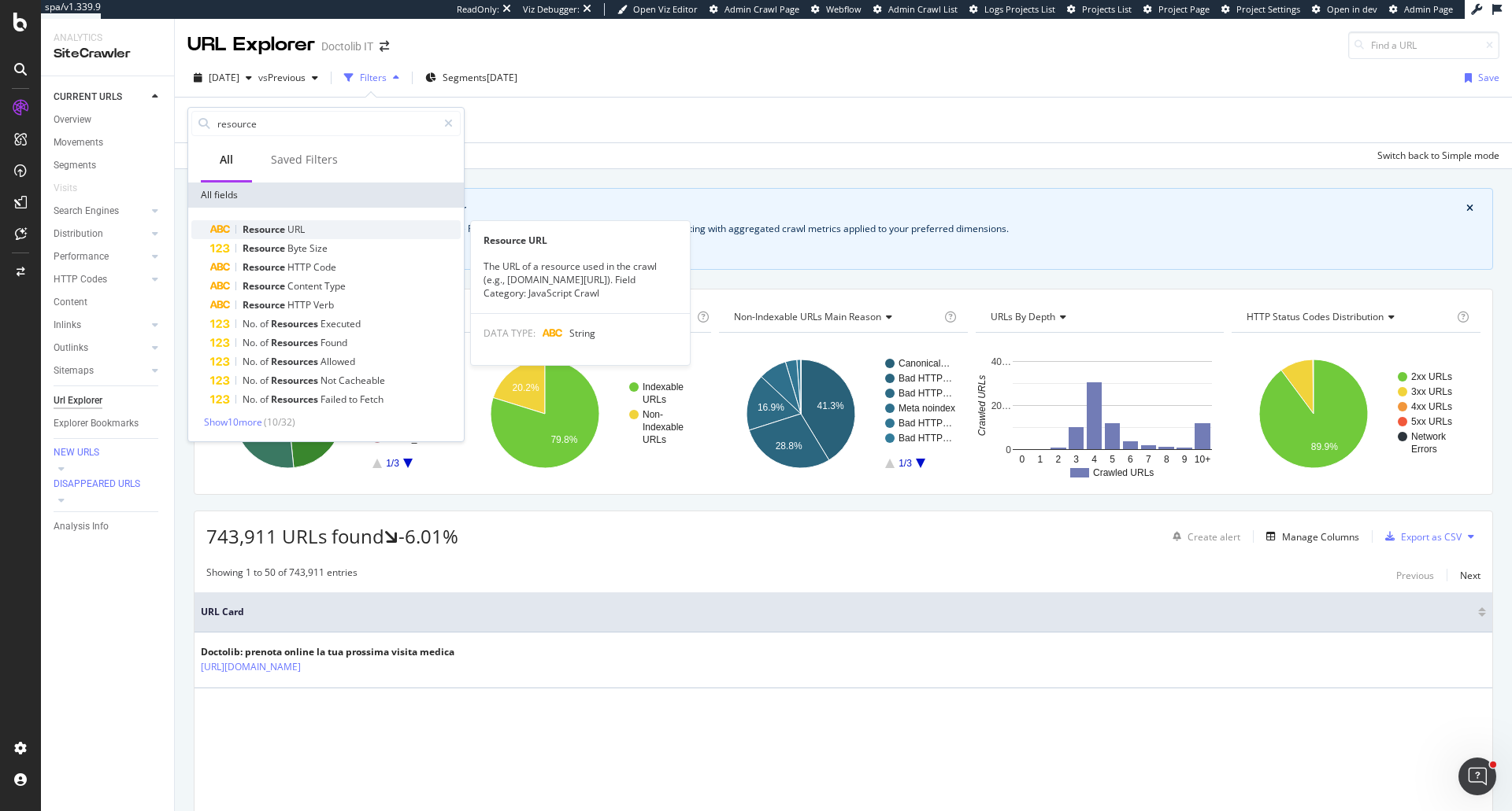
type input "resource"
click at [290, 231] on span "URL" at bounding box center [296, 228] width 17 height 13
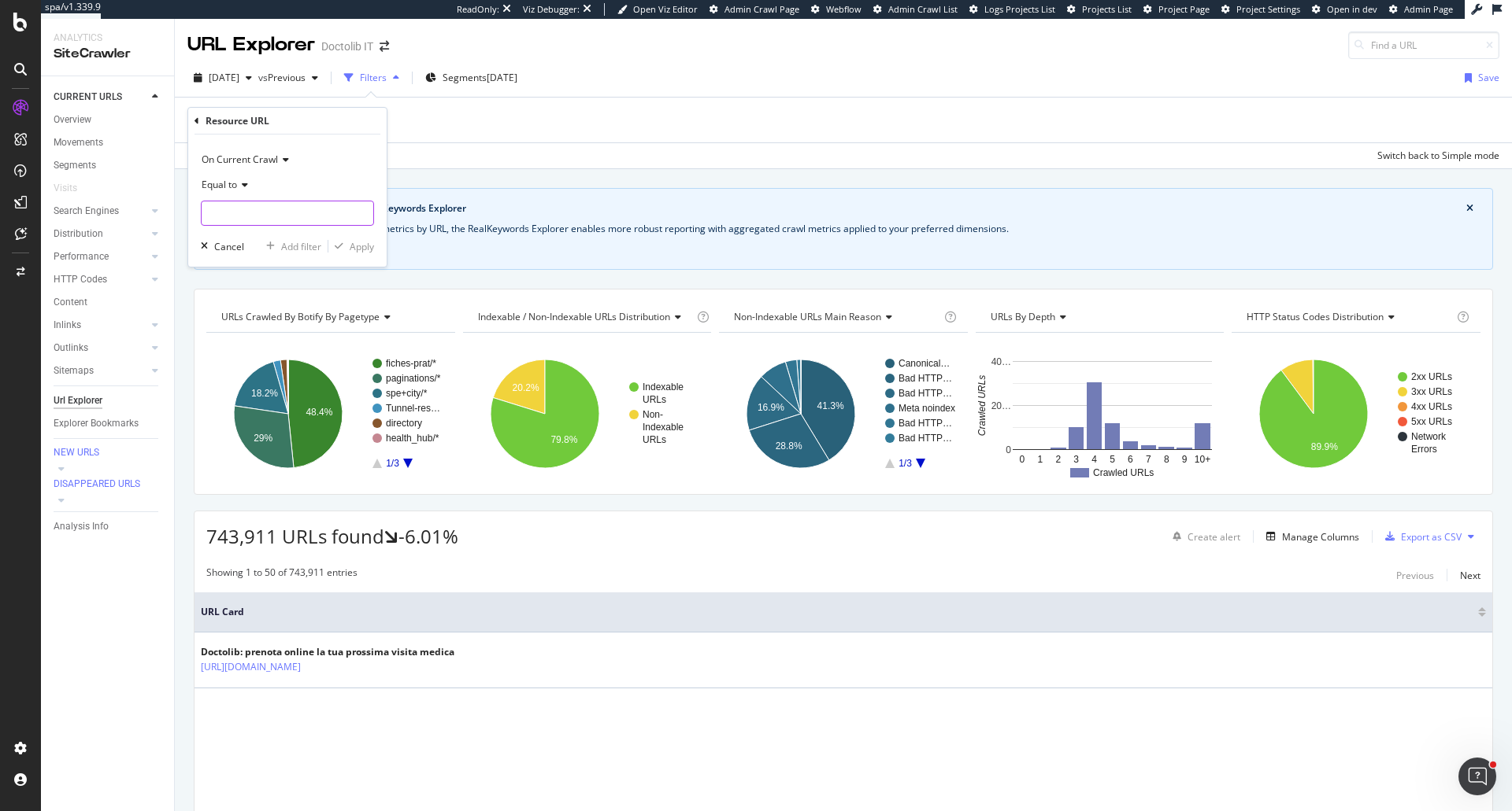
click at [292, 222] on input "text" at bounding box center [288, 213] width 171 height 25
paste input "availabili"
type input "availabili"
click at [248, 193] on div "Equal to" at bounding box center [288, 184] width 173 height 25
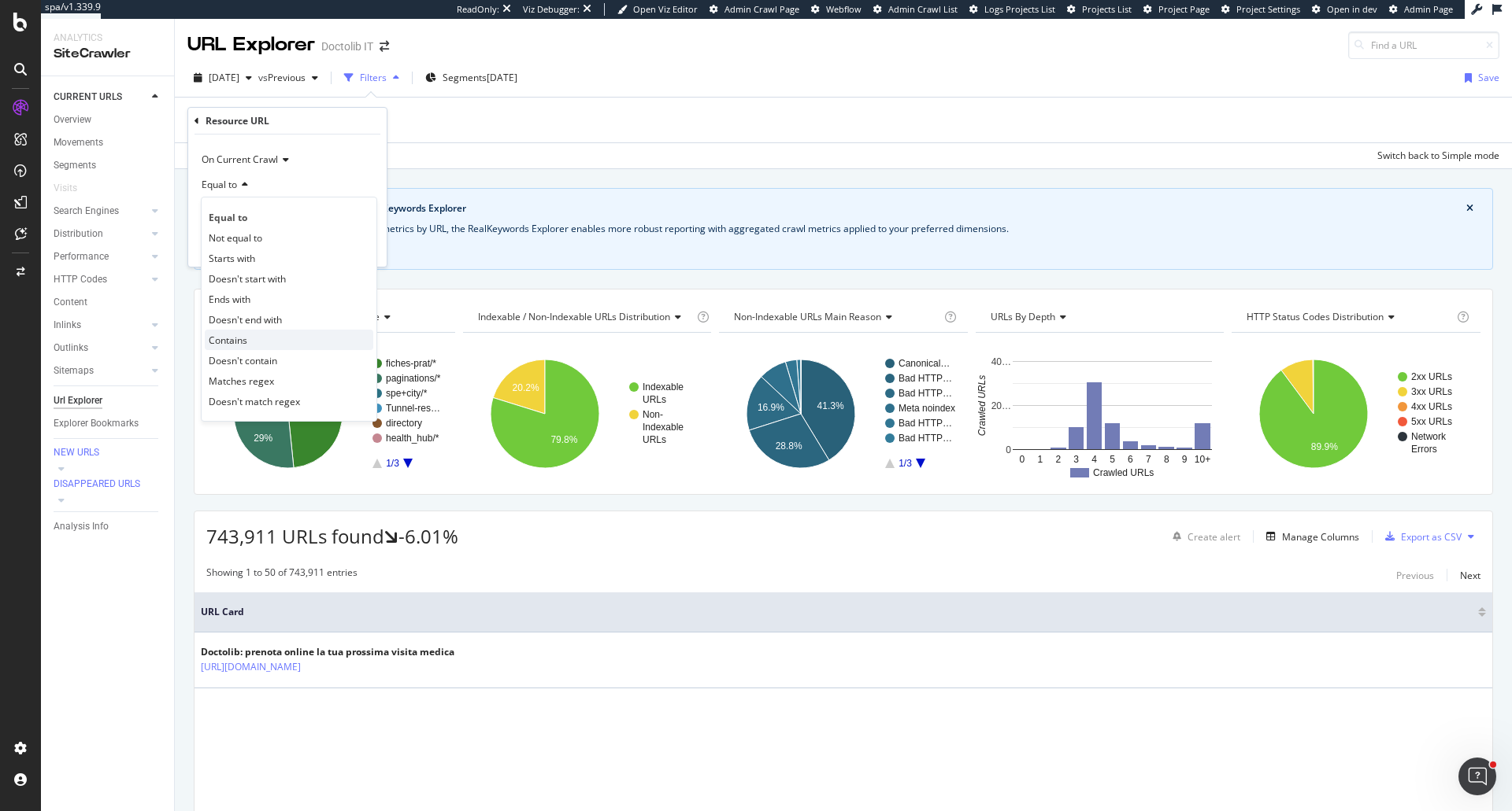
click at [253, 343] on div "Contains" at bounding box center [288, 340] width 169 height 21
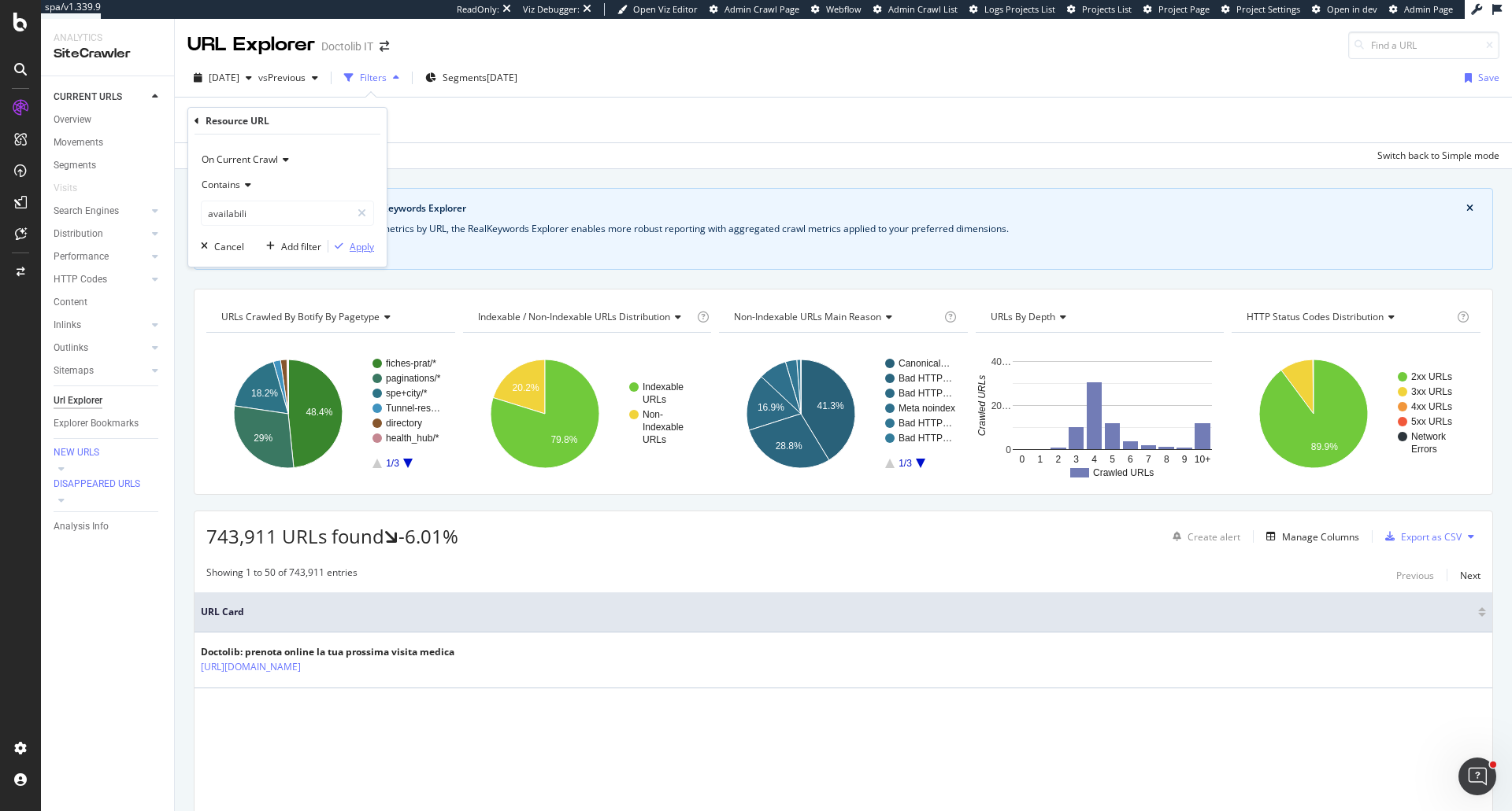
click at [352, 248] on div "Apply" at bounding box center [362, 246] width 24 height 13
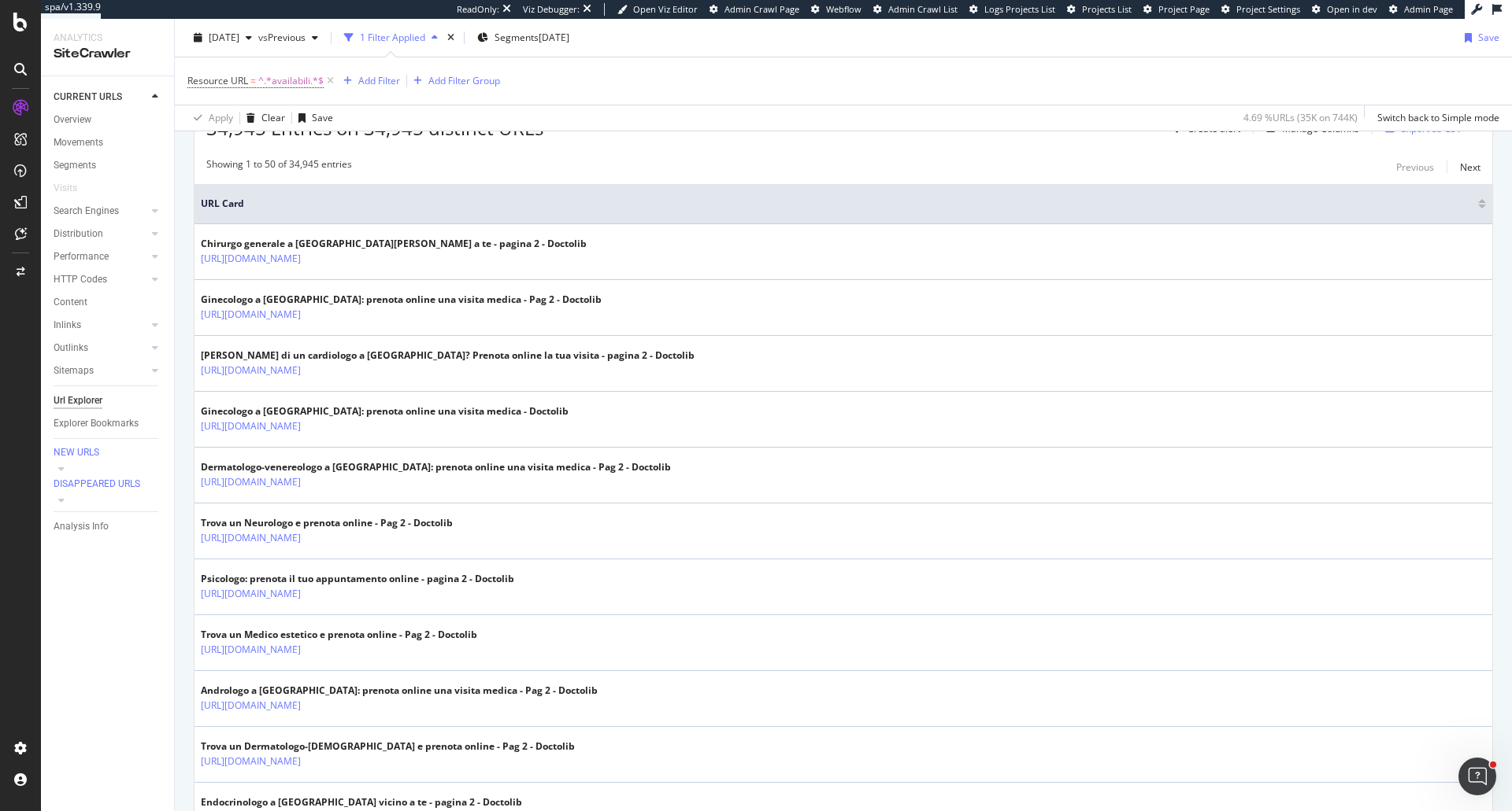
scroll to position [473, 0]
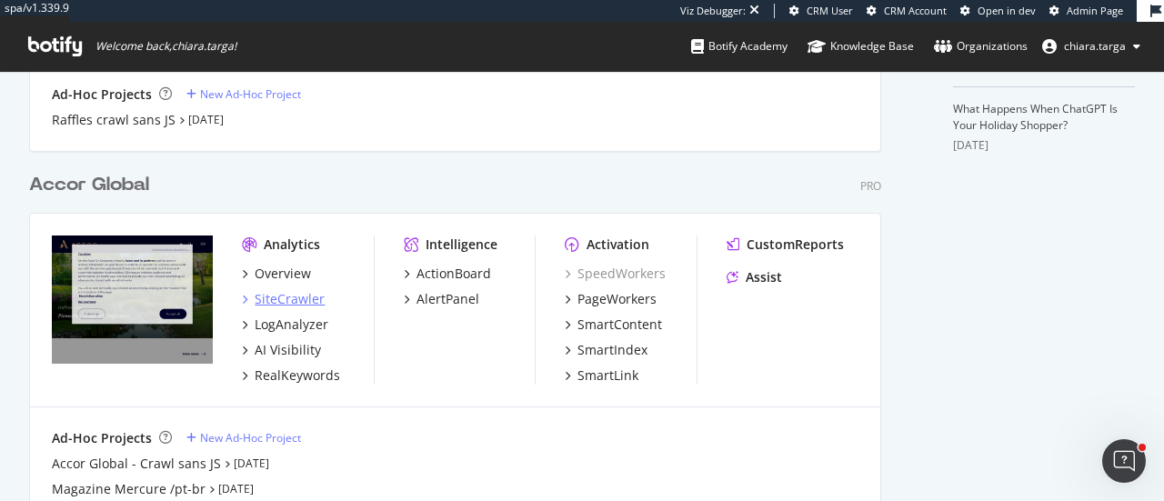
scroll to position [689, 0]
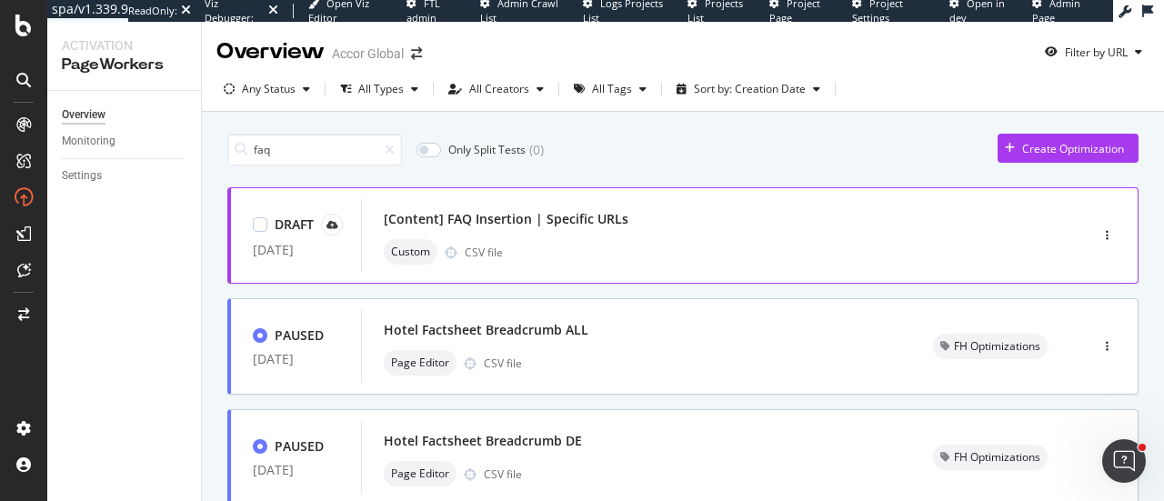
click at [563, 228] on div "[Content] FAQ Insertion | Specific URLs" at bounding box center [697, 218] width 627 height 25
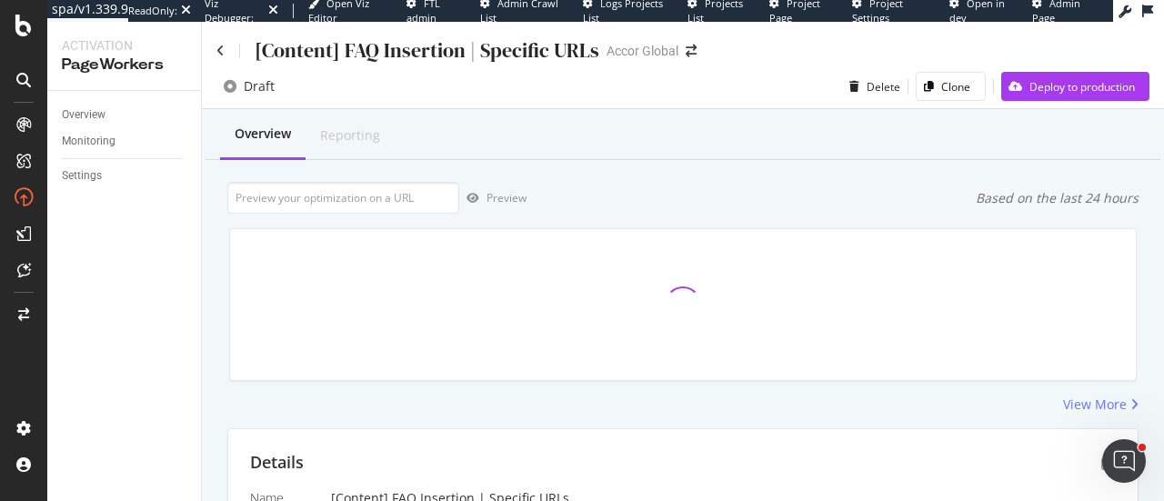
scroll to position [440, 0]
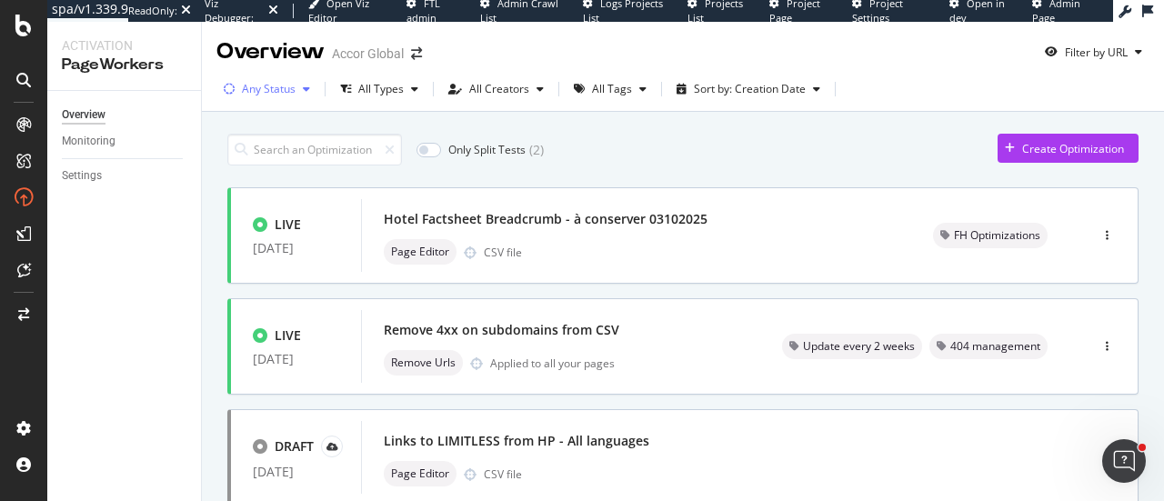
click at [296, 87] on div "button" at bounding box center [307, 89] width 22 height 11
click at [268, 219] on div "Draft" at bounding box center [267, 216] width 26 height 15
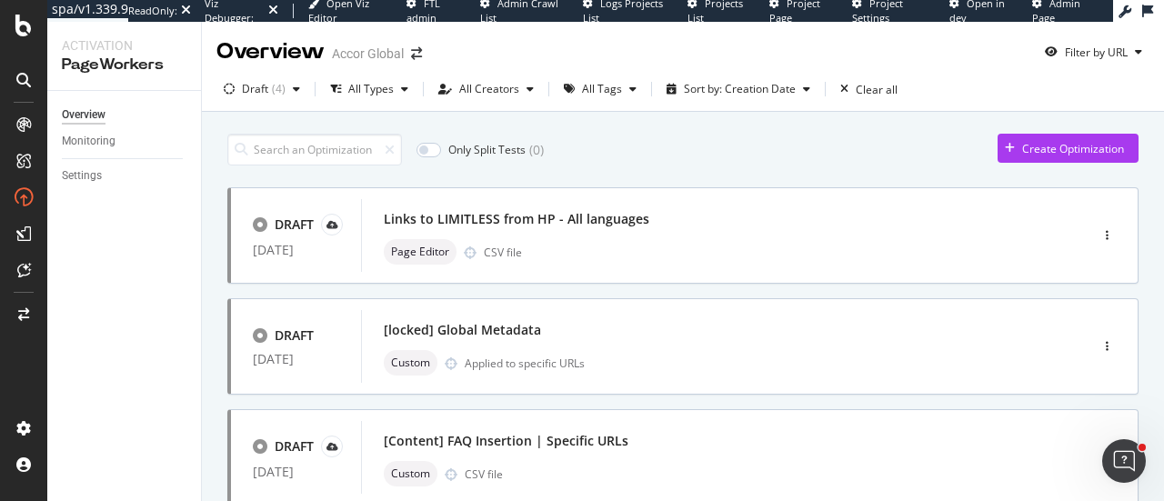
click at [713, 149] on div "Only Split Tests ( 0 ) Create Optimization" at bounding box center [682, 150] width 911 height 32
click at [211, 195] on div "Only Split Tests ( 0 ) Create Optimization DRAFT [DATE] Links to LIMITLESS from…" at bounding box center [683, 423] width 962 height 622
click at [27, 27] on icon at bounding box center [23, 26] width 16 height 22
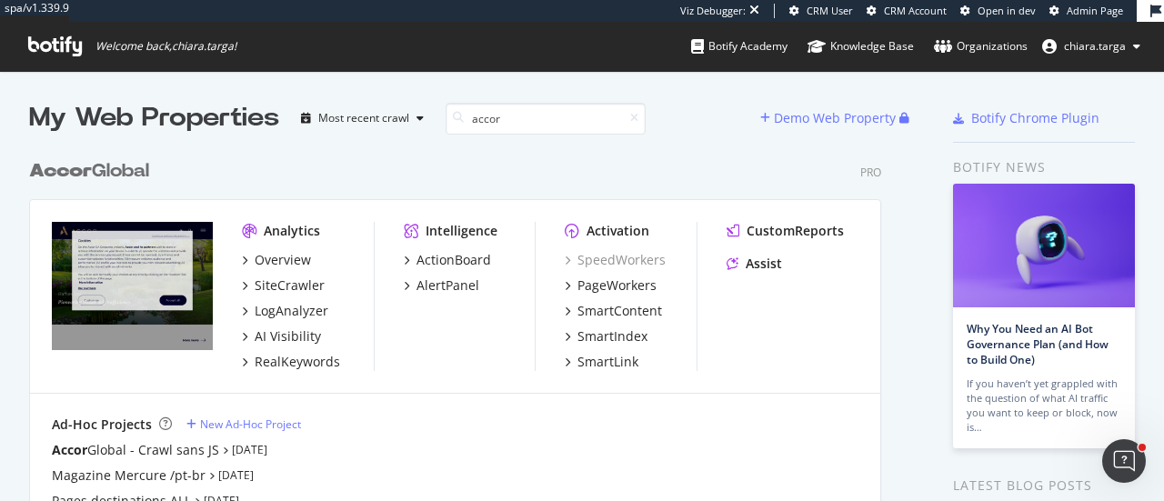
scroll to position [731, 852]
type input "accor"
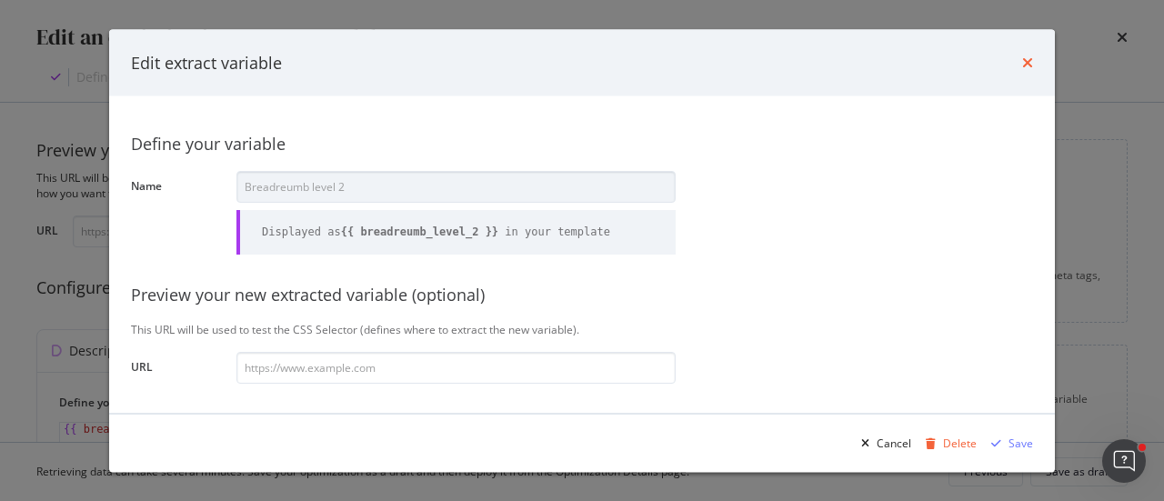
click at [1026, 65] on icon "times" at bounding box center [1027, 62] width 11 height 15
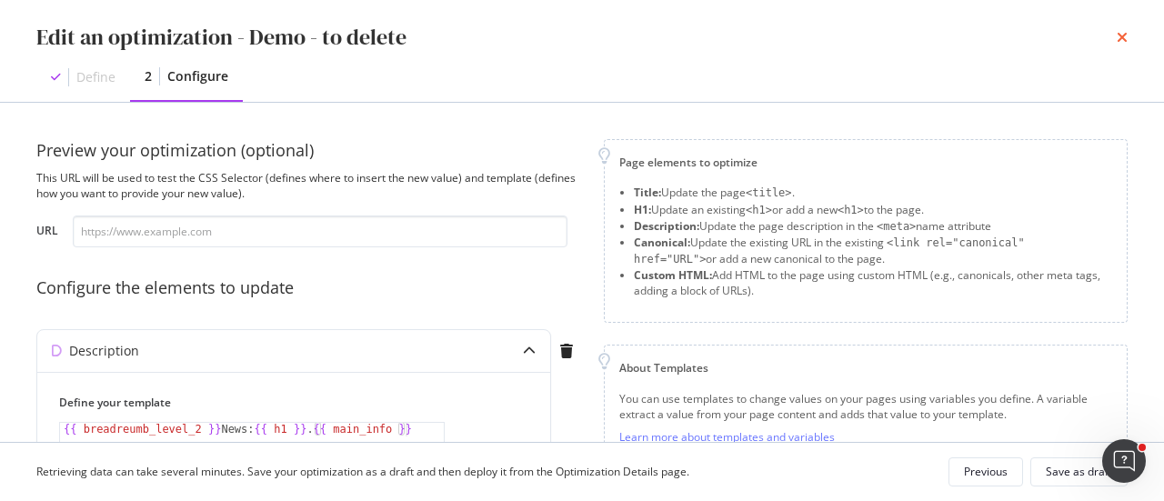
click at [1124, 40] on icon "times" at bounding box center [1122, 37] width 11 height 15
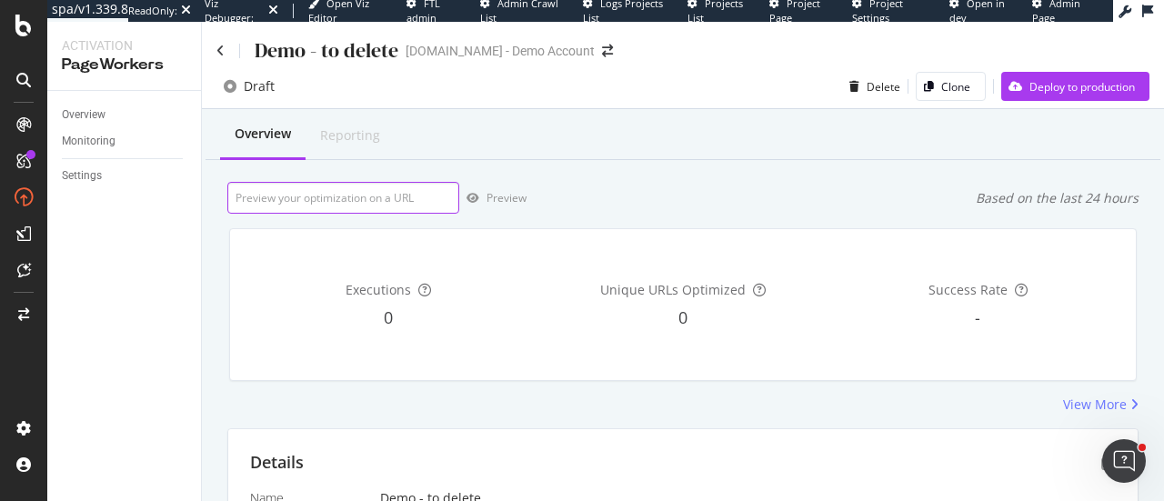
click at [355, 205] on input "url" at bounding box center [343, 198] width 232 height 32
paste input "https://www.uhnd.com/football/games/notre-dame-purdue-2025/"
type input "https://www.uhnd.com/football/games/notre-dame-purdue-2025/"
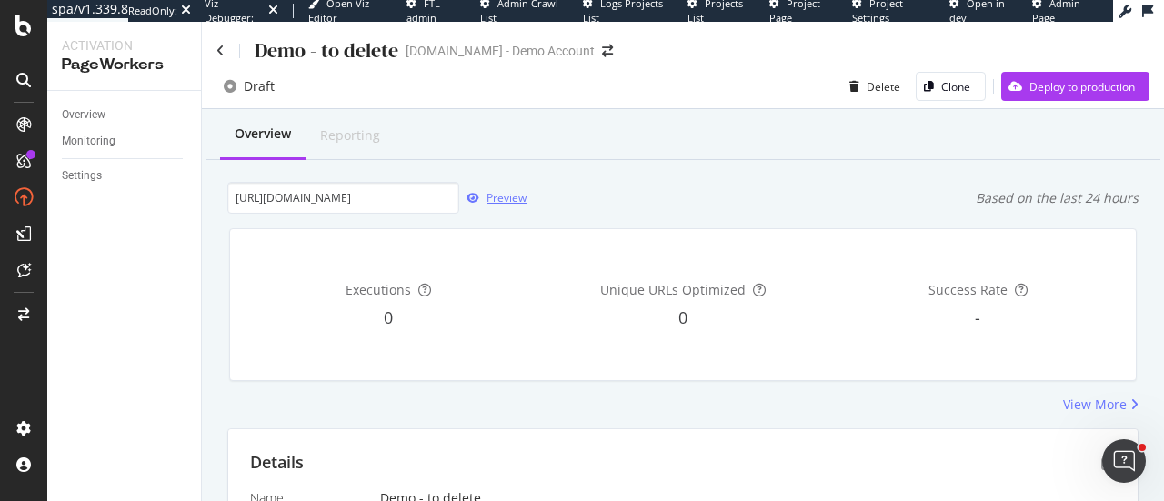
click at [495, 210] on div "Preview" at bounding box center [492, 198] width 67 height 27
click at [89, 113] on div "Overview" at bounding box center [84, 114] width 44 height 19
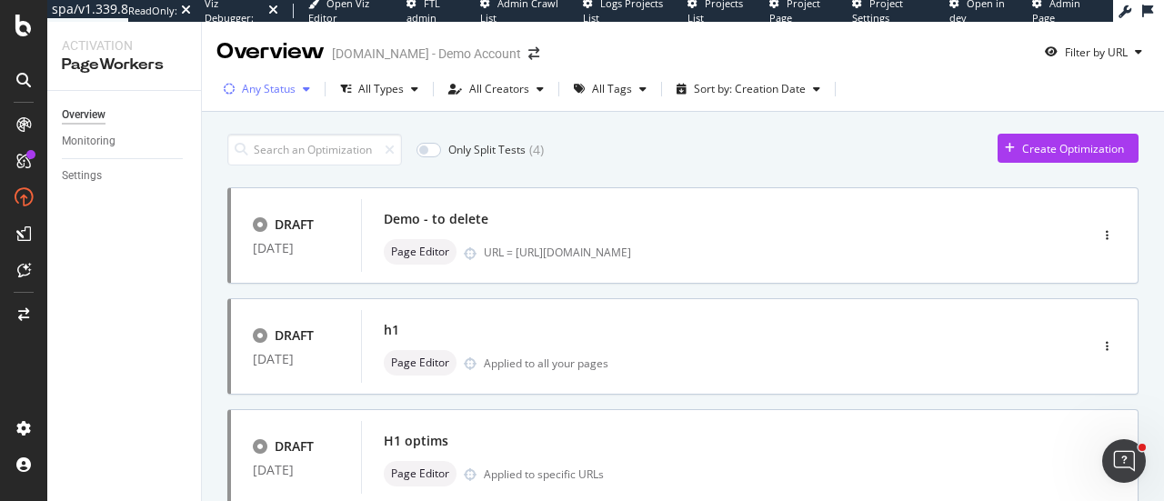
click at [298, 96] on div "Any Status" at bounding box center [266, 88] width 101 height 27
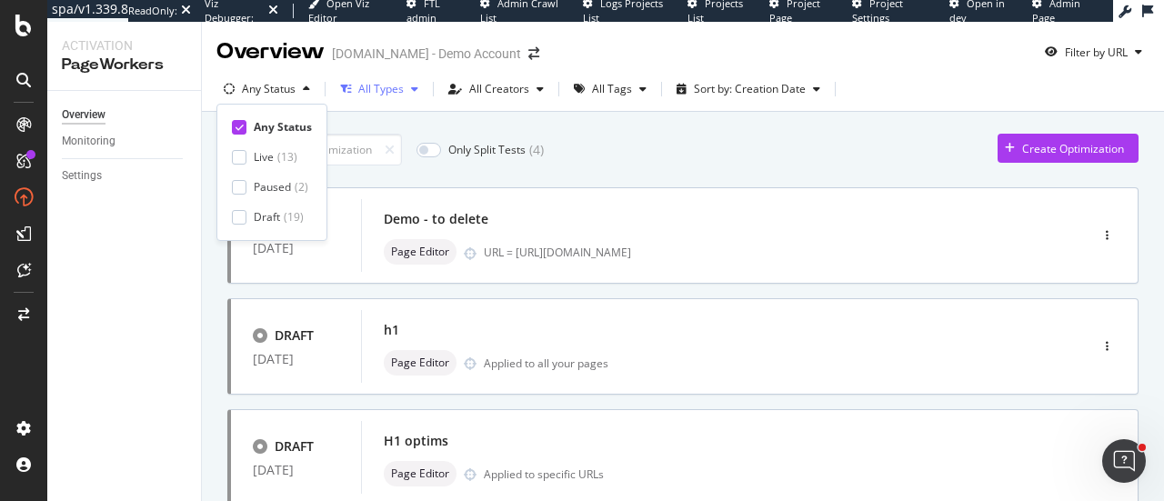
click at [402, 95] on div "All Types" at bounding box center [379, 88] width 93 height 27
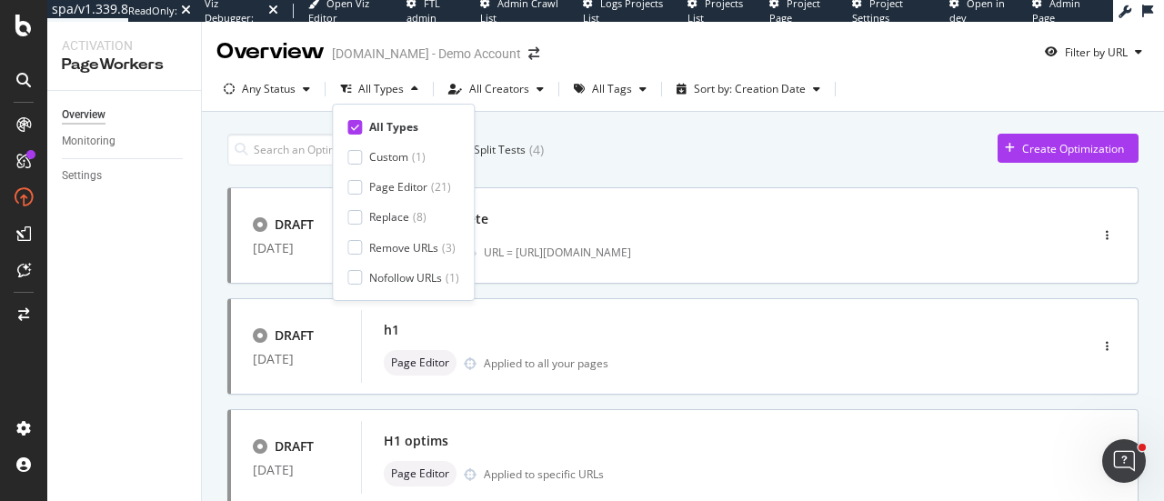
click at [633, 155] on div "Only Split Tests ( 4 ) Create Optimization" at bounding box center [682, 150] width 911 height 32
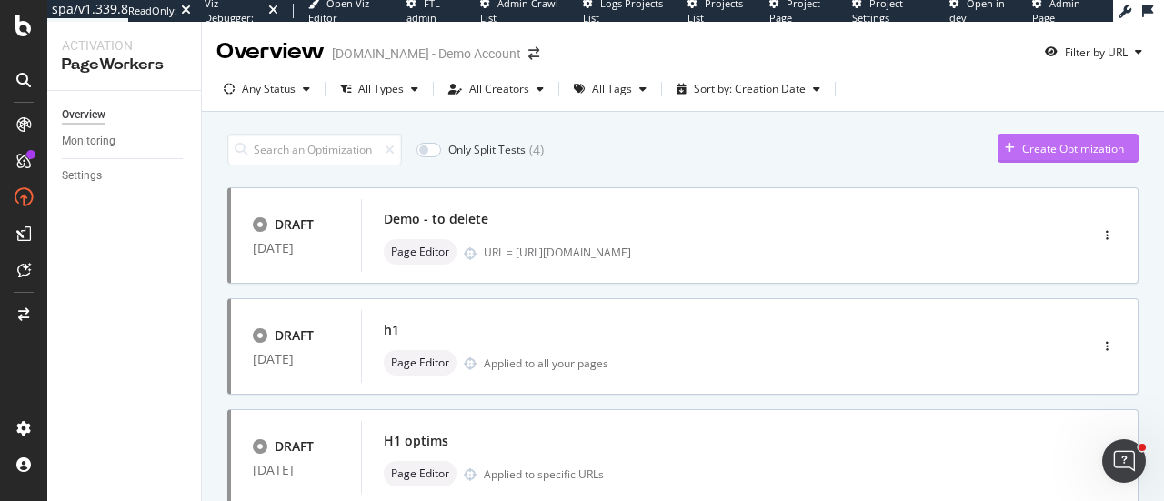
click at [1022, 151] on div "Create Optimization" at bounding box center [1073, 148] width 102 height 15
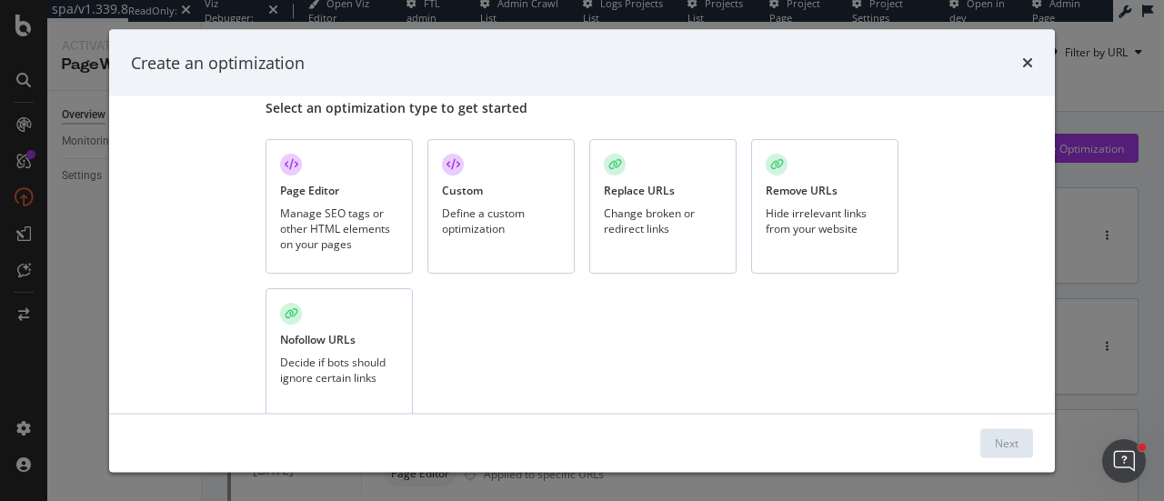
scroll to position [49, 0]
click at [647, 228] on div "Change broken or redirect links" at bounding box center [663, 219] width 118 height 31
click at [997, 441] on div "Next" at bounding box center [1007, 442] width 24 height 15
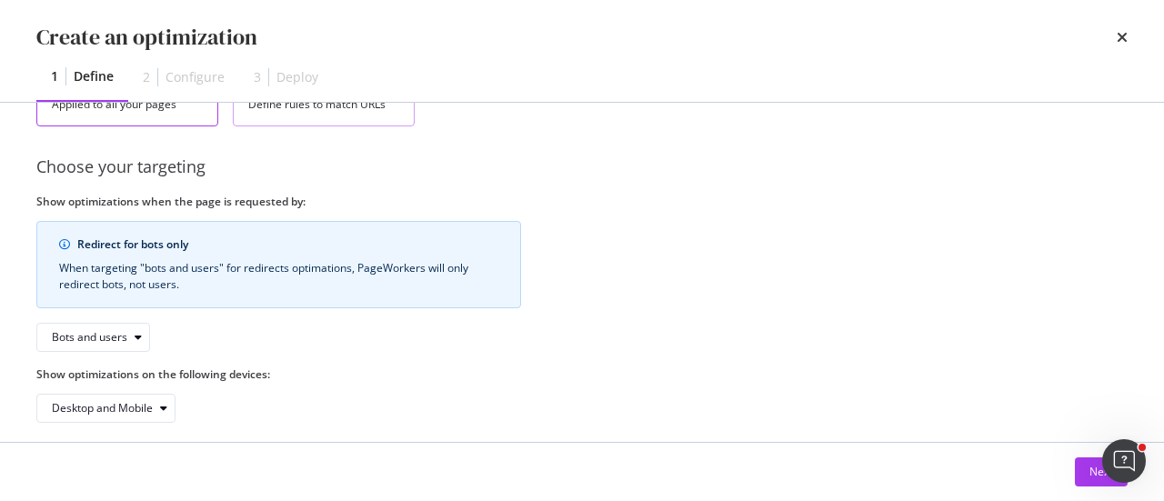
scroll to position [409, 0]
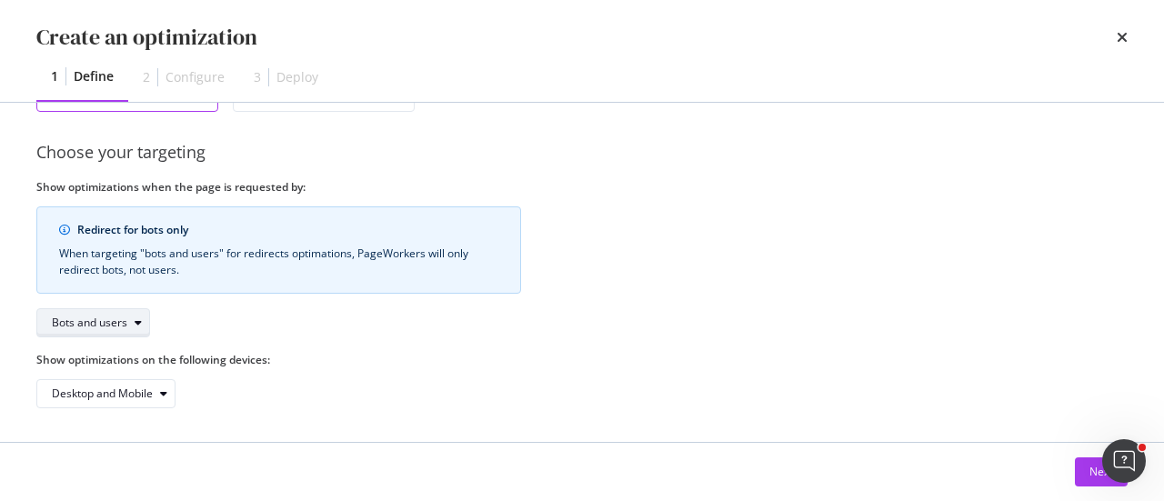
type input "test"
click at [140, 317] on icon "modal" at bounding box center [138, 322] width 7 height 11
click at [1092, 476] on div "Next" at bounding box center [1101, 471] width 24 height 15
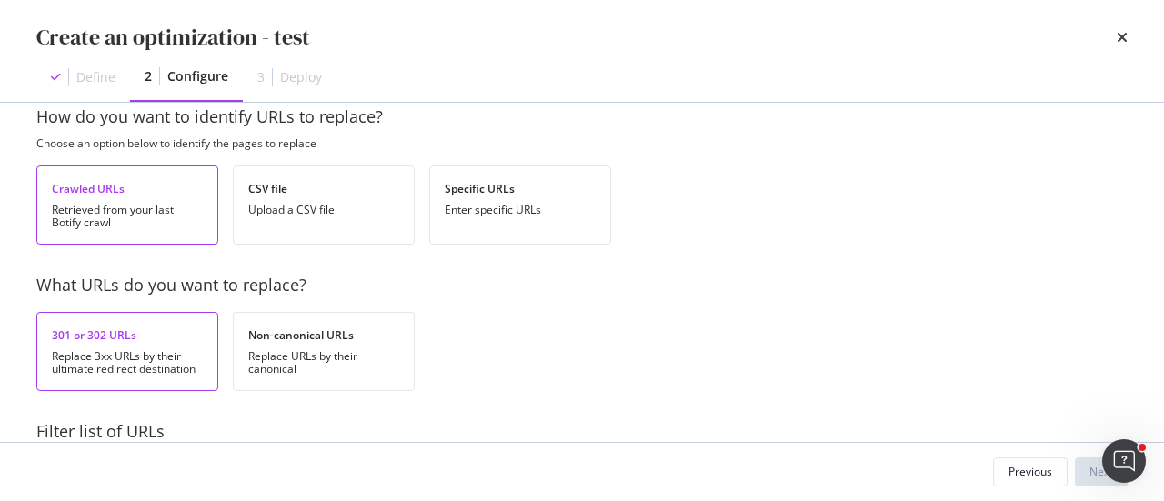
scroll to position [35, 0]
click at [326, 360] on div "Replace URLs by their canonical" at bounding box center [323, 361] width 151 height 25
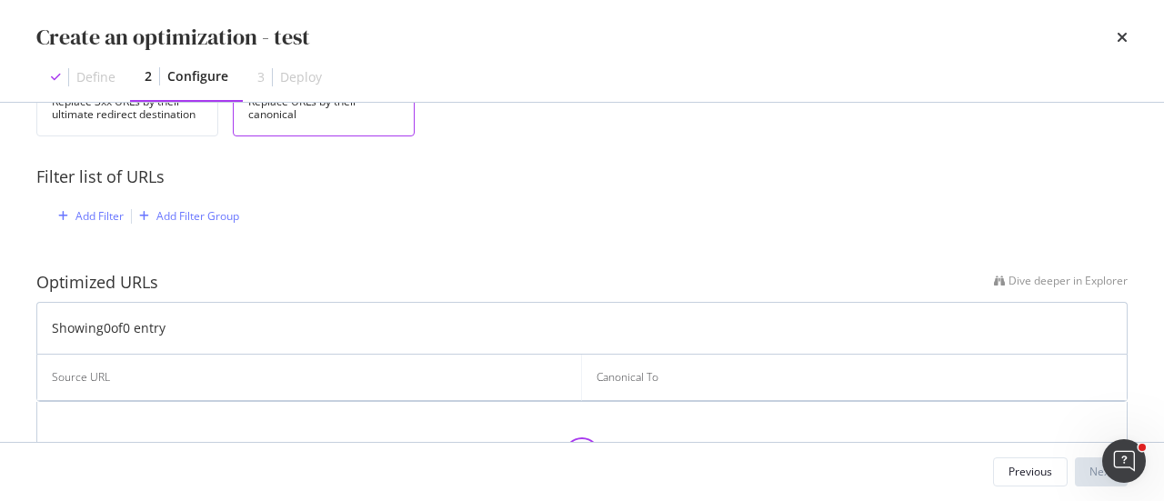
scroll to position [296, 0]
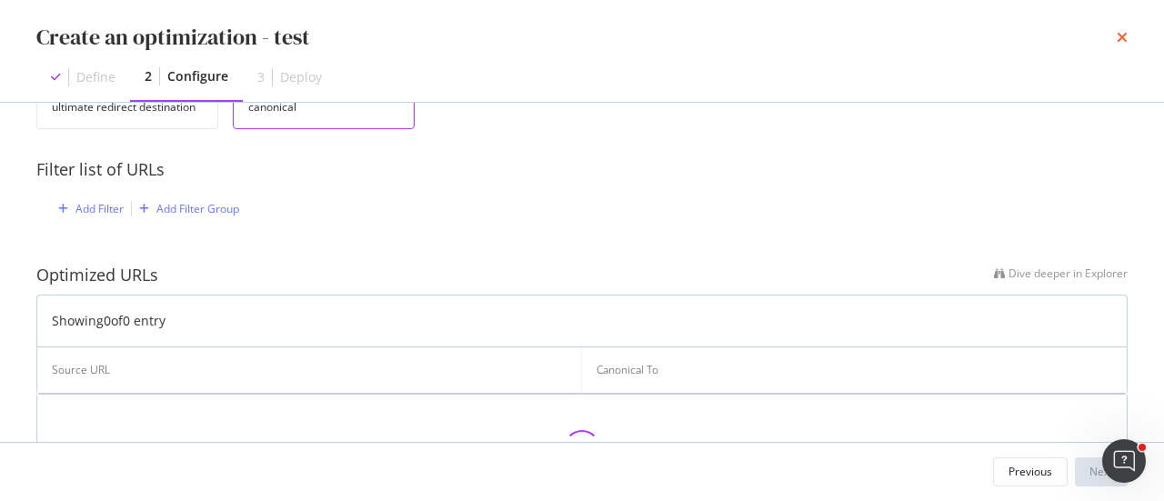
click at [1124, 42] on icon "times" at bounding box center [1122, 37] width 11 height 15
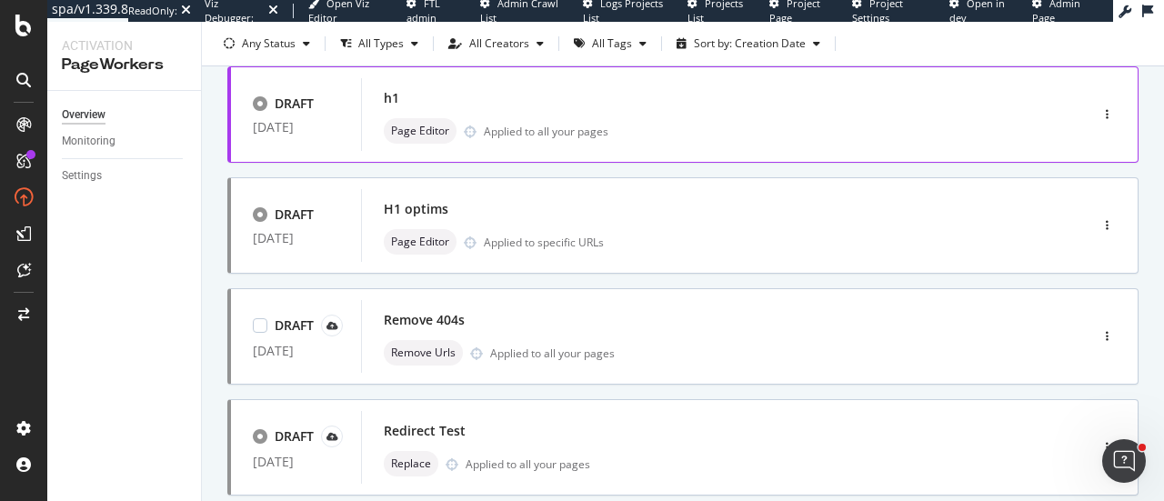
scroll to position [233, 0]
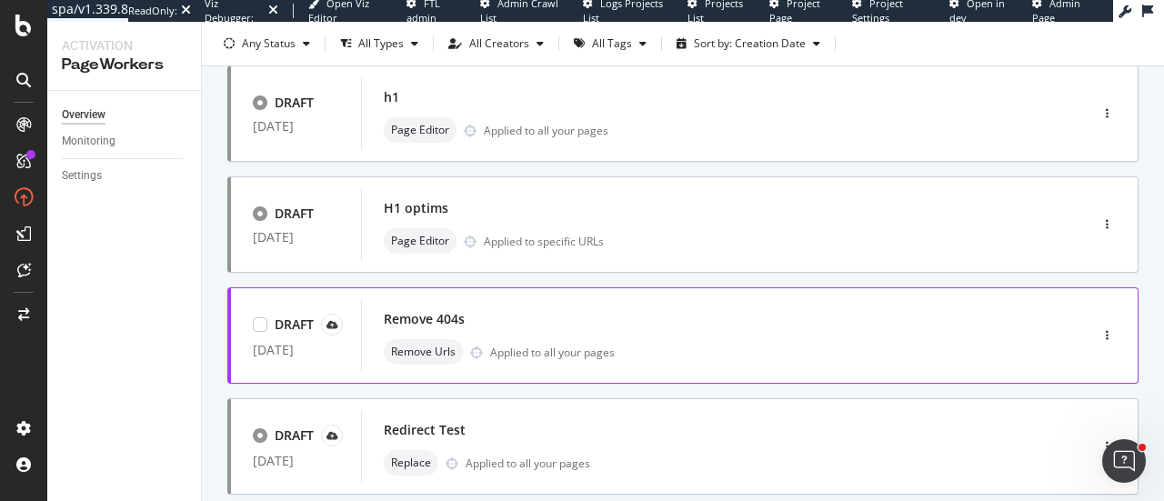
click at [760, 334] on div "Remove 404s Remove Urls Applied to all your pages" at bounding box center [697, 335] width 627 height 58
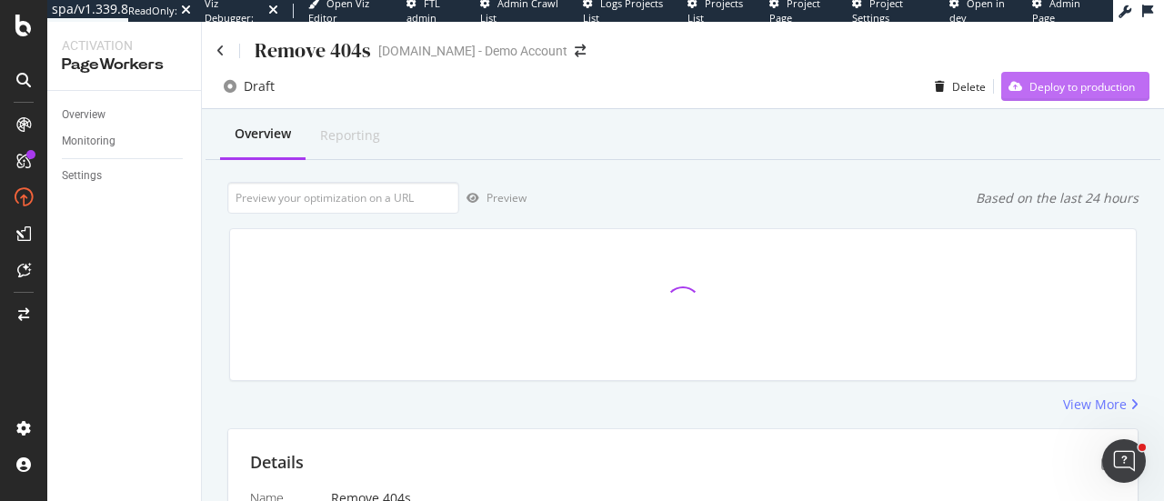
click at [1022, 95] on div "Deploy to production" at bounding box center [1068, 86] width 134 height 27
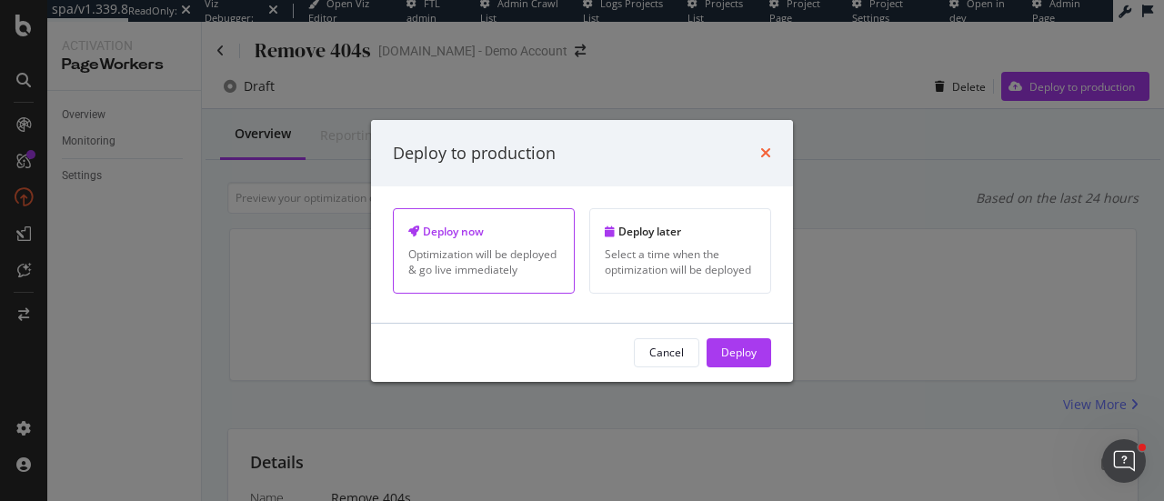
click at [768, 155] on icon "times" at bounding box center [765, 152] width 11 height 15
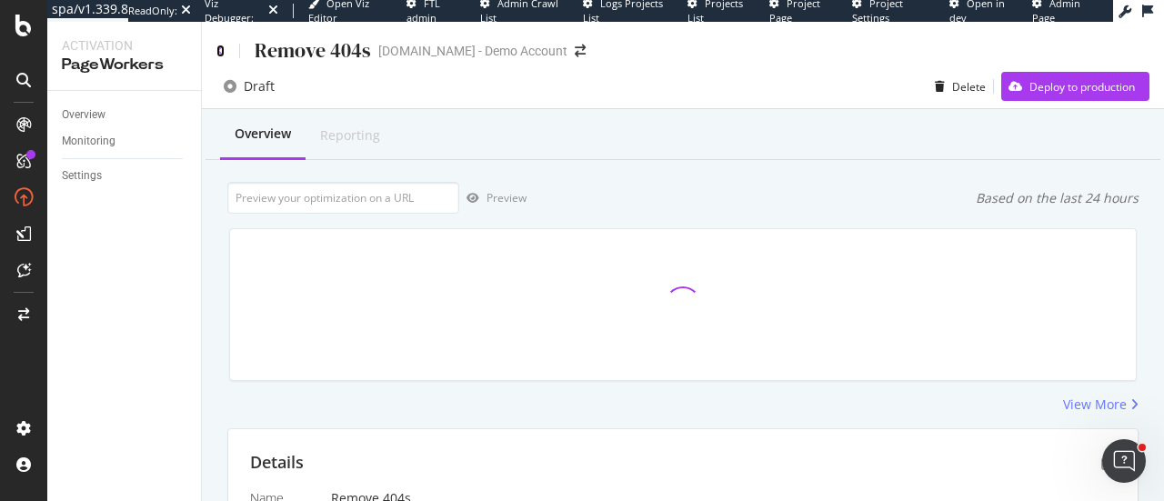
click at [222, 48] on icon at bounding box center [220, 51] width 8 height 13
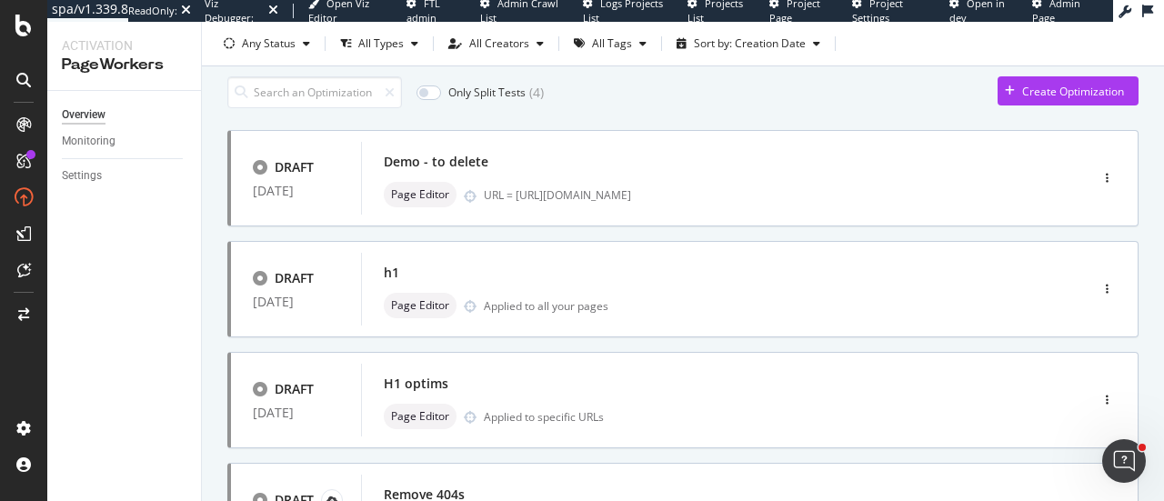
scroll to position [68, 0]
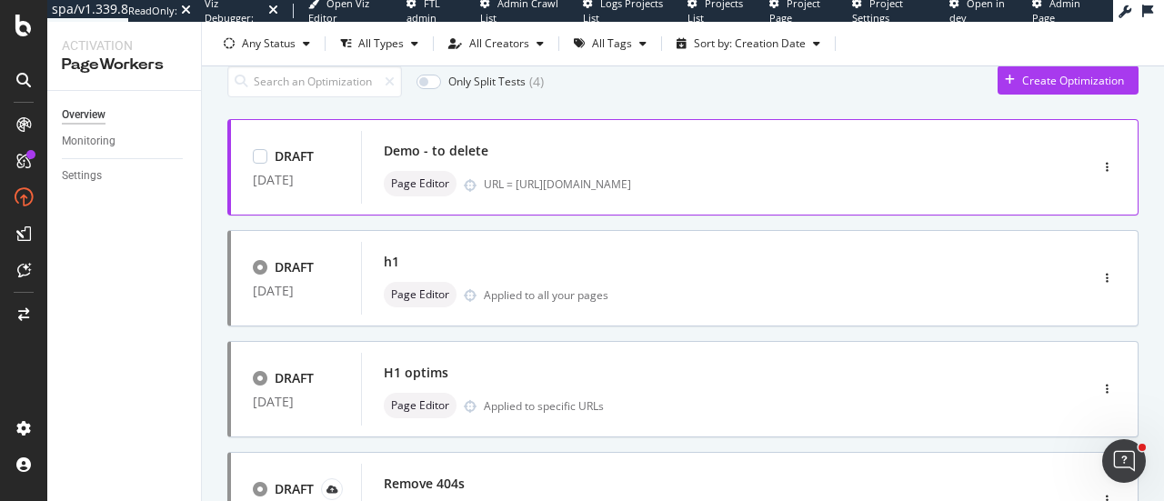
click at [471, 151] on div "Demo - to delete" at bounding box center [436, 151] width 105 height 18
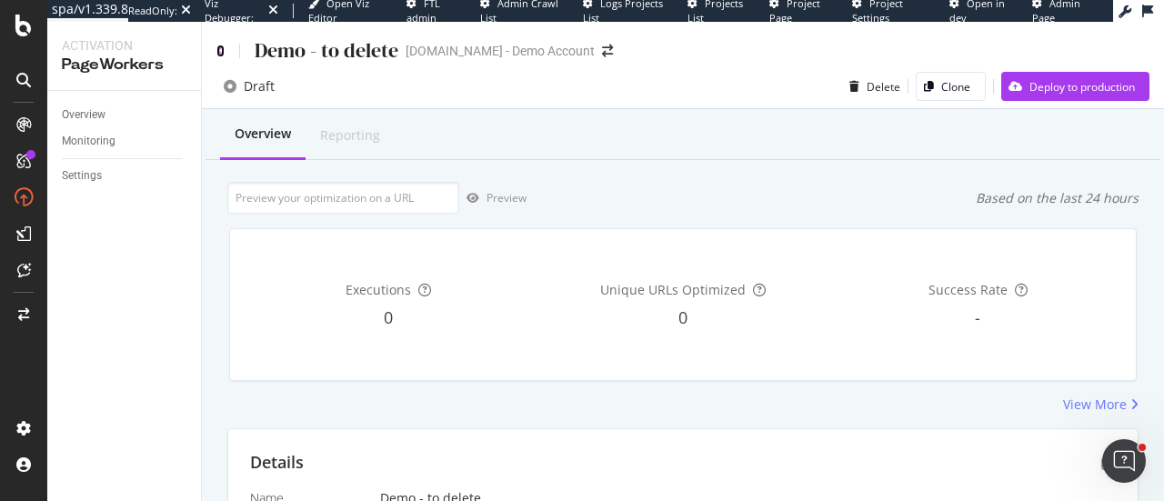
click at [219, 53] on icon at bounding box center [220, 51] width 8 height 13
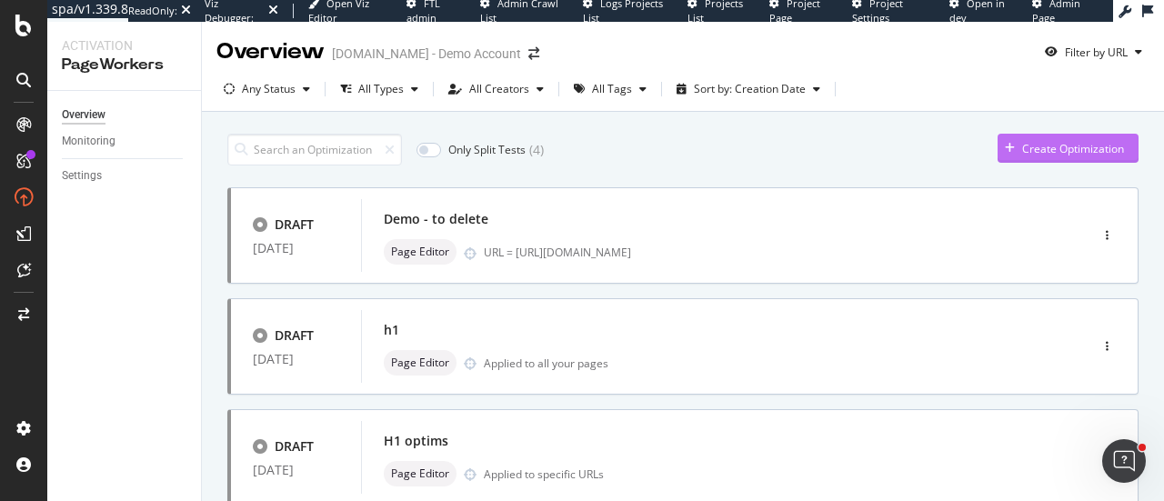
click at [1062, 138] on div "Create Optimization" at bounding box center [1060, 148] width 126 height 27
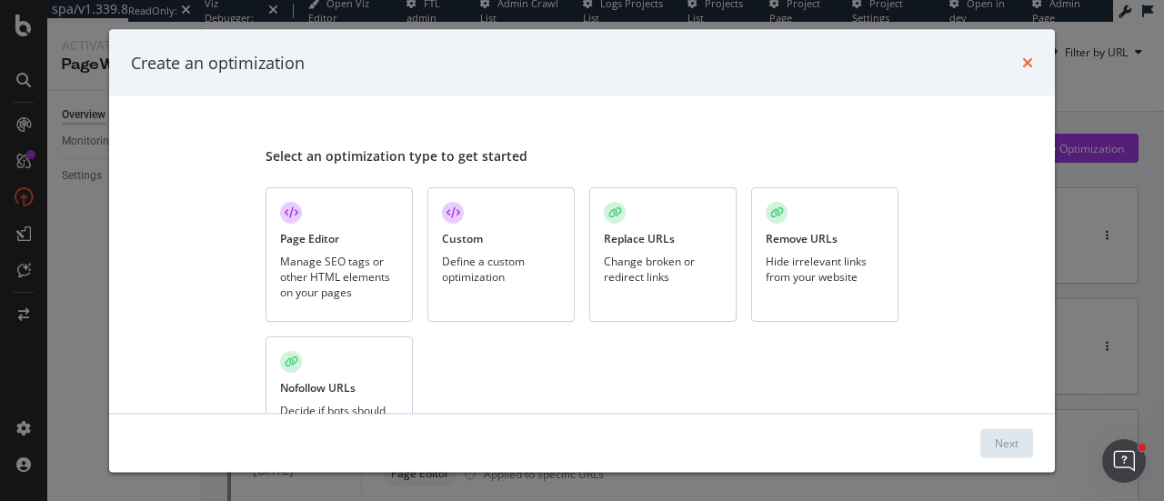
click at [1026, 65] on icon "times" at bounding box center [1027, 62] width 11 height 15
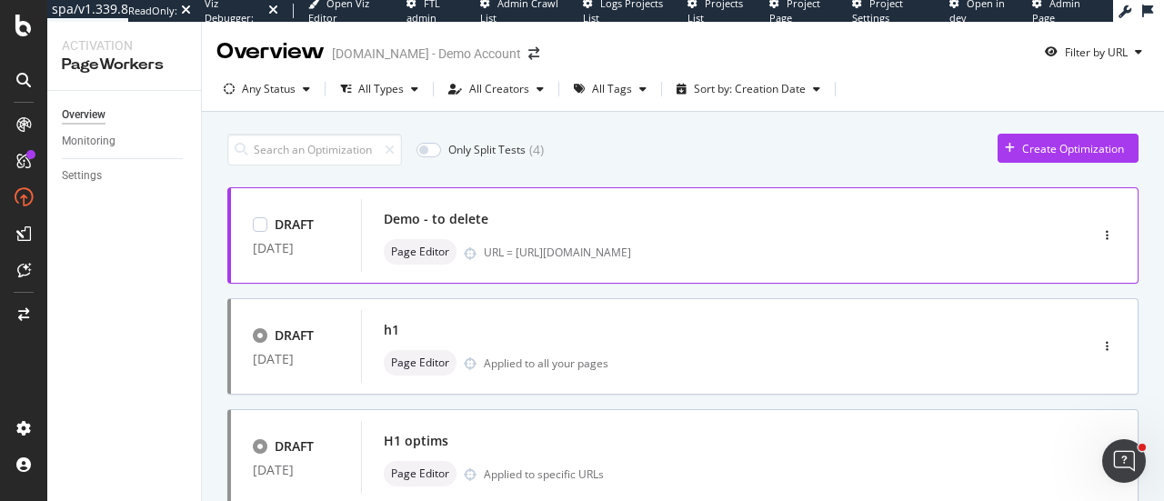
click at [519, 240] on div "Page Editor URL = https://www.uhnd.com/football/games/notre-dame-purdue-2025/" at bounding box center [697, 251] width 627 height 25
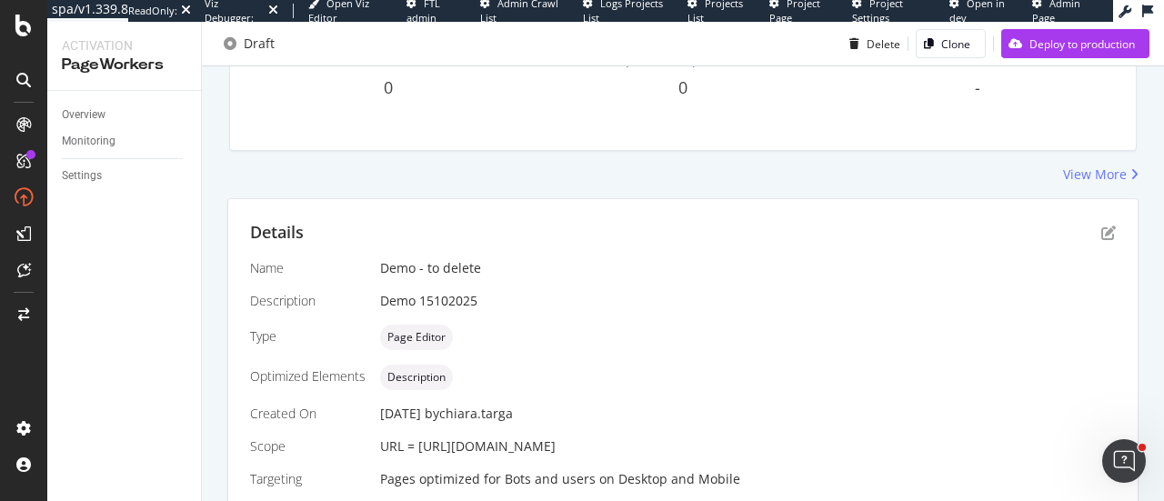
scroll to position [231, 0]
click at [1101, 236] on icon "pen-to-square" at bounding box center [1108, 232] width 15 height 15
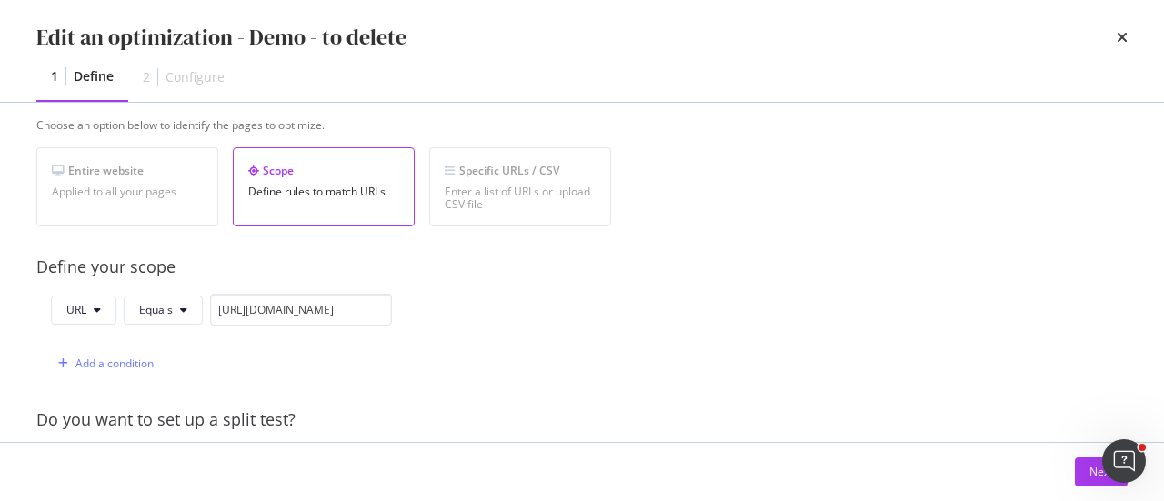
scroll to position [313, 0]
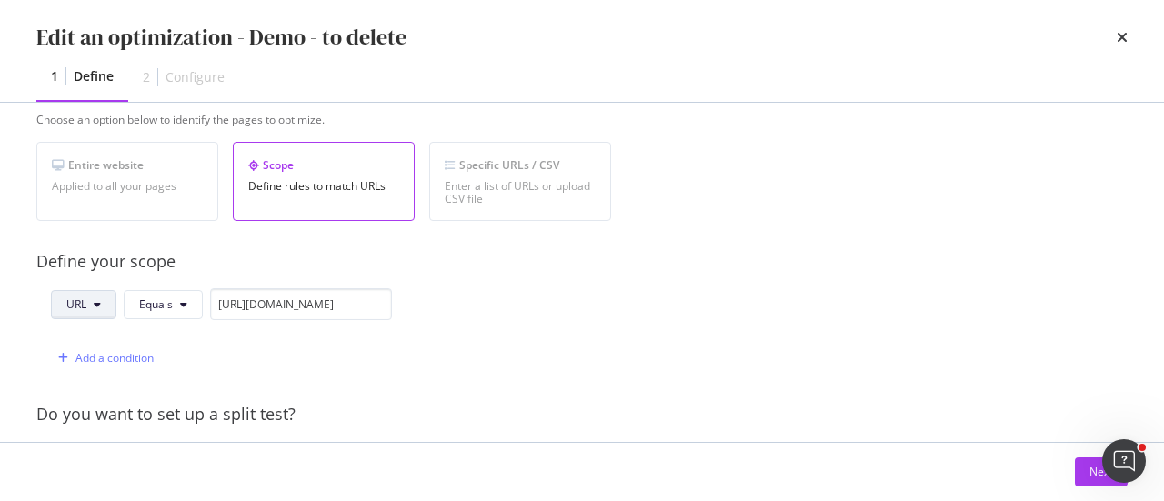
click at [87, 306] on button "URL" at bounding box center [83, 304] width 65 height 29
click at [245, 319] on div "URL Equals https://www.uhnd.com/football/games/notre-dame-purdue-2025/" at bounding box center [221, 307] width 341 height 39
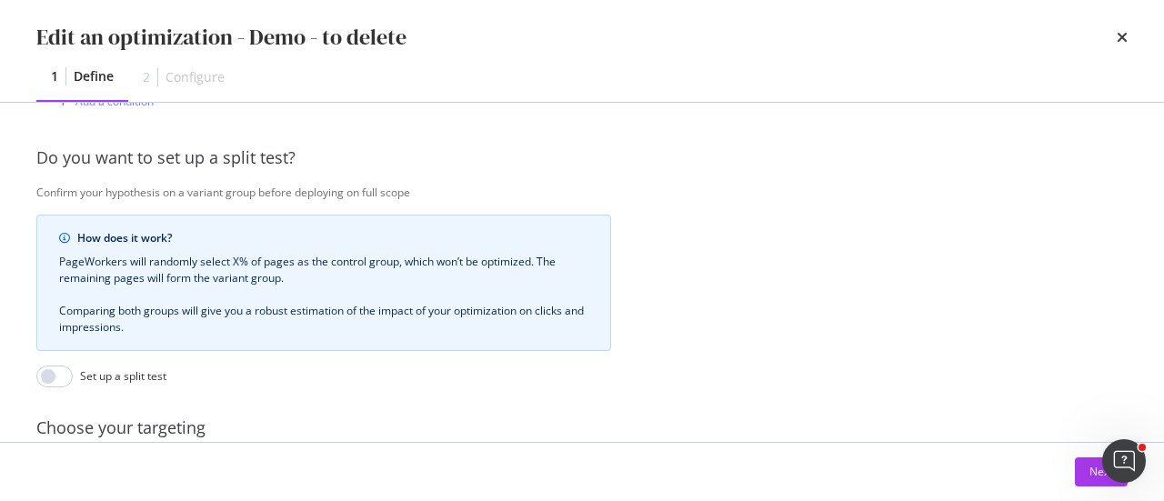
scroll to position [578, 0]
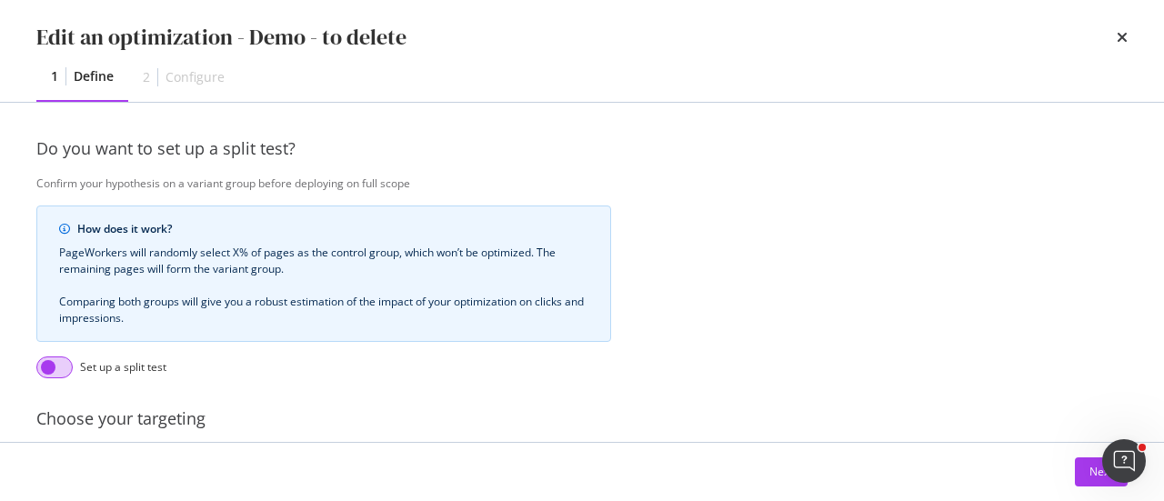
click at [64, 358] on input "modal" at bounding box center [54, 367] width 36 height 22
checkbox input "true"
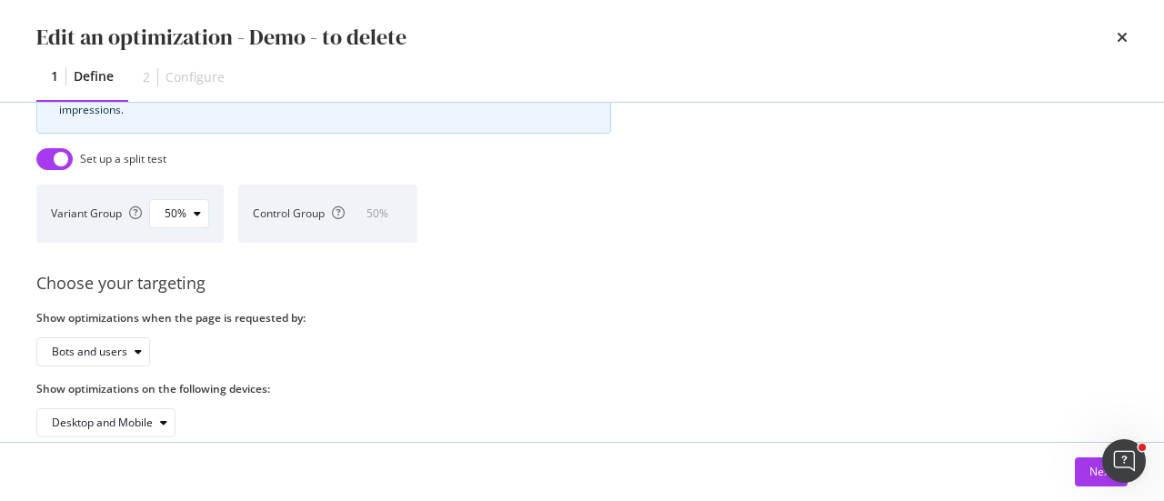
scroll to position [828, 0]
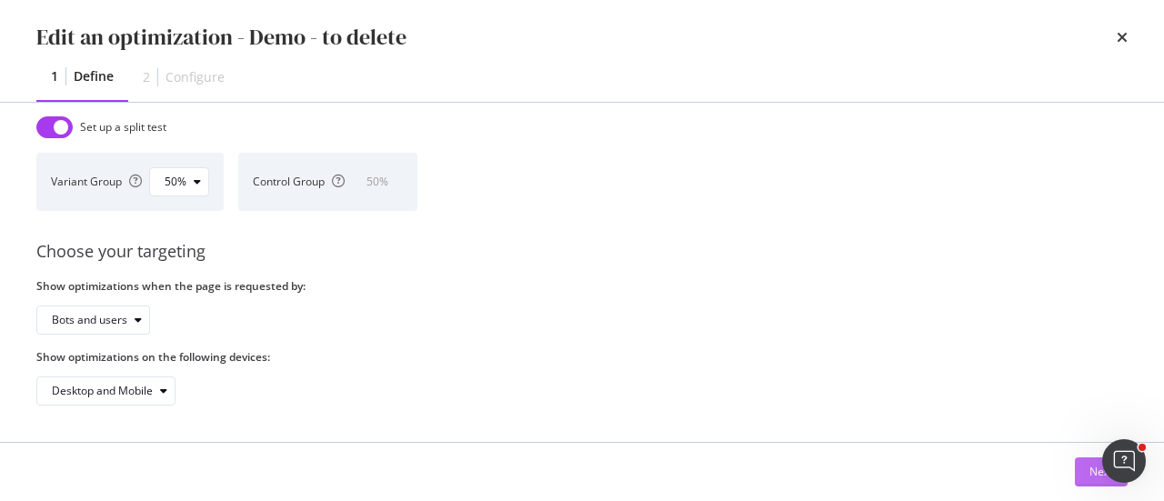
click at [1085, 464] on button "Next" at bounding box center [1101, 471] width 53 height 29
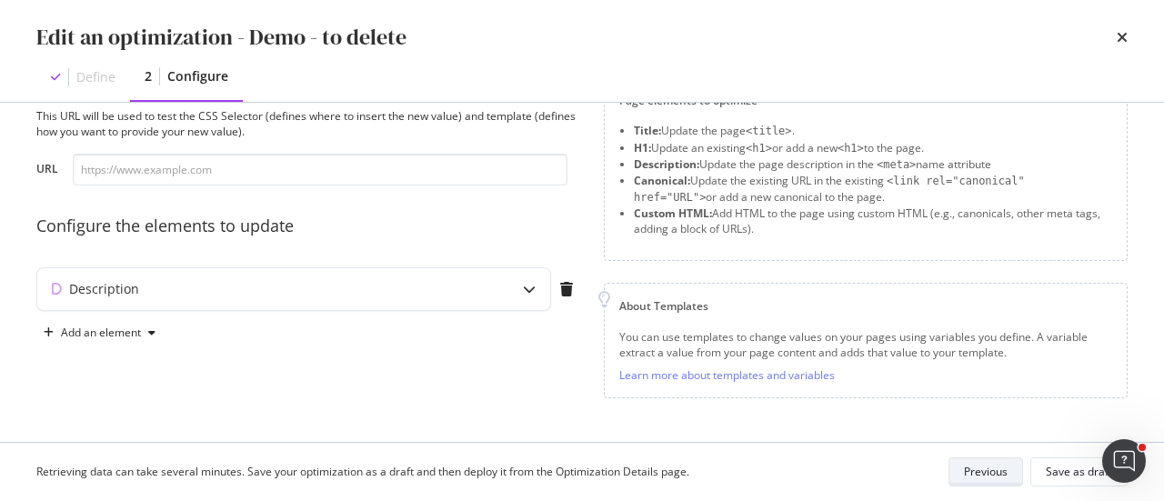
scroll to position [57, 0]
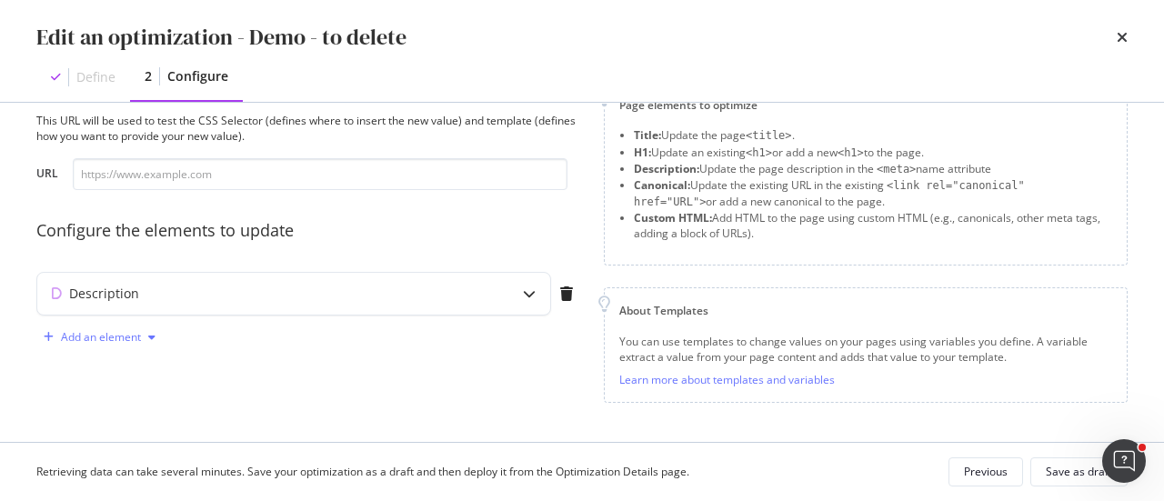
click at [83, 336] on div "Add an element" at bounding box center [101, 337] width 80 height 11
click at [128, 455] on div "Custom HTML" at bounding box center [121, 460] width 72 height 15
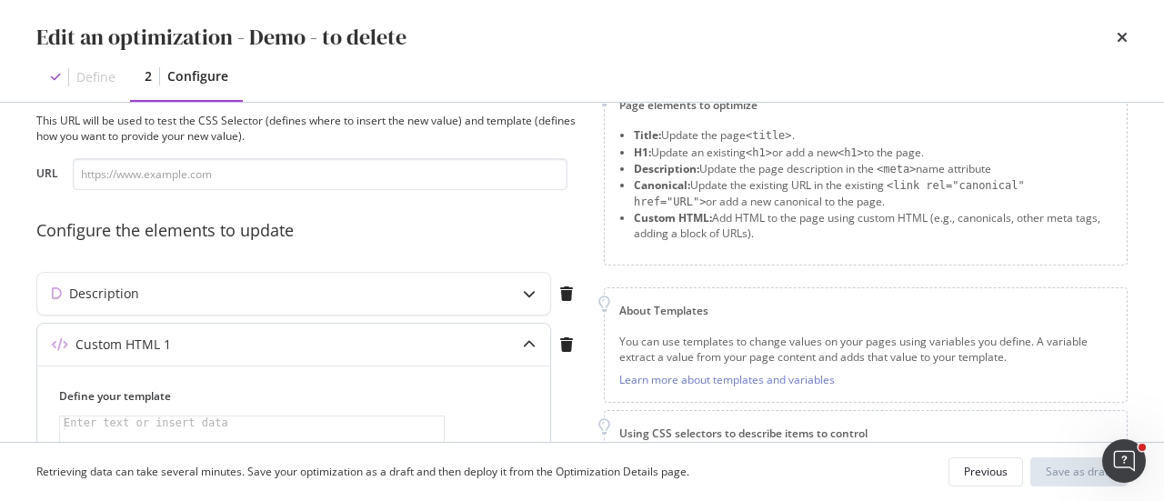
click at [532, 340] on icon "modal" at bounding box center [529, 344] width 13 height 13
click at [564, 346] on icon "modal" at bounding box center [566, 344] width 13 height 15
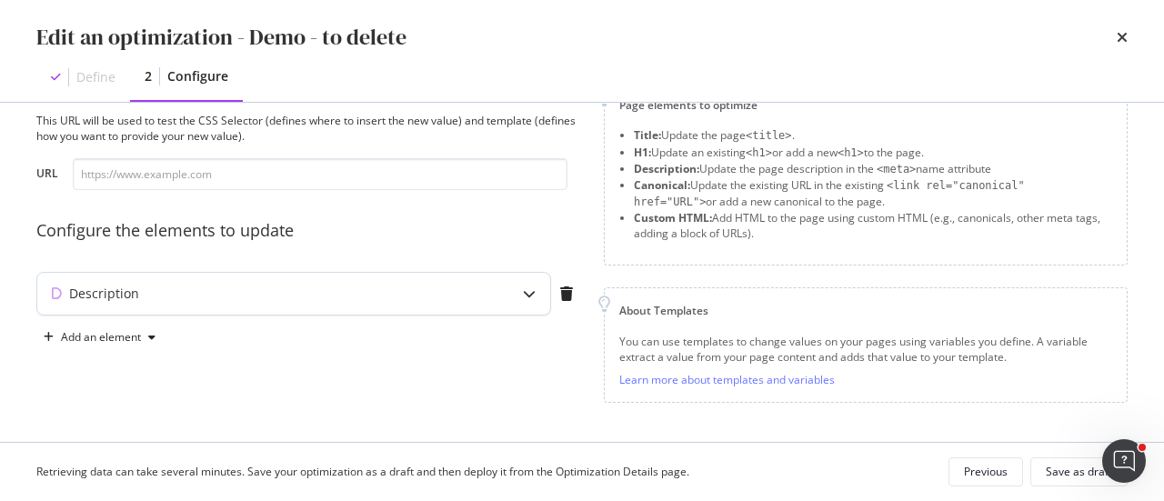
click at [530, 294] on icon "modal" at bounding box center [529, 293] width 13 height 13
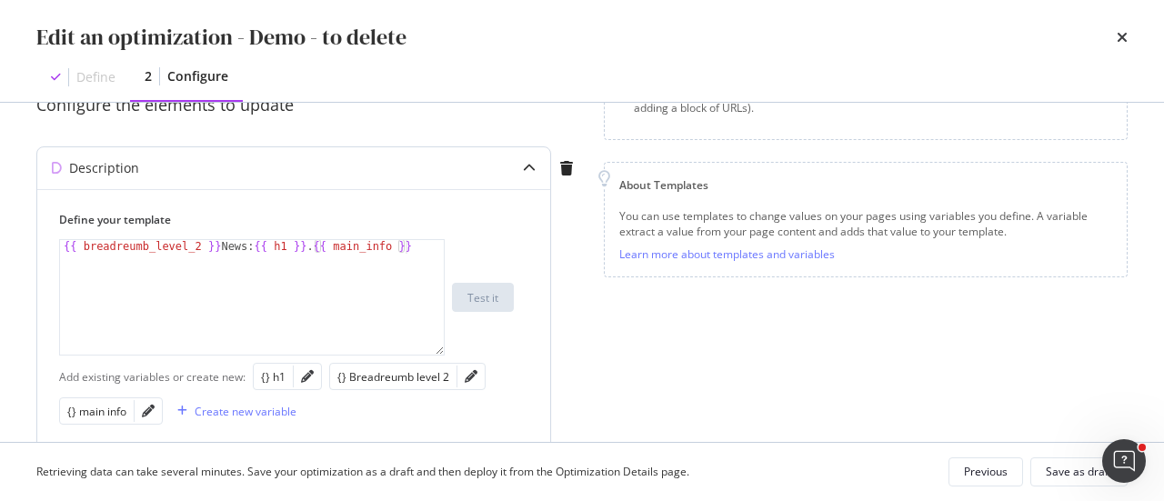
scroll to position [186, 0]
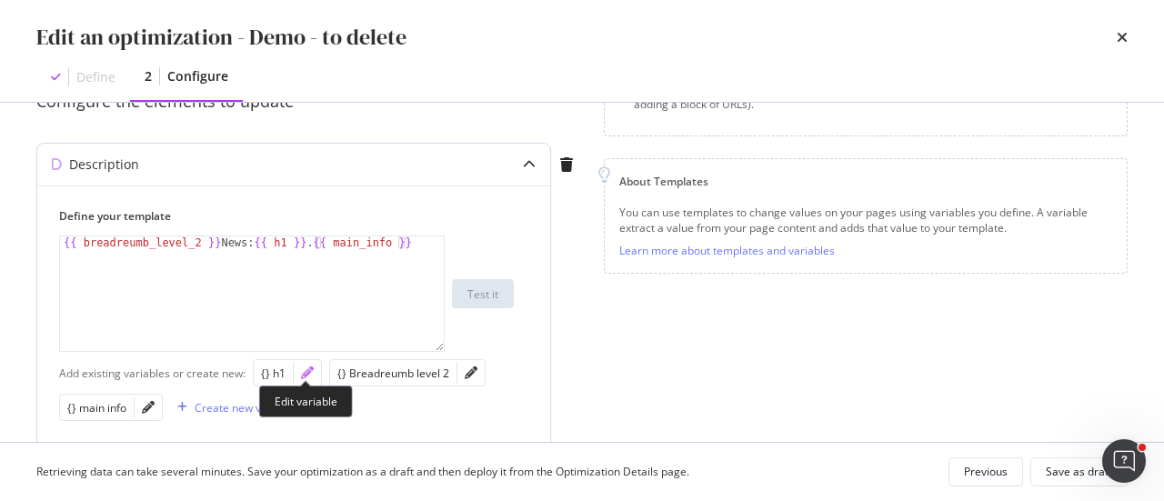
click at [311, 376] on icon "pencil" at bounding box center [307, 372] width 13 height 13
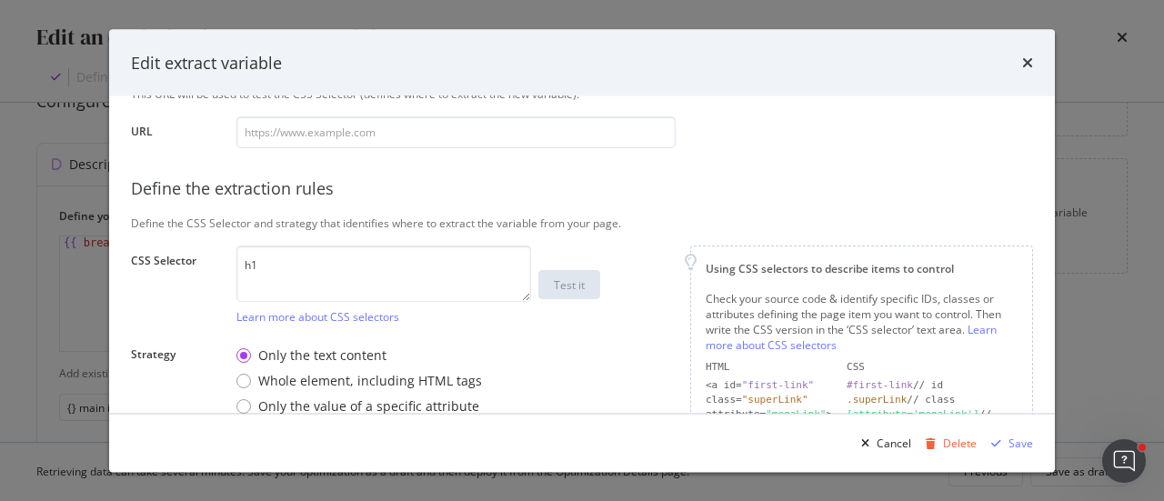
scroll to position [236, 0]
click at [1026, 64] on icon "times" at bounding box center [1027, 62] width 11 height 15
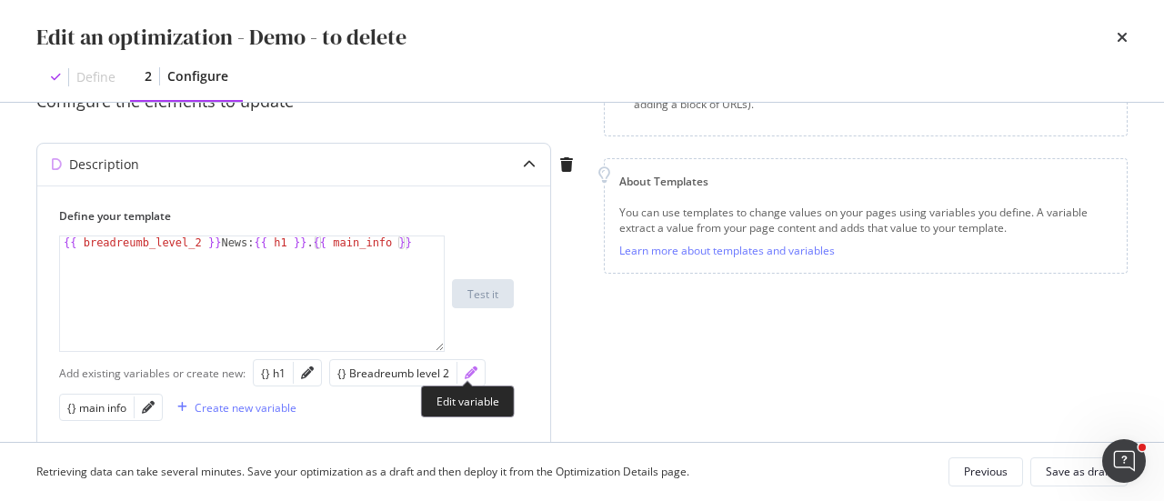
click at [467, 372] on icon "pencil" at bounding box center [471, 372] width 13 height 13
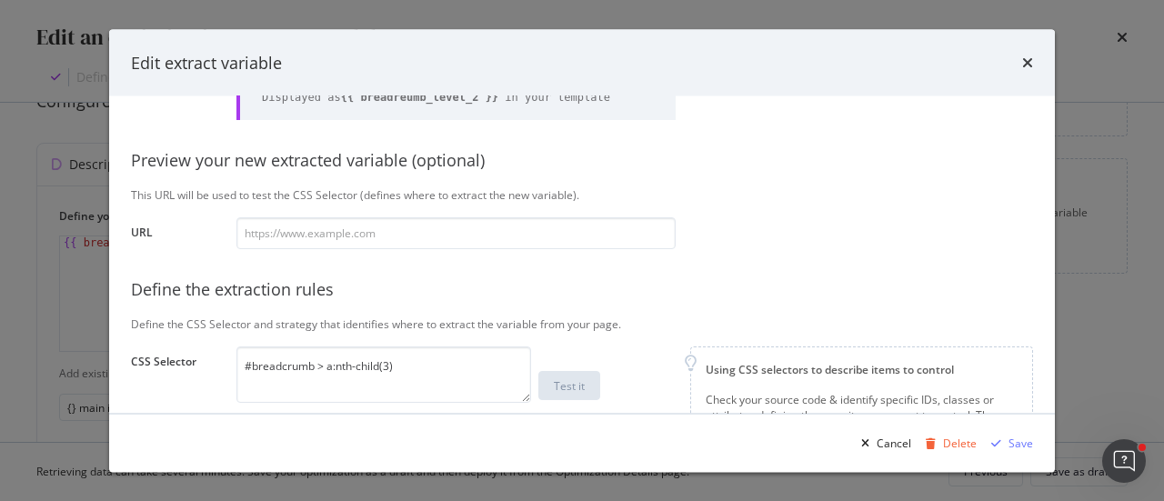
scroll to position [137, 0]
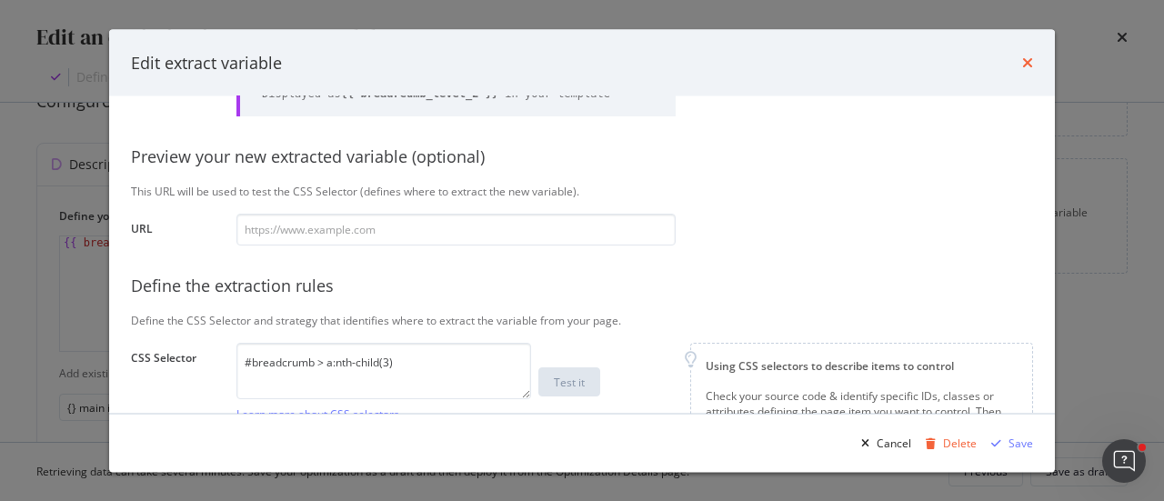
click at [1026, 63] on icon "times" at bounding box center [1027, 62] width 11 height 15
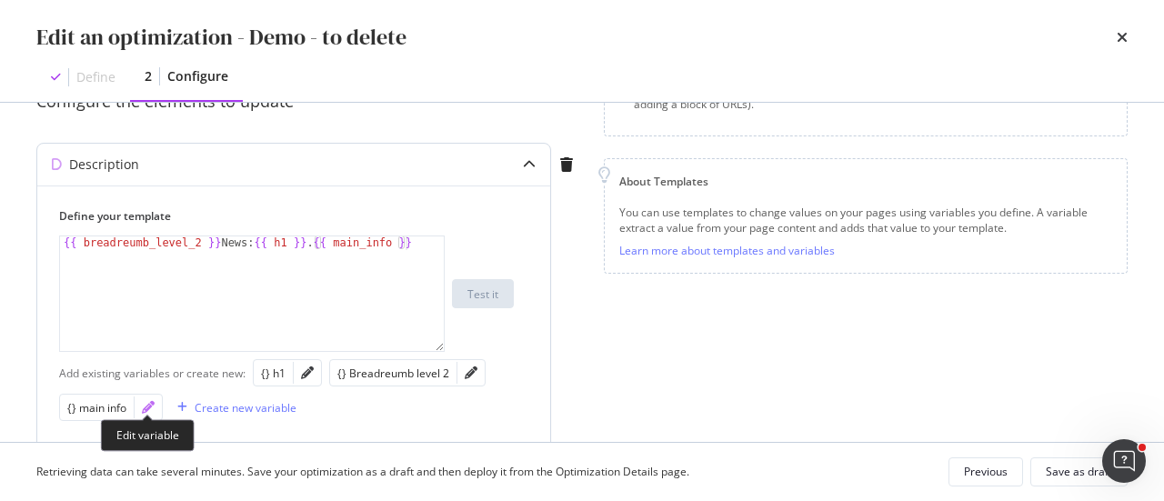
click at [149, 403] on icon "pencil" at bounding box center [148, 407] width 13 height 13
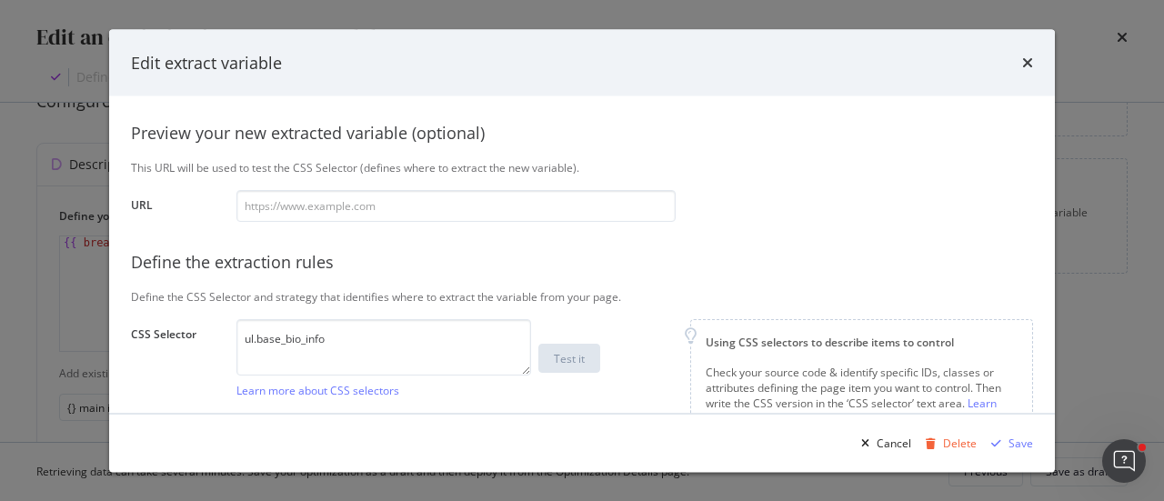
scroll to position [162, 0]
click at [1028, 66] on icon "times" at bounding box center [1027, 62] width 11 height 15
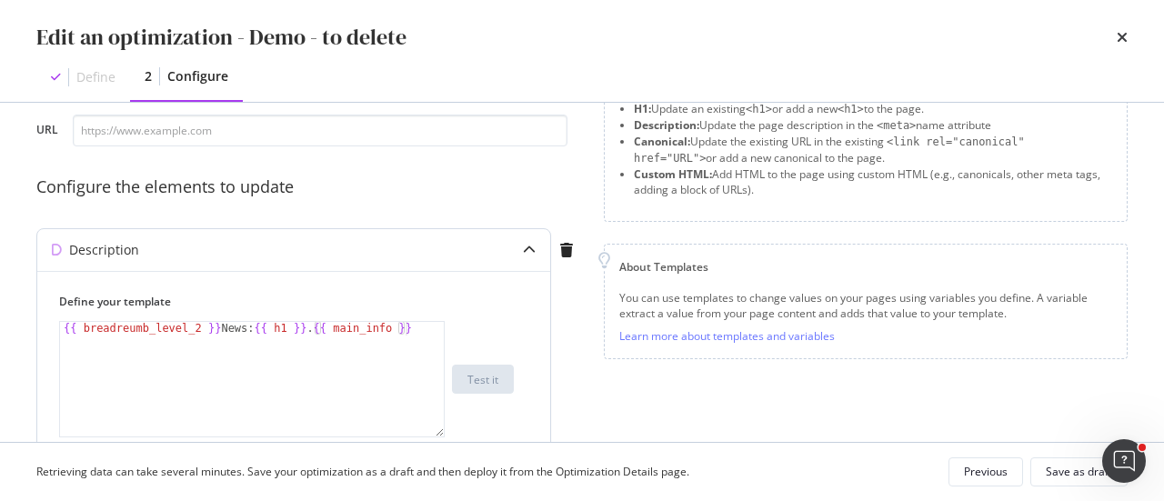
scroll to position [97, 0]
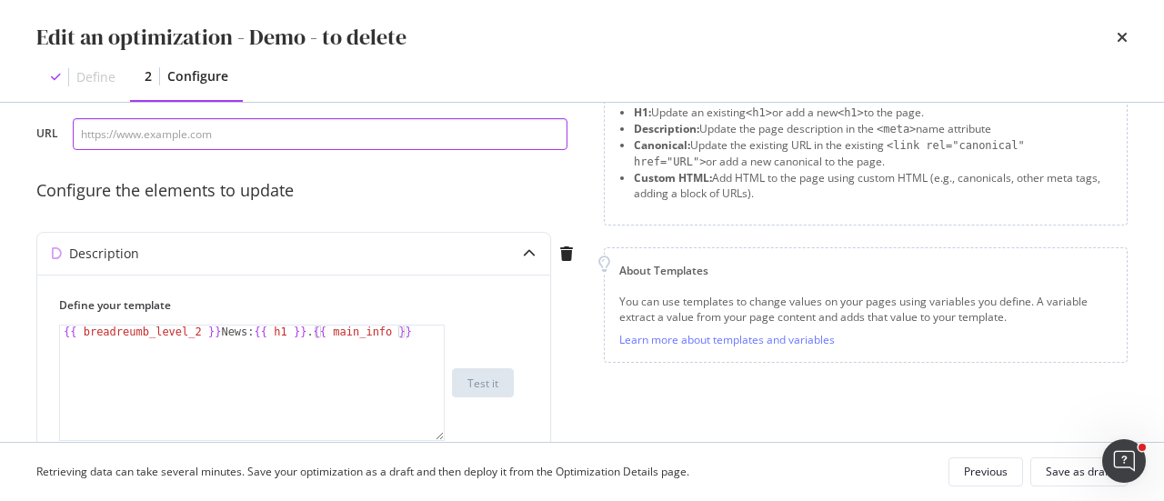
click at [176, 144] on input "modal" at bounding box center [320, 134] width 495 height 32
paste input "https://www.uhnd.com/football/games/notre-dame-purdue-2025/"
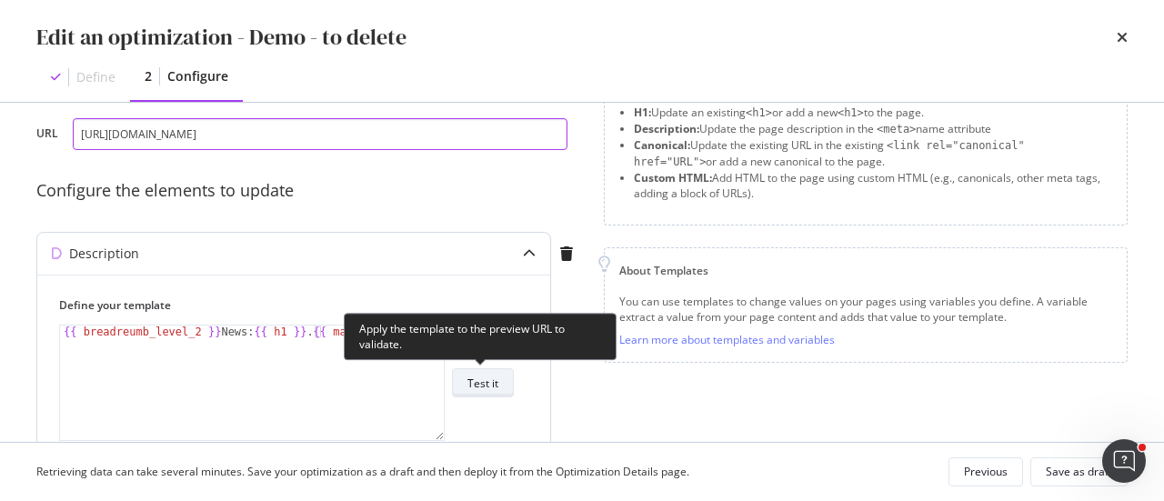
type input "https://www.uhnd.com/football/games/notre-dame-purdue-2025/"
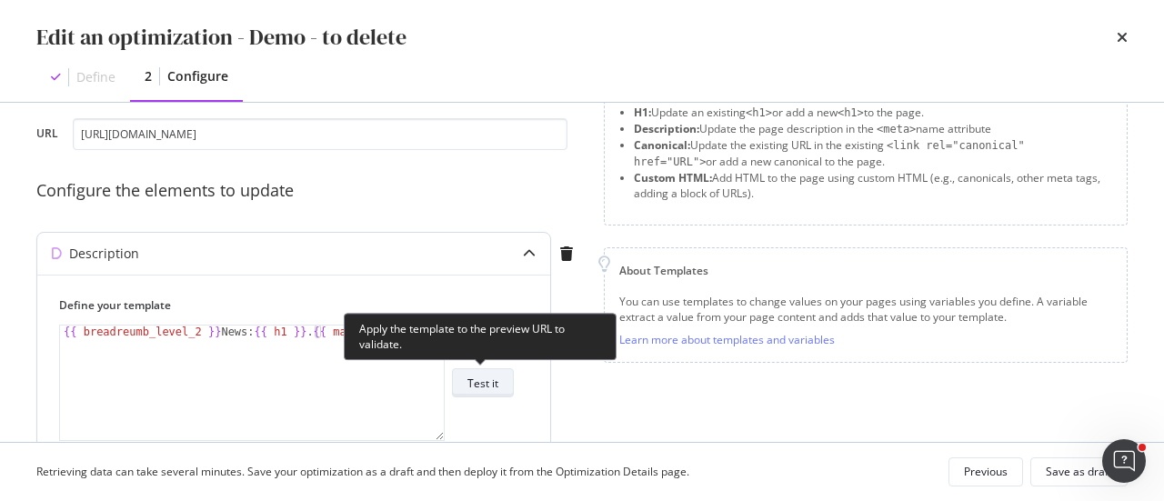
click at [484, 384] on div "Test it" at bounding box center [482, 383] width 31 height 15
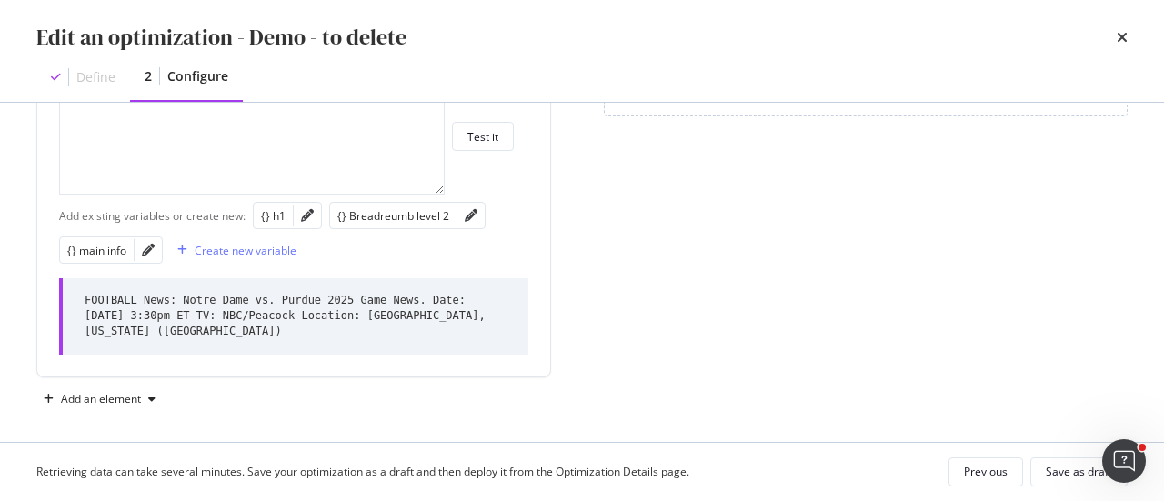
scroll to position [348, 0]
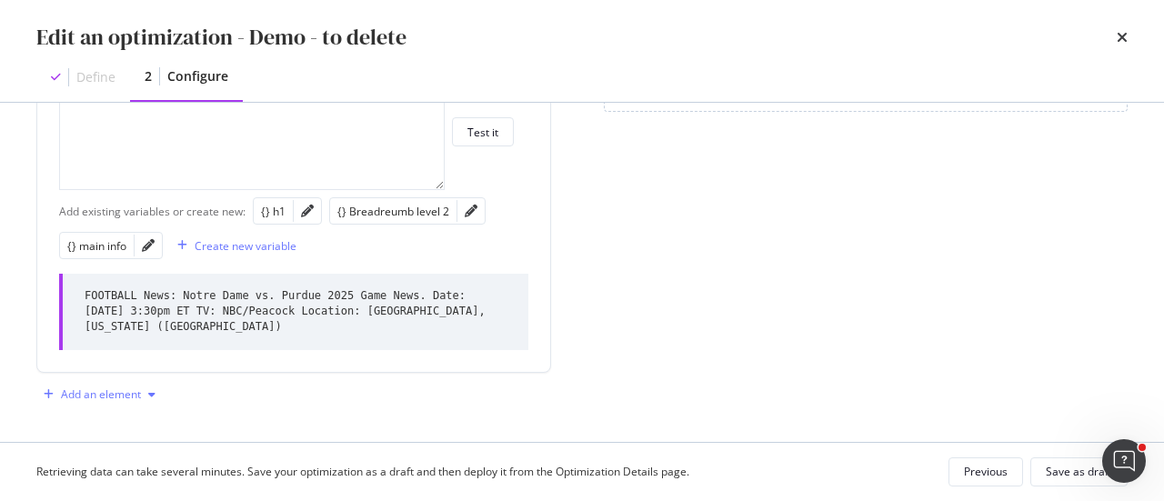
click at [157, 381] on div "Add an element" at bounding box center [99, 394] width 126 height 27
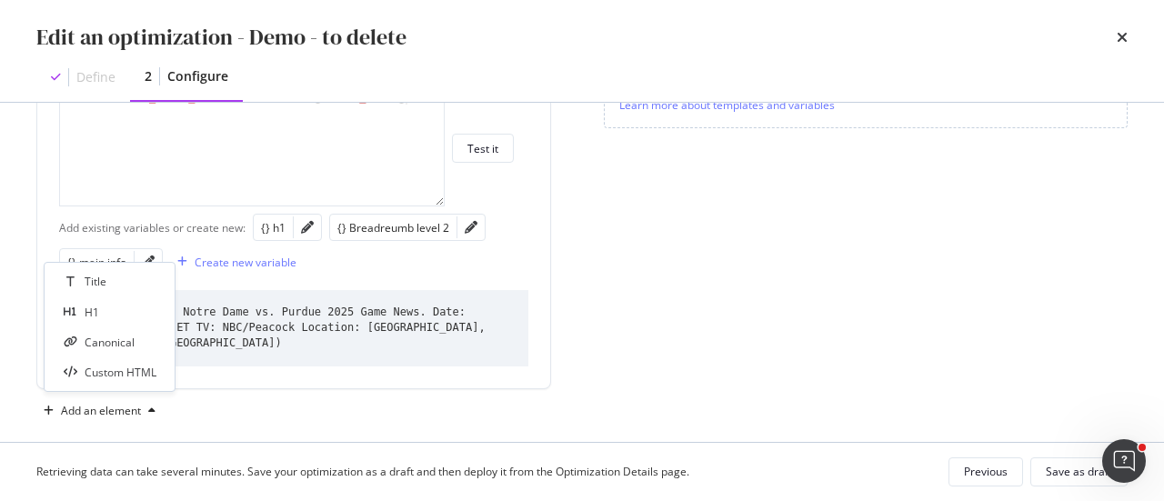
scroll to position [334, 0]
click at [1049, 473] on div "Save as draft" at bounding box center [1079, 471] width 66 height 15
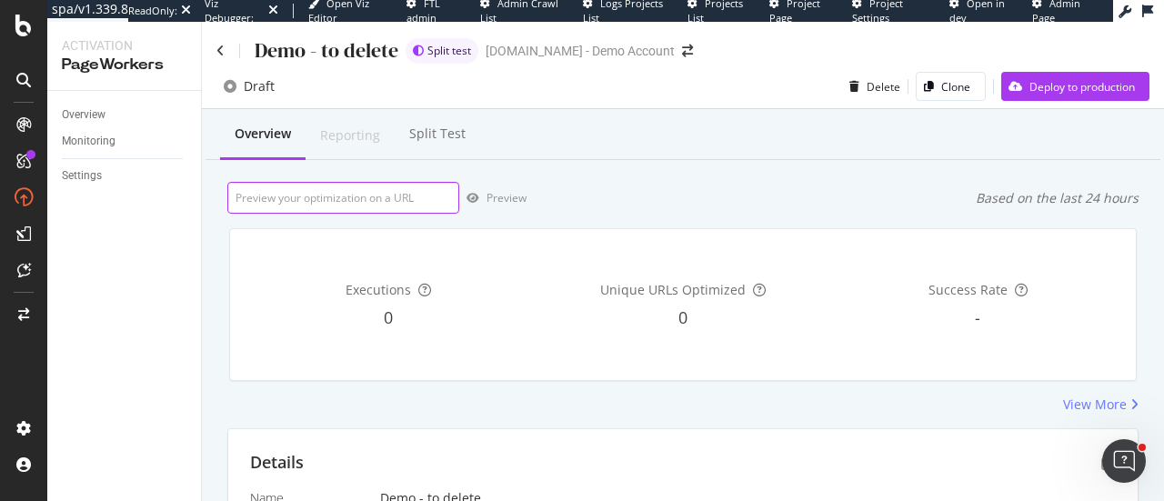
click at [376, 205] on input "url" at bounding box center [343, 198] width 232 height 32
paste input "https://www.uhnd.com/football/games/notre-dame-purdue-2025/"
type input "https://www.uhnd.com/football/games/notre-dame-purdue-2025/"
click at [486, 201] on div "Preview" at bounding box center [506, 197] width 40 height 15
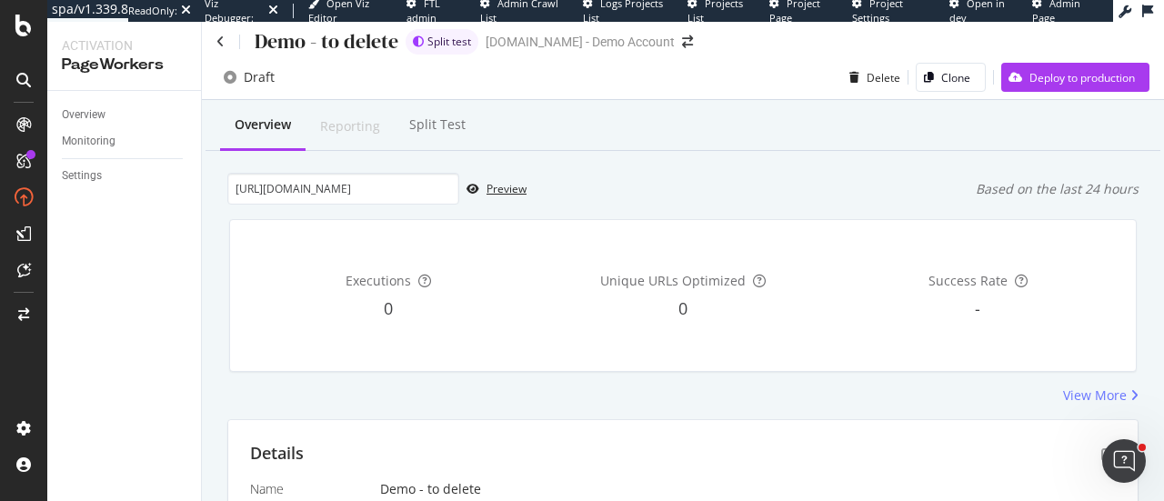
scroll to position [0, 0]
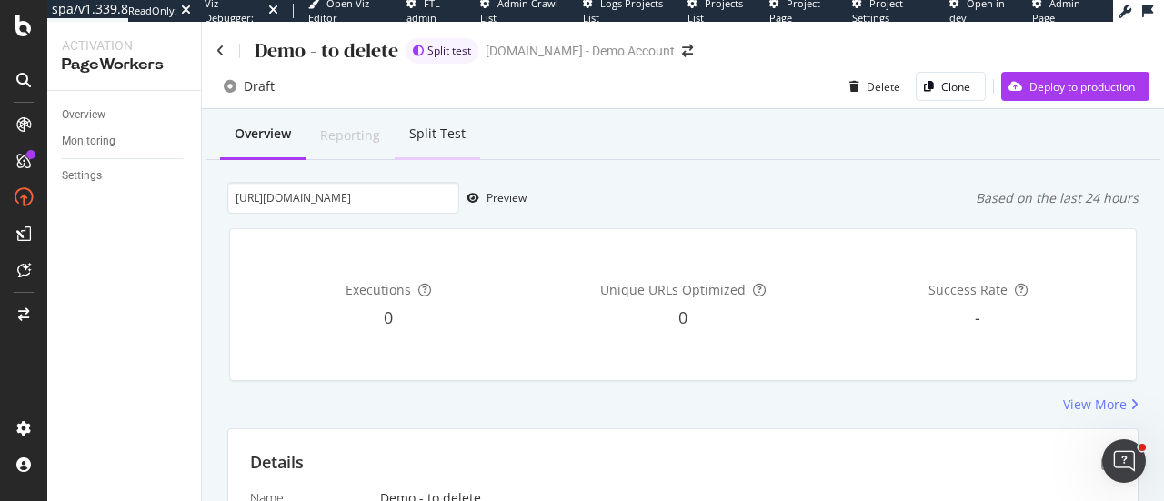
click at [457, 137] on div "Split Test" at bounding box center [437, 134] width 56 height 18
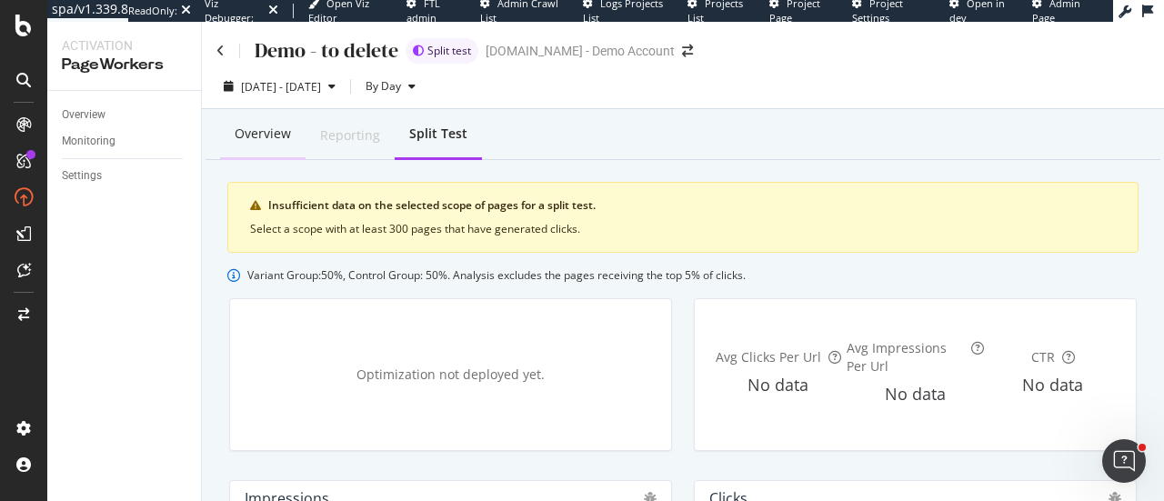
click at [256, 138] on div "Overview" at bounding box center [263, 134] width 56 height 18
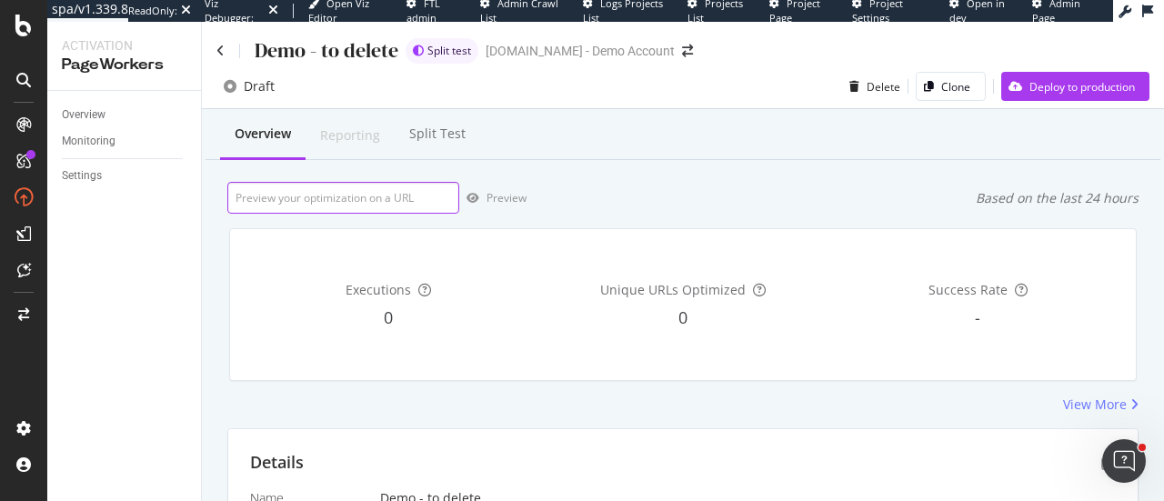
click at [352, 206] on input "url" at bounding box center [343, 198] width 232 height 32
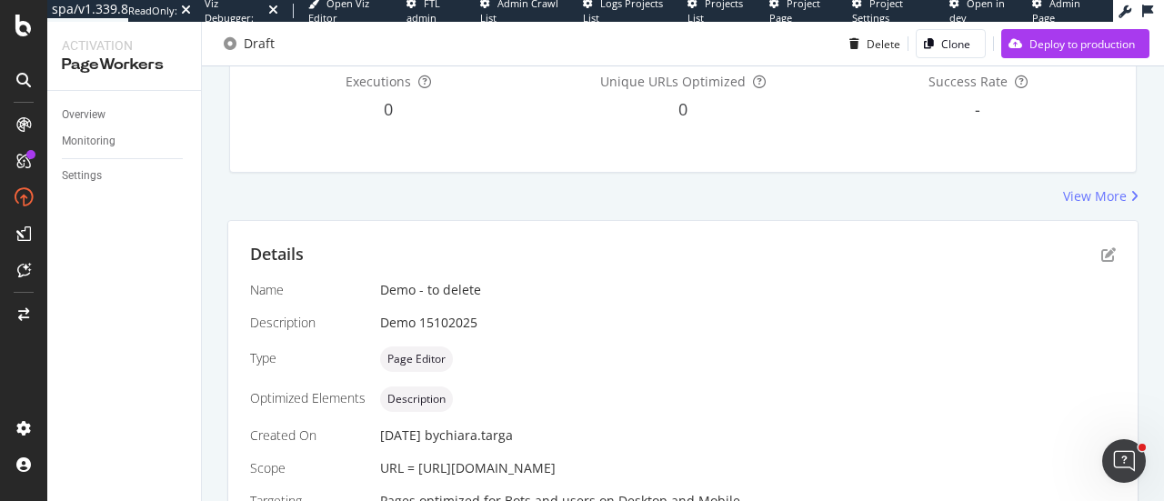
scroll to position [209, 0]
click at [1101, 254] on icon "pen-to-square" at bounding box center [1108, 253] width 15 height 15
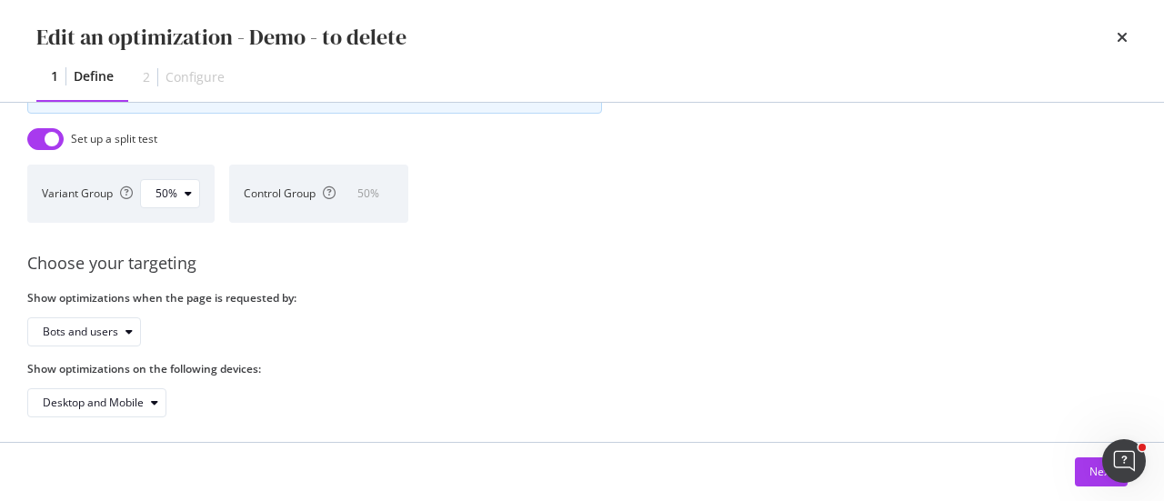
scroll to position [818, 9]
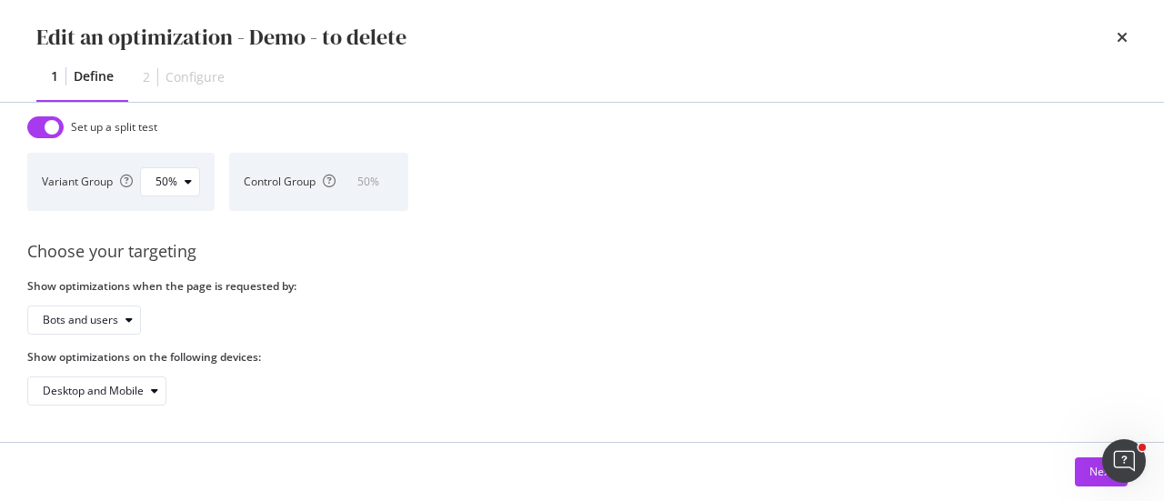
click at [38, 125] on input "modal" at bounding box center [45, 127] width 36 height 22
checkbox input "false"
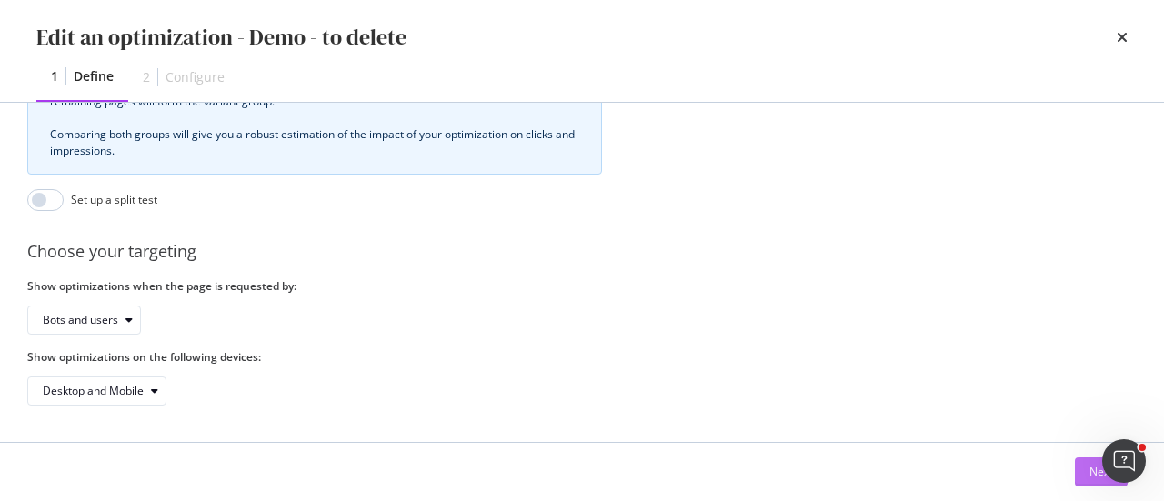
click at [1077, 468] on button "Next" at bounding box center [1101, 471] width 53 height 29
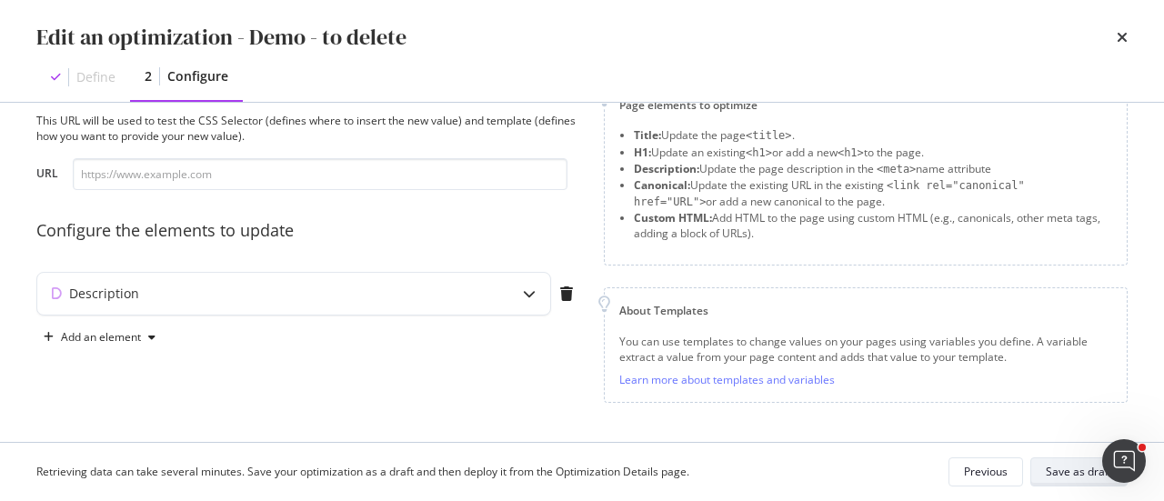
click at [1062, 469] on div "Save as draft" at bounding box center [1079, 471] width 66 height 15
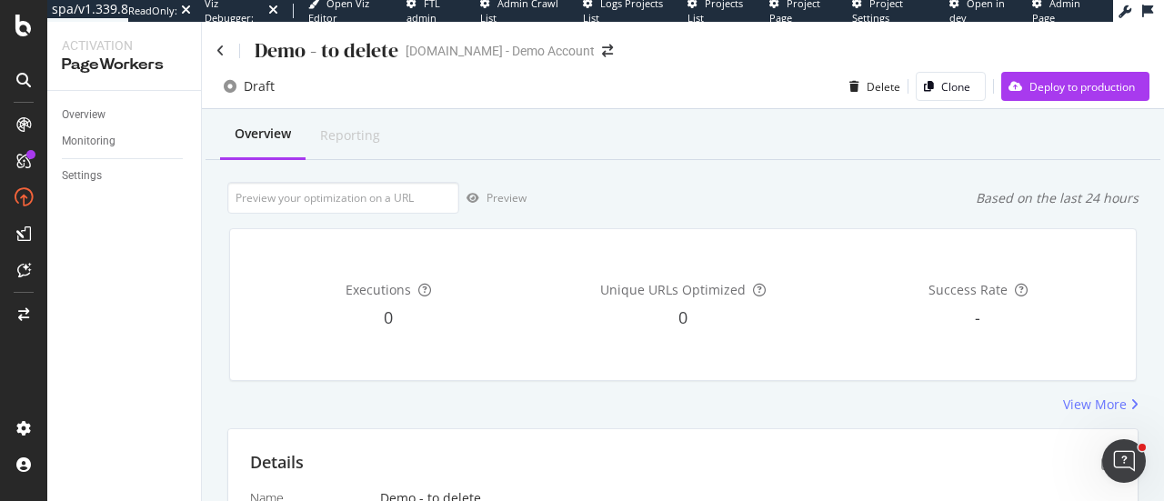
click at [493, 323] on div "0" at bounding box center [388, 318] width 287 height 24
click at [672, 252] on div "Unique URLs Optimized 0" at bounding box center [682, 305] width 287 height 122
click at [389, 215] on div "Executions 0 Unique URLs Optimized 0 Success Rate -" at bounding box center [682, 305] width 929 height 182
click at [367, 189] on input "url" at bounding box center [343, 198] width 232 height 32
paste input "https://www.uhnd.com/football/games/notre-dame-purdue-2025/"
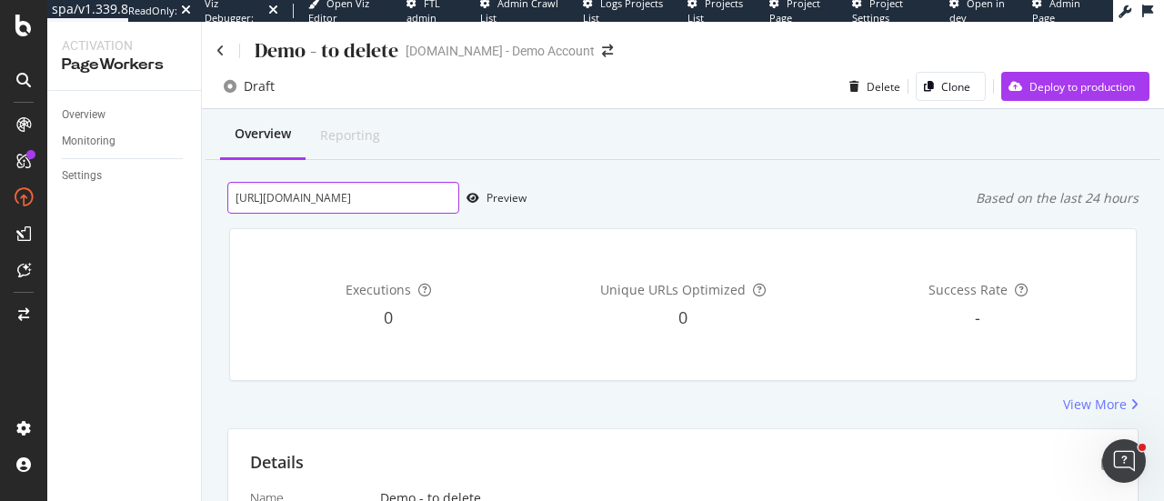
scroll to position [0, 118]
type input "https://www.uhnd.com/football/games/notre-dame-purdue-2025/"
click at [506, 195] on div "Preview" at bounding box center [506, 197] width 40 height 15
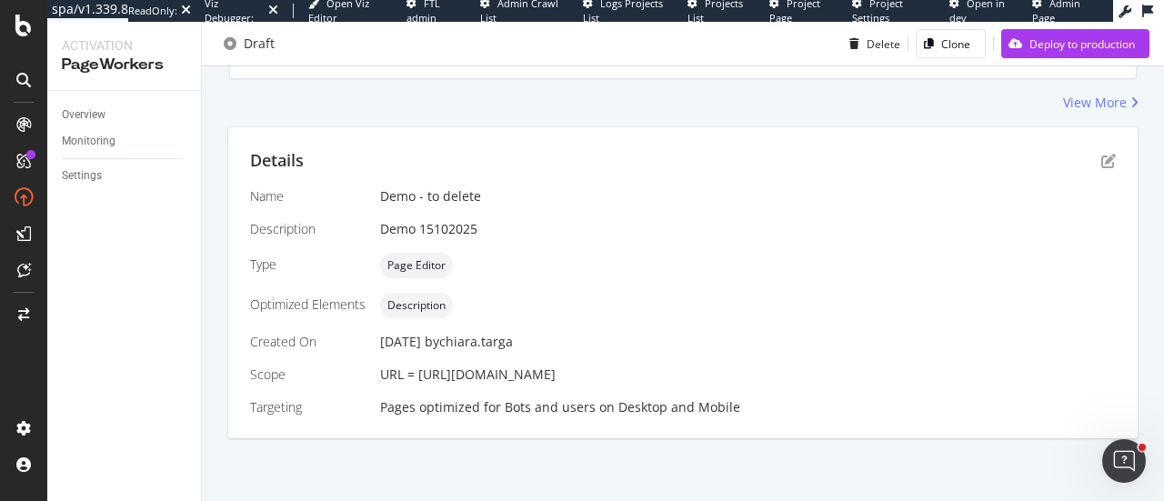
scroll to position [0, 0]
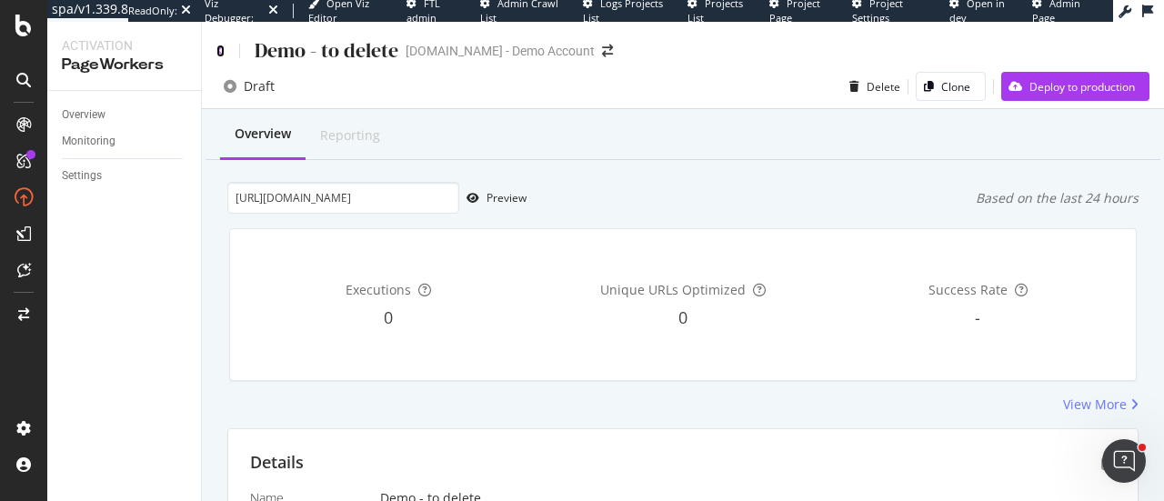
click at [224, 50] on icon at bounding box center [220, 51] width 8 height 13
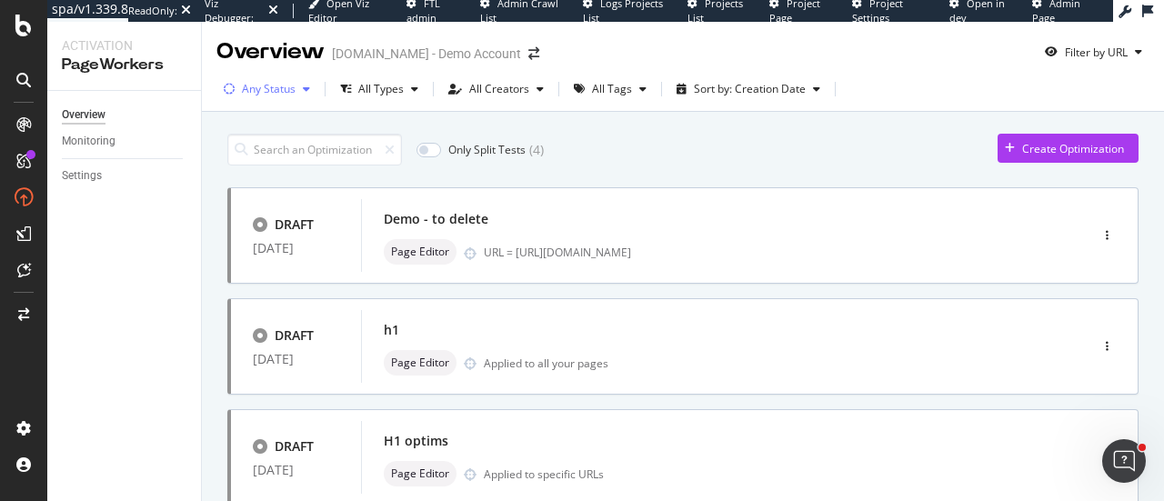
click at [291, 92] on div "Any Status" at bounding box center [269, 89] width 54 height 11
click at [255, 160] on div "Live" at bounding box center [264, 156] width 20 height 15
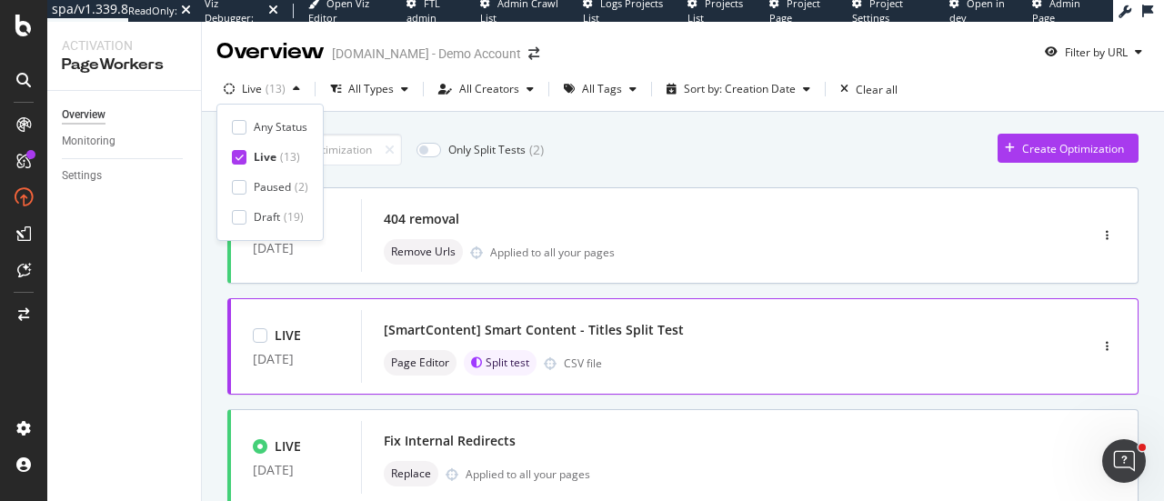
click at [742, 376] on div "[SmartContent] Smart Content - Titles Split Test Page Editor Split test CSV file" at bounding box center [697, 346] width 672 height 73
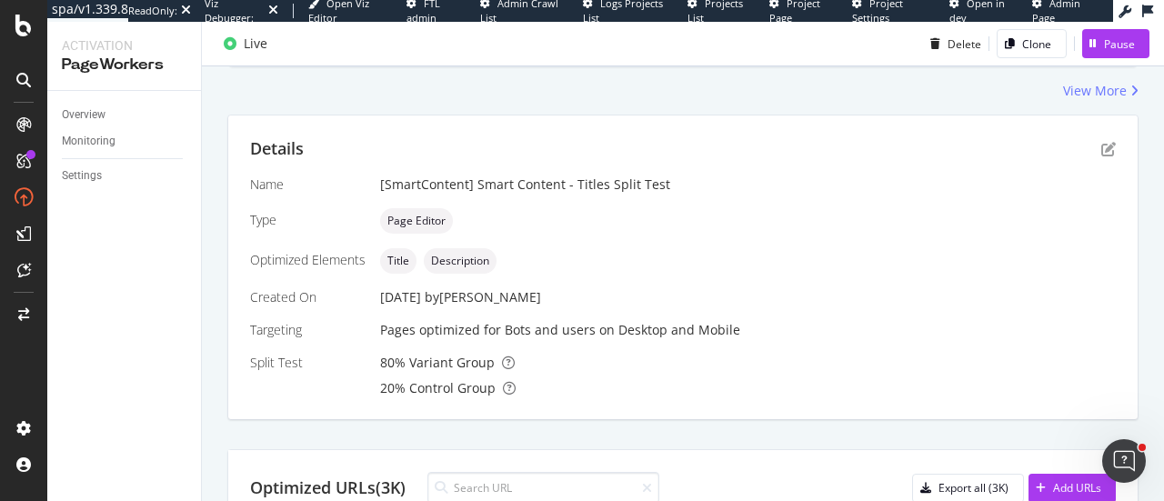
scroll to position [429, 0]
drag, startPoint x: 420, startPoint y: 381, endPoint x: 452, endPoint y: 398, distance: 36.2
click at [453, 403] on div "Details Name [SmartContent] Smart Content - Titles Split Test Type Page Editor …" at bounding box center [682, 267] width 909 height 304
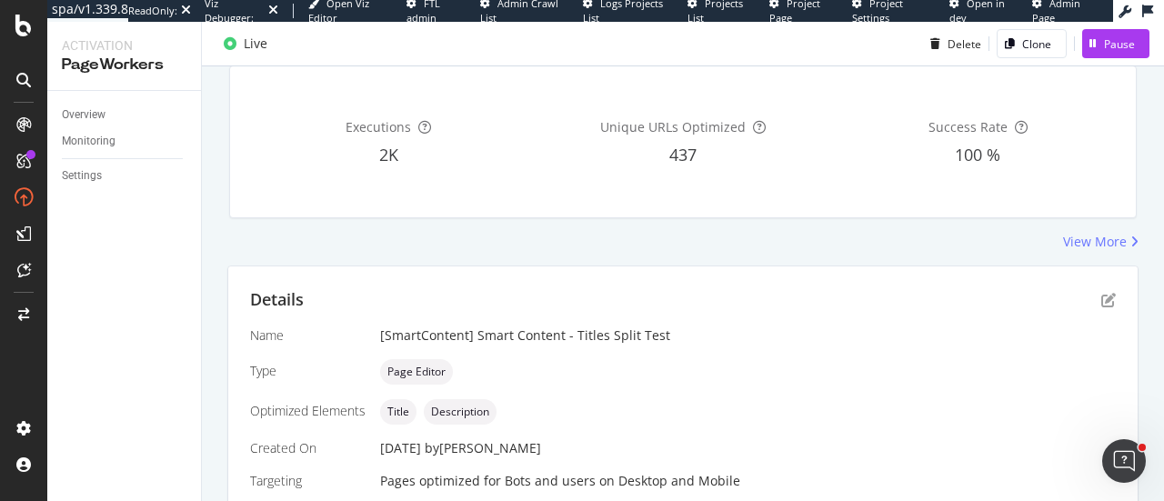
scroll to position [0, 0]
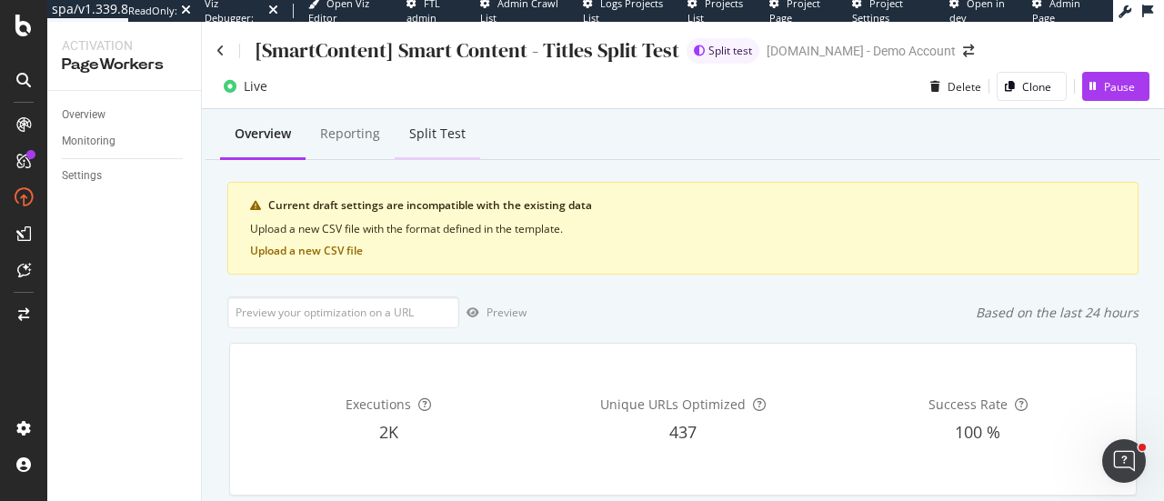
click at [460, 129] on div "Split Test" at bounding box center [437, 134] width 56 height 18
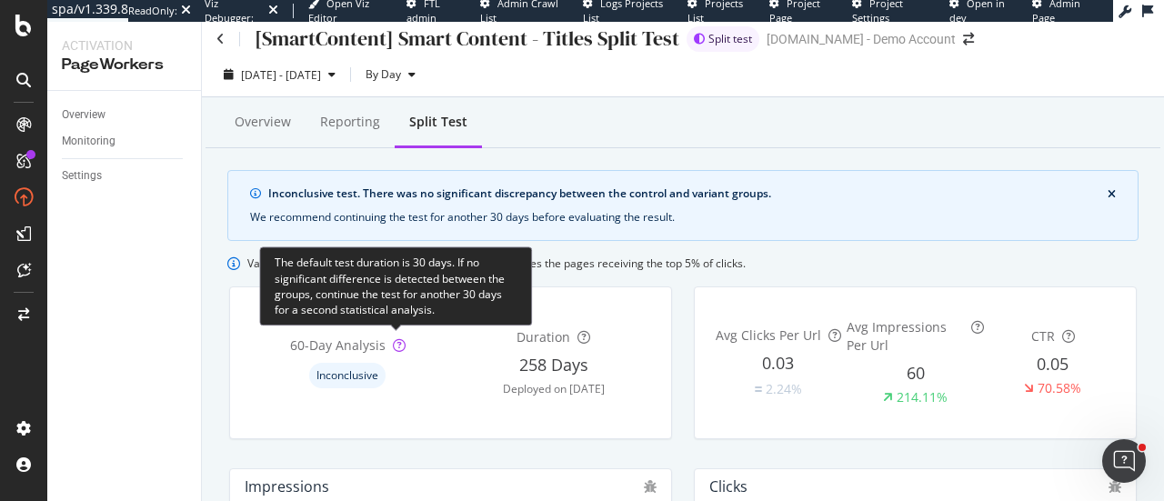
scroll to position [15, 0]
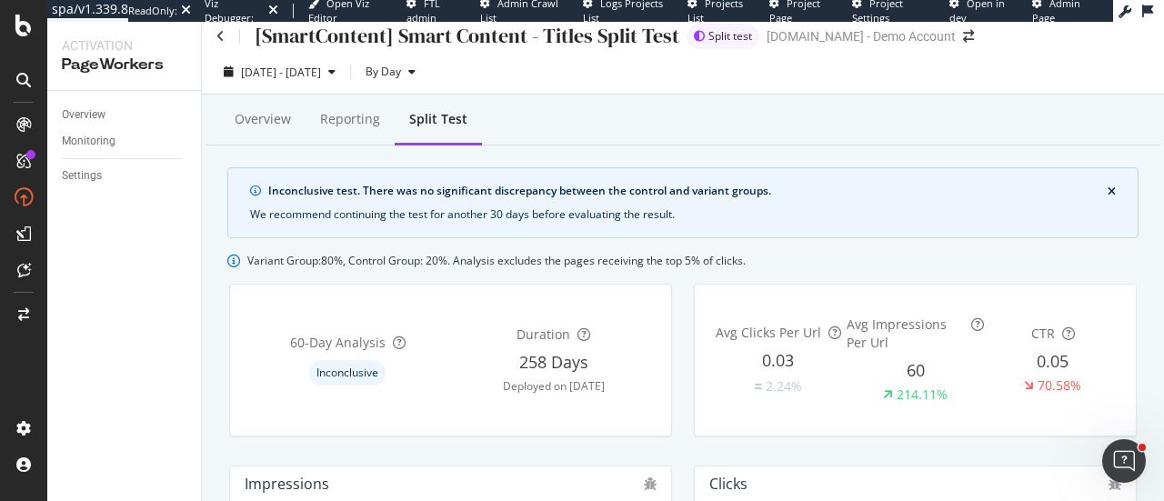
click at [220, 20] on div "Viz Debugger:" at bounding box center [235, 10] width 60 height 28
click at [221, 34] on icon at bounding box center [220, 36] width 8 height 13
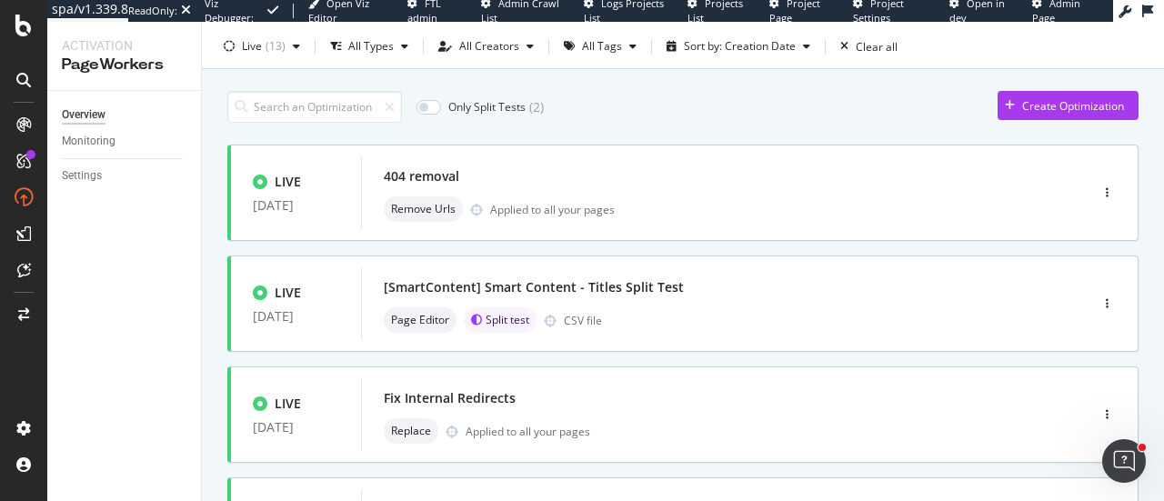
scroll to position [49, 0]
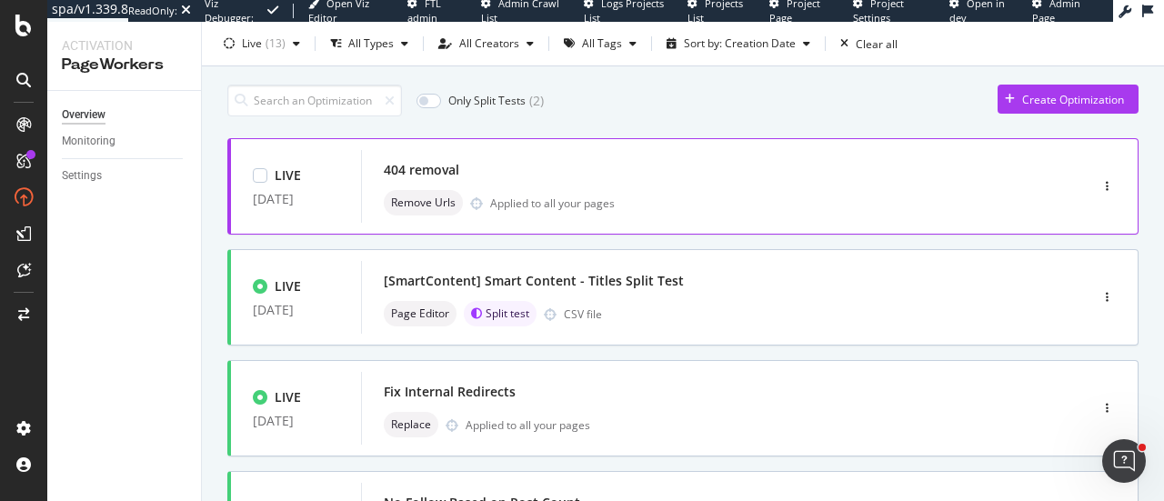
drag, startPoint x: 221, startPoint y: 34, endPoint x: 729, endPoint y: 226, distance: 543.6
click at [729, 226] on div "LIVE 24 Jul. 2025 404 removal Remove Urls Applied to all your pages" at bounding box center [682, 186] width 911 height 96
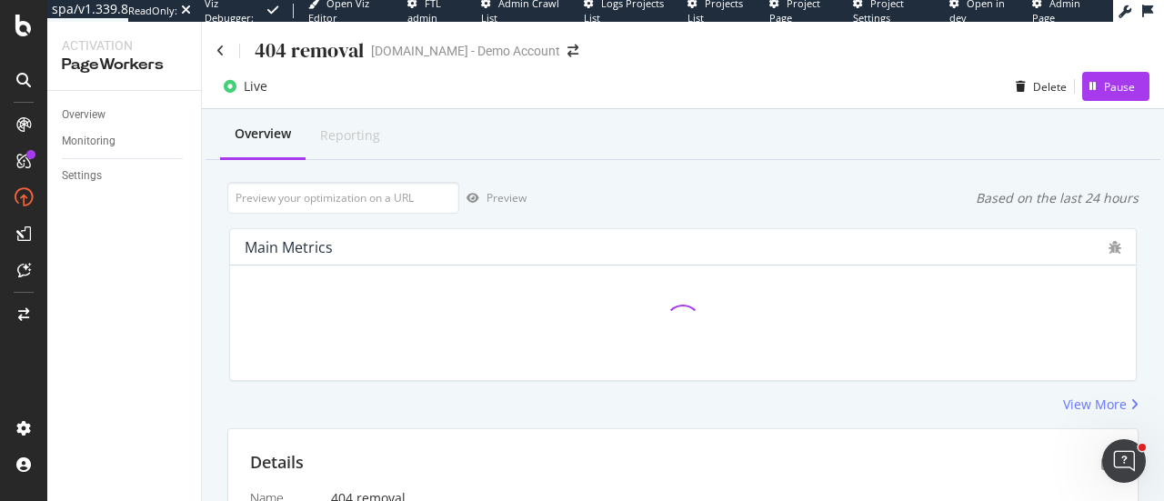
scroll to position [426, 0]
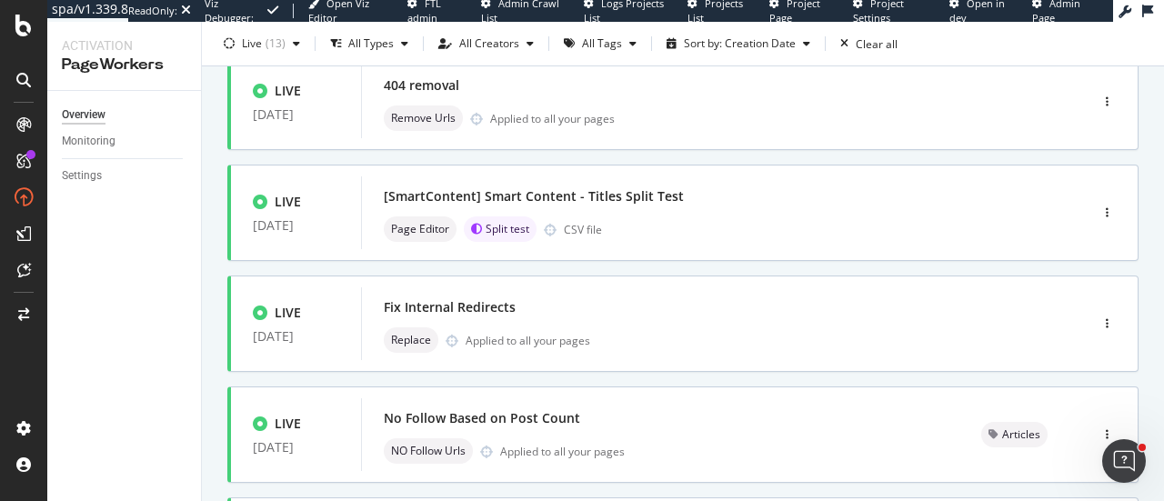
scroll to position [376, 0]
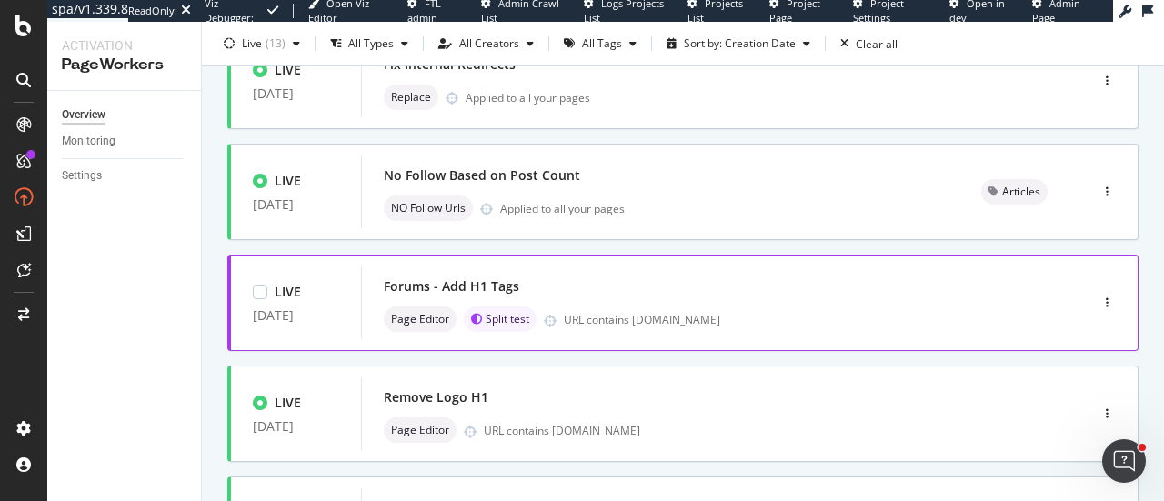
click at [619, 294] on div "Forums - Add H1 Tags" at bounding box center [697, 286] width 627 height 25
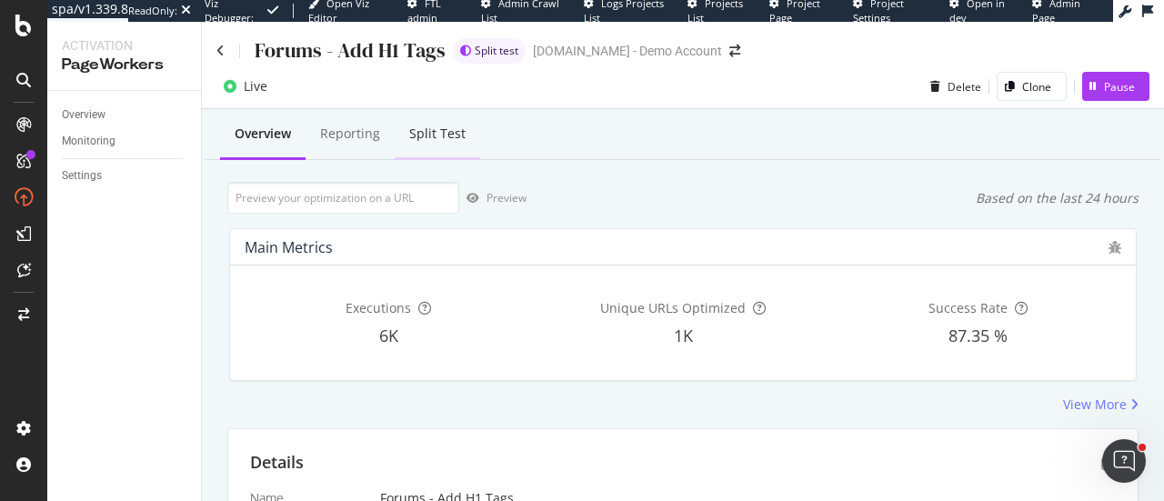
click at [442, 130] on div "Split Test" at bounding box center [437, 134] width 56 height 18
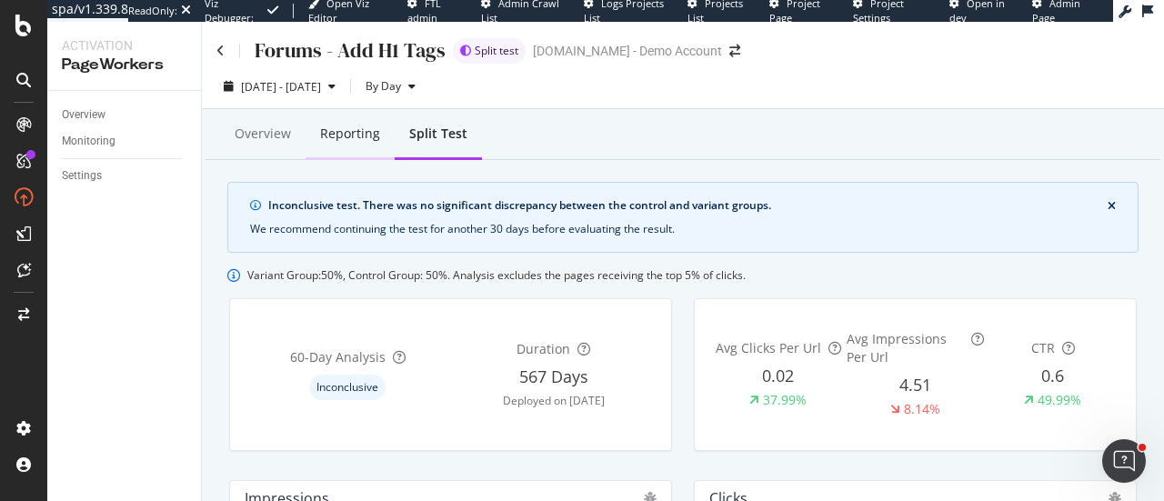
click at [317, 138] on div "Reporting" at bounding box center [350, 135] width 89 height 50
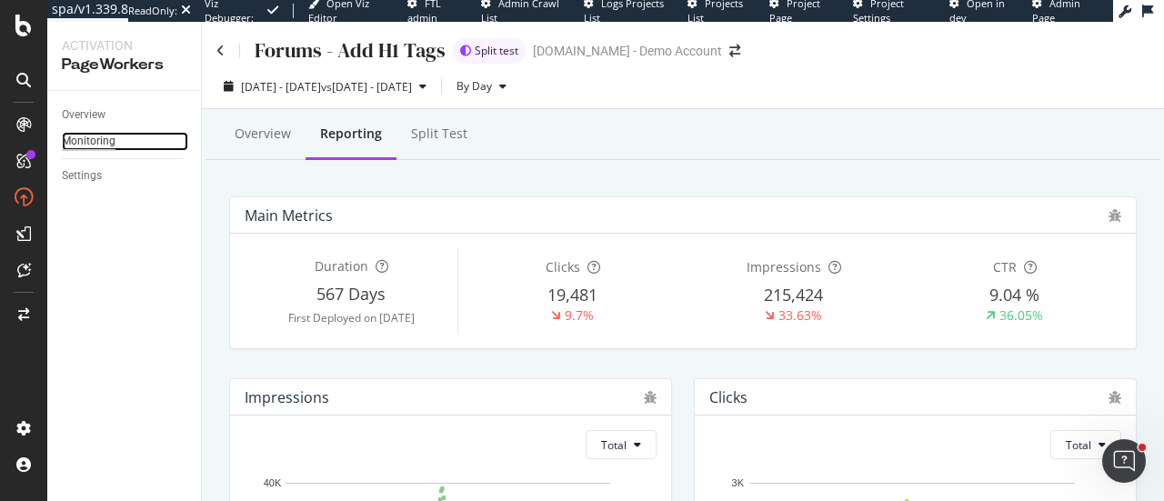
click at [107, 141] on div "Monitoring" at bounding box center [89, 141] width 54 height 19
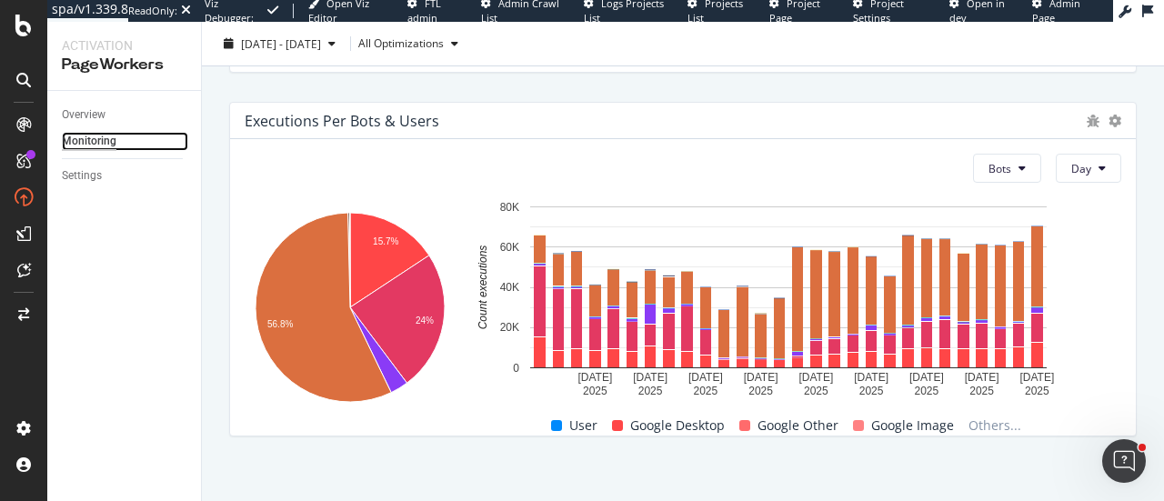
scroll to position [959, 0]
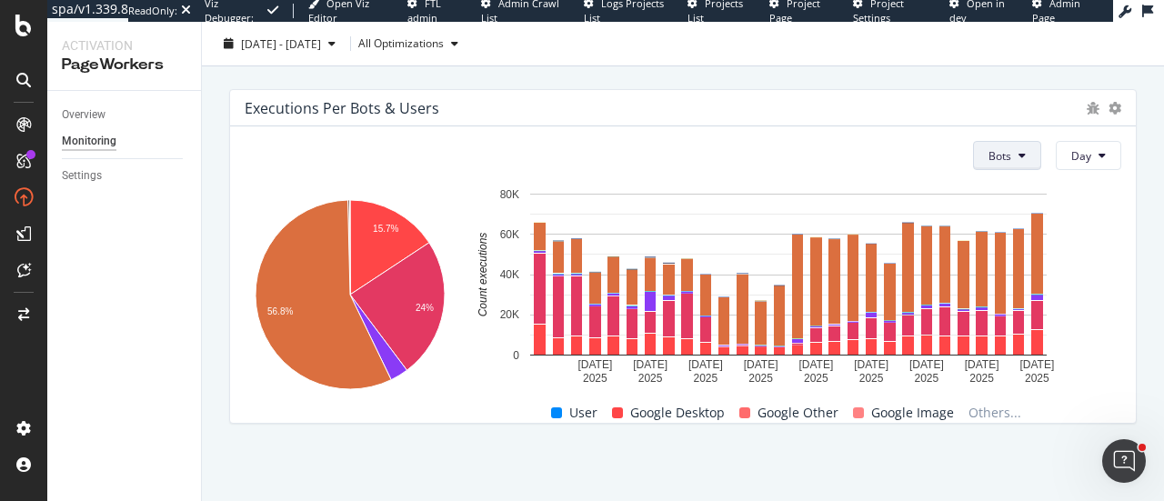
click at [988, 148] on span "Bots" at bounding box center [999, 155] width 23 height 15
click at [982, 218] on span "Users" at bounding box center [992, 224] width 30 height 16
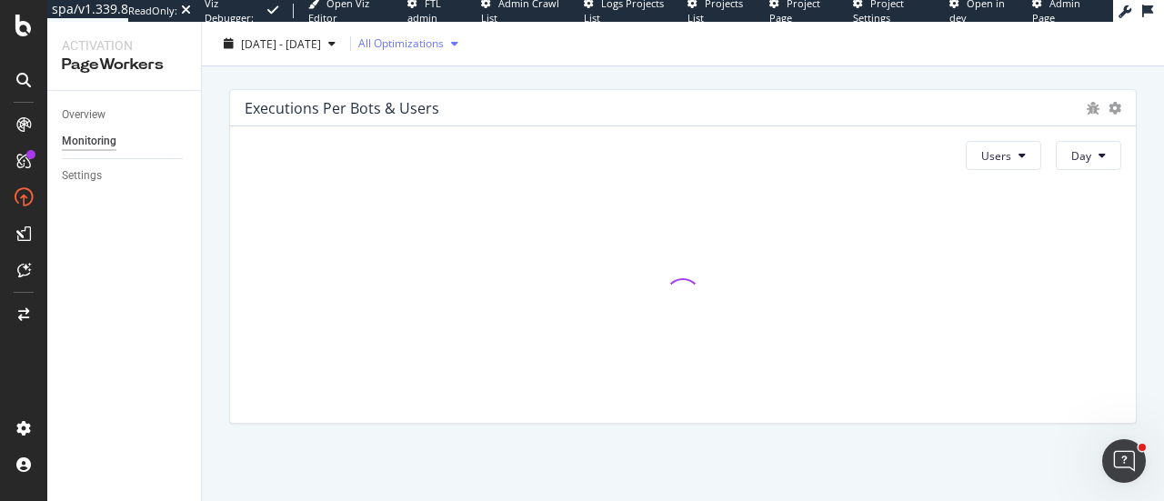
click at [458, 46] on icon "button" at bounding box center [454, 43] width 7 height 11
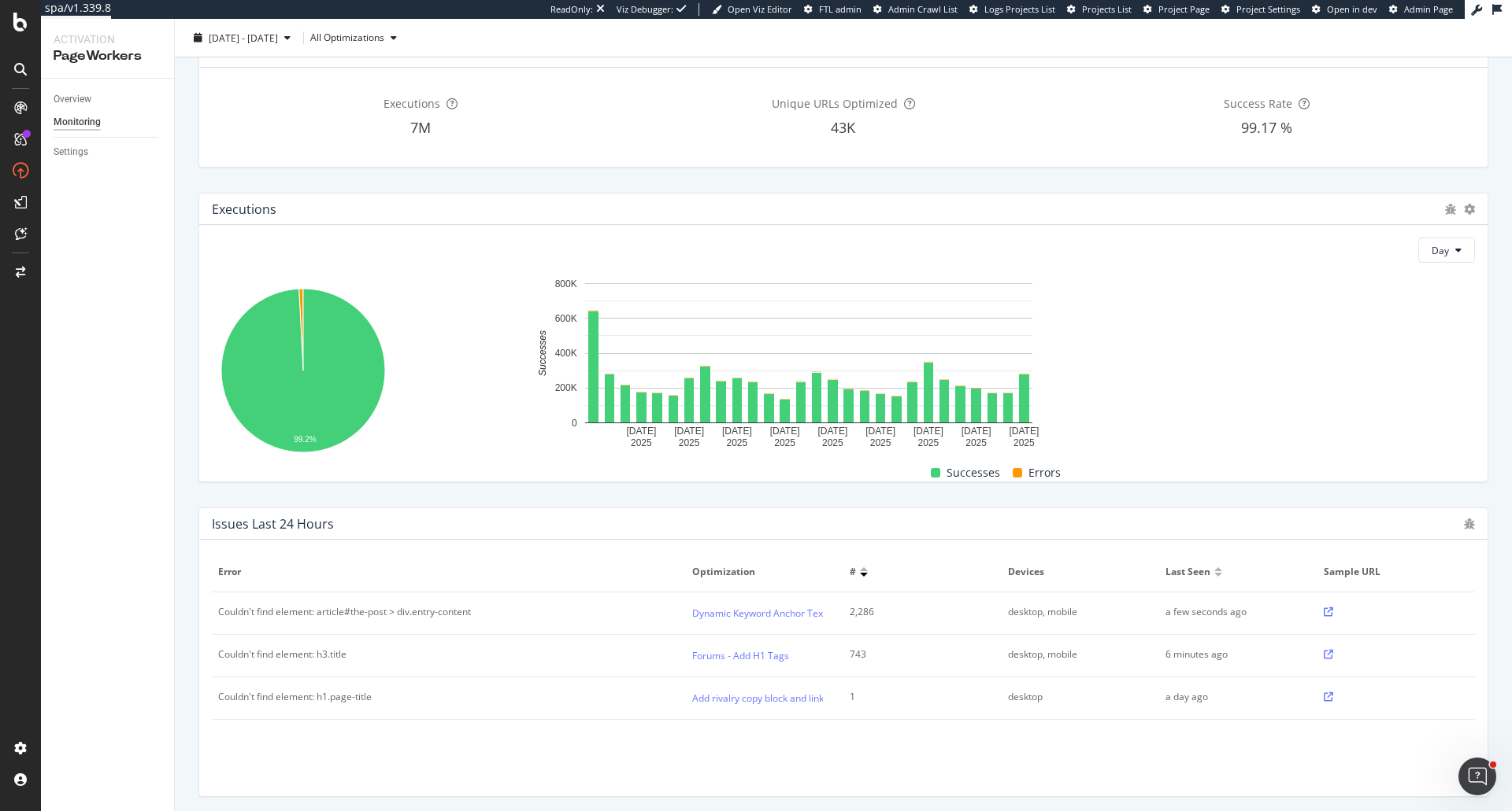
scroll to position [86, 0]
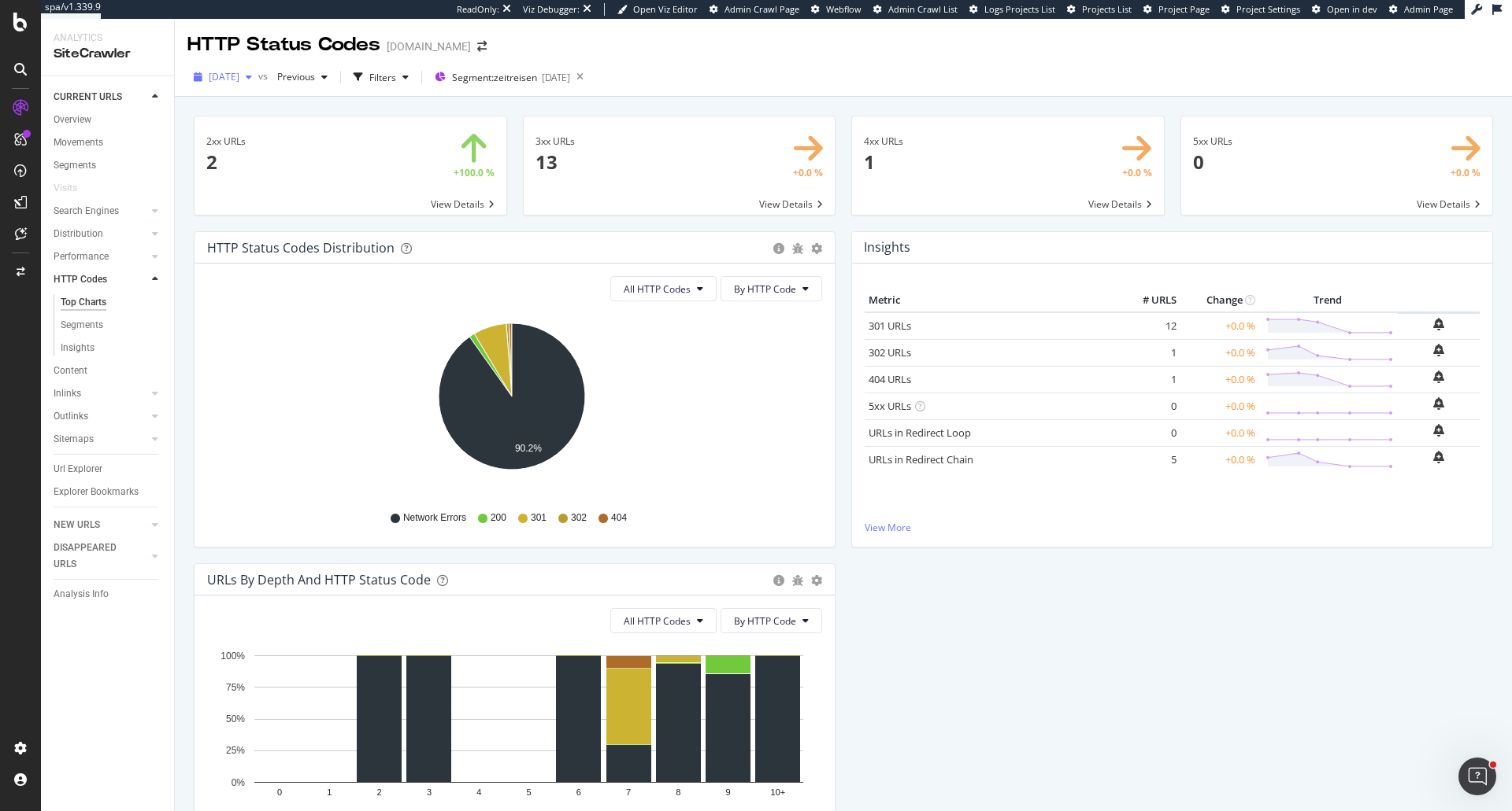
click at [239, 82] on span "2025 Sep. 2nd" at bounding box center [223, 76] width 30 height 13
click at [265, 127] on div "[DATE]" at bounding box center [252, 133] width 84 height 14
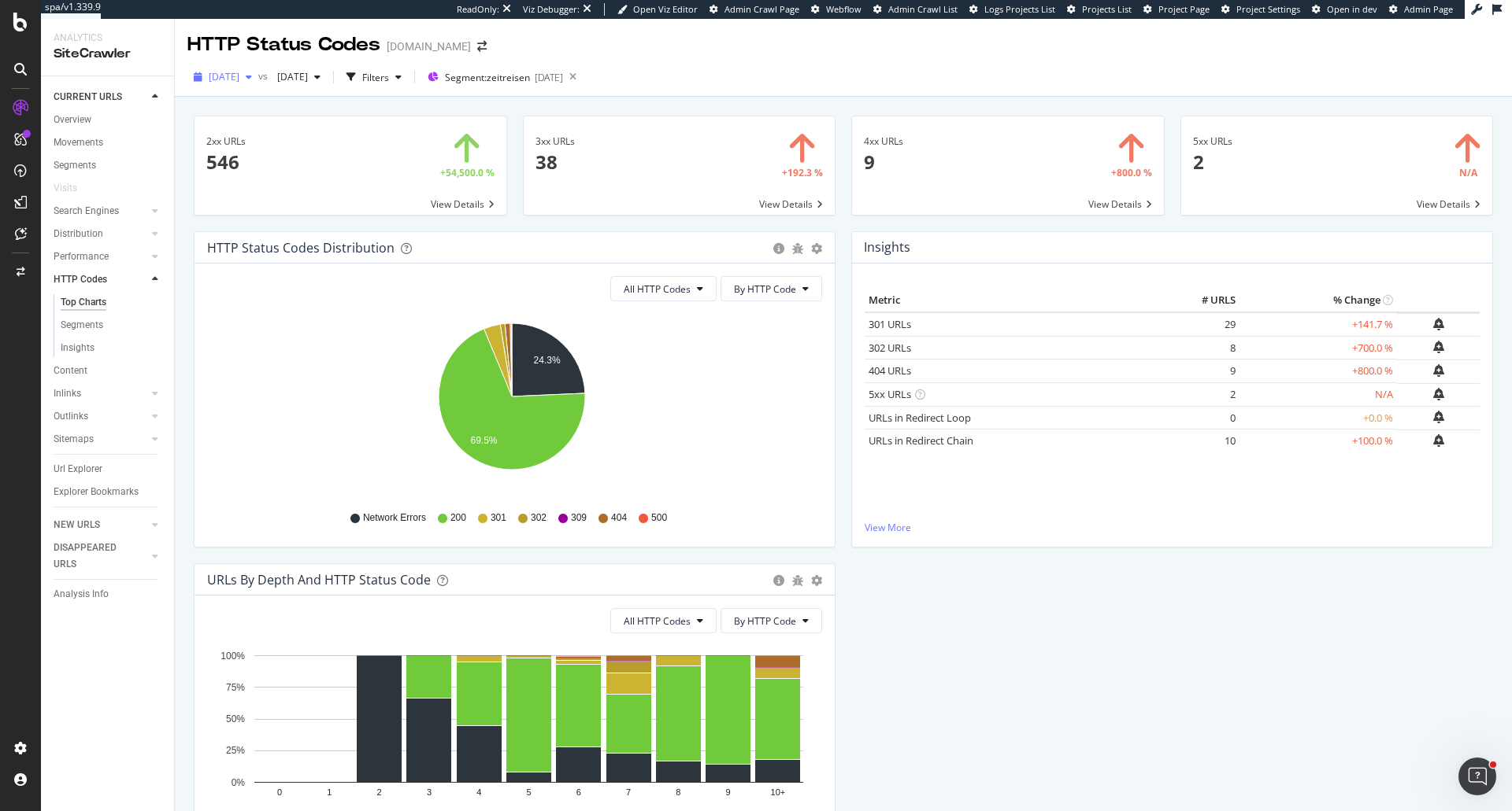
click at [249, 87] on div "[DATE]" at bounding box center [223, 76] width 71 height 23
click at [251, 164] on div "[DATE]" at bounding box center [252, 163] width 84 height 14
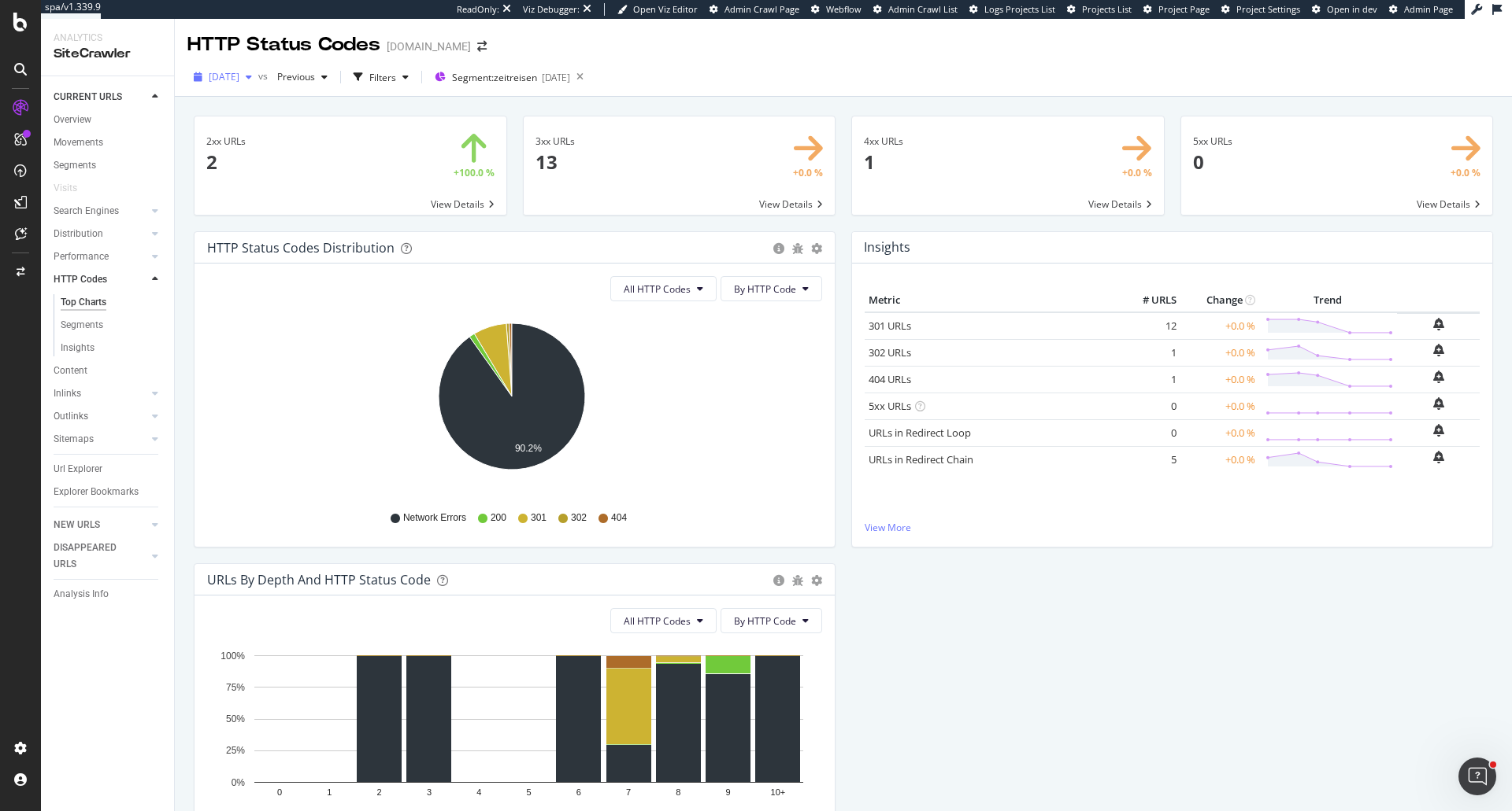
click at [258, 77] on div "button" at bounding box center [249, 77] width 19 height 10
click at [288, 140] on div "[DATE]" at bounding box center [252, 133] width 84 height 14
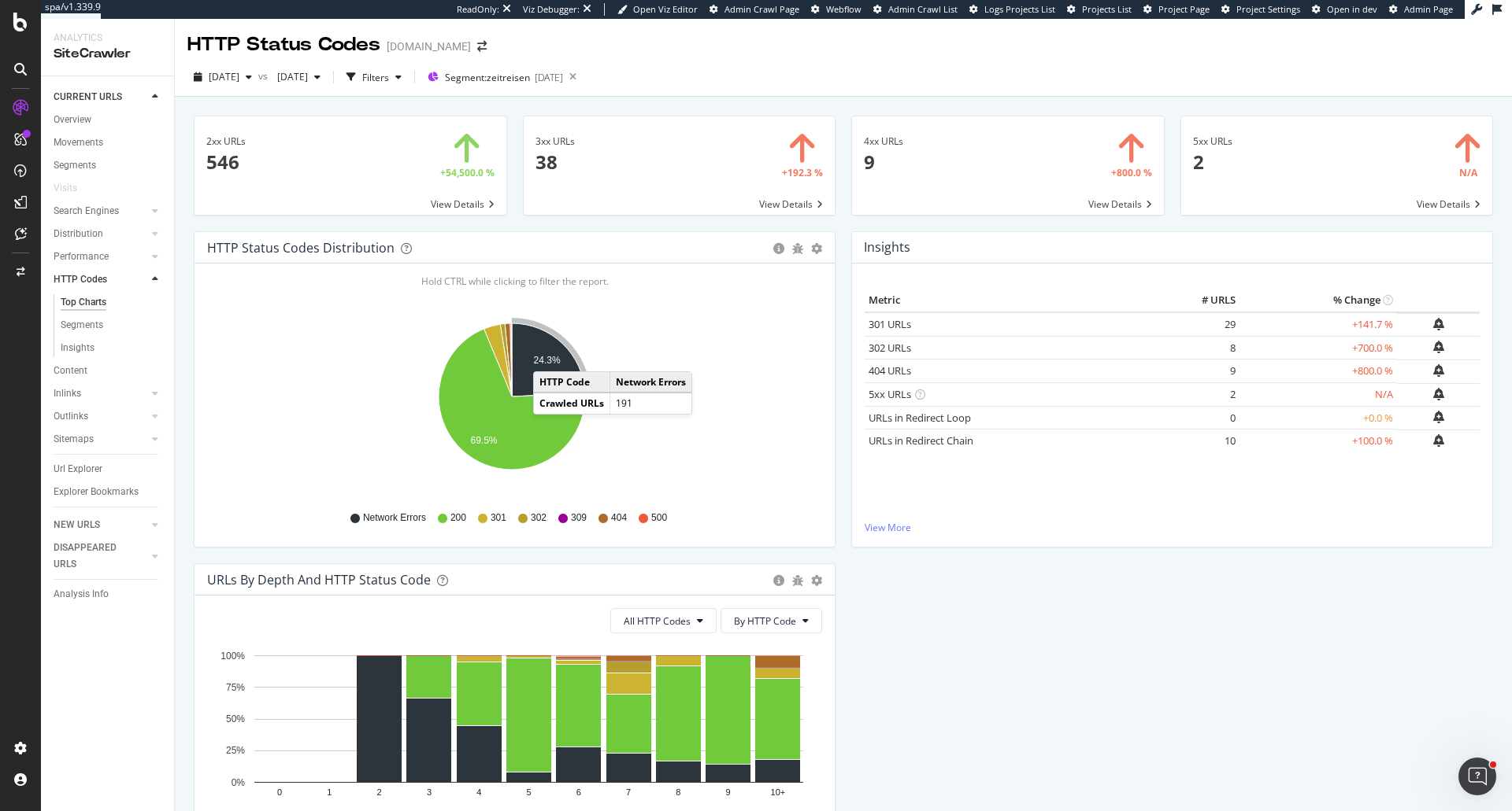
click at [549, 356] on text "24.3%" at bounding box center [546, 360] width 27 height 11
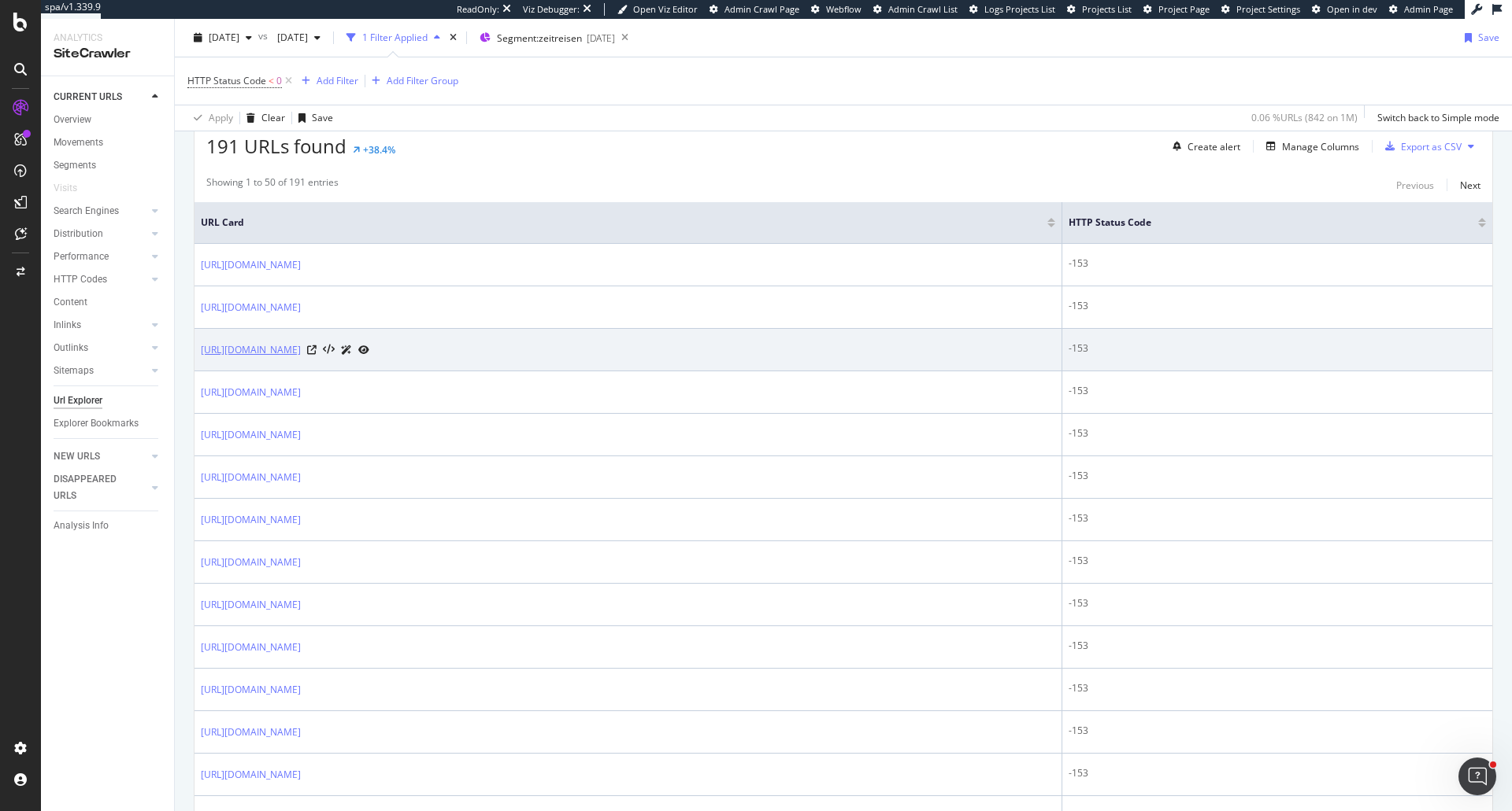
scroll to position [394, 0]
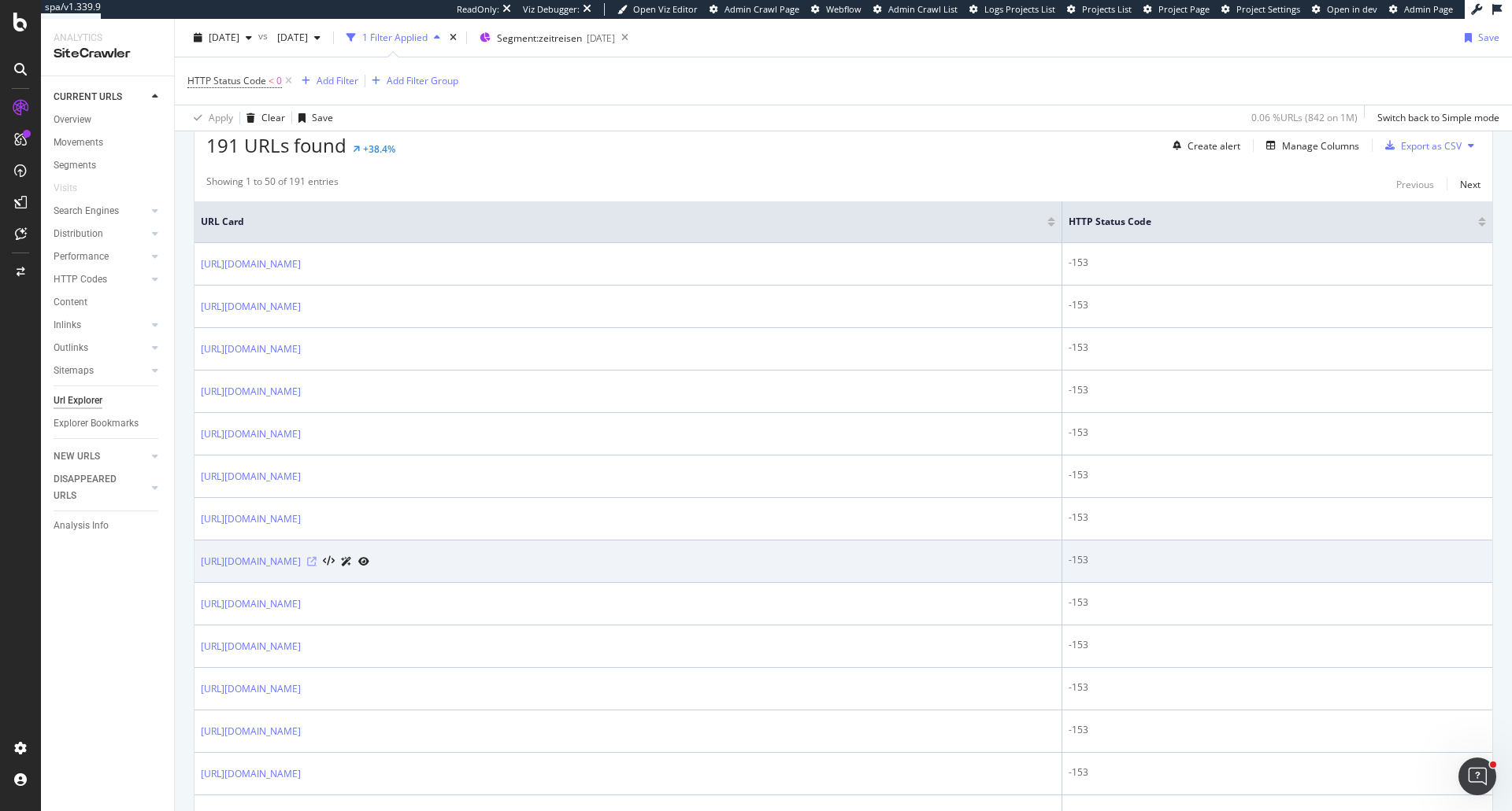
click at [317, 567] on icon at bounding box center [312, 562] width 10 height 10
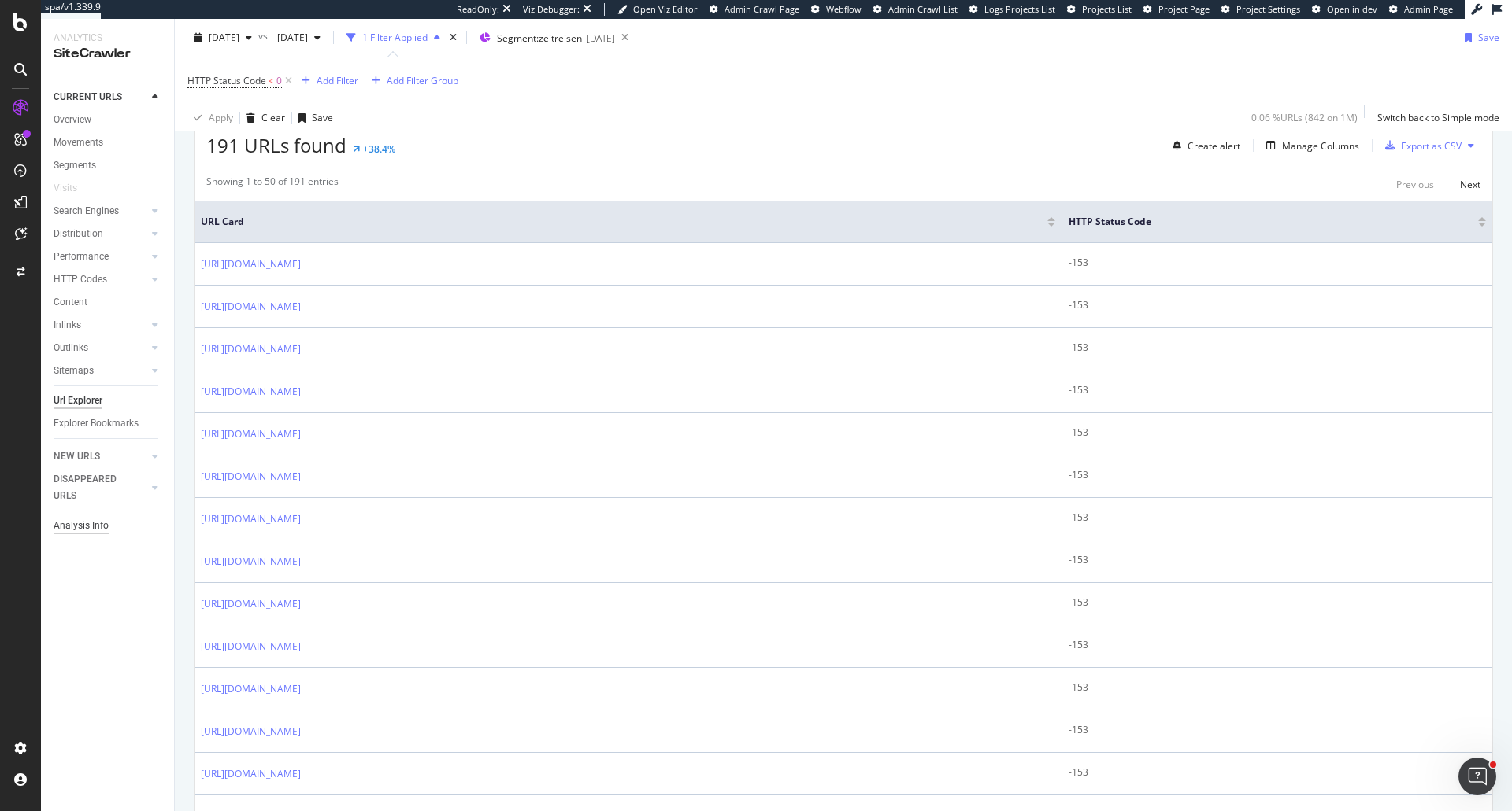
click at [87, 531] on div "Analysis Info" at bounding box center [81, 525] width 55 height 16
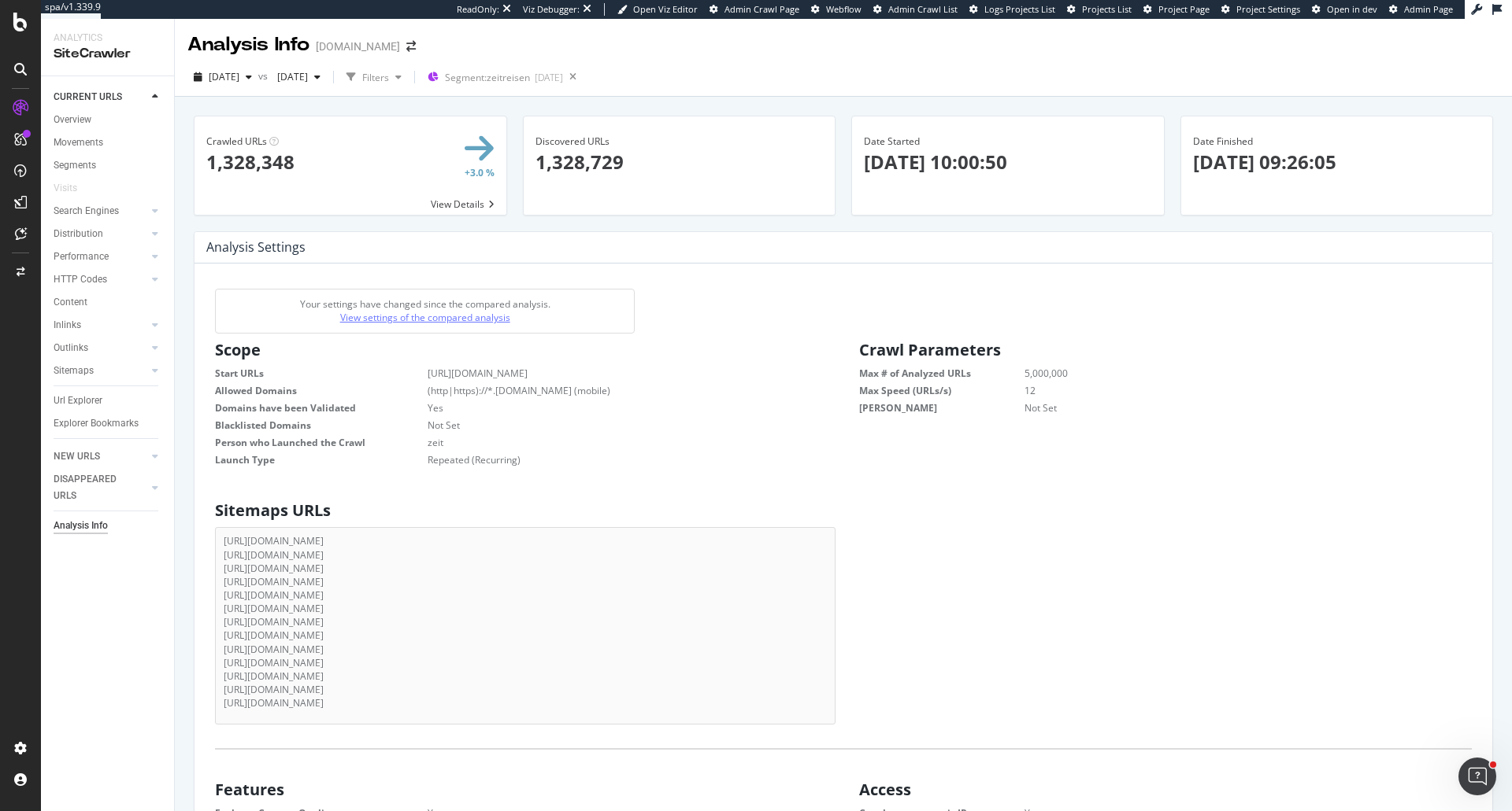
click at [393, 318] on link "View settings of the compared analysis" at bounding box center [425, 317] width 170 height 13
click at [94, 285] on div "HTTP Codes" at bounding box center [81, 280] width 54 height 16
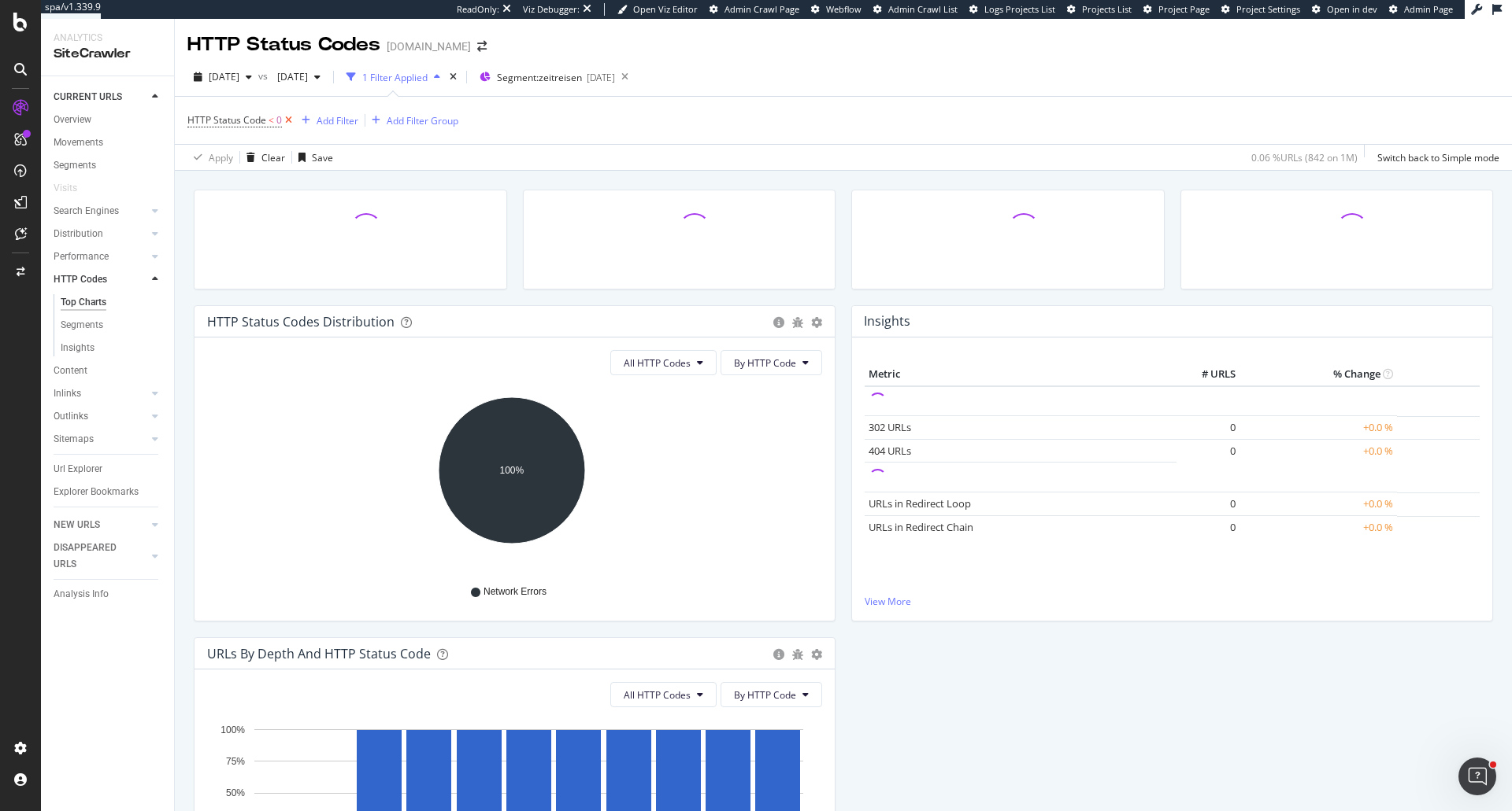
click at [291, 120] on icon at bounding box center [288, 120] width 13 height 16
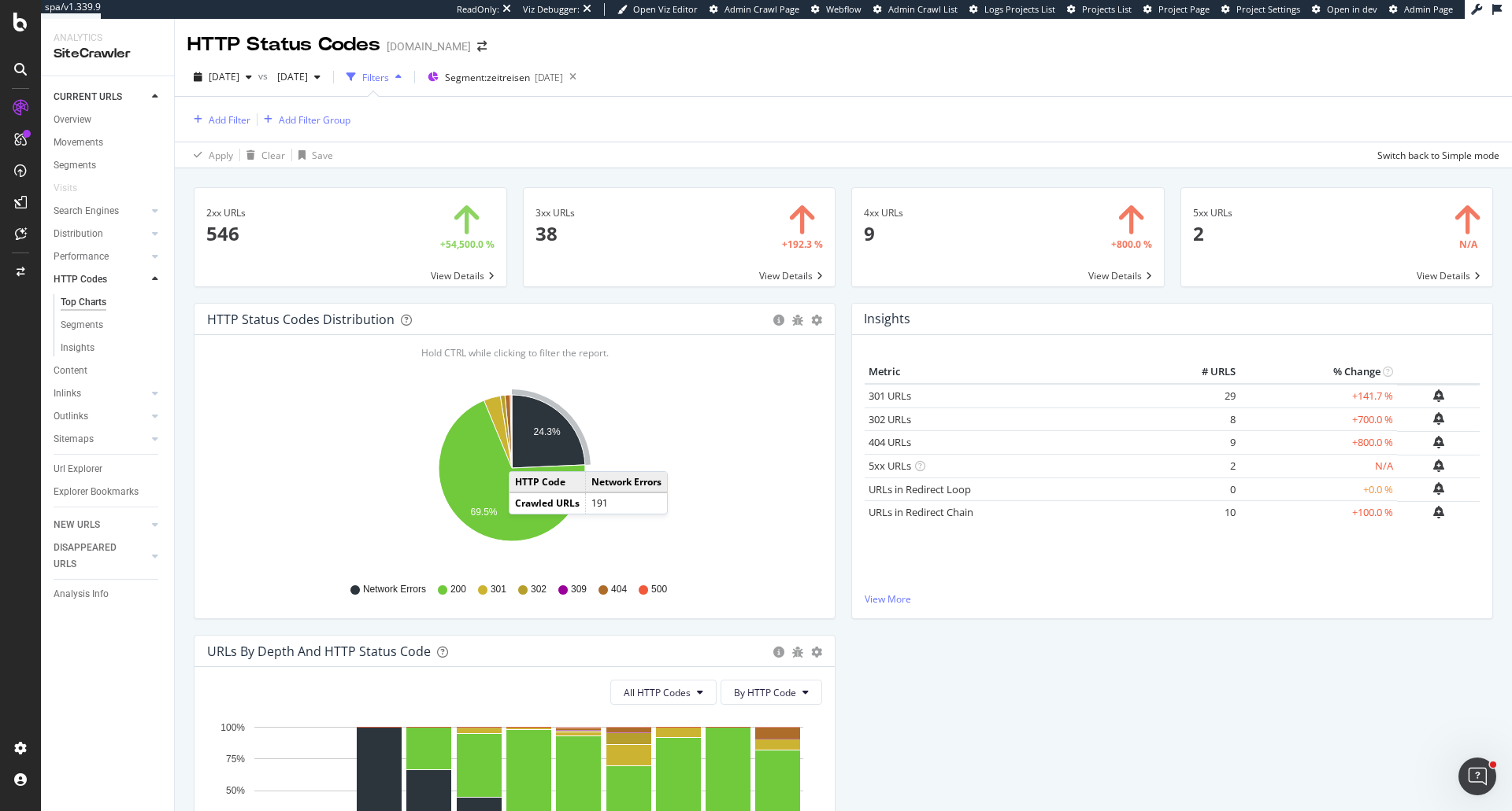
click at [525, 455] on icon "A chart." at bounding box center [548, 431] width 74 height 74
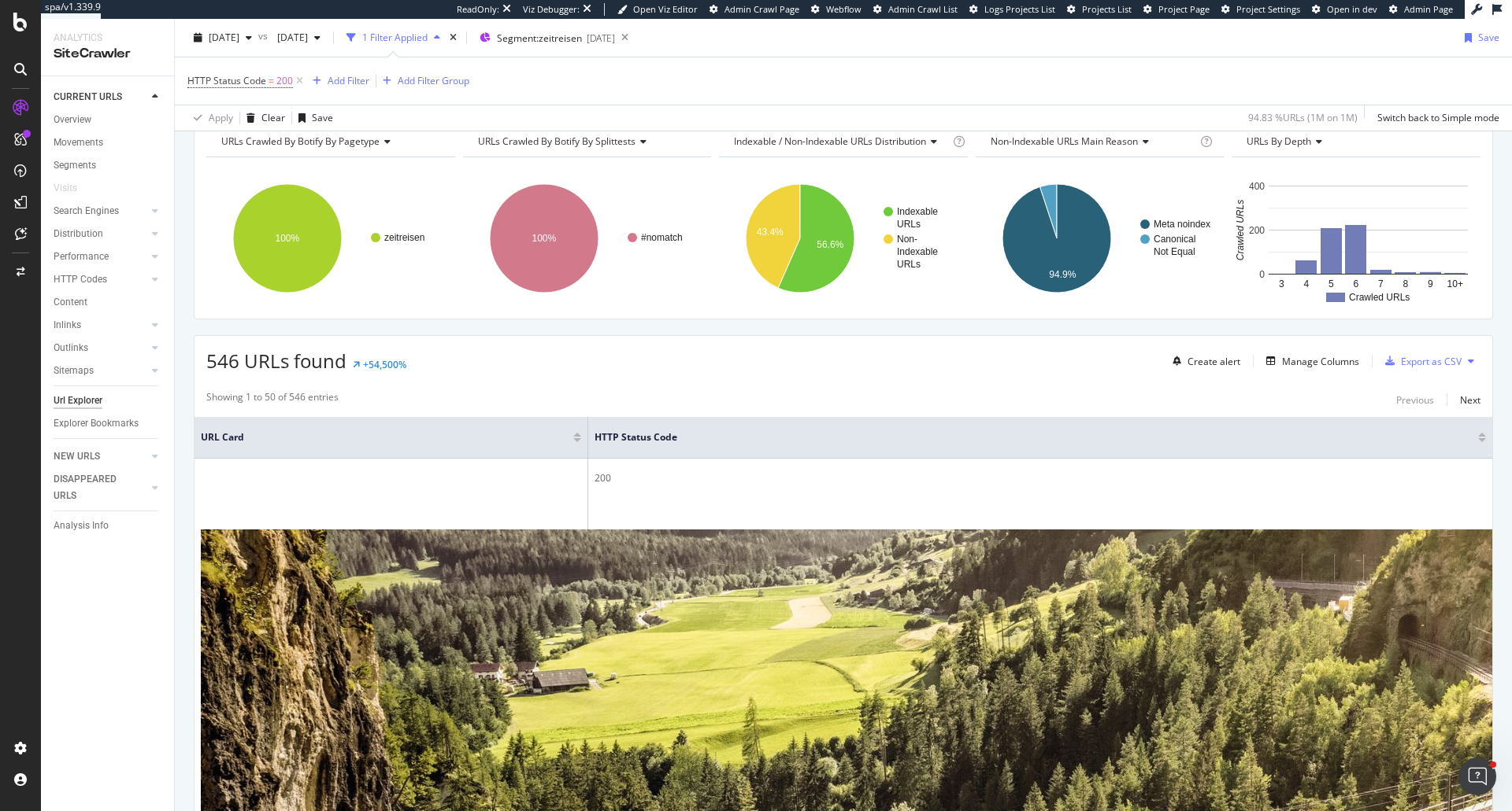
scroll to position [158, 0]
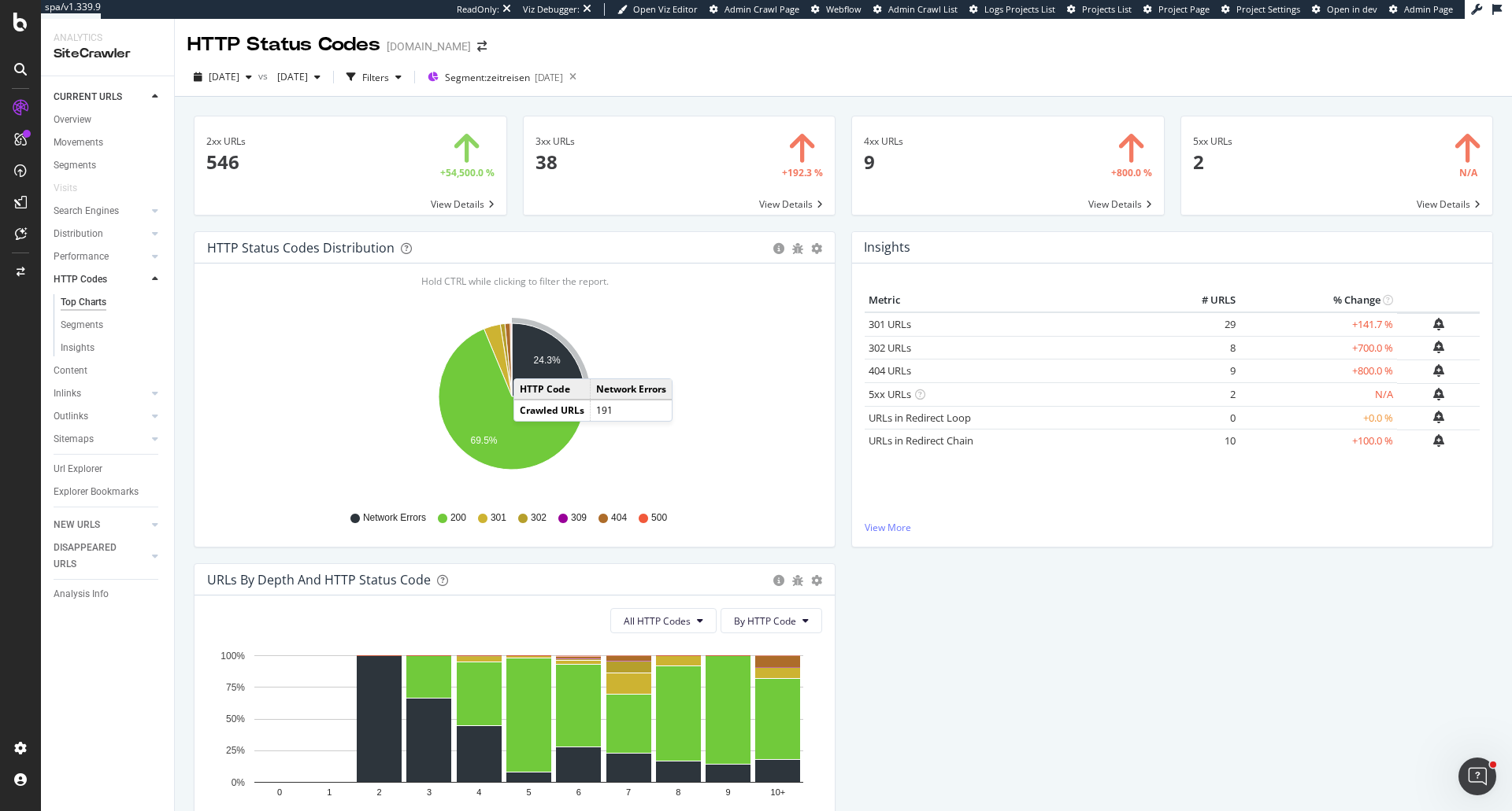
click at [529, 363] on icon "A chart." at bounding box center [548, 360] width 74 height 74
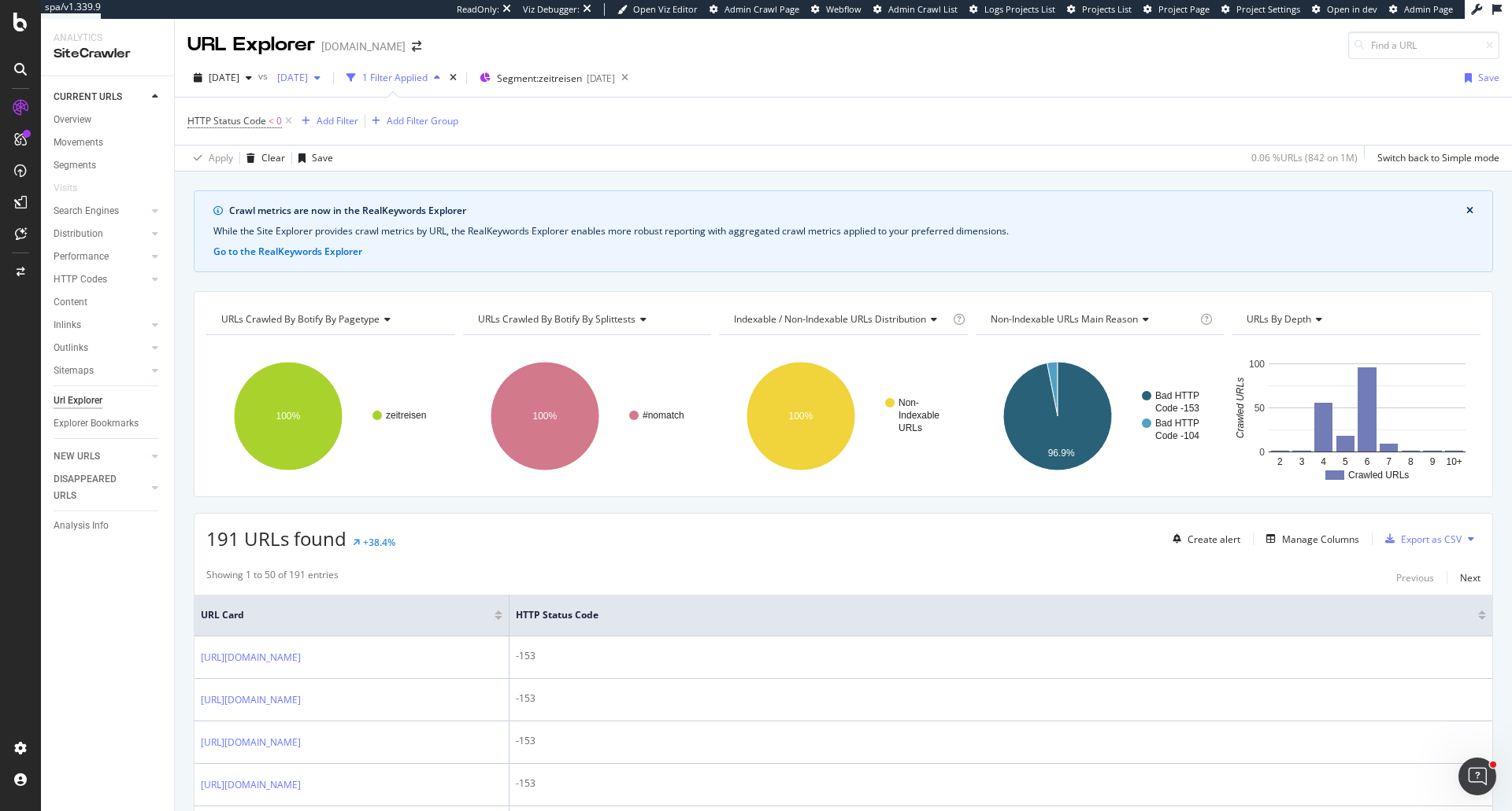
click at [308, 78] on span "[DATE]" at bounding box center [289, 77] width 37 height 13
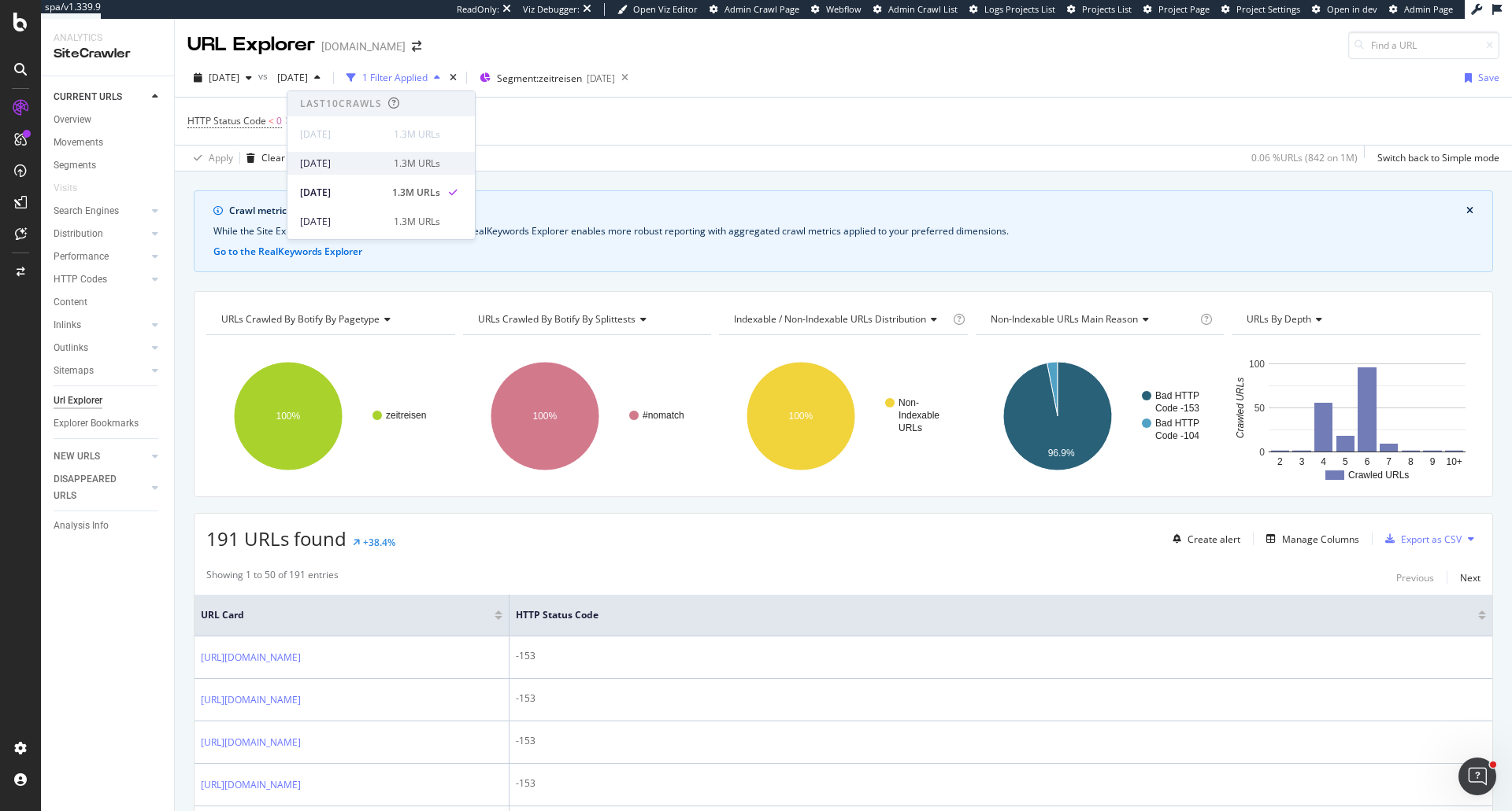
click at [426, 163] on div "1.3M URLs" at bounding box center [417, 164] width 47 height 14
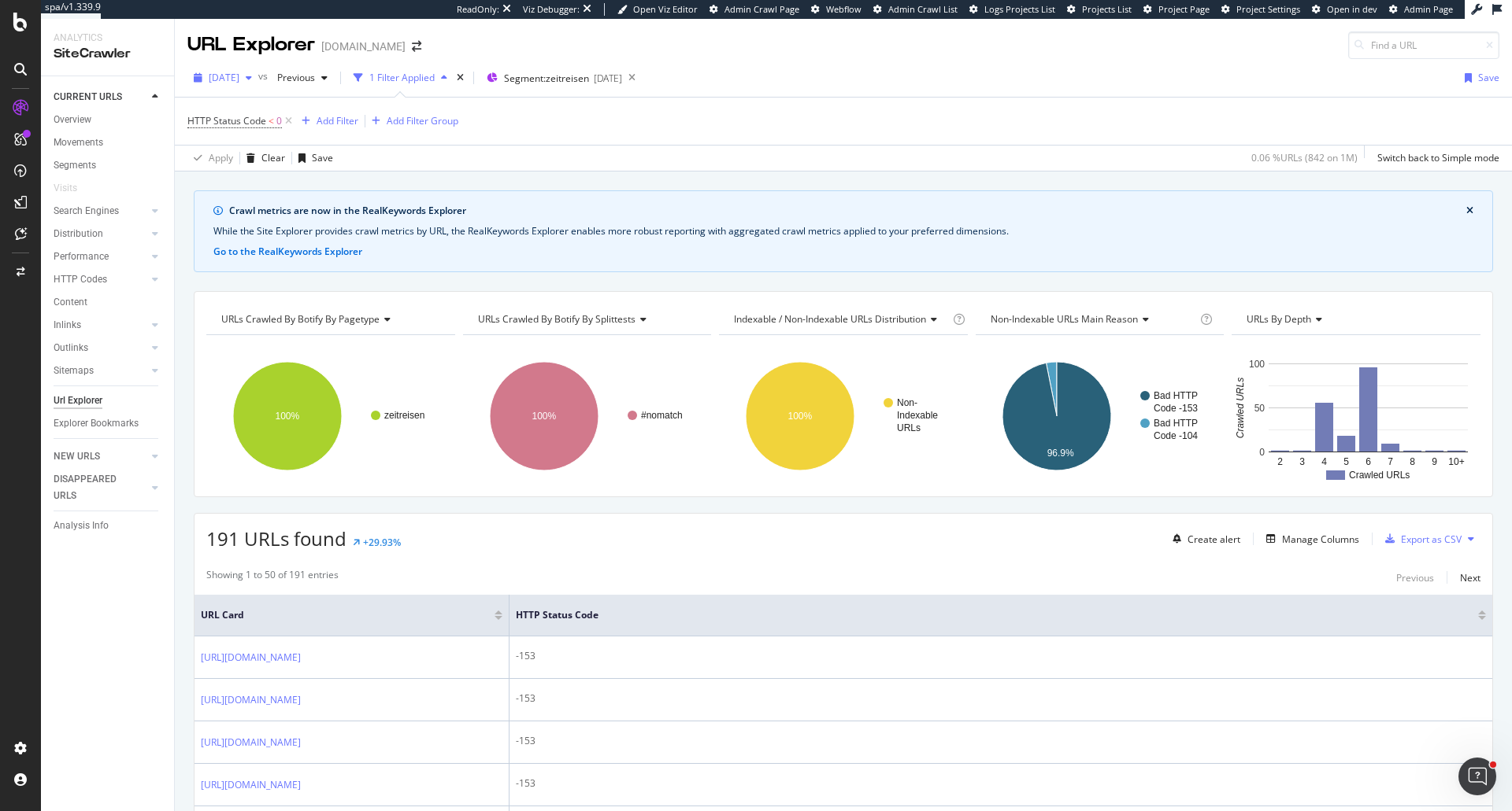
click at [226, 69] on div "[DATE]" at bounding box center [223, 77] width 71 height 23
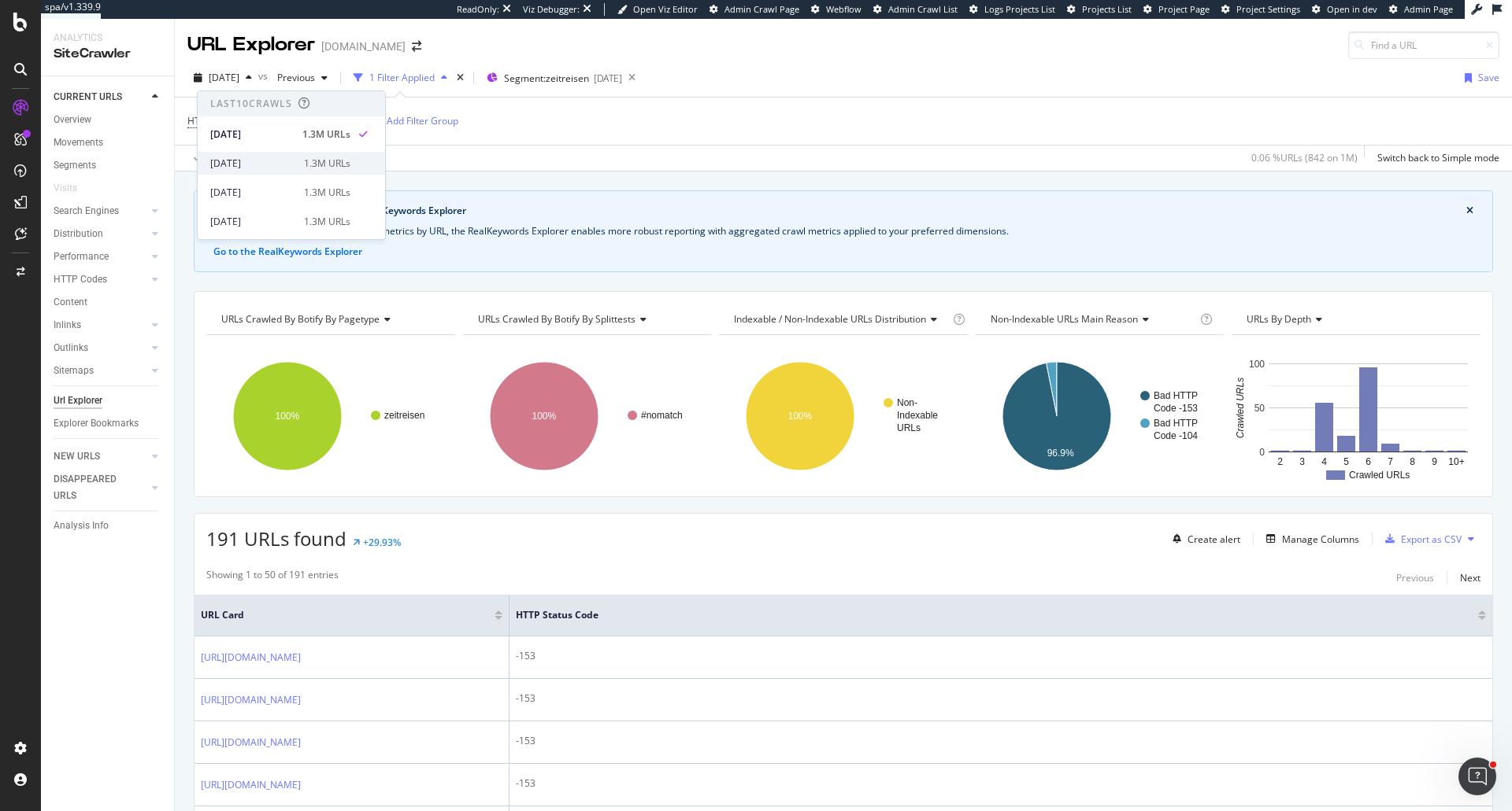
click at [304, 157] on div "1.3M URLs" at bounding box center [327, 164] width 47 height 14
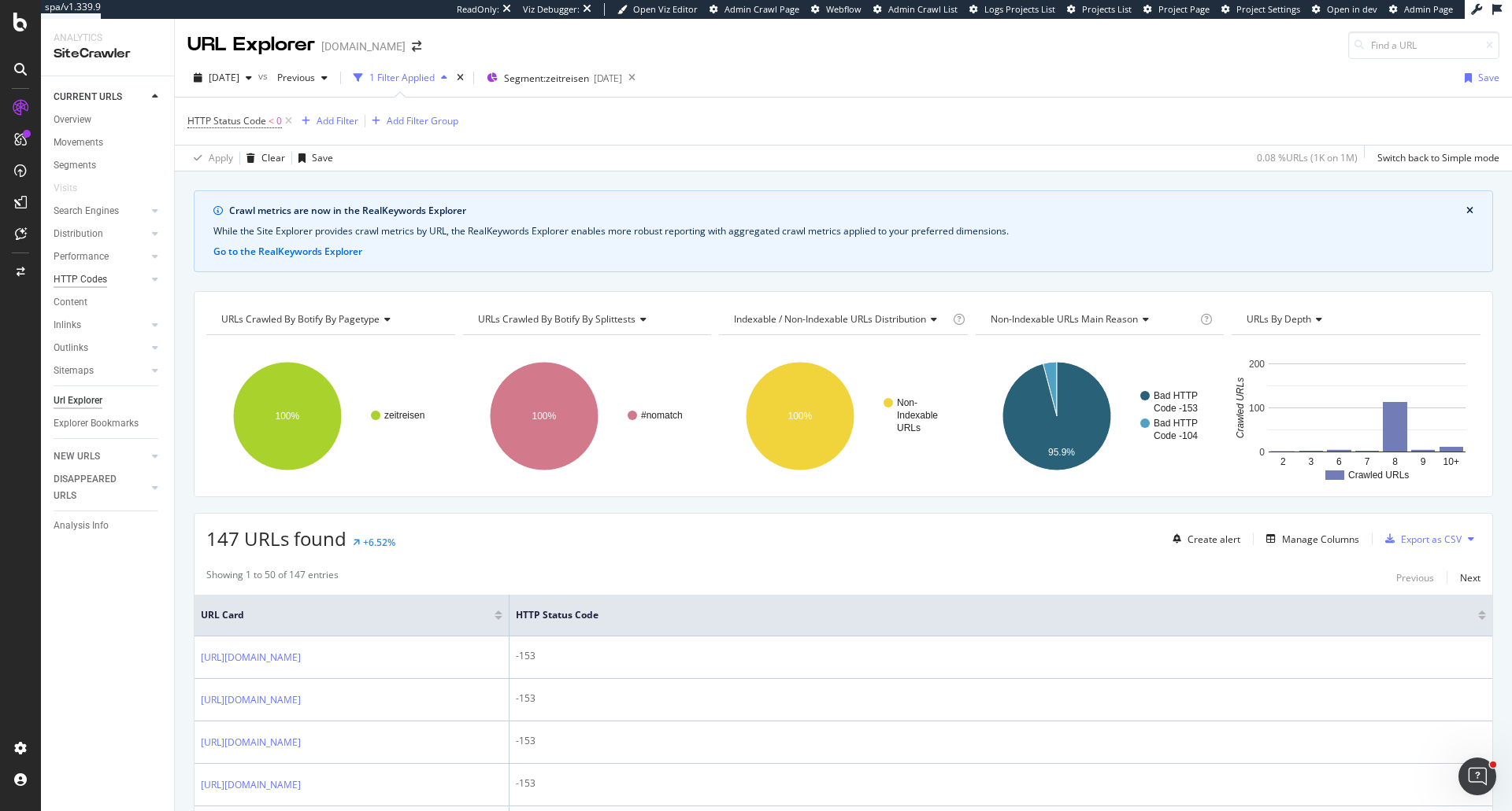
click at [88, 280] on div "HTTP Codes" at bounding box center [81, 280] width 54 height 16
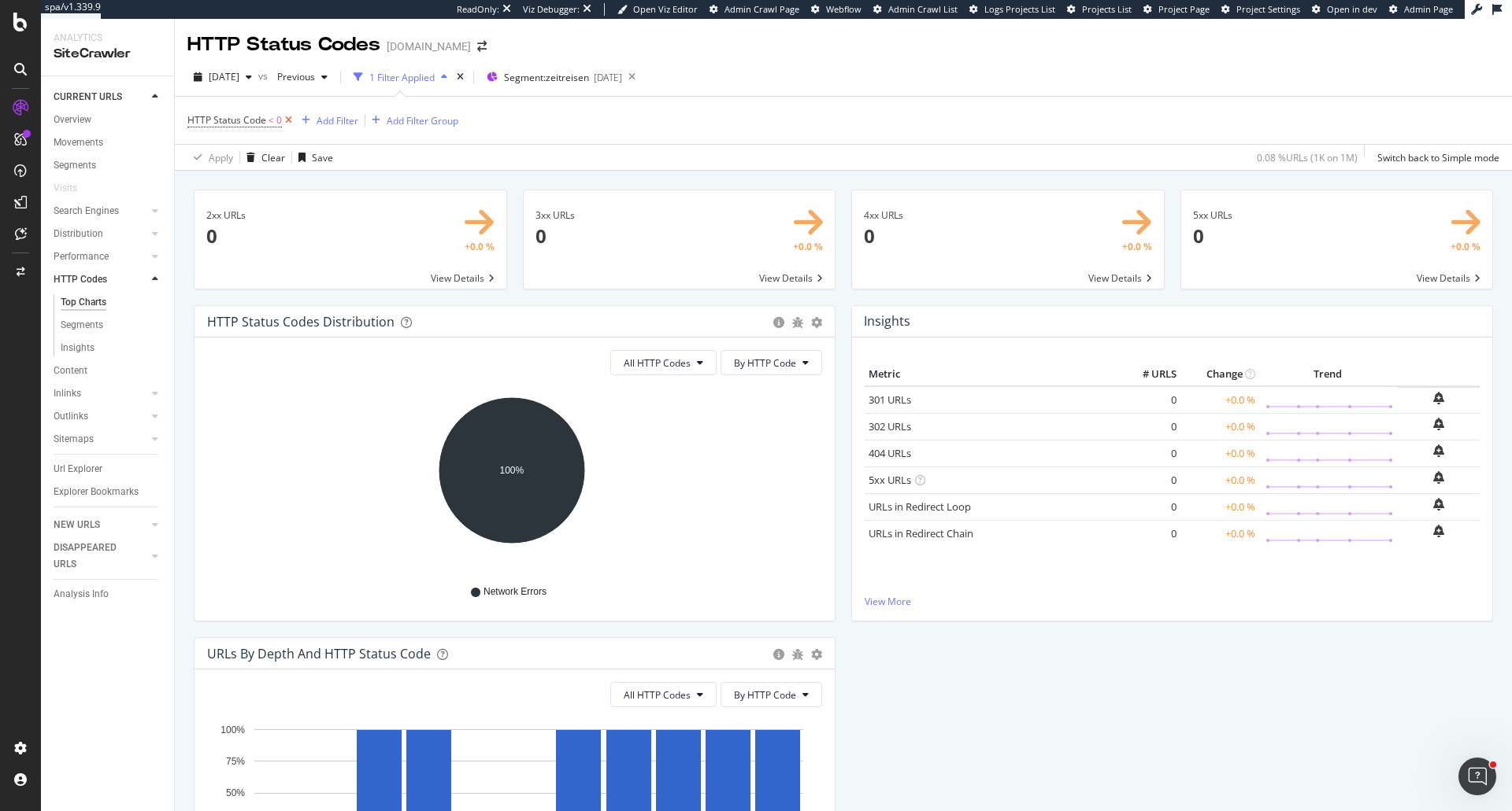
click at [283, 121] on icon at bounding box center [288, 120] width 13 height 16
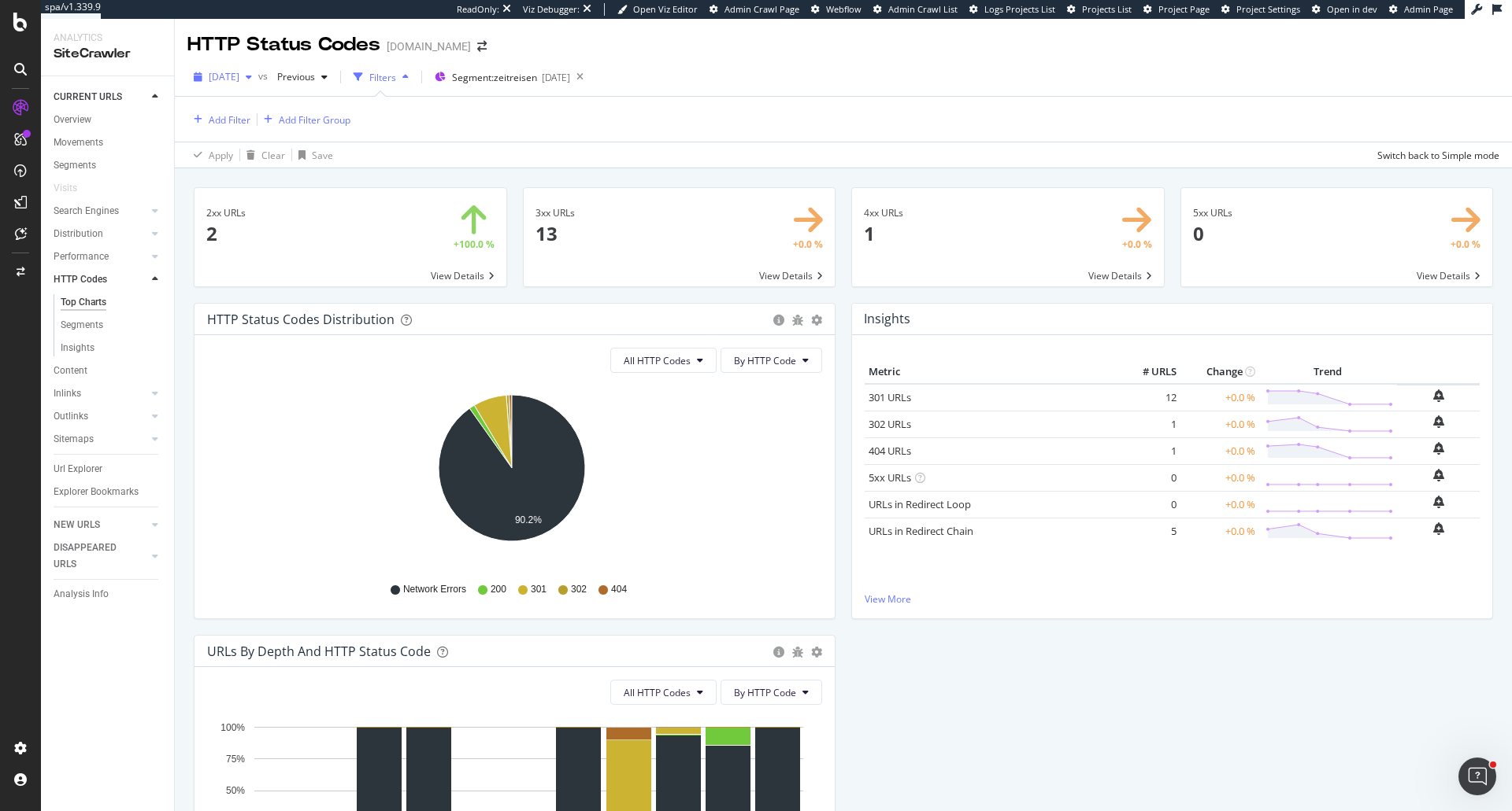
click at [236, 82] on span "[DATE]" at bounding box center [223, 76] width 30 height 13
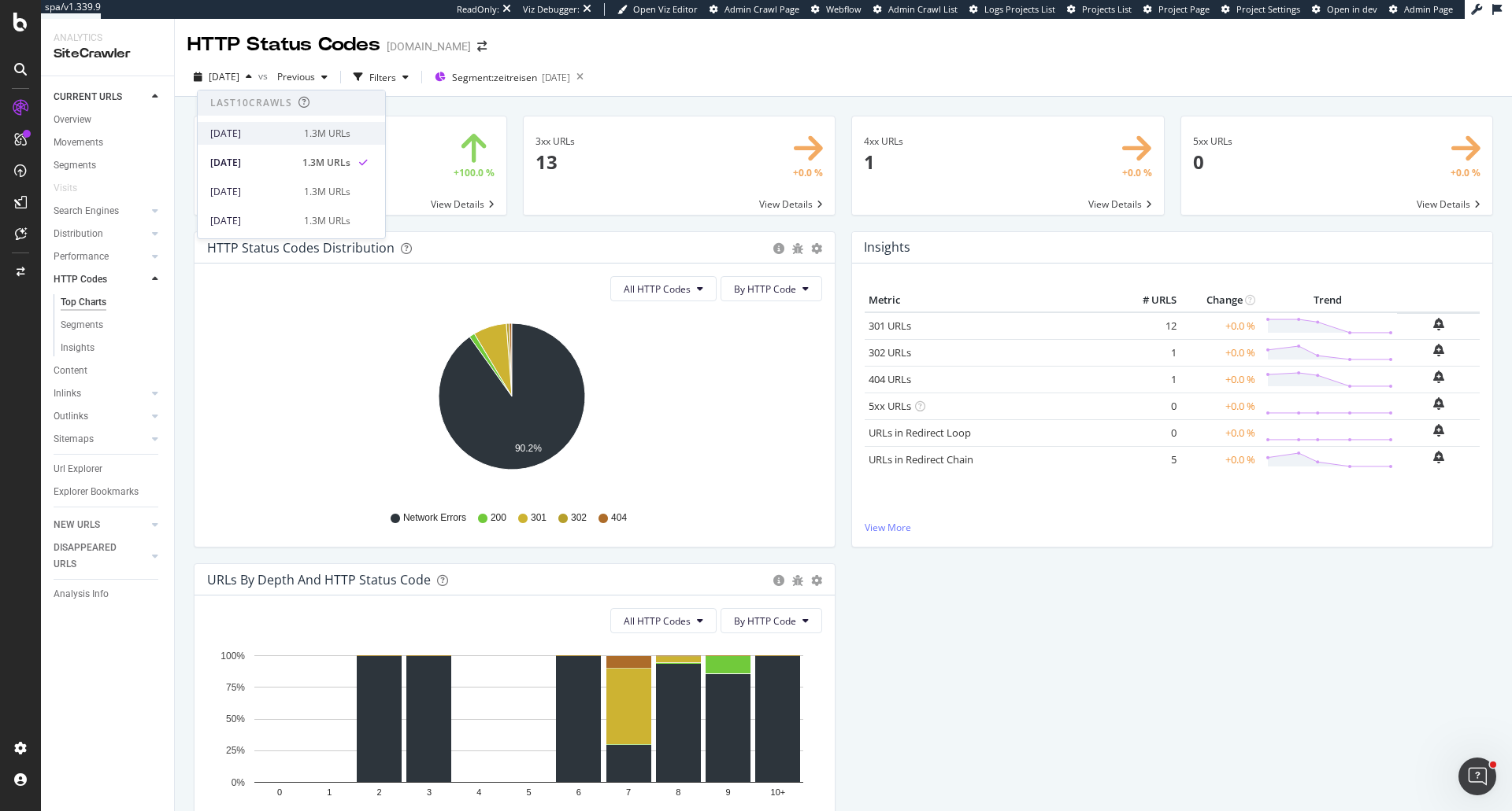
click at [252, 126] on div "[DATE]" at bounding box center [252, 133] width 84 height 14
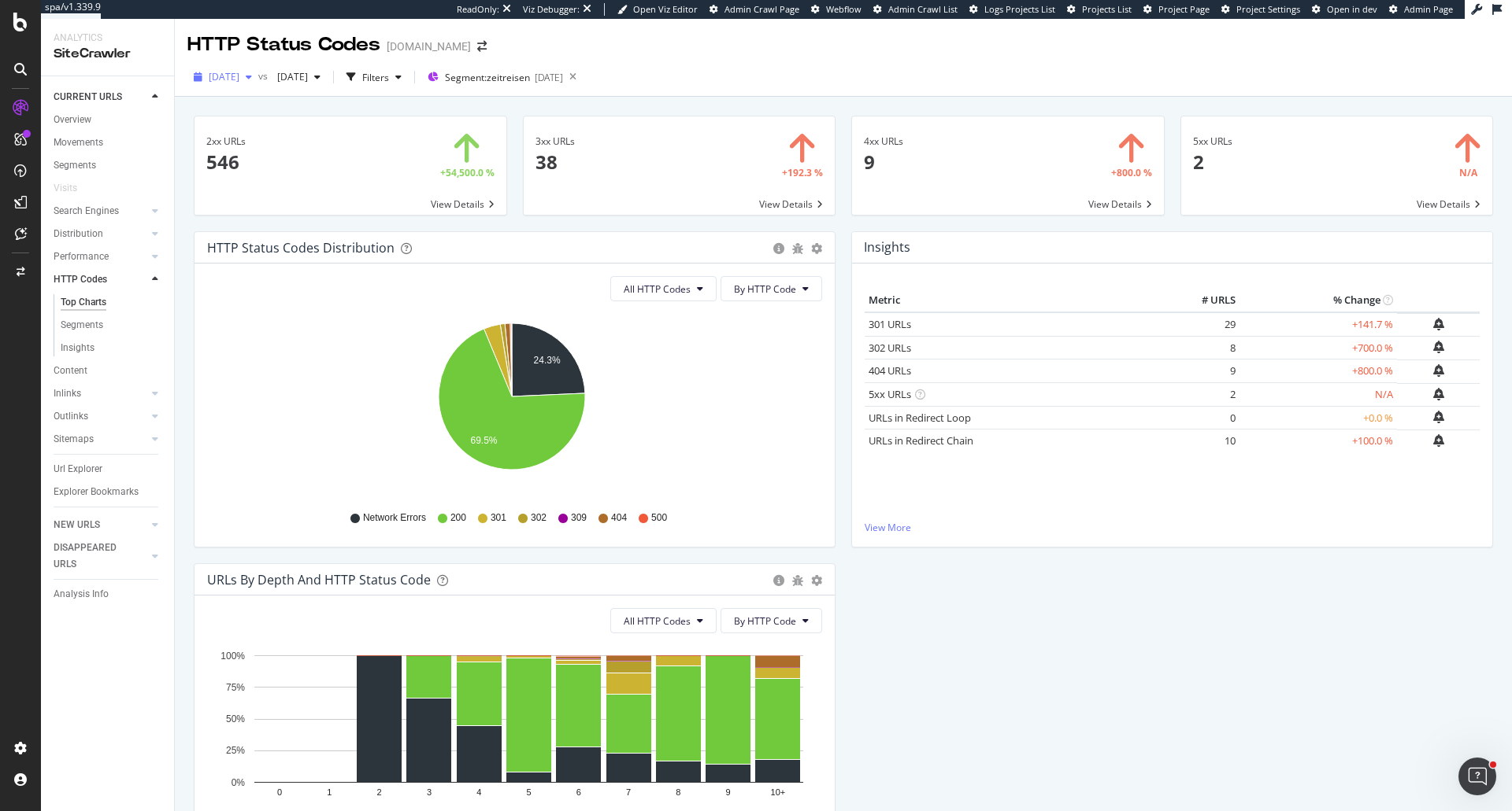
click at [258, 82] on div "button" at bounding box center [249, 77] width 19 height 10
click at [274, 157] on div "[DATE]" at bounding box center [252, 163] width 84 height 14
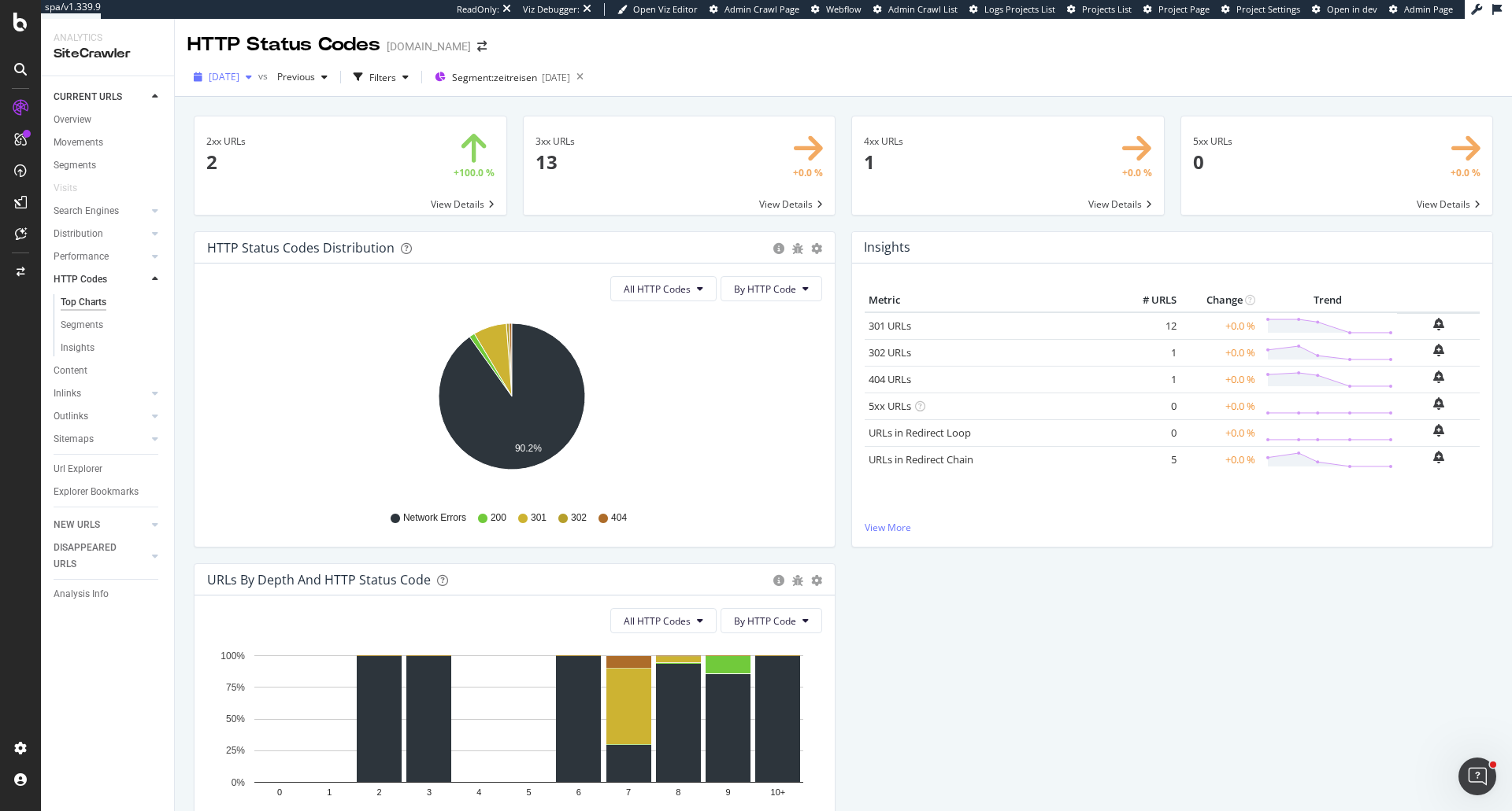
click at [258, 82] on div "button" at bounding box center [249, 77] width 19 height 10
click at [256, 143] on div "2025 Oct. 7th 1.3M URLs" at bounding box center [291, 133] width 187 height 23
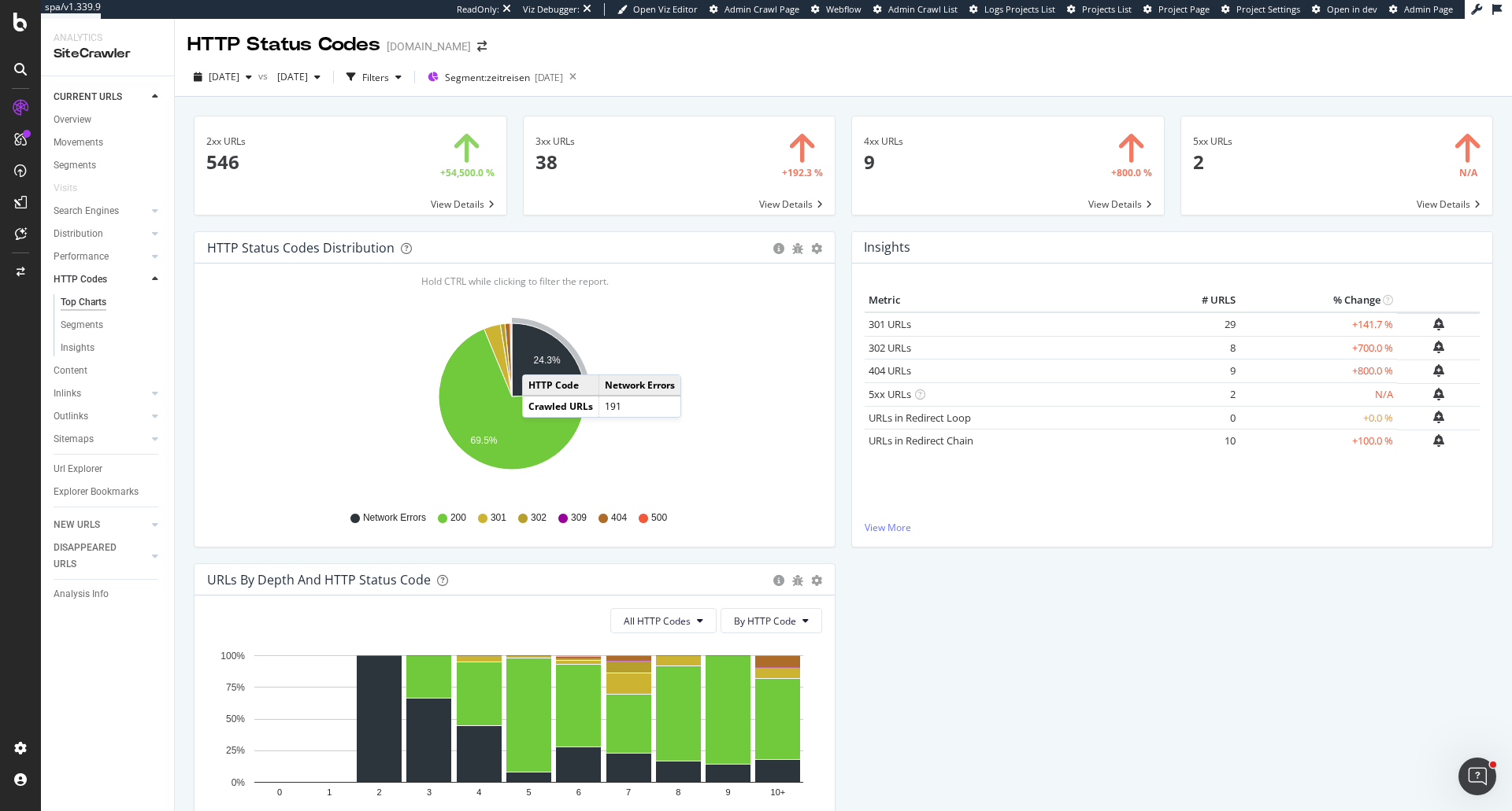
drag, startPoint x: 562, startPoint y: 354, endPoint x: 538, endPoint y: 359, distance: 24.5
click at [538, 359] on text "24.3%" at bounding box center [546, 360] width 27 height 11
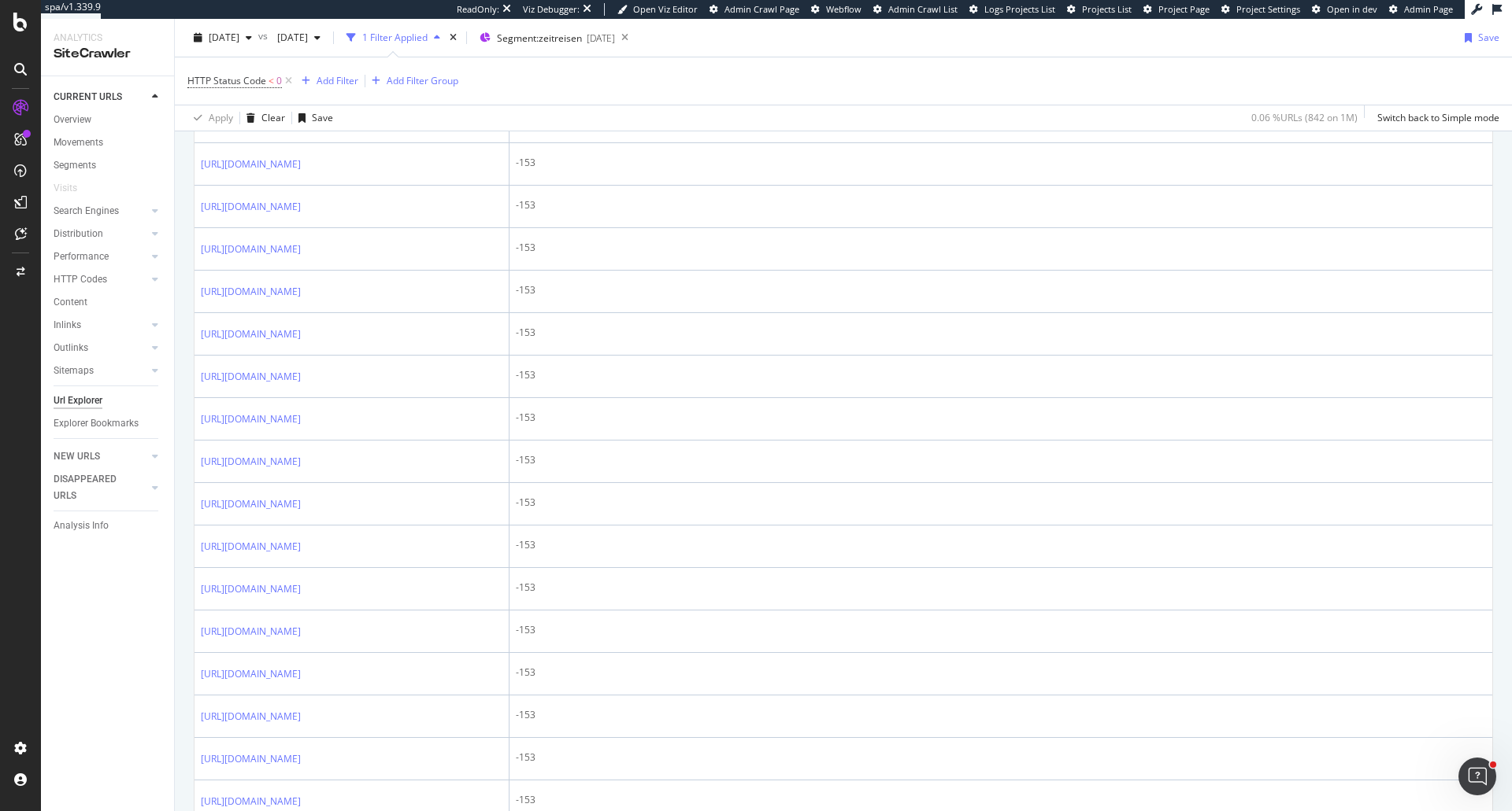
scroll to position [550, 0]
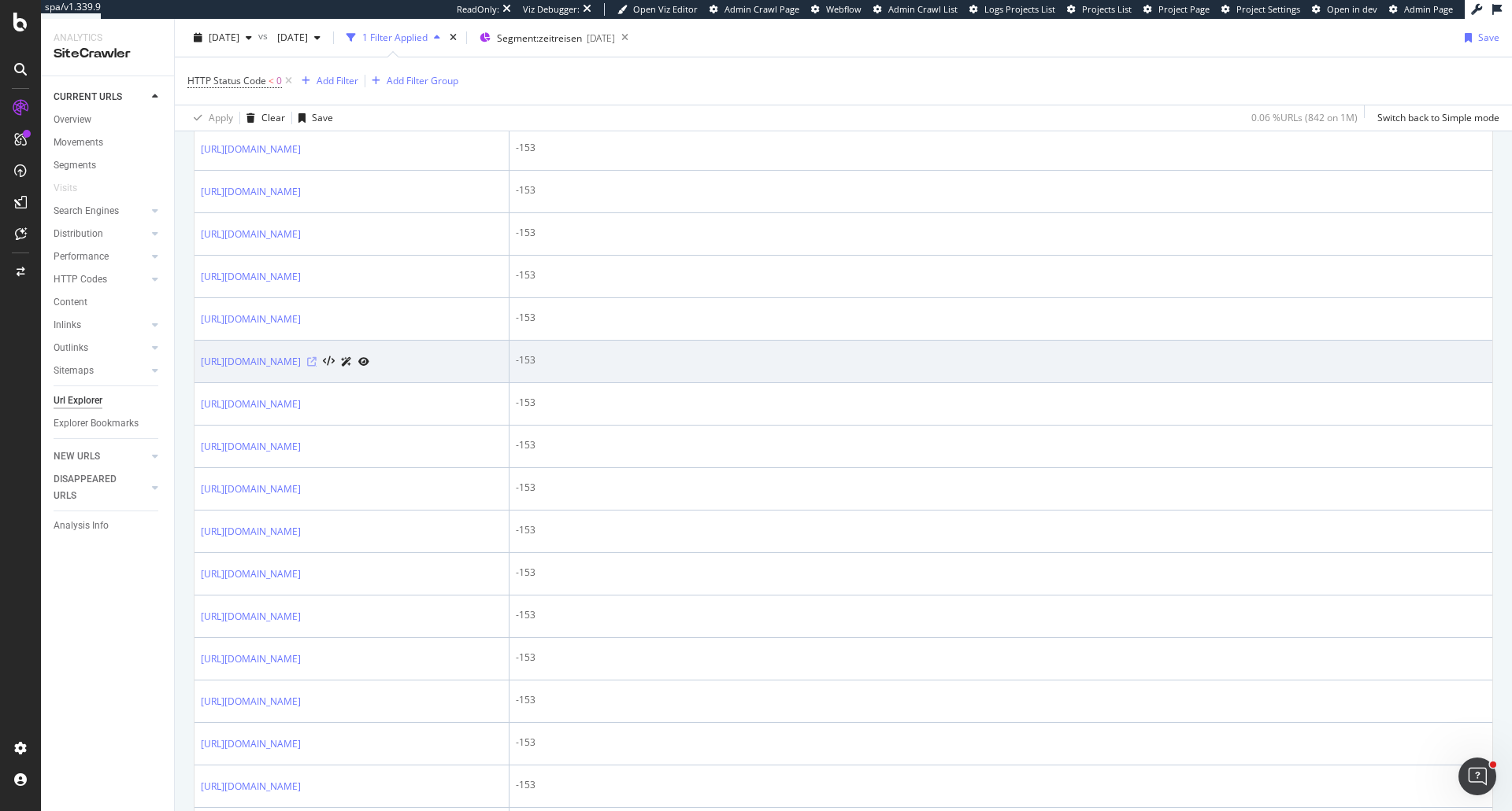
click at [317, 367] on icon at bounding box center [312, 362] width 10 height 10
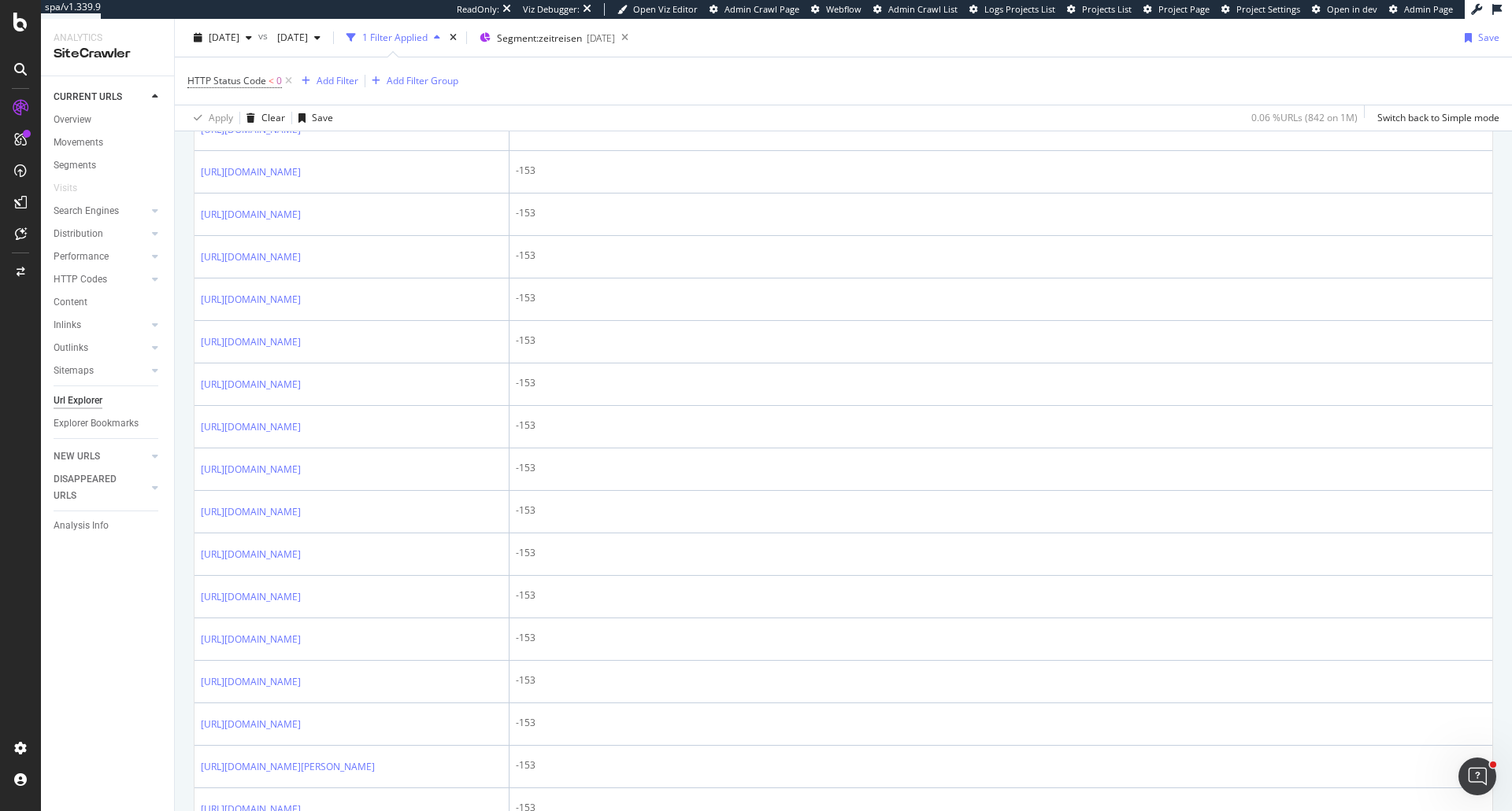
scroll to position [1181, 0]
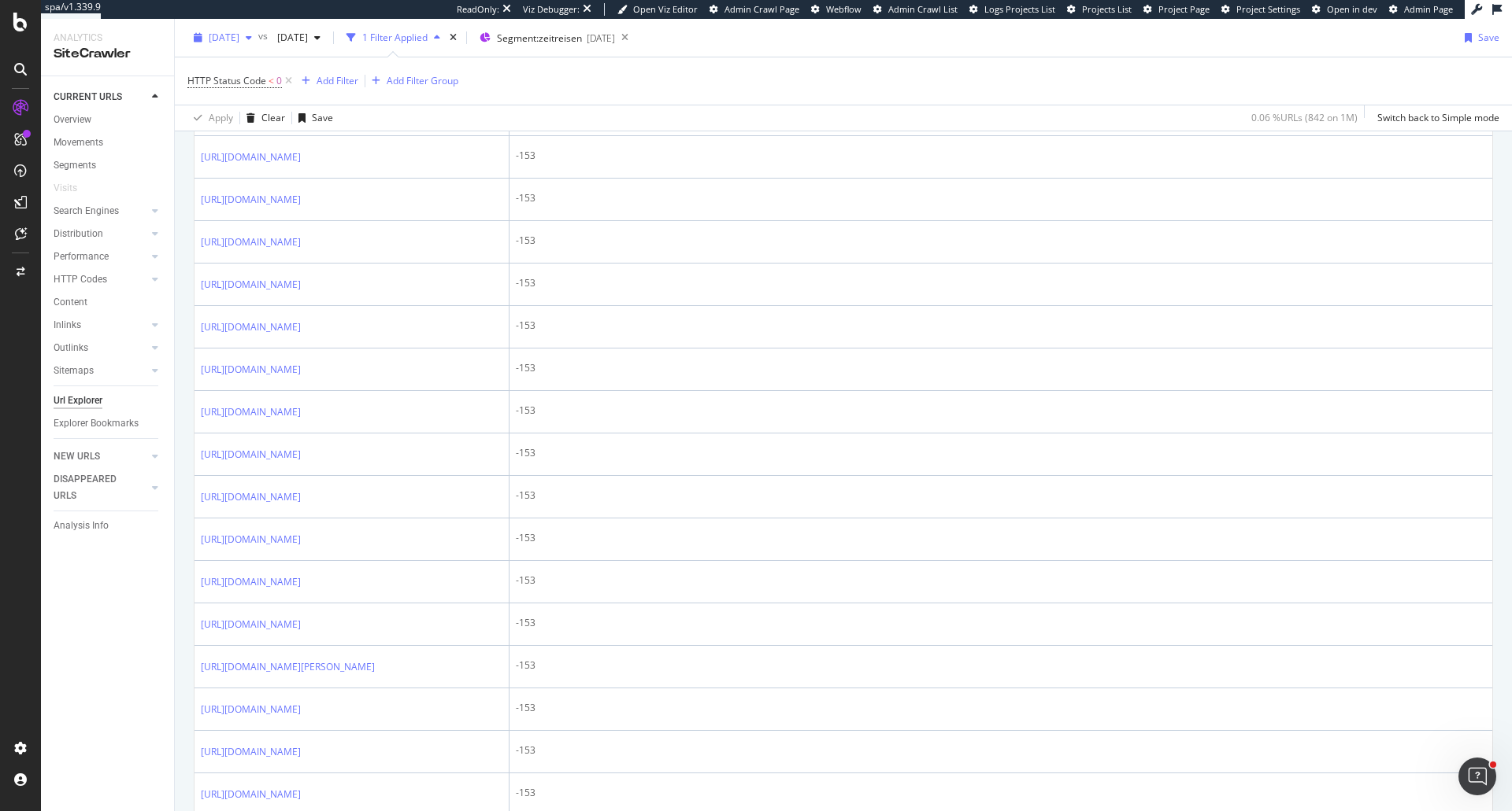
click at [258, 41] on div "button" at bounding box center [249, 37] width 19 height 10
click at [294, 154] on div "2025 Aug. 5th 1.3M URLs" at bounding box center [281, 152] width 140 height 14
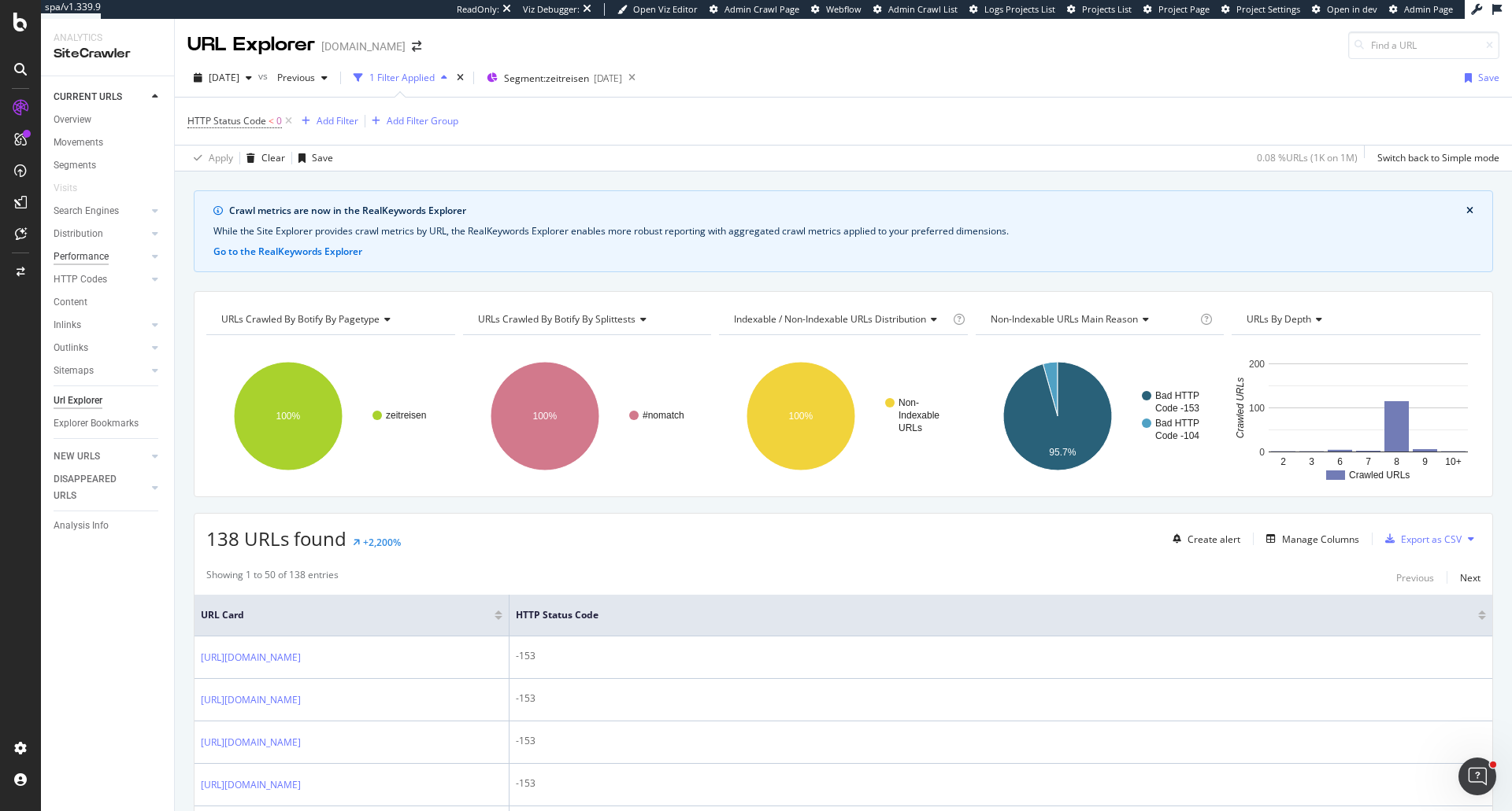
drag, startPoint x: 69, startPoint y: 283, endPoint x: 101, endPoint y: 256, distance: 41.9
click at [69, 283] on div "HTTP Codes" at bounding box center [81, 280] width 54 height 16
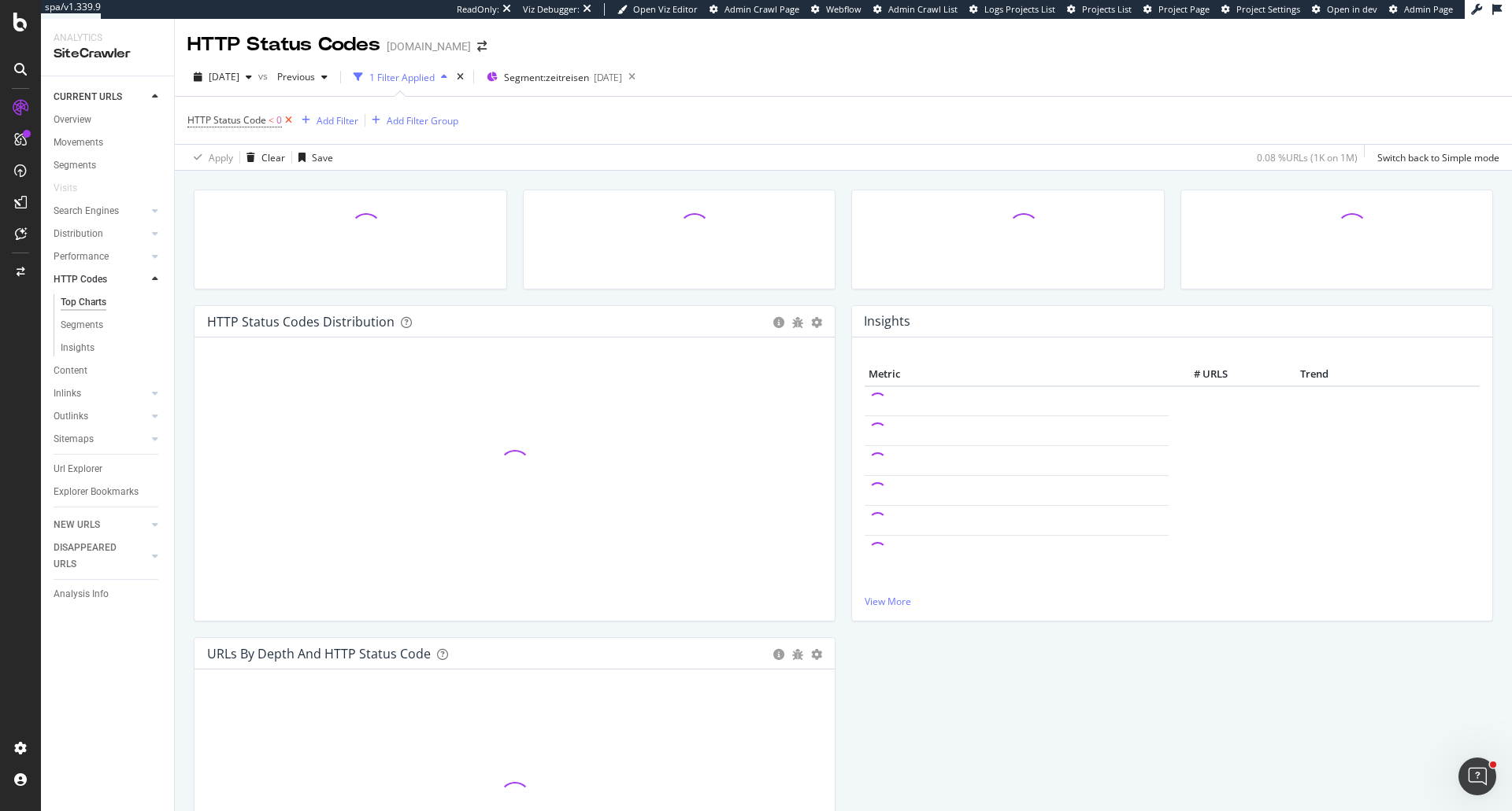
click at [289, 120] on icon at bounding box center [288, 120] width 13 height 16
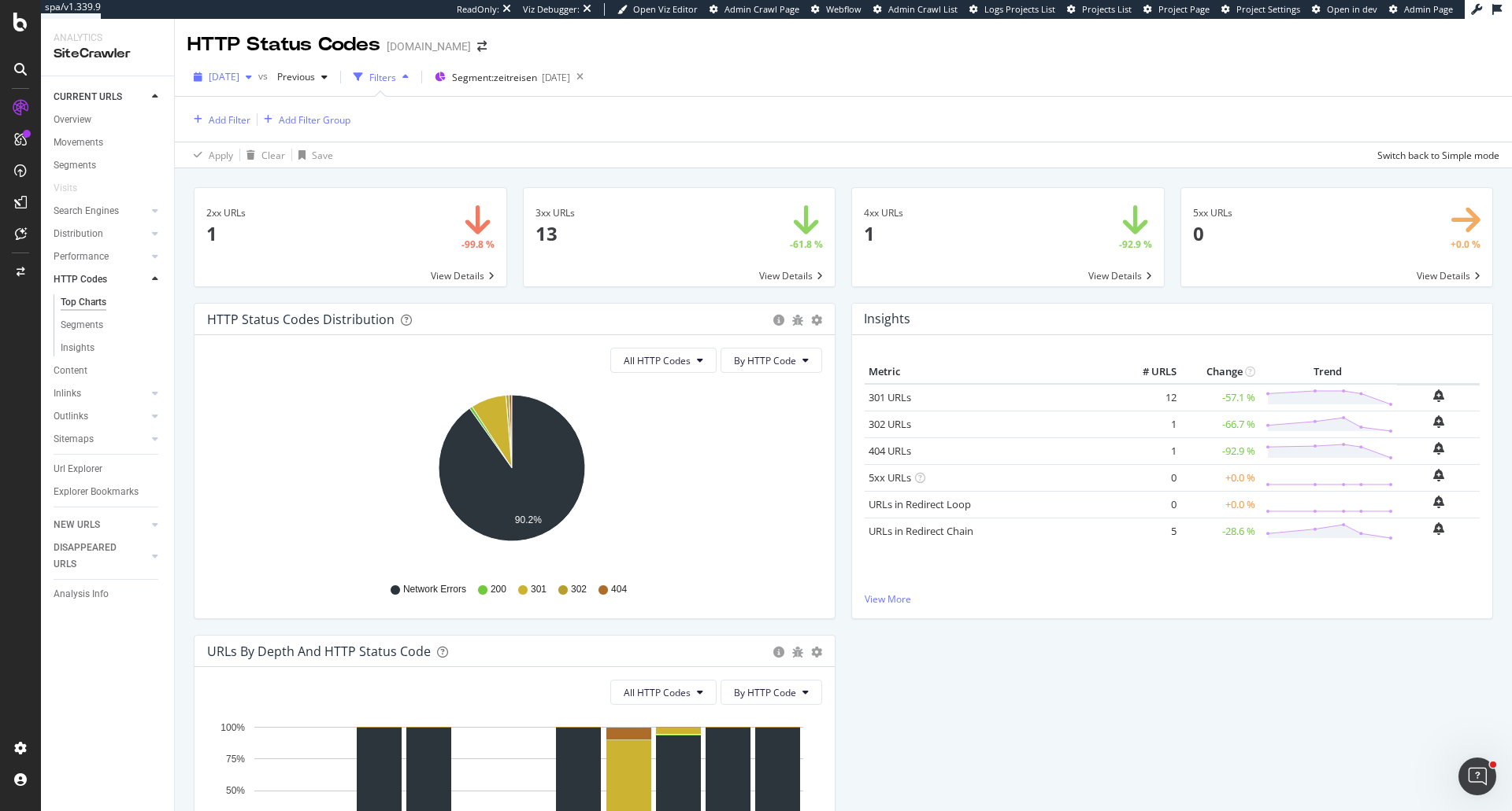
click at [239, 82] on span "[DATE]" at bounding box center [223, 76] width 30 height 13
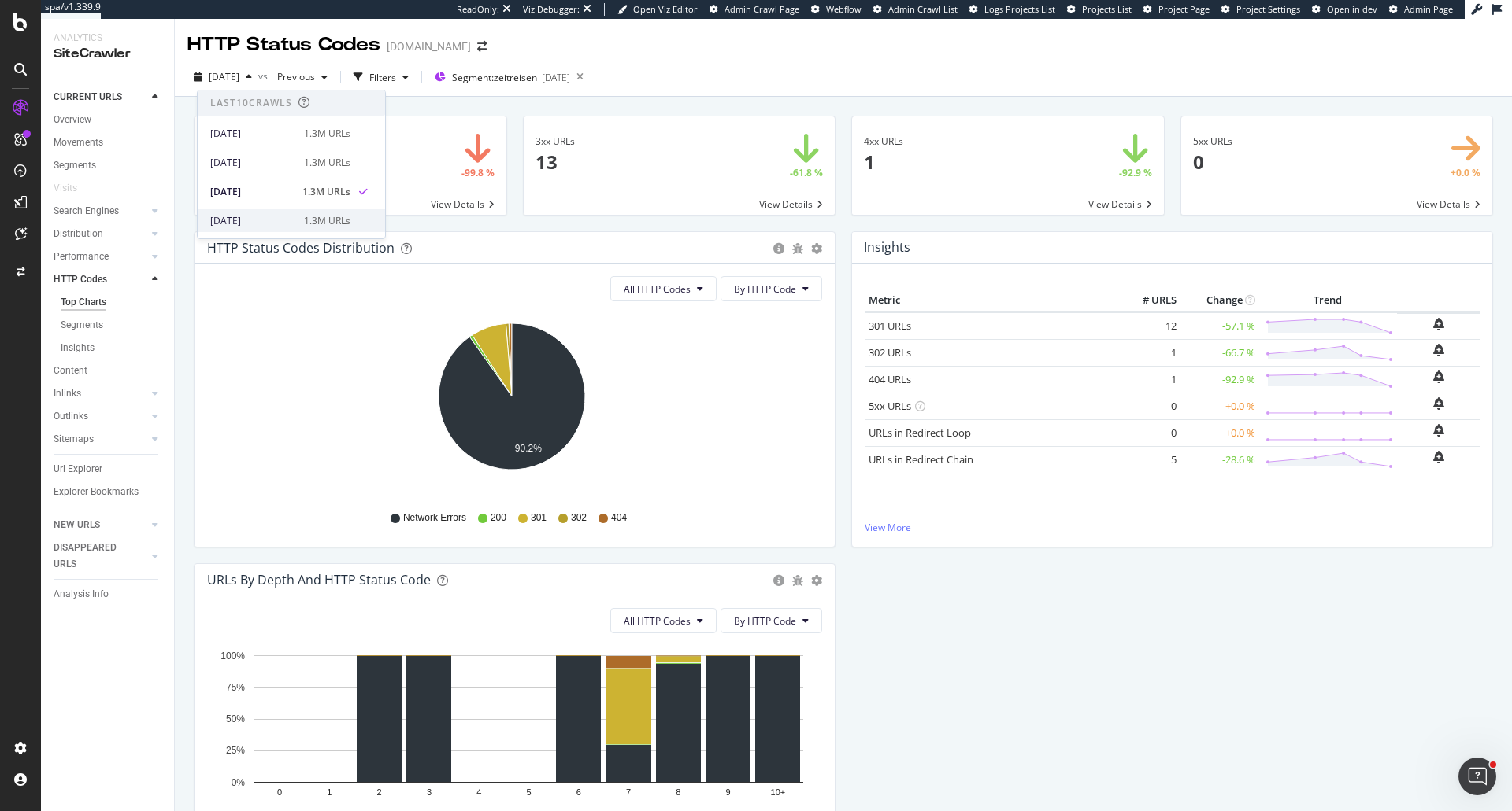
click at [281, 221] on div "[DATE]" at bounding box center [252, 221] width 84 height 14
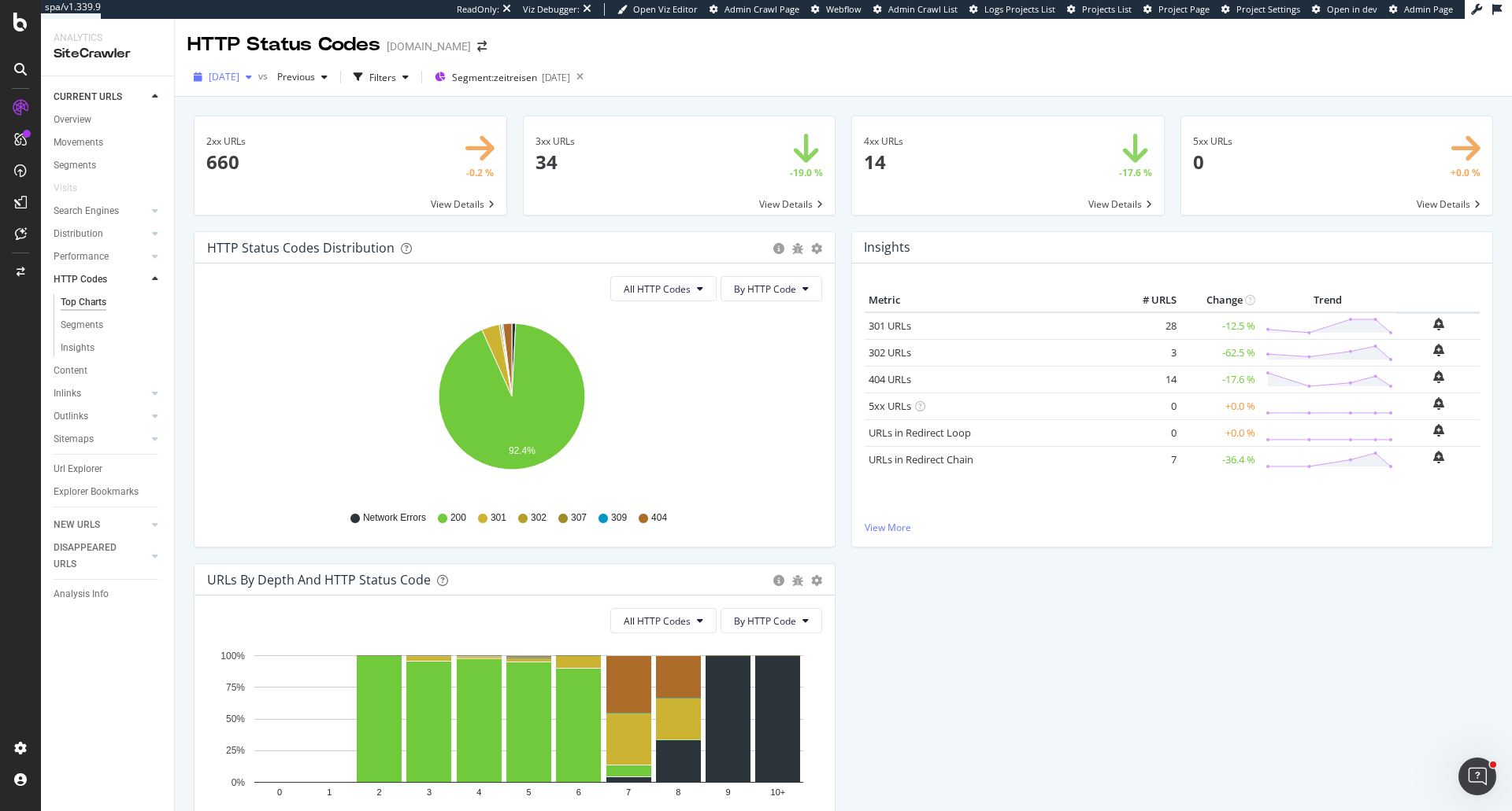
click at [236, 81] on span "[DATE]" at bounding box center [223, 76] width 30 height 13
click at [310, 169] on div "1.3M URLs" at bounding box center [327, 171] width 47 height 14
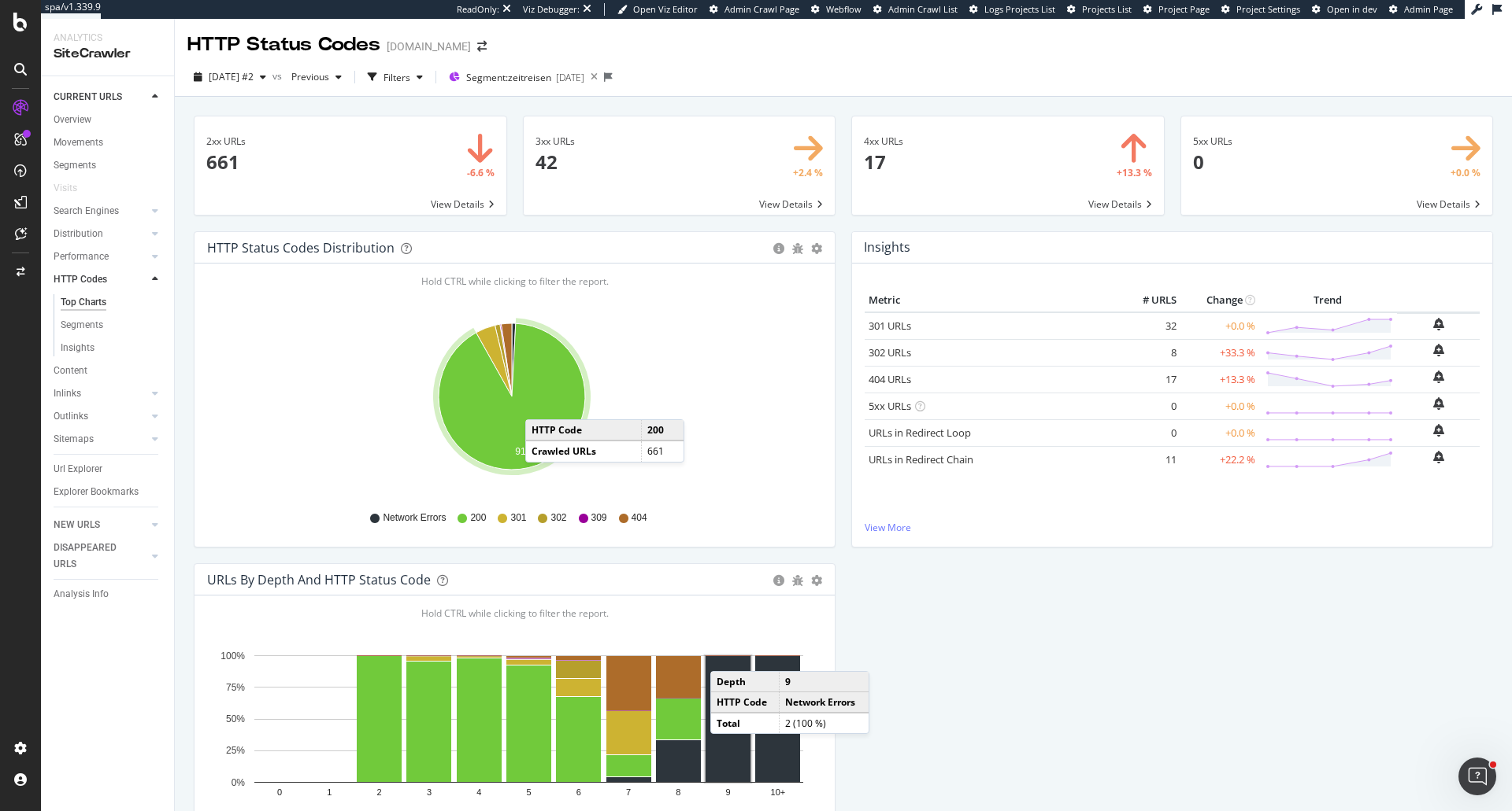
click at [726, 750] on rect "A chart." at bounding box center [728, 718] width 45 height 126
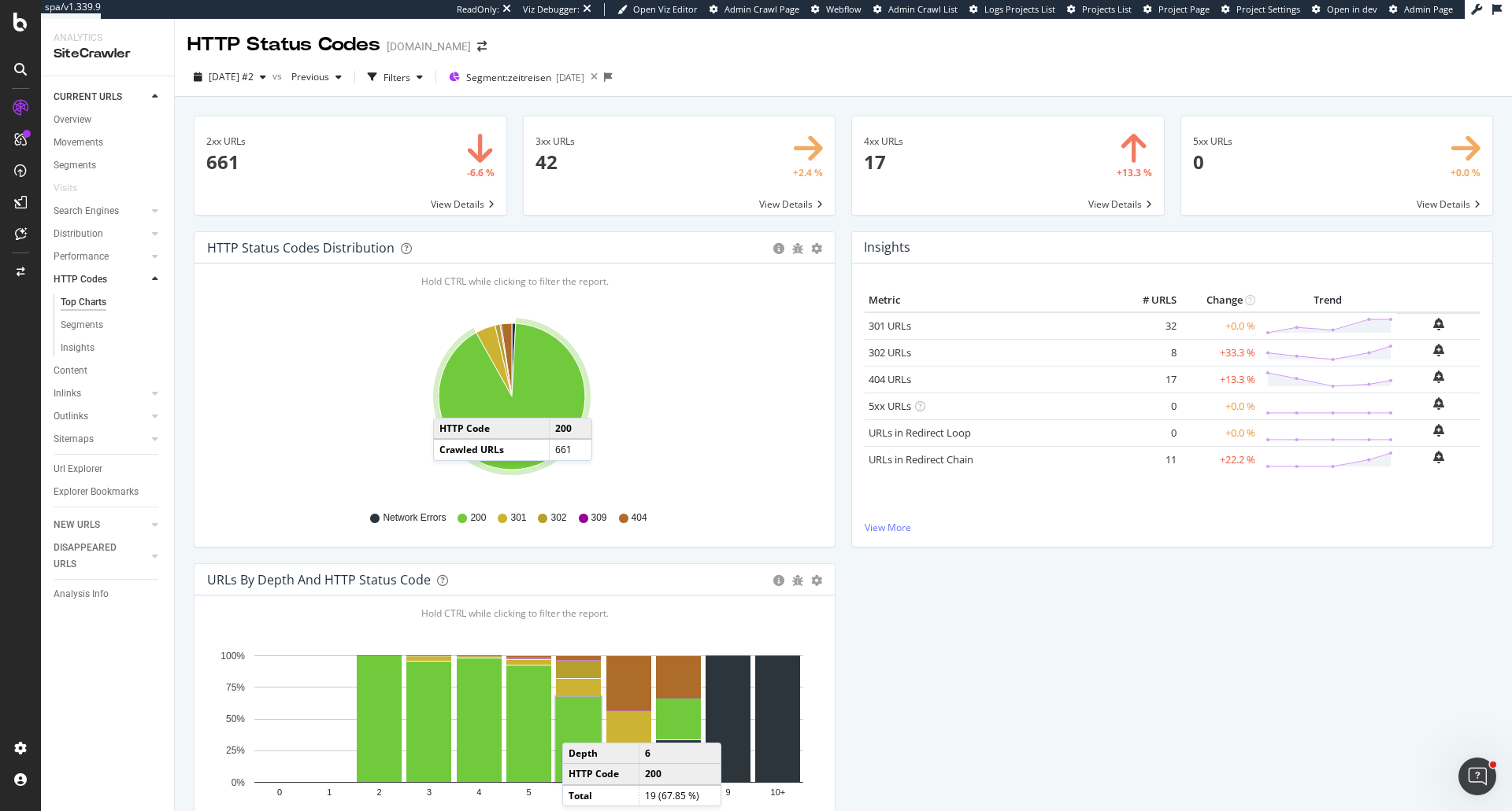
click at [578, 727] on rect "A chart." at bounding box center [578, 740] width 45 height 85
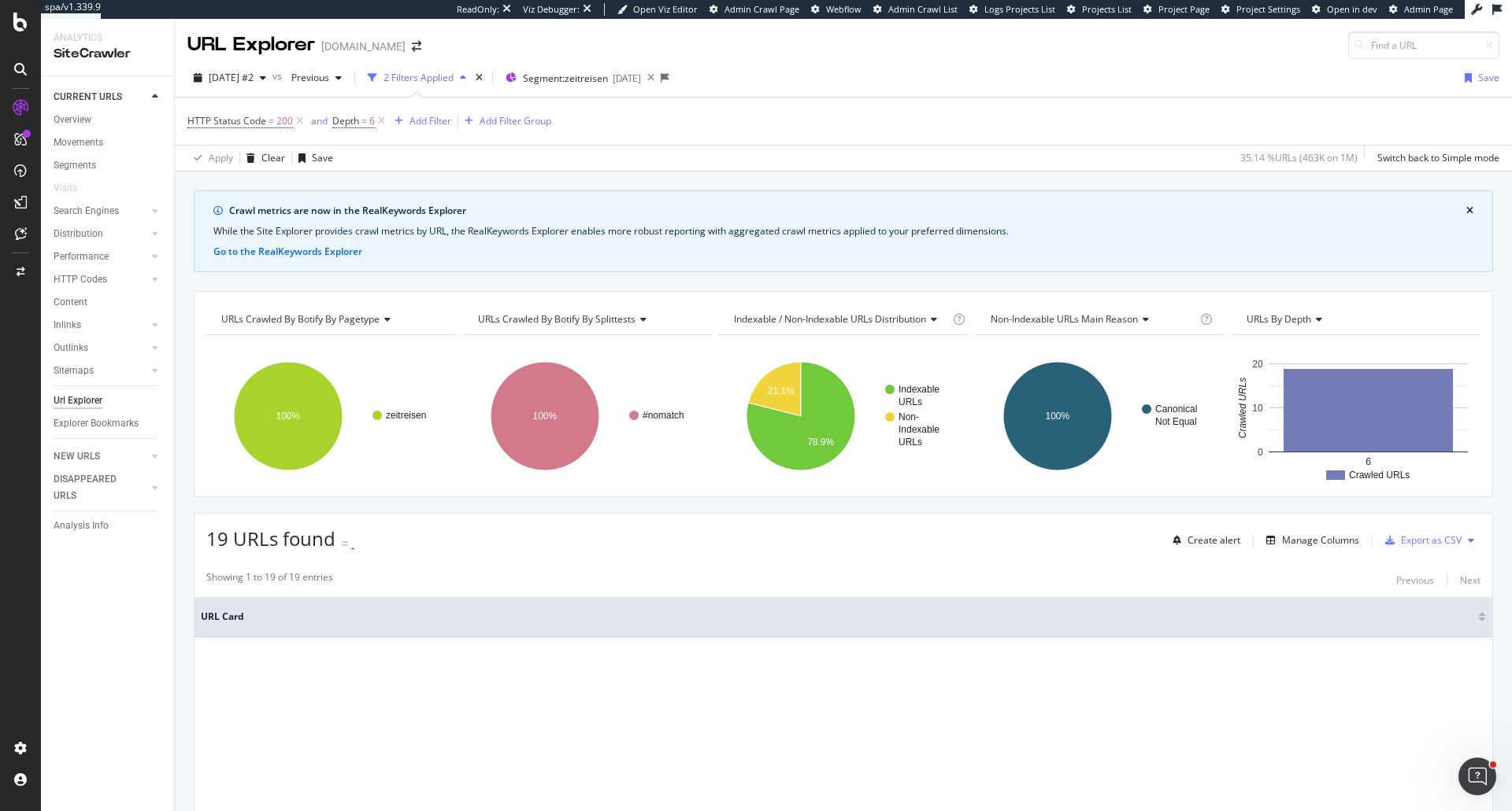
scroll to position [79, 0]
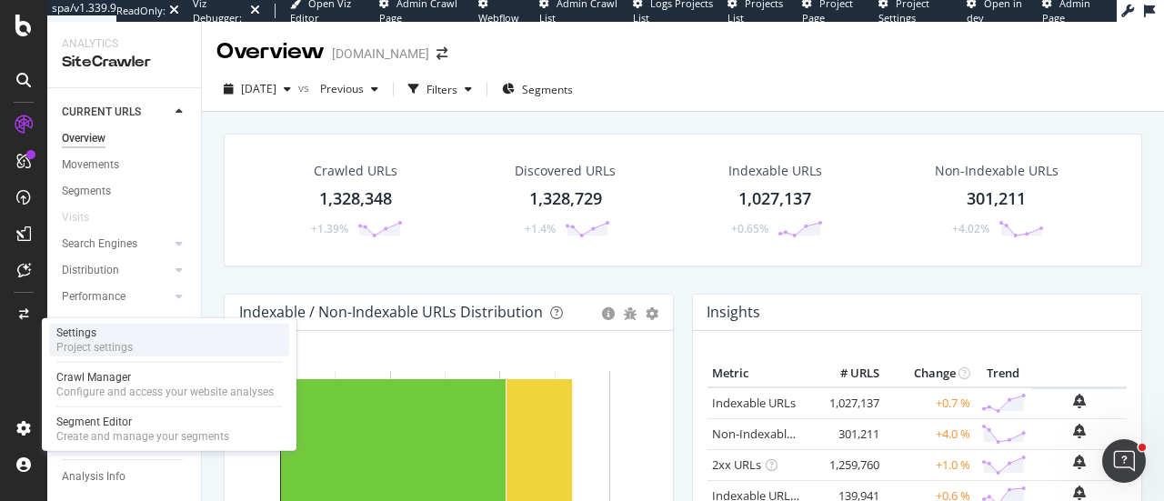
click at [131, 346] on div "Project settings" at bounding box center [94, 347] width 76 height 15
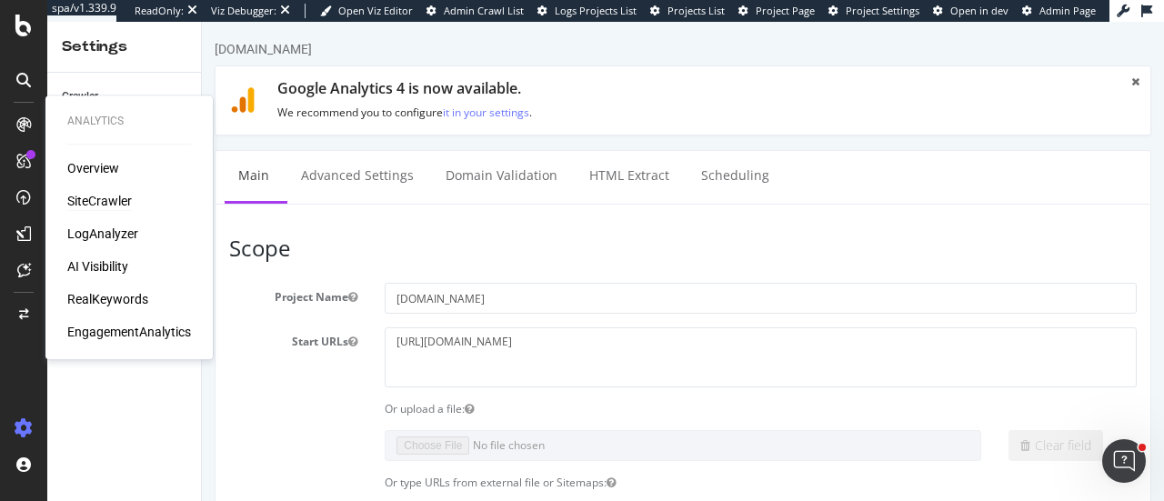
click at [109, 199] on div "SiteCrawler" at bounding box center [99, 201] width 65 height 18
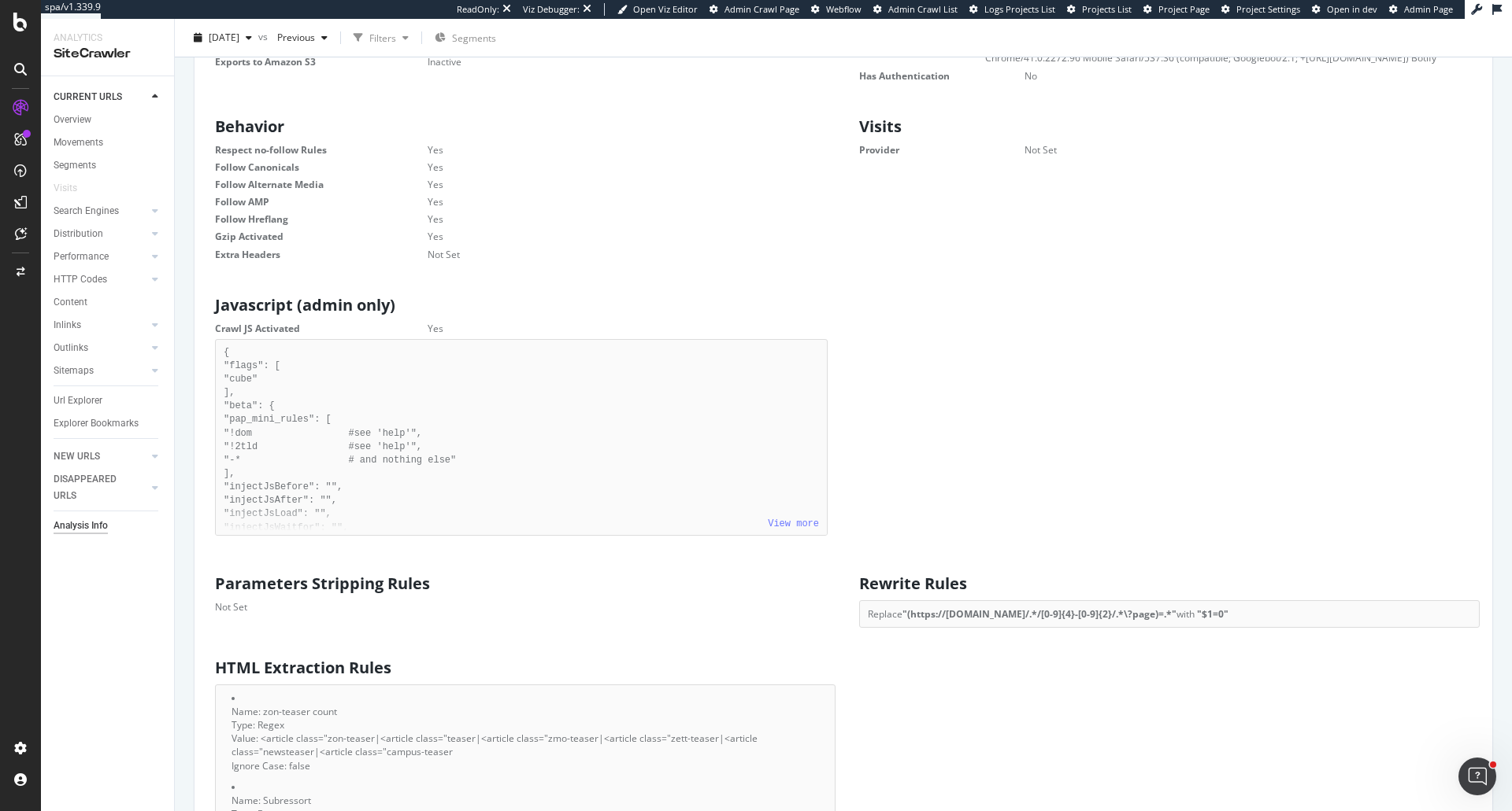
scroll to position [787, 0]
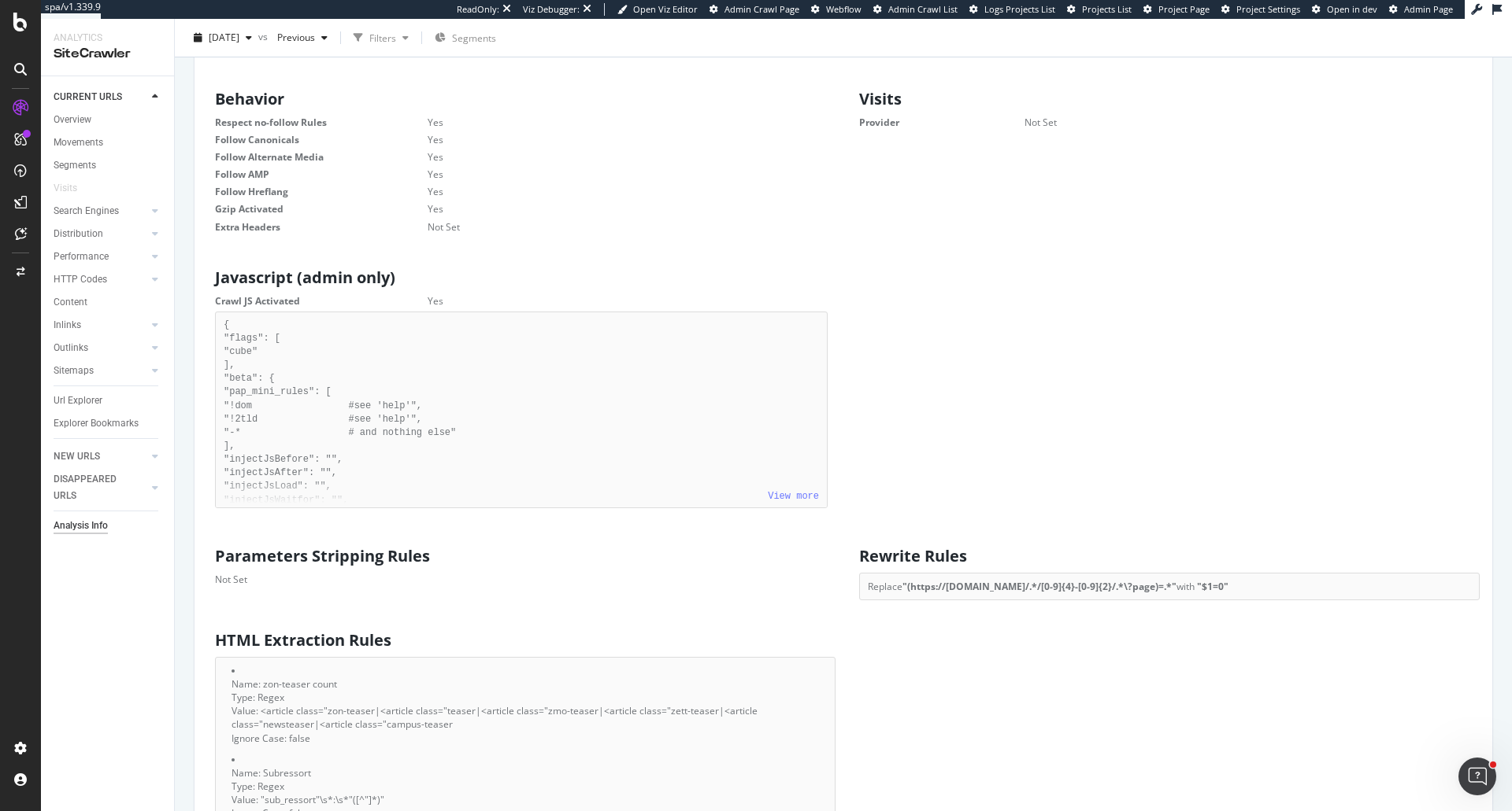
click at [389, 507] on div "View more" at bounding box center [521, 493] width 611 height 29
click at [380, 461] on pre "{ "flags": [ "cube" ], "beta": { "pap_mini_rules": [ "!dom #see 'help'", "!2tld…" at bounding box center [520, 409] width 612 height 196
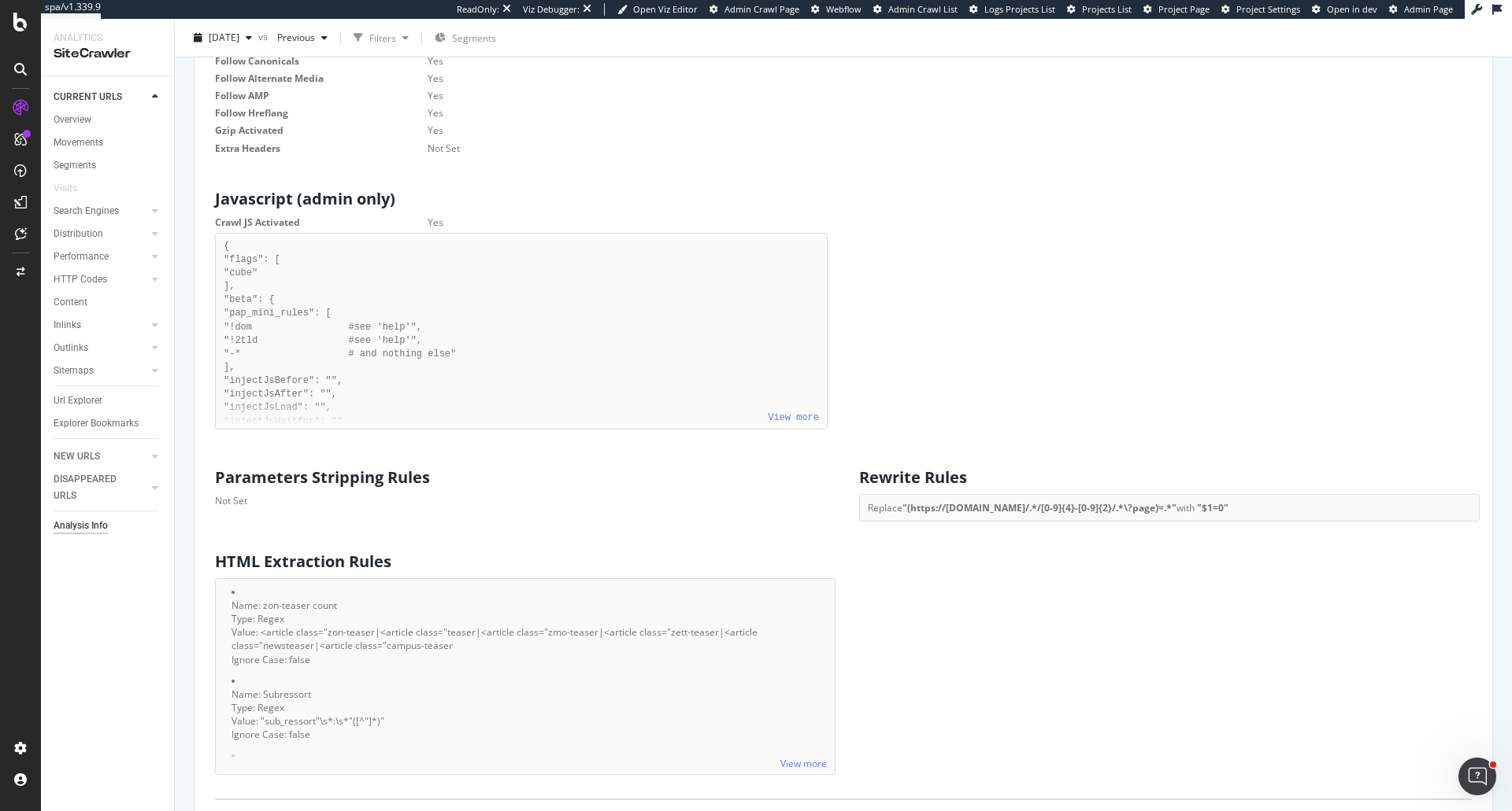
scroll to position [944, 0]
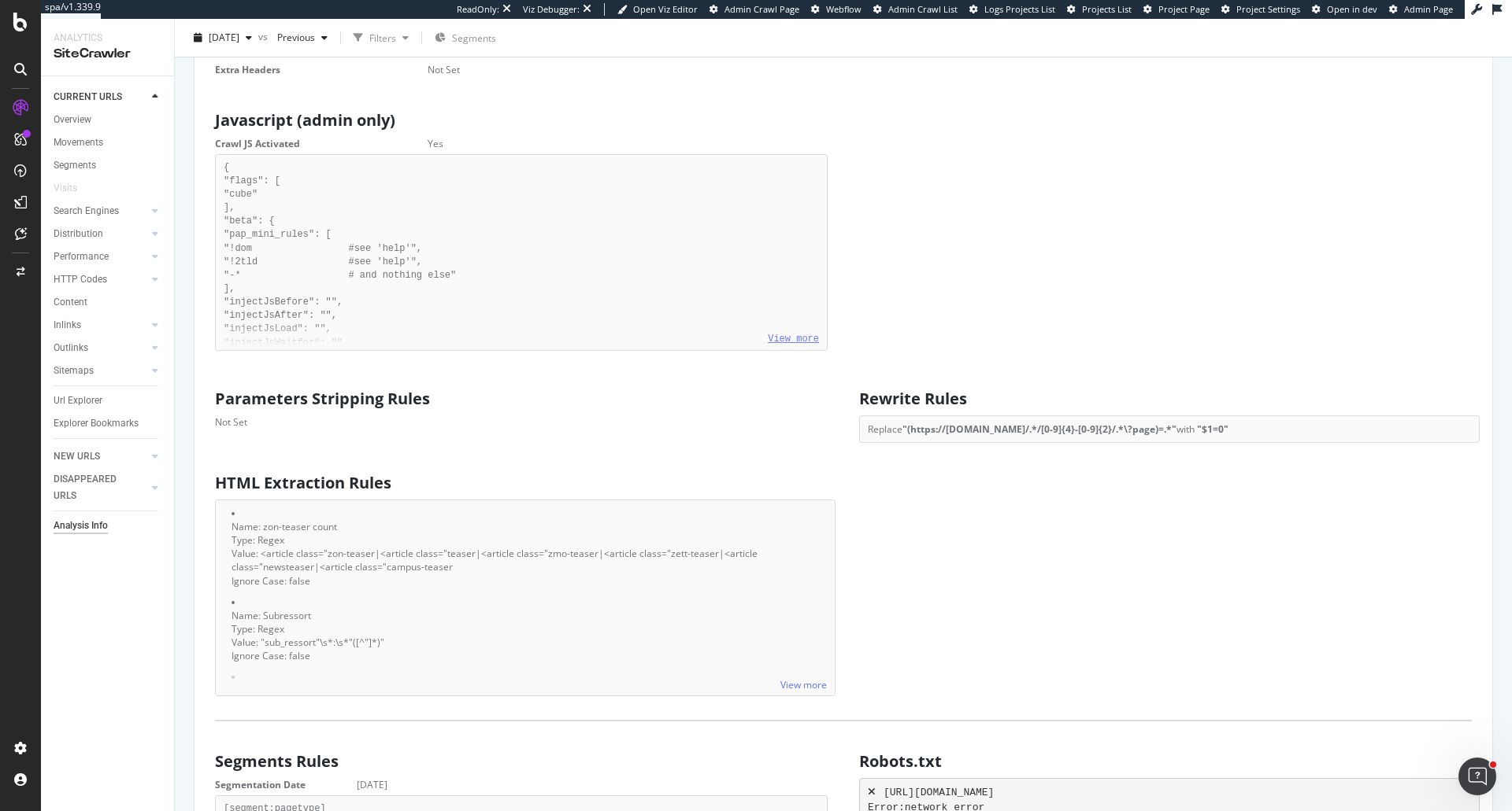
click at [783, 344] on link "View more" at bounding box center [793, 339] width 51 height 11
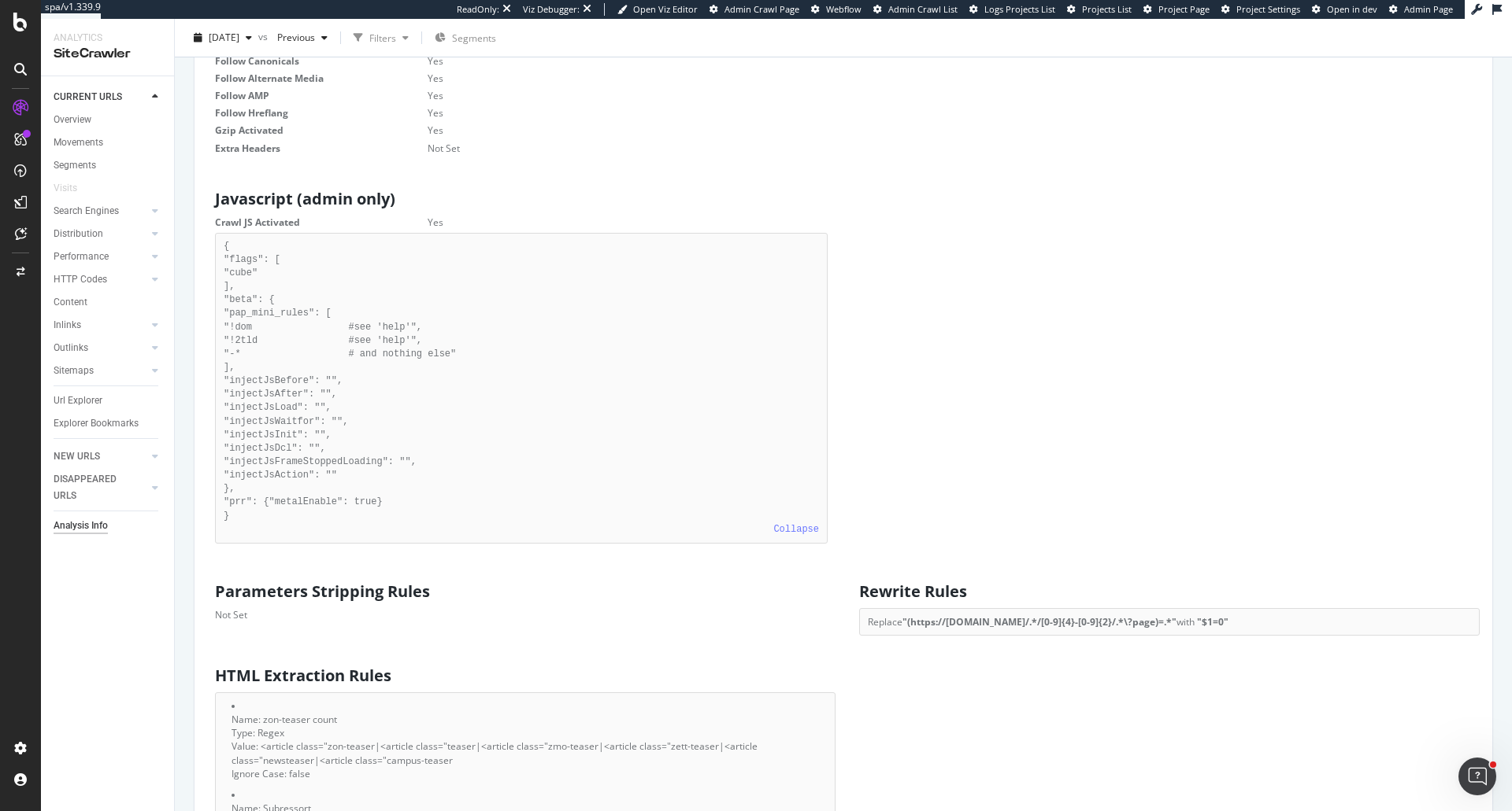
scroll to position [787, 0]
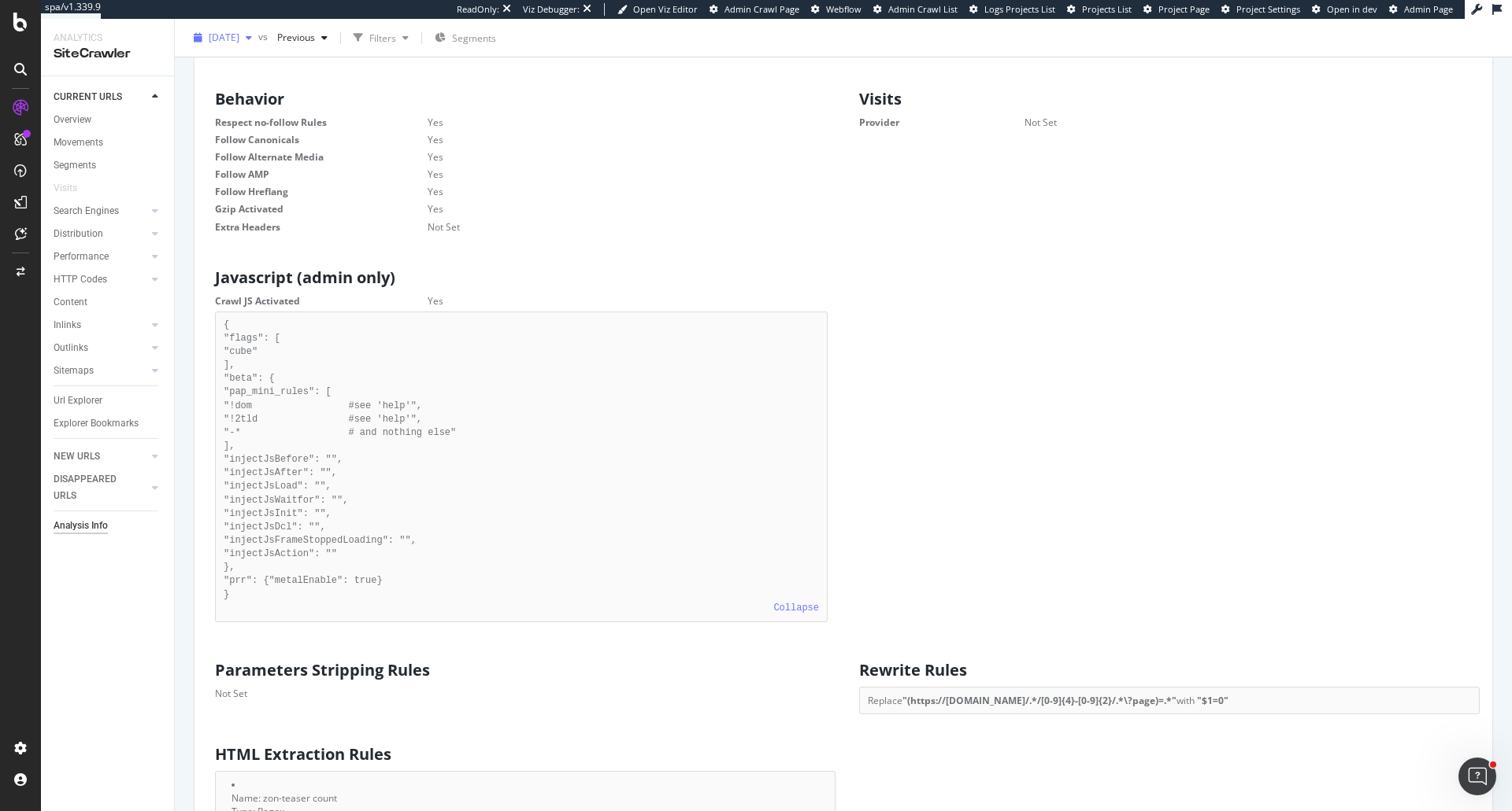
click at [239, 35] on span "[DATE]" at bounding box center [223, 36] width 30 height 13
click at [274, 124] on div "[DATE]" at bounding box center [252, 124] width 84 height 14
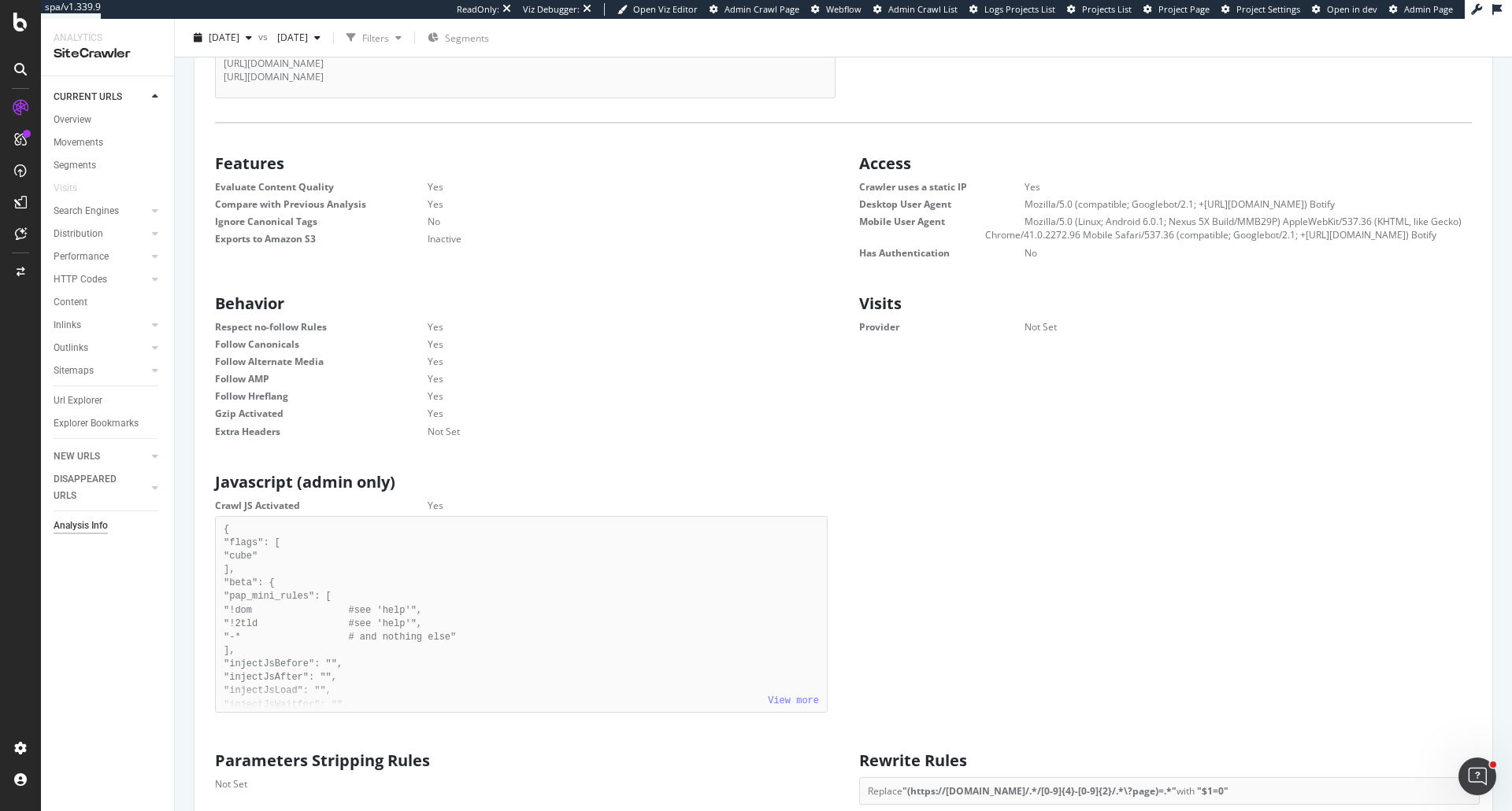
scroll to position [629, 0]
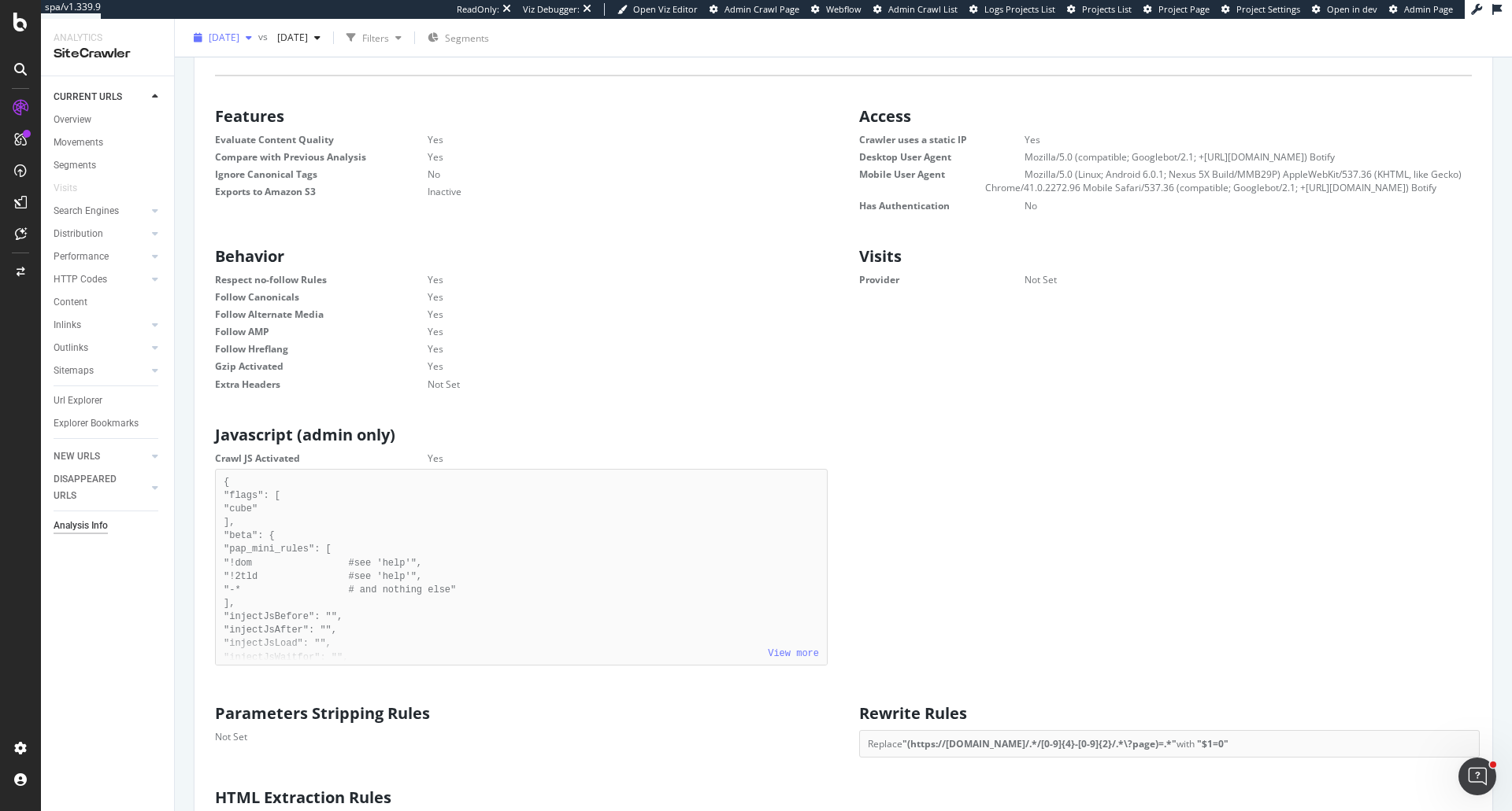
click at [239, 40] on span "[DATE]" at bounding box center [223, 36] width 30 height 13
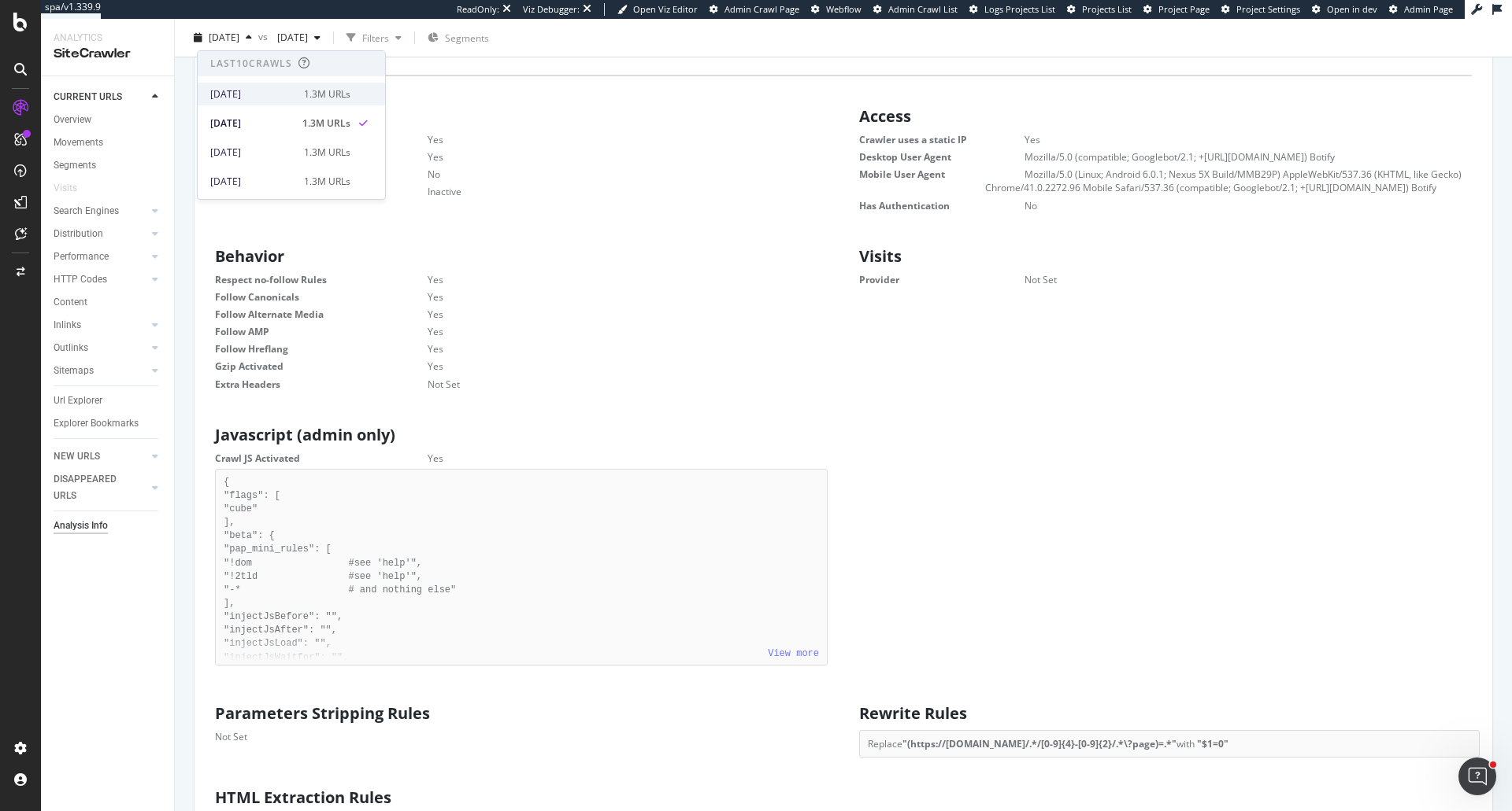
click at [280, 93] on div "[DATE]" at bounding box center [252, 94] width 84 height 14
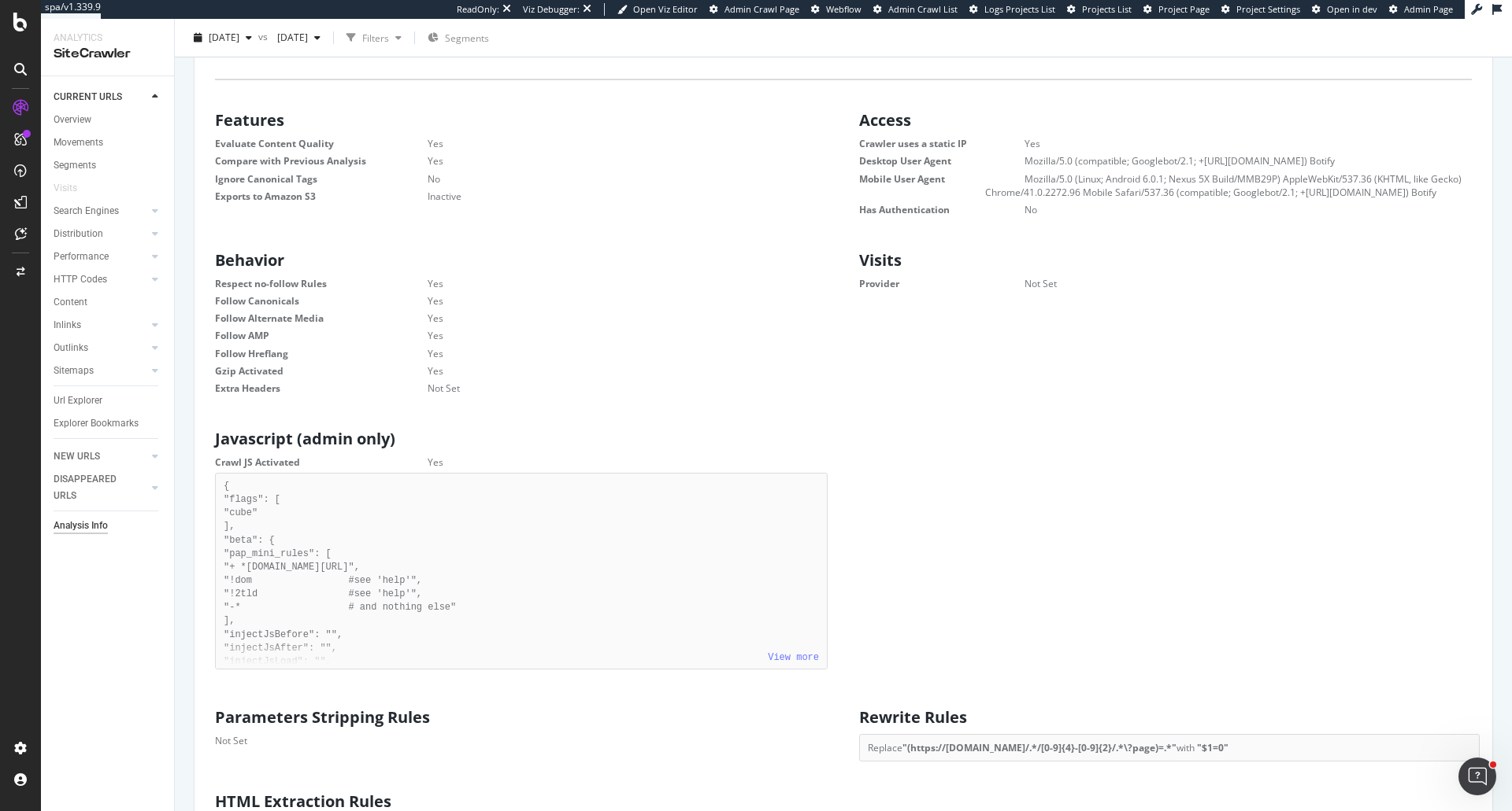
scroll to position [708, 0]
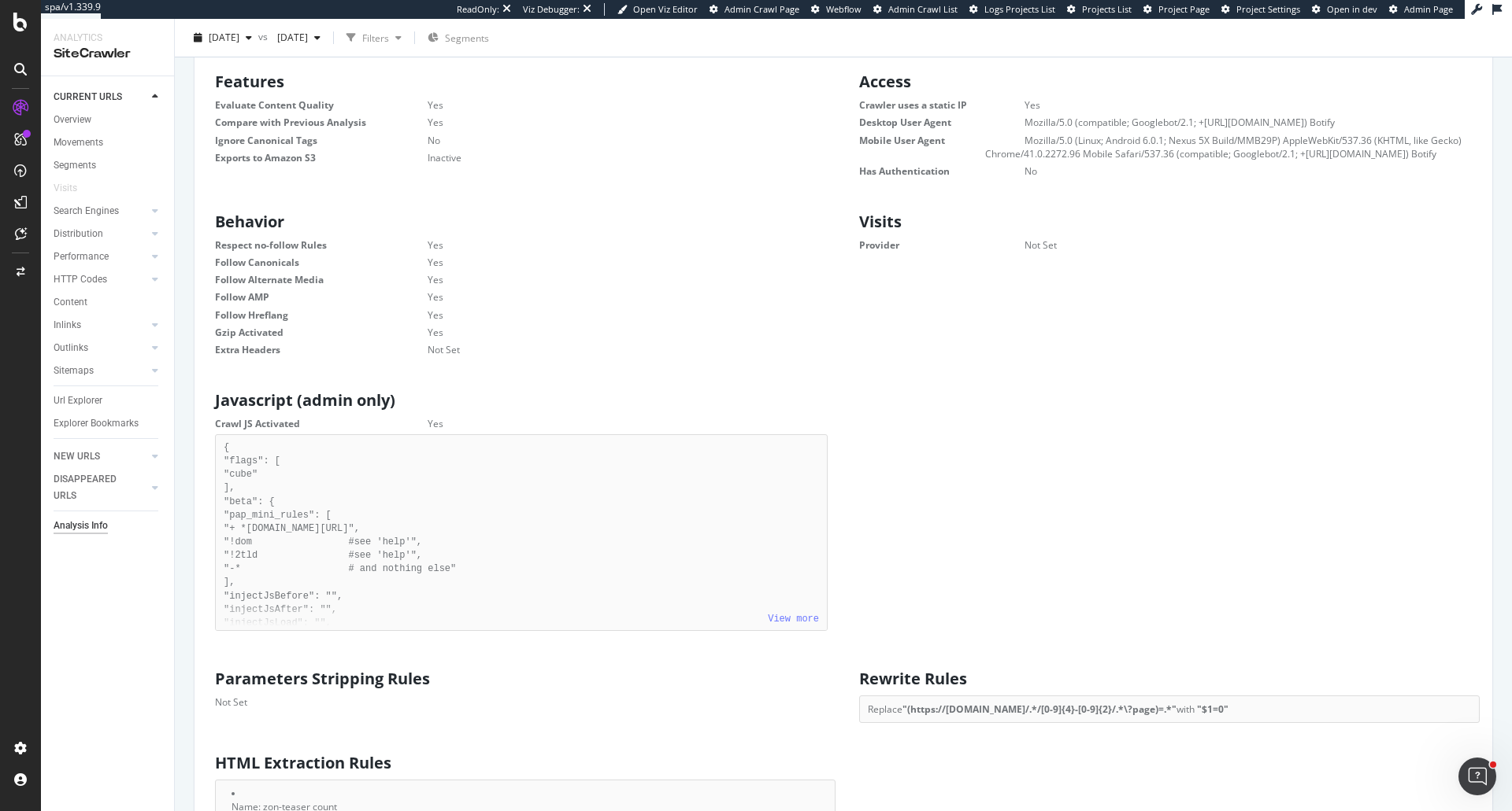
click at [785, 630] on div "View more" at bounding box center [521, 616] width 611 height 29
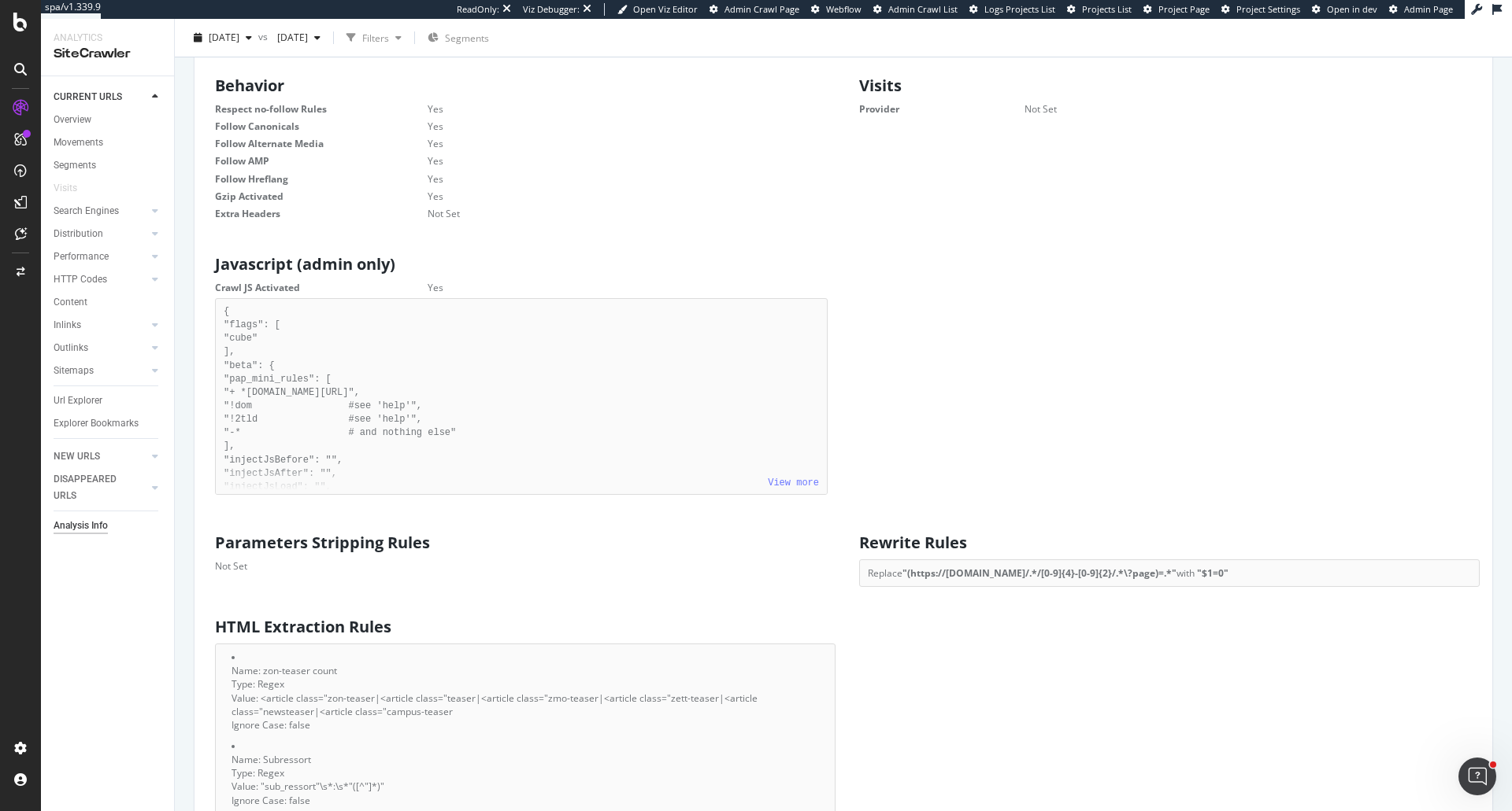
scroll to position [866, 0]
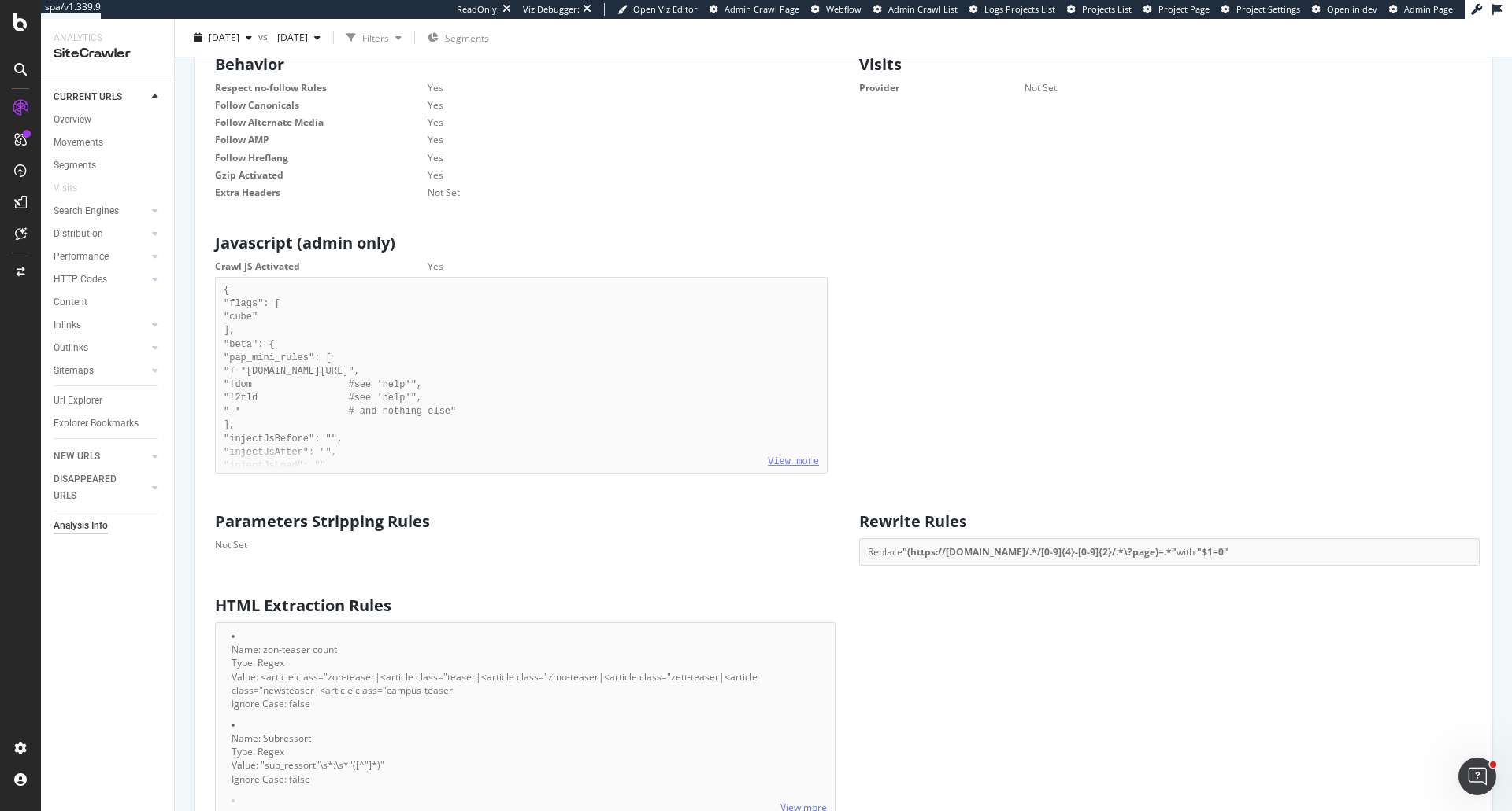
click at [785, 467] on link "View more" at bounding box center [793, 461] width 51 height 11
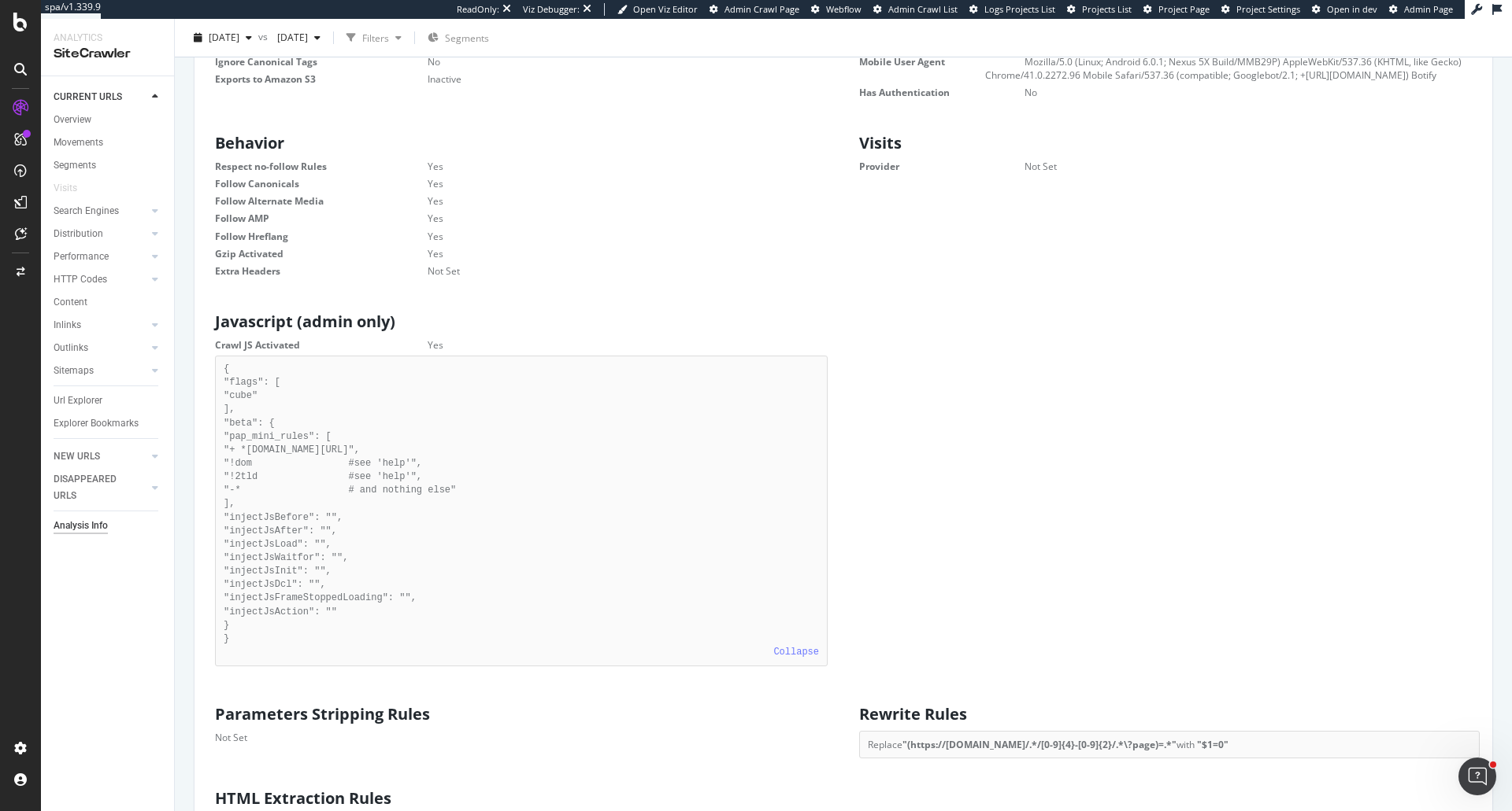
scroll to position [708, 0]
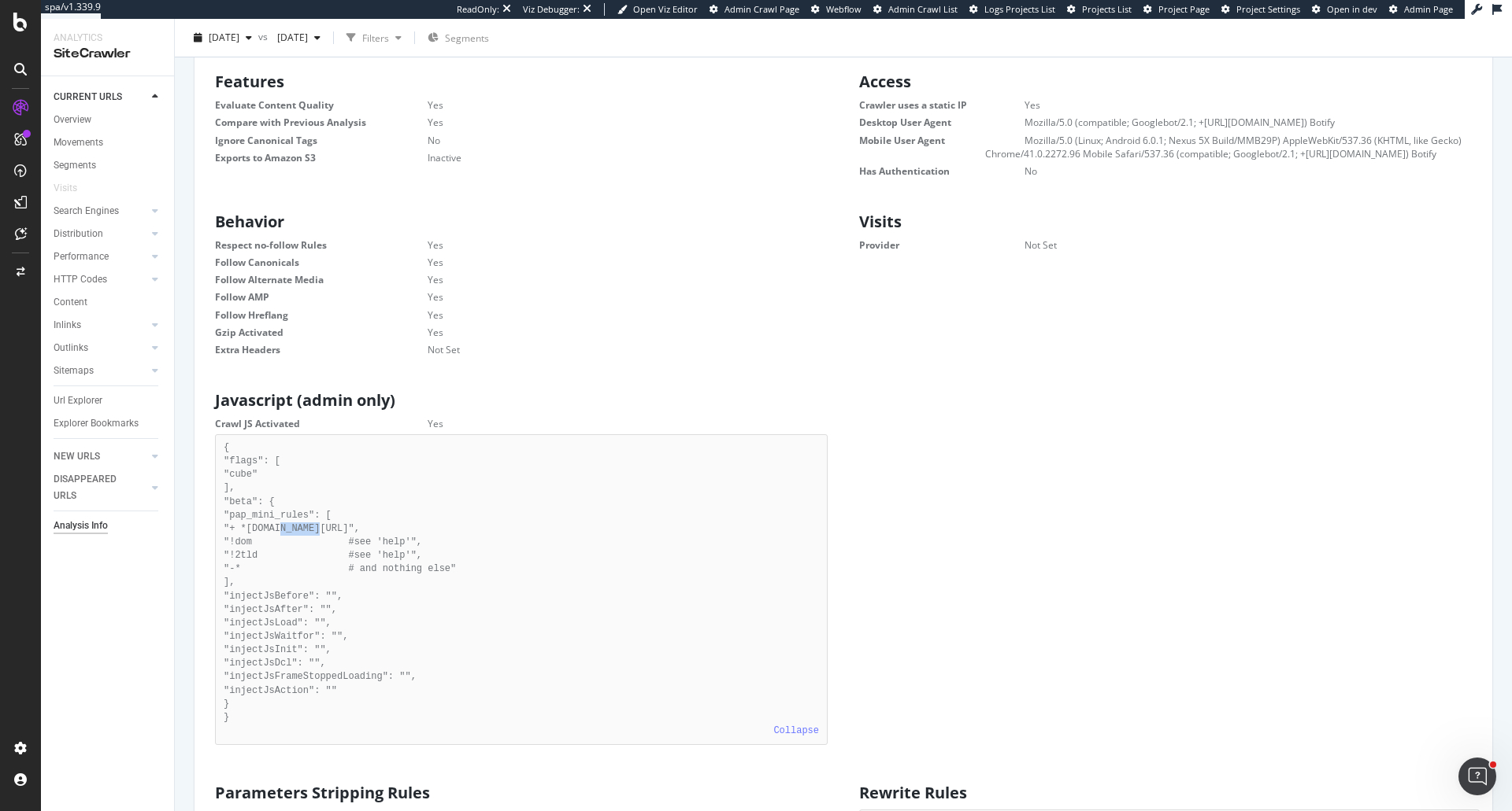
drag, startPoint x: 278, startPoint y: 540, endPoint x: 310, endPoint y: 543, distance: 32.1
click at [310, 543] on pre "{ "flags": [ "cube" ], "beta": { "pap_mini_rules": [ "+ *[DOMAIN_NAME][URL]", "…" at bounding box center [520, 589] width 612 height 311
copy pre "[DOMAIN_NAME][URL]"
click at [281, 537] on pre "{ "flags": [ "cube" ], "beta": { "pap_mini_rules": [ "+ *[DOMAIN_NAME][URL]", "…" at bounding box center [520, 589] width 612 height 311
drag, startPoint x: 276, startPoint y: 544, endPoint x: 306, endPoint y: 542, distance: 30.1
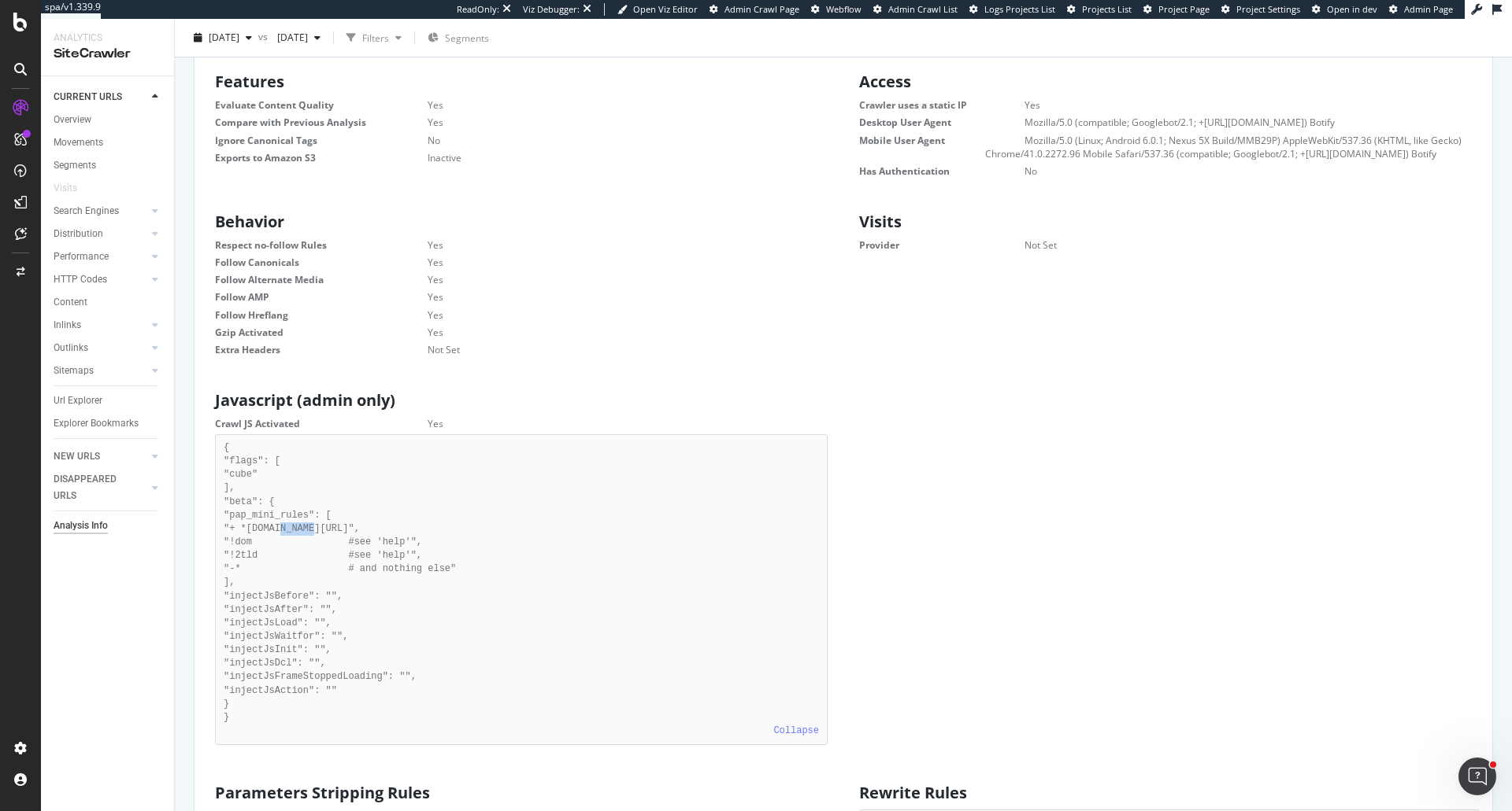
click at [306, 542] on pre "{ "flags": [ "cube" ], "beta": { "pap_mini_rules": [ "+ *[DOMAIN_NAME][URL]", "…" at bounding box center [520, 589] width 612 height 311
copy pre "[DOMAIN_NAME]"
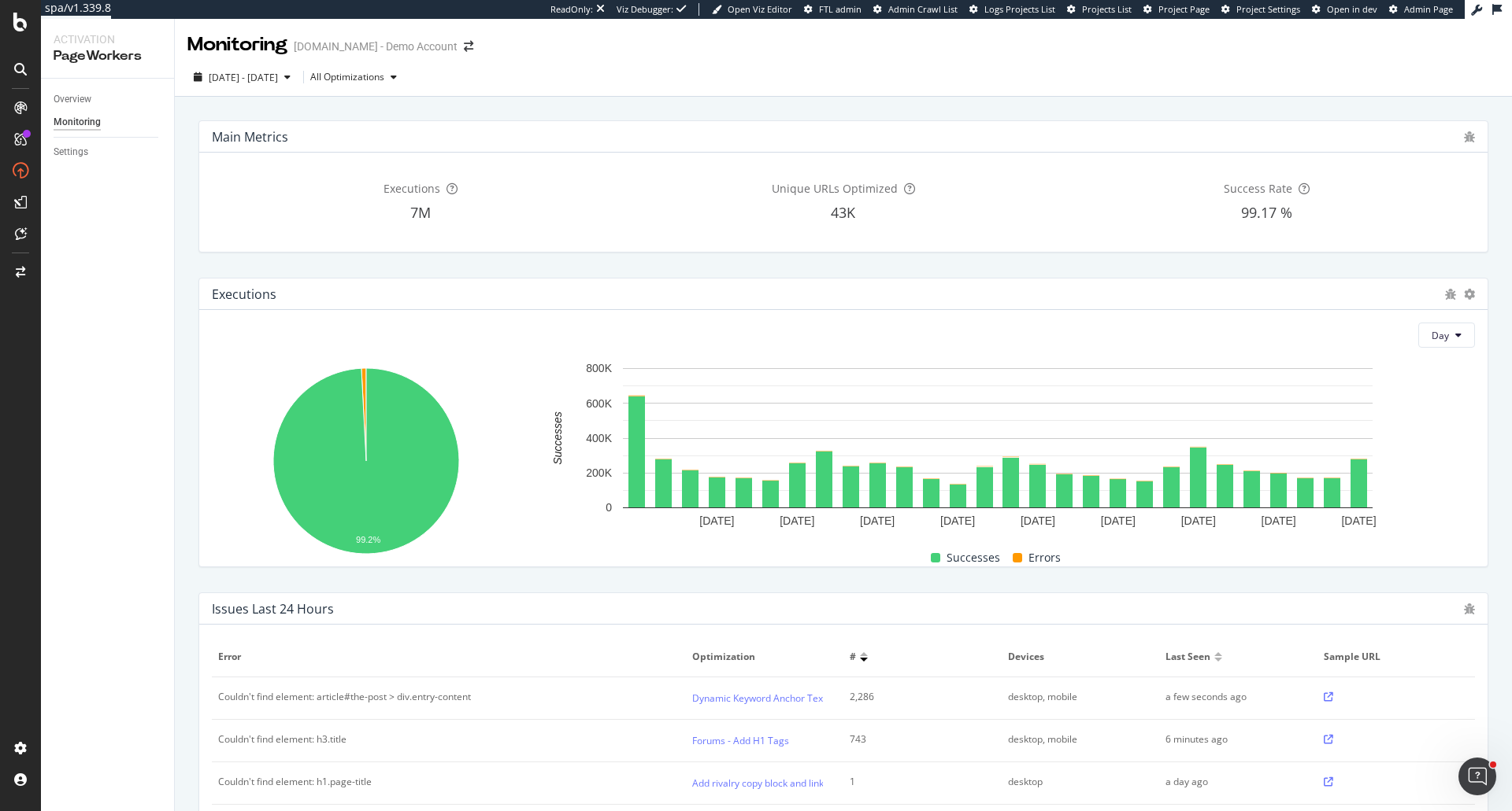
scroll to position [86, 0]
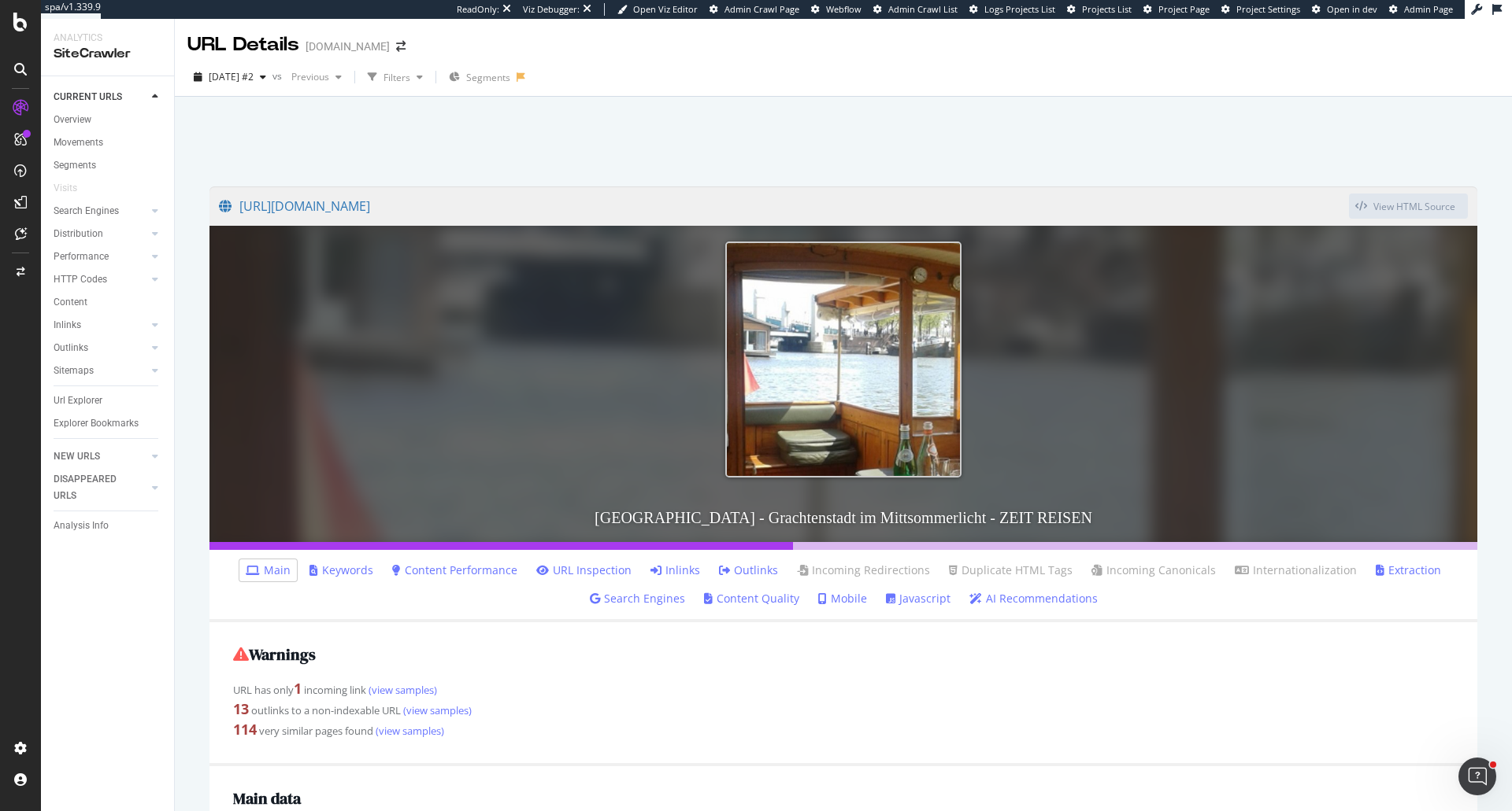
click at [932, 605] on link "Javascript" at bounding box center [918, 599] width 65 height 16
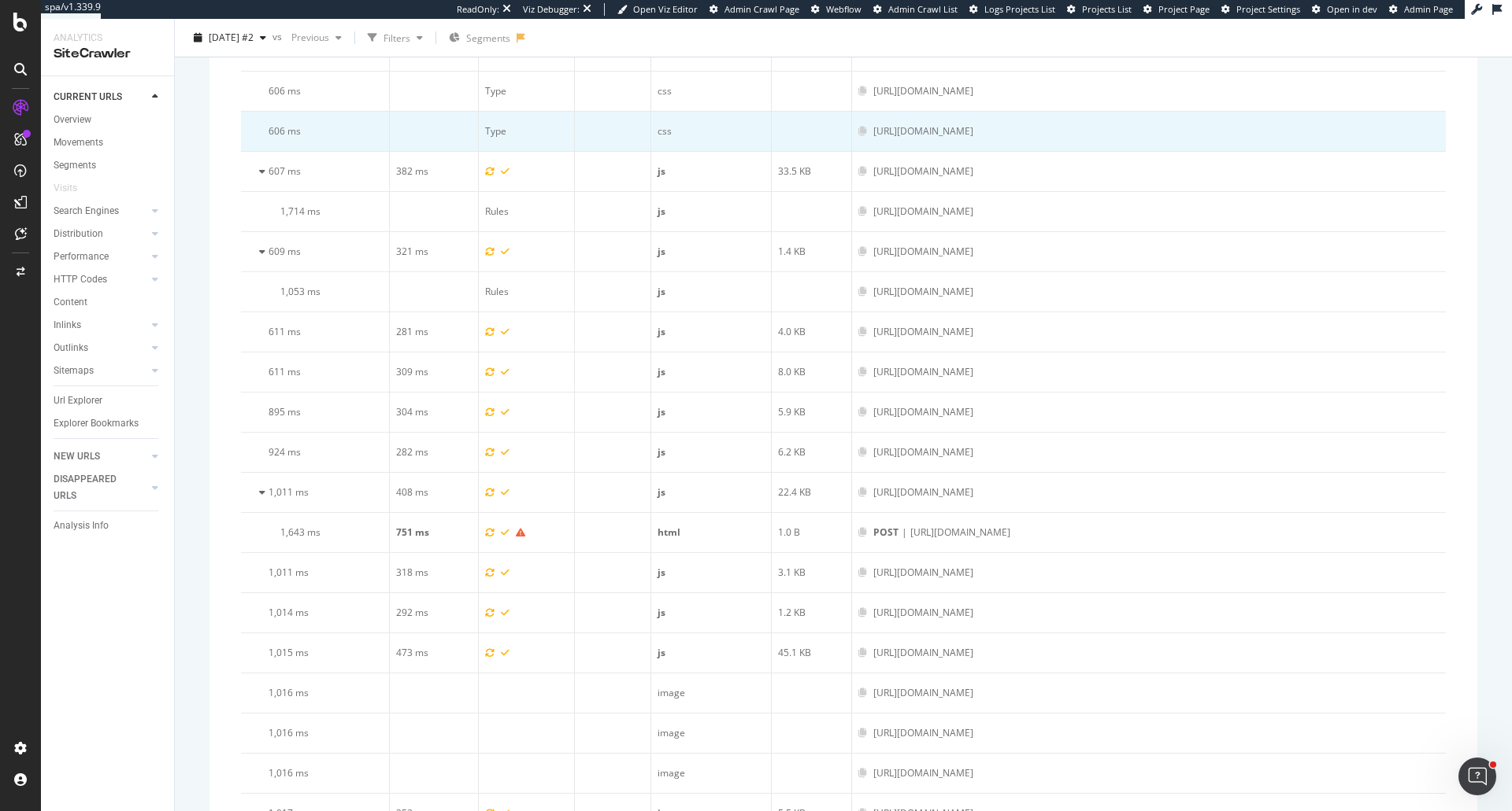
scroll to position [2896, 0]
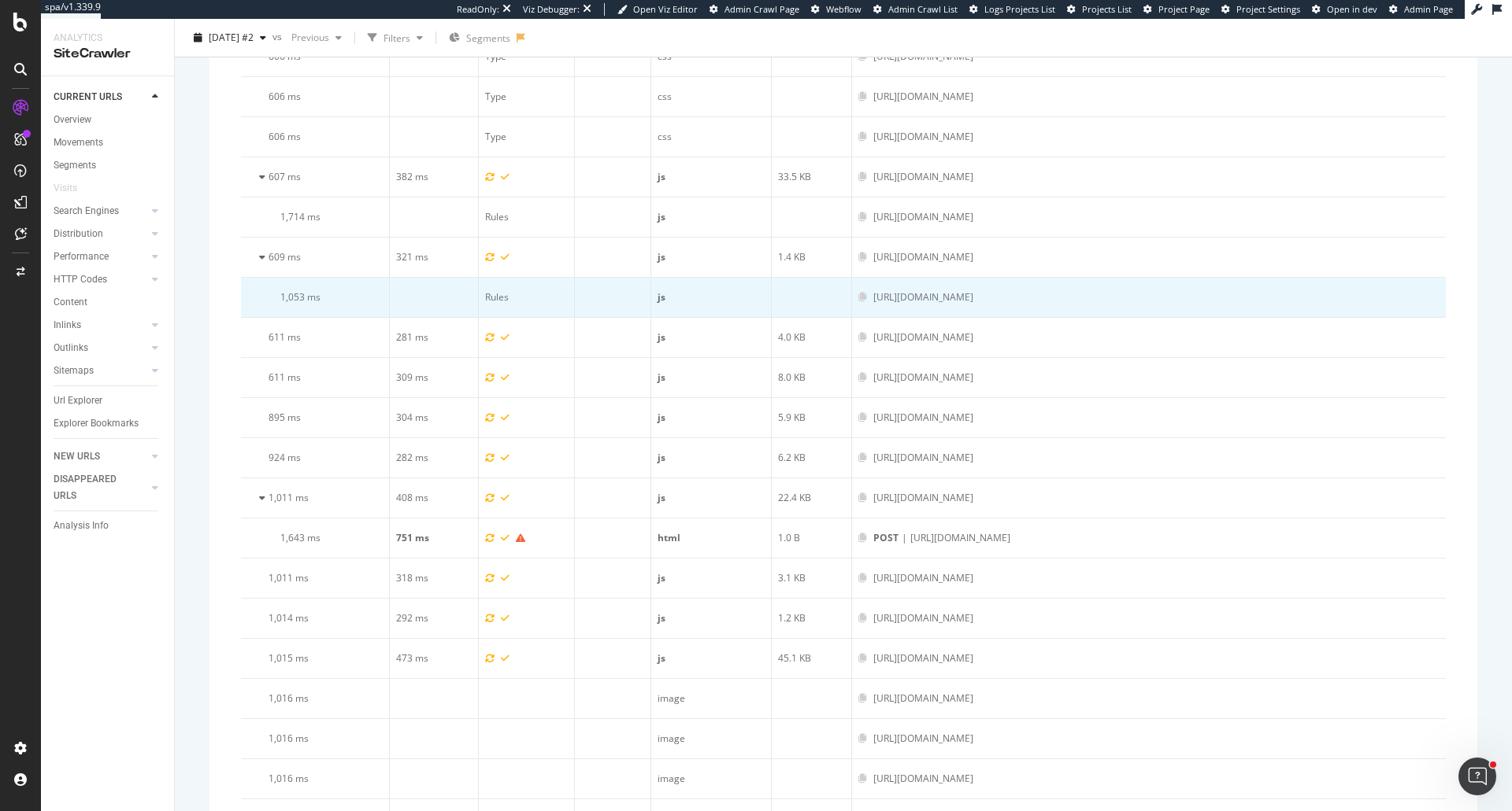
click at [873, 299] on div "[URL][DOMAIN_NAME]" at bounding box center [922, 298] width 100 height 14
click at [293, 298] on span "1,053 ms" at bounding box center [300, 297] width 40 height 13
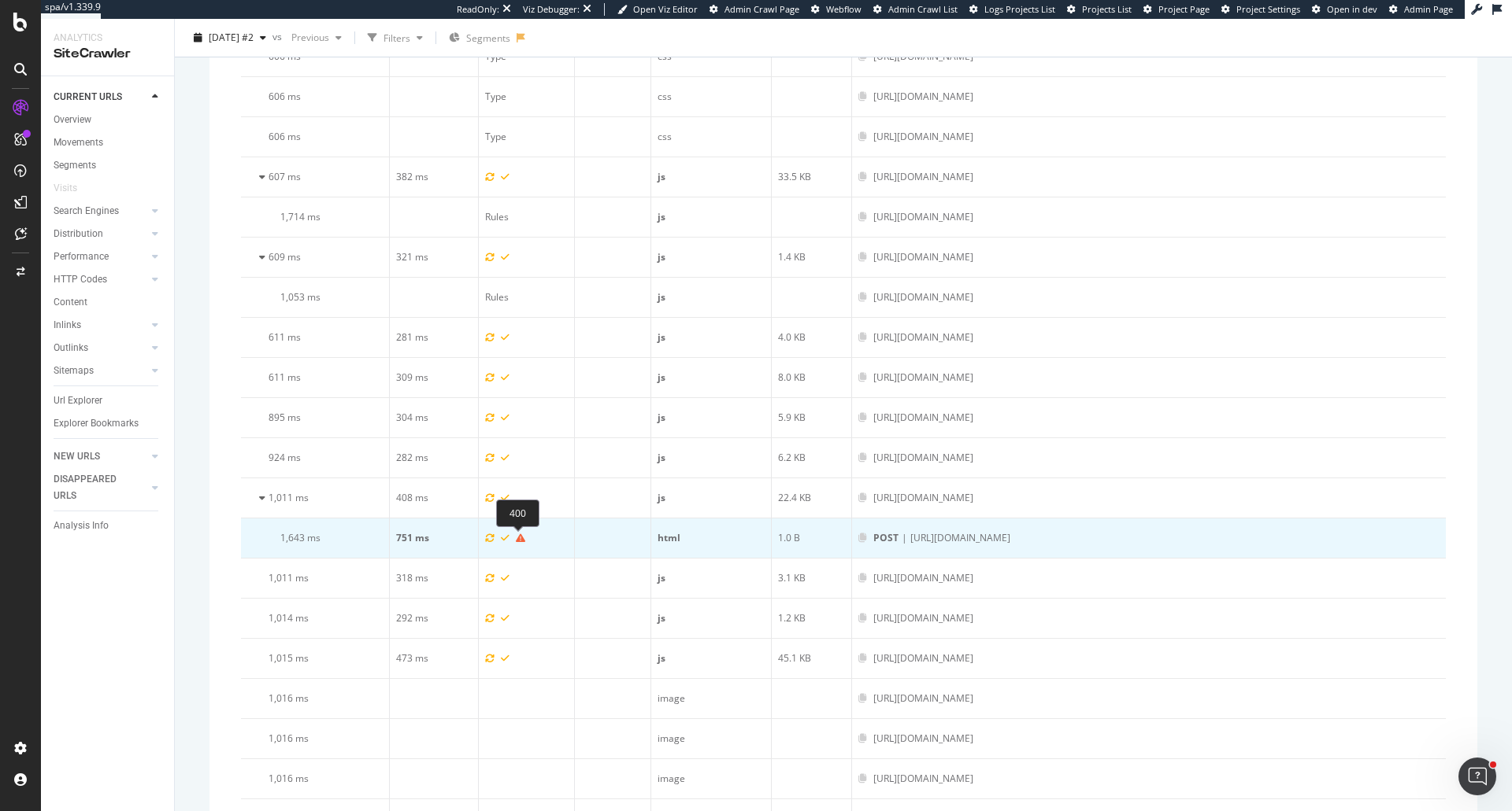
click at [516, 542] on icon at bounding box center [520, 537] width 10 height 10
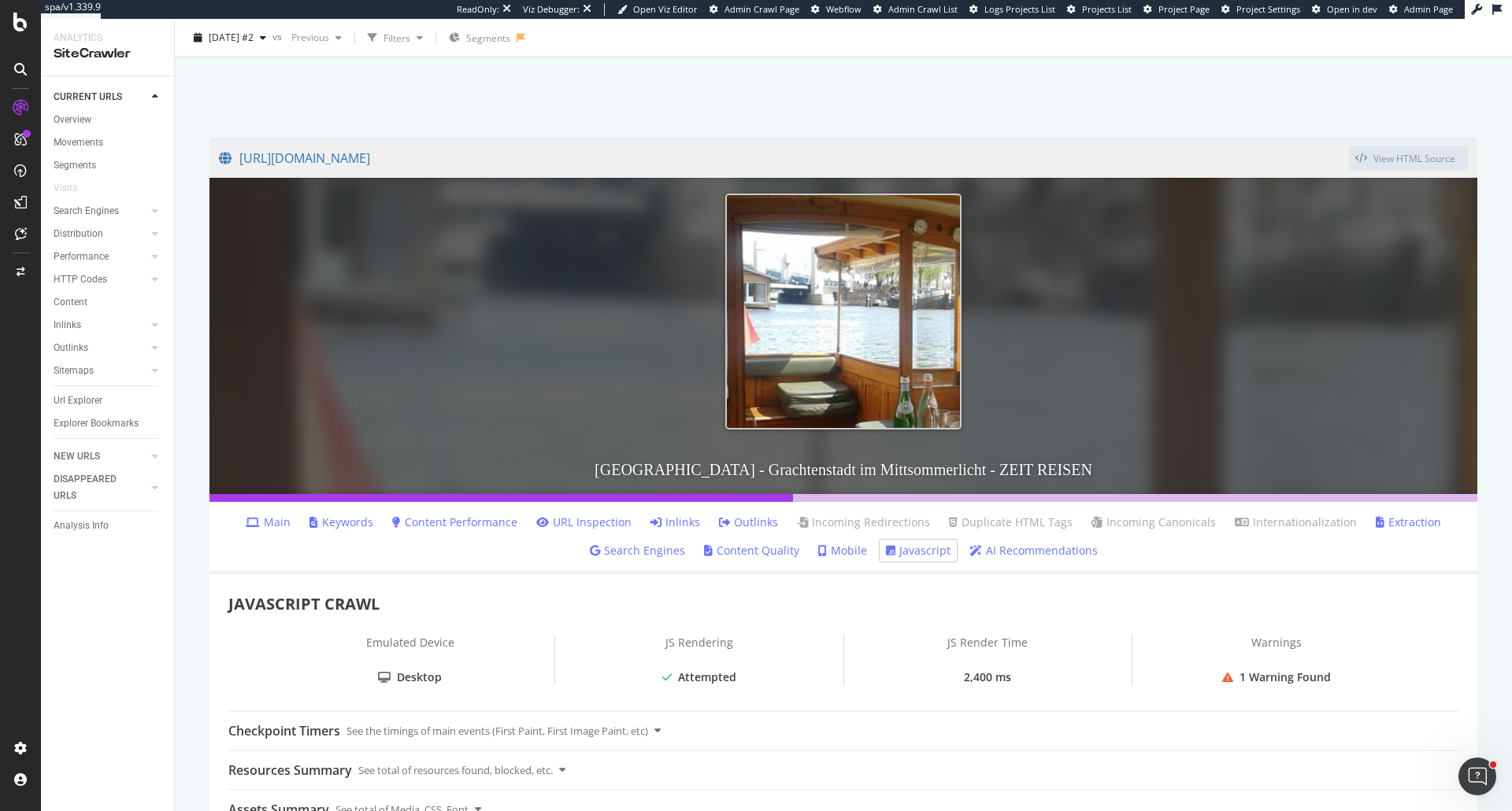
scroll to position [0, 0]
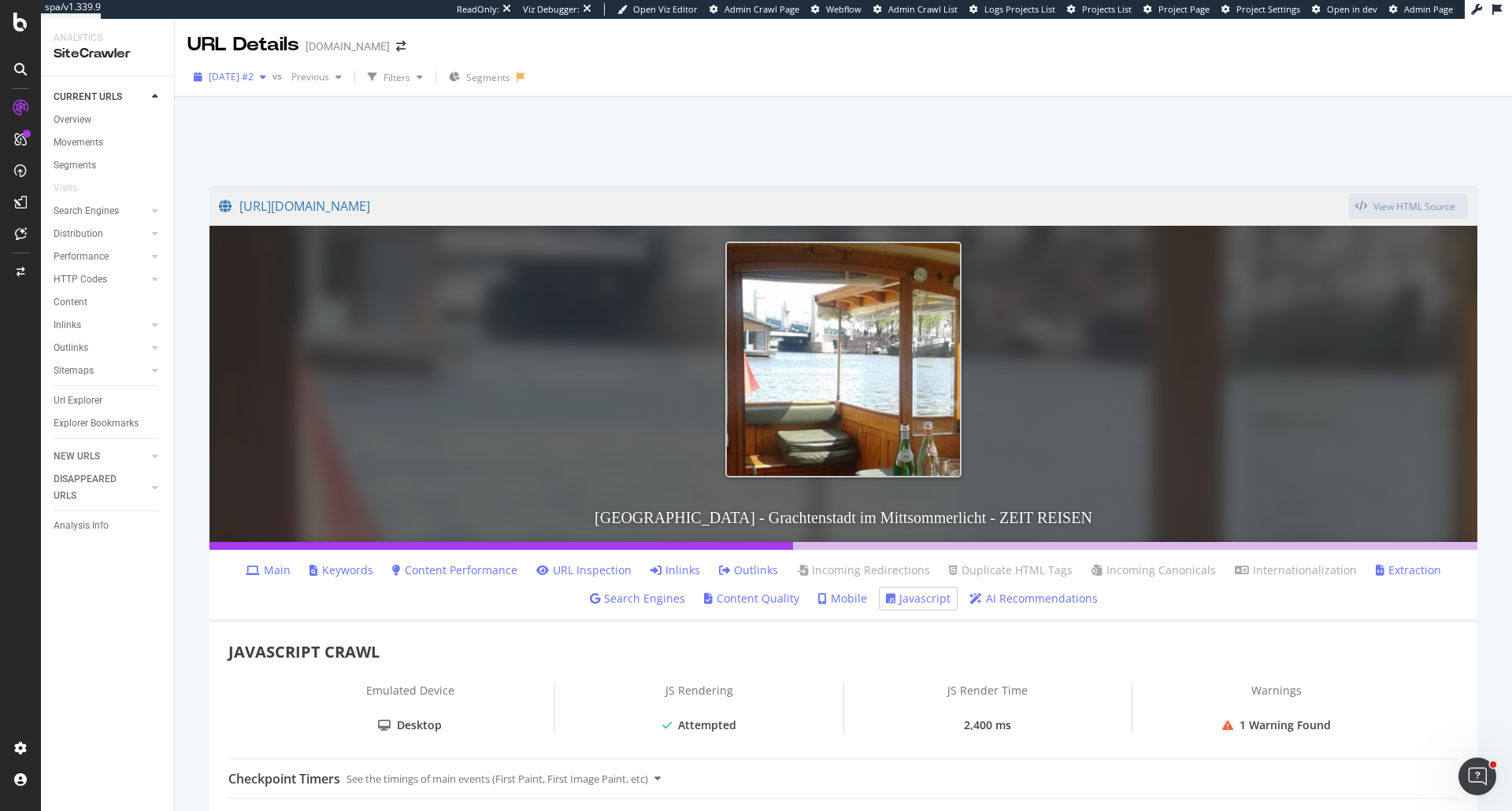
click at [254, 76] on span "[DATE] #2" at bounding box center [231, 76] width 45 height 13
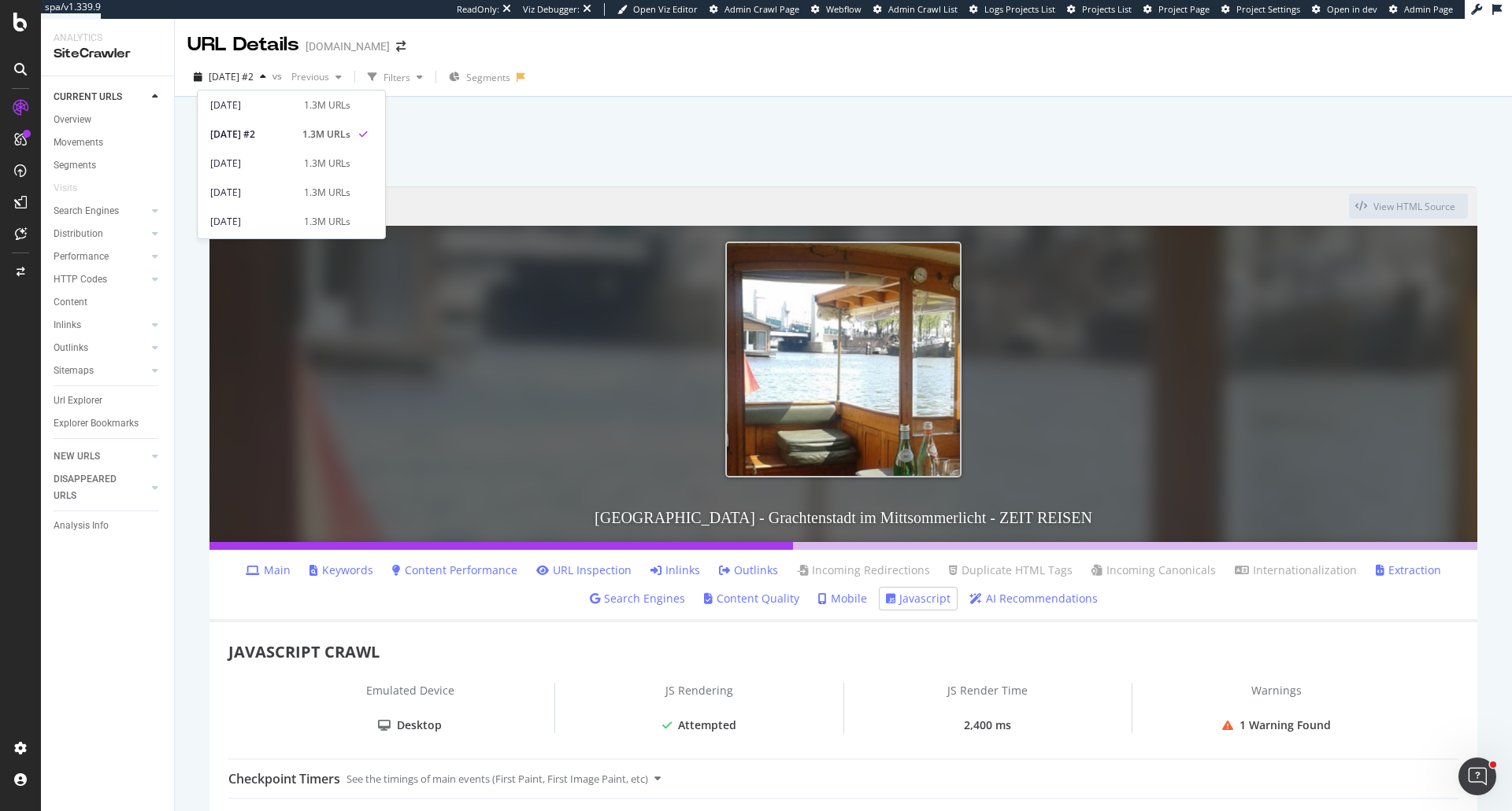
scroll to position [158, 0]
